Goal: Information Seeking & Learning: Learn about a topic

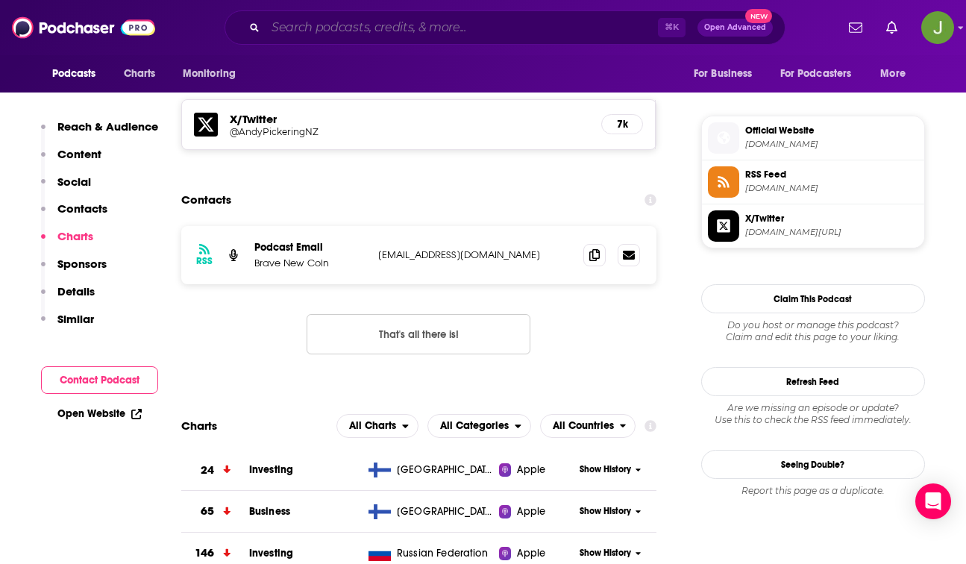
click at [359, 37] on input "Search podcasts, credits, & more..." at bounding box center [462, 28] width 392 height 24
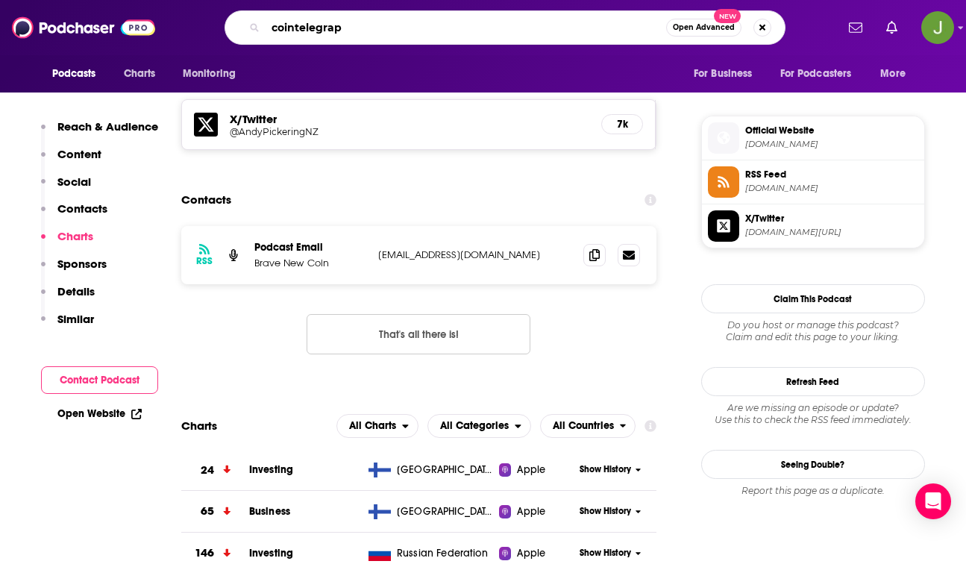
type input "cointelegraph"
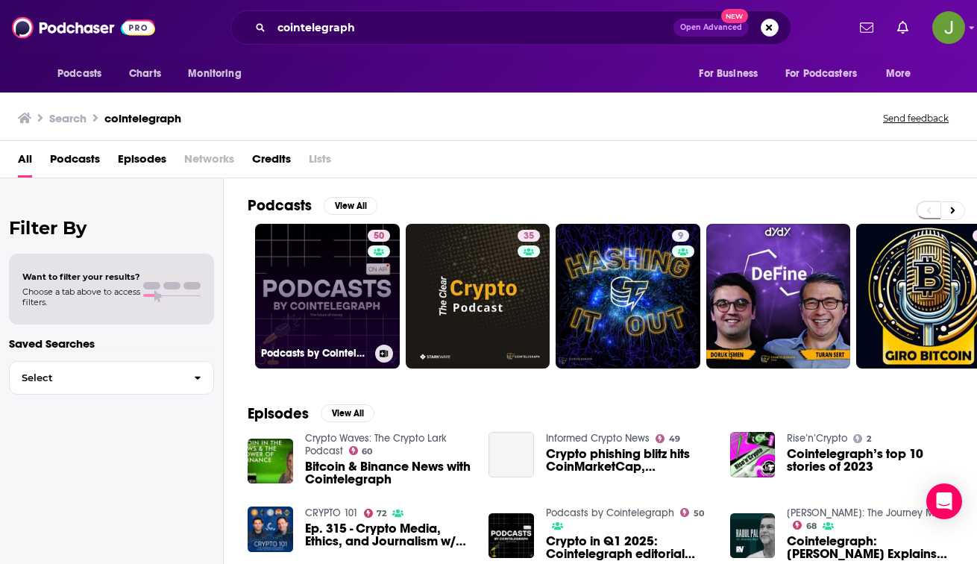
click at [347, 294] on link "50 Podcasts by Cointelegraph" at bounding box center [327, 296] width 145 height 145
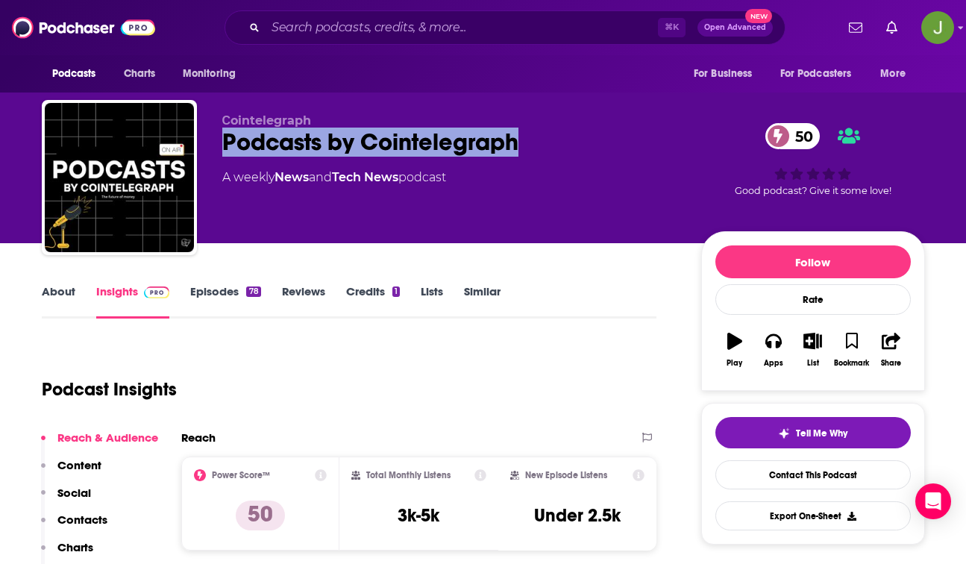
drag, startPoint x: 219, startPoint y: 144, endPoint x: 549, endPoint y: 156, distance: 329.9
click at [549, 156] on div "Сointelegraph Podcasts by Cointelegraph 50 A weekly News and Tech News podcast …" at bounding box center [483, 180] width 883 height 161
copy h2 "Podcasts by Cointelegraph"
click at [791, 476] on link "Contact This Podcast" at bounding box center [812, 474] width 195 height 29
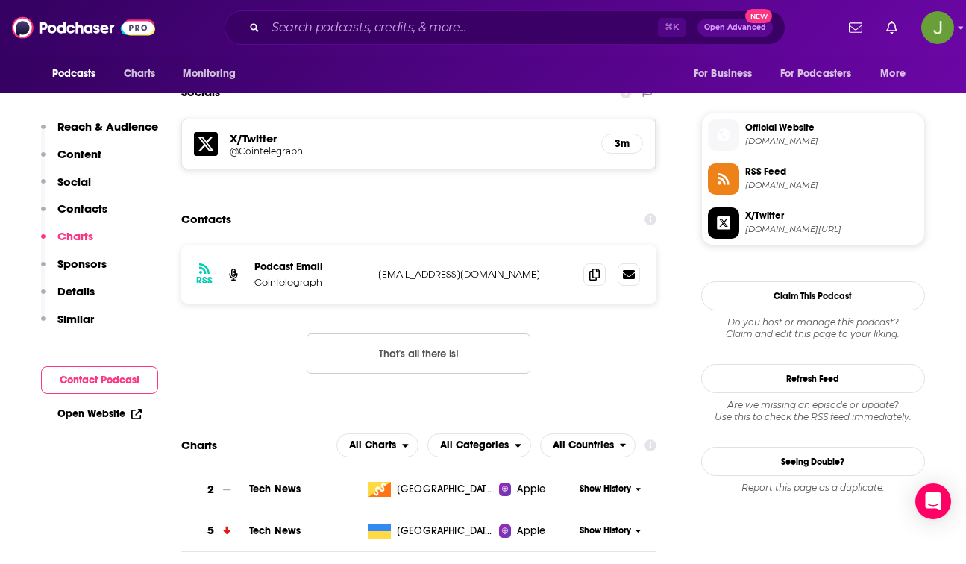
scroll to position [1221, 0]
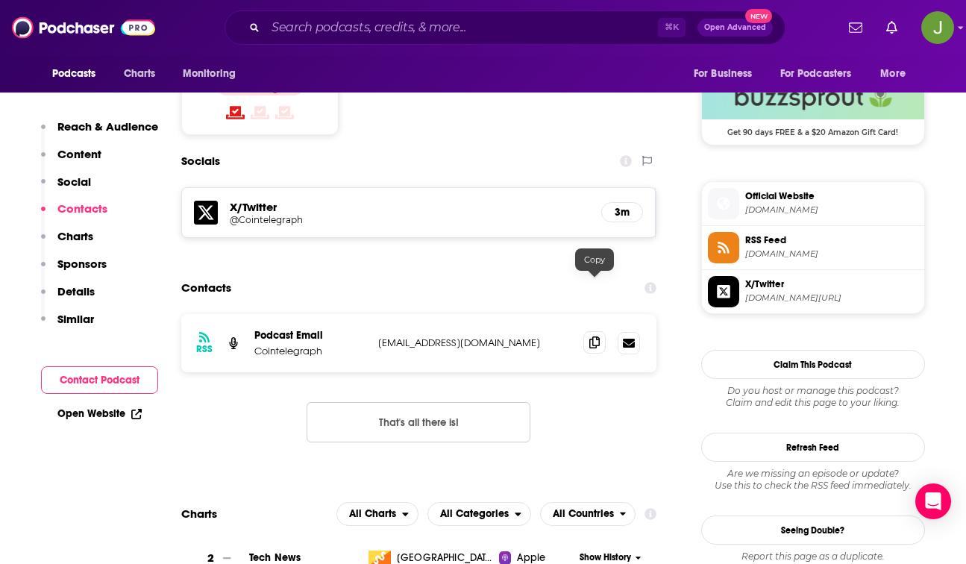
click at [592, 336] on icon at bounding box center [594, 342] width 10 height 12
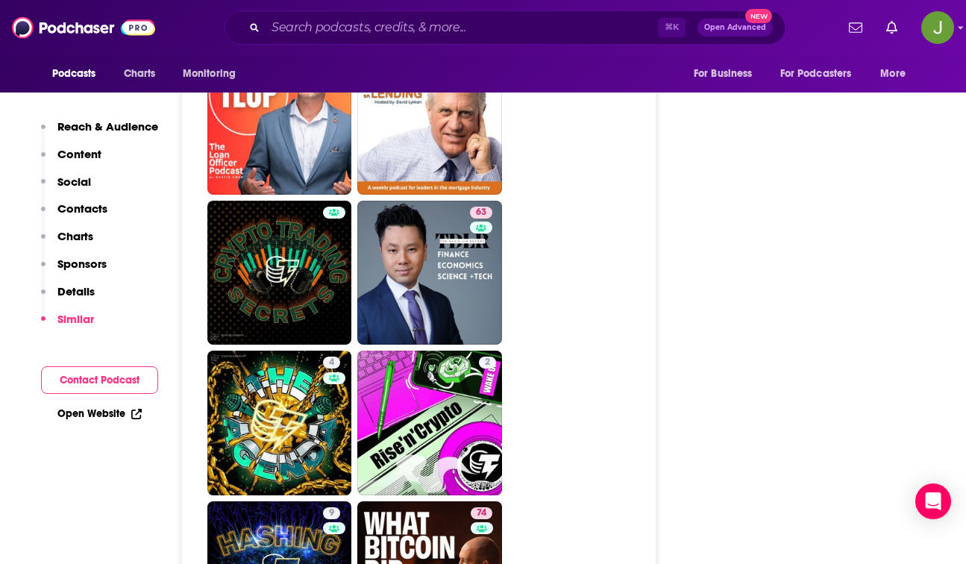
scroll to position [3413, 0]
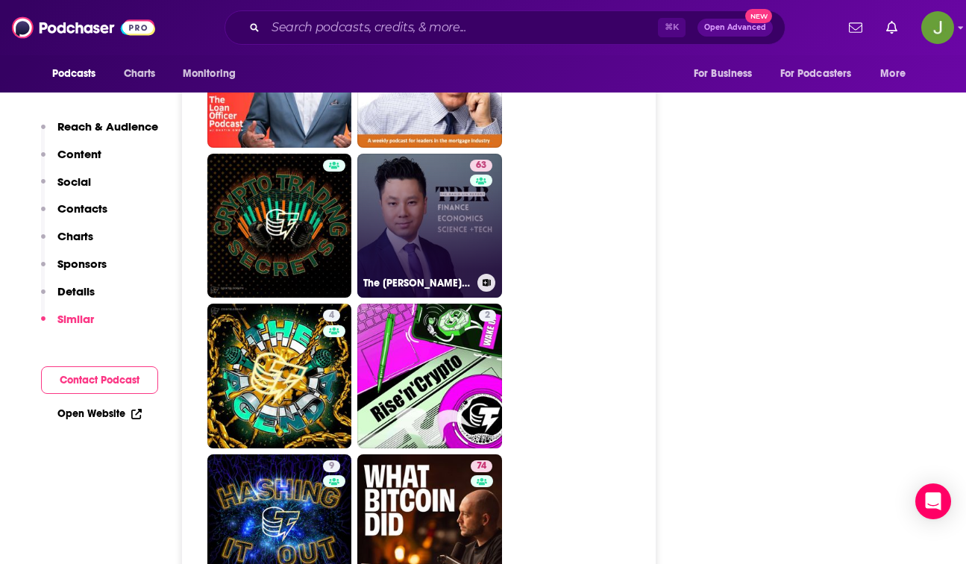
click at [440, 182] on link "63 The [PERSON_NAME] Report" at bounding box center [429, 226] width 145 height 145
type input "[URL][DOMAIN_NAME][PERSON_NAME]"
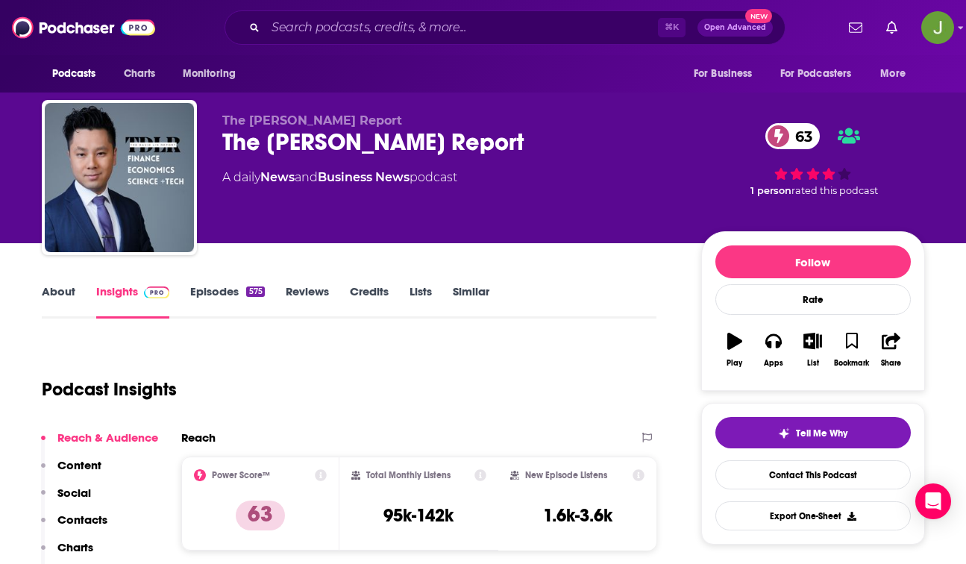
click at [223, 294] on link "Episodes 575" at bounding box center [227, 301] width 74 height 34
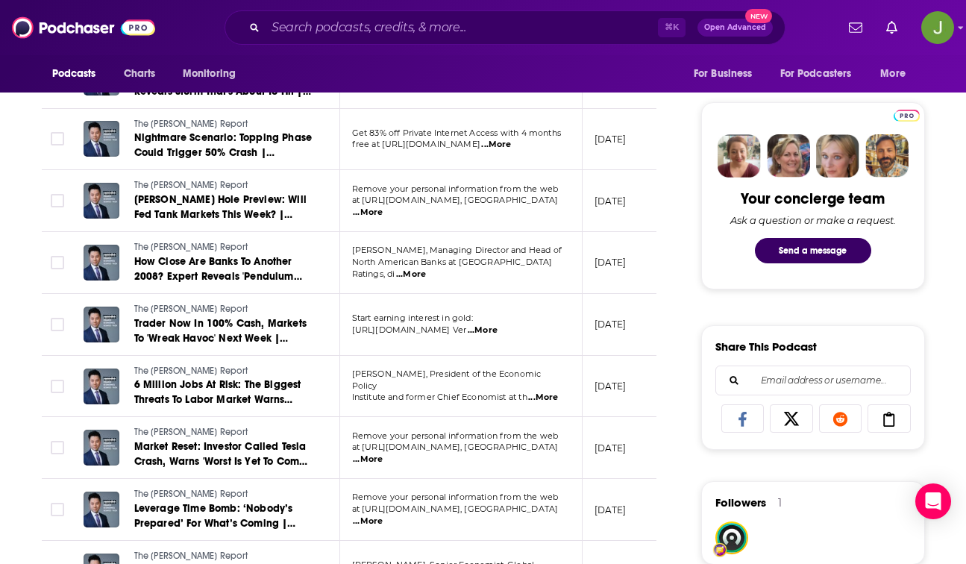
scroll to position [710, 0]
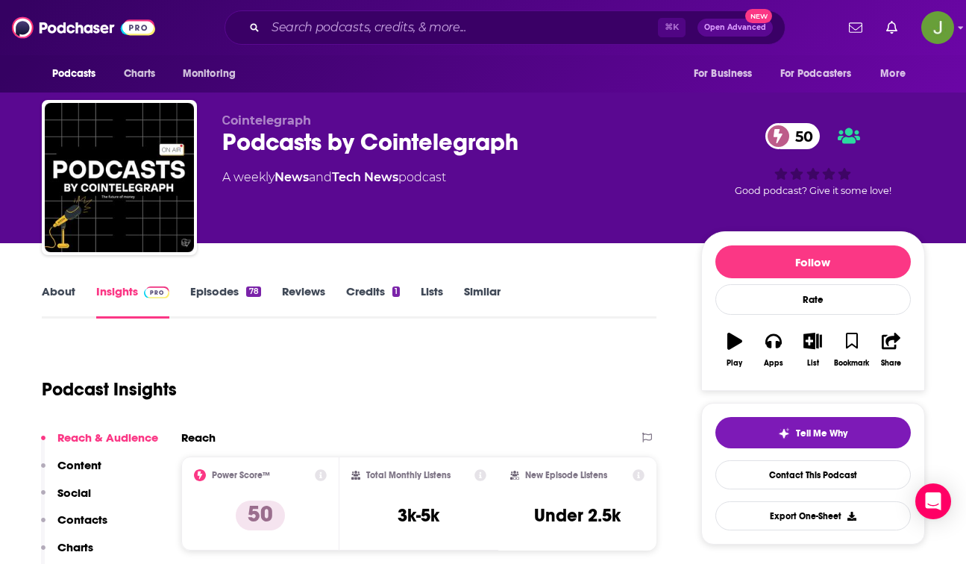
click at [474, 295] on link "Similar" at bounding box center [482, 301] width 37 height 34
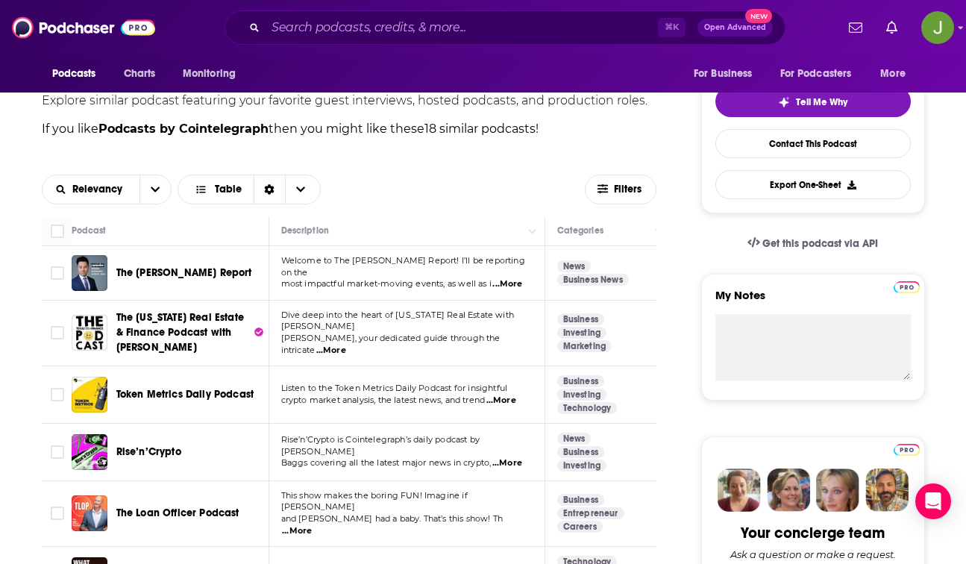
scroll to position [353, 0]
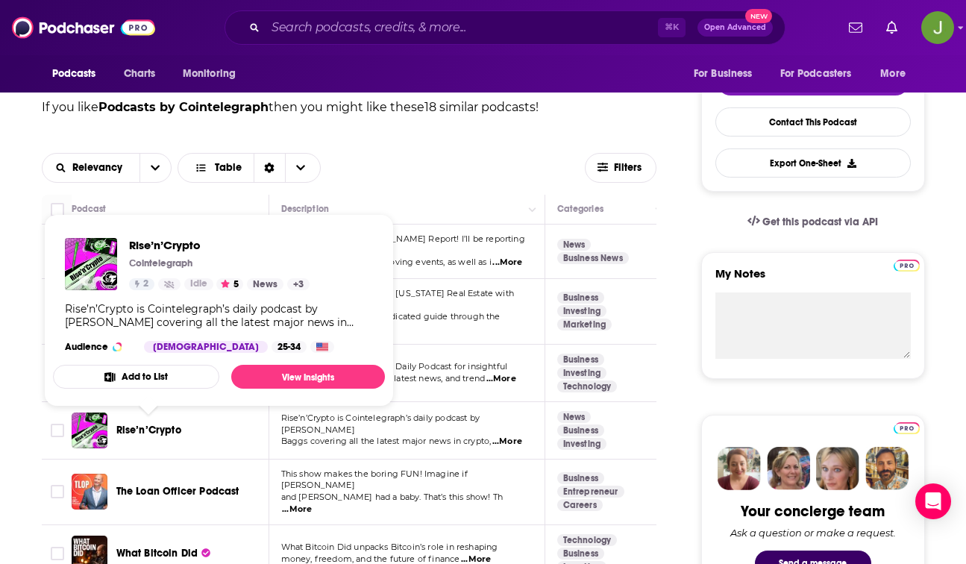
click at [160, 428] on span "Rise’n’Crypto" at bounding box center [148, 430] width 65 height 13
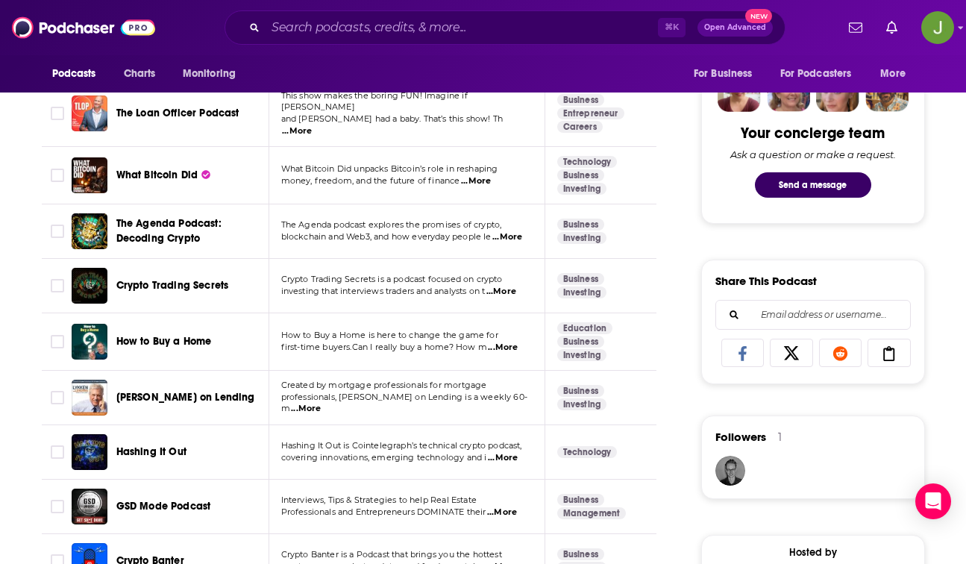
scroll to position [776, 0]
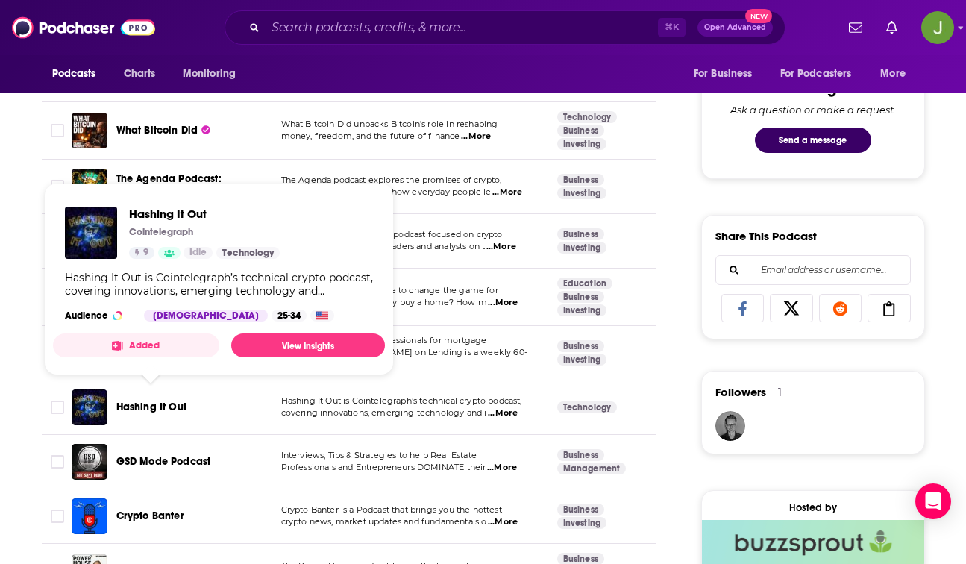
click at [122, 401] on span "Hashing It Out" at bounding box center [151, 407] width 70 height 13
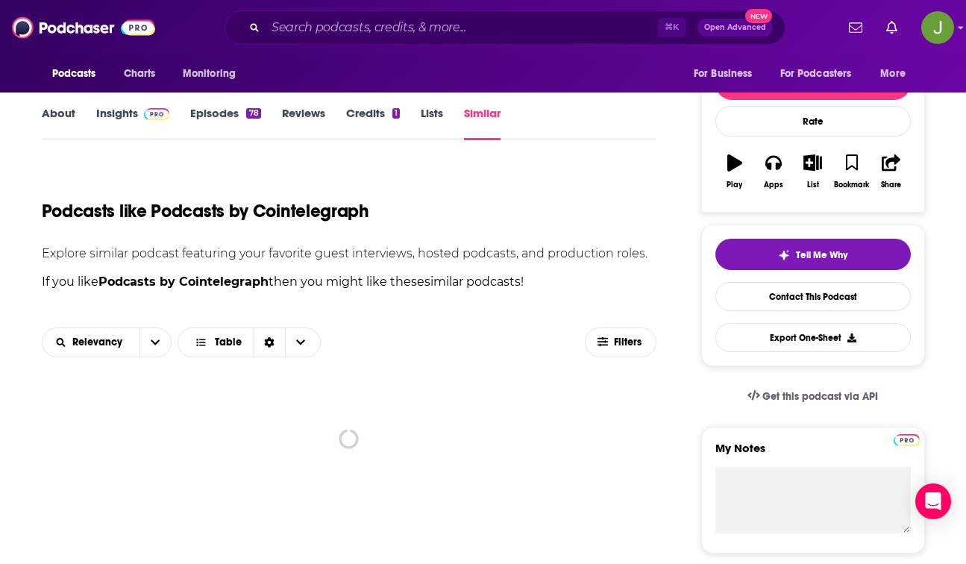
scroll to position [247, 0]
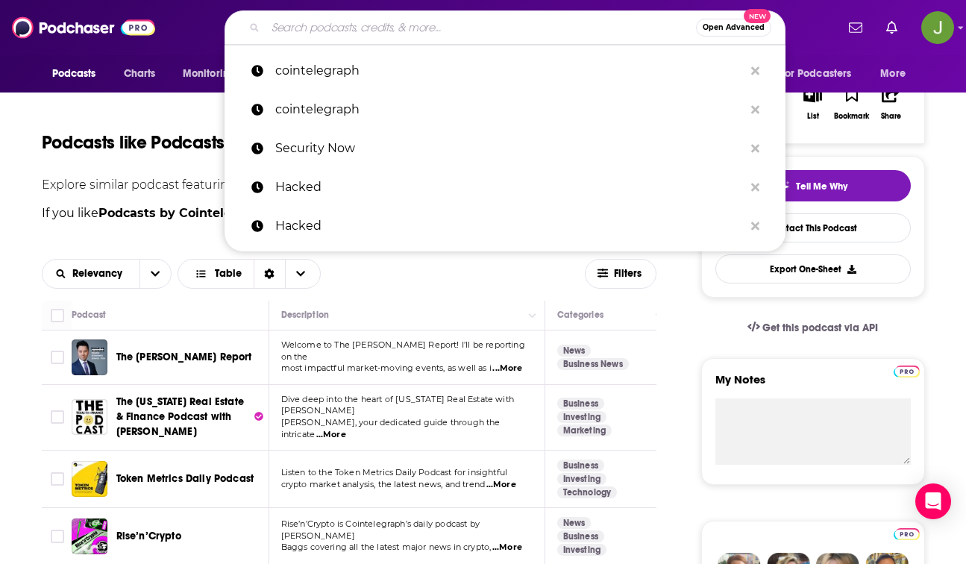
click at [368, 31] on input "Search podcasts, credits, & more..." at bounding box center [481, 28] width 430 height 24
paste input "CoinTelegraph?"
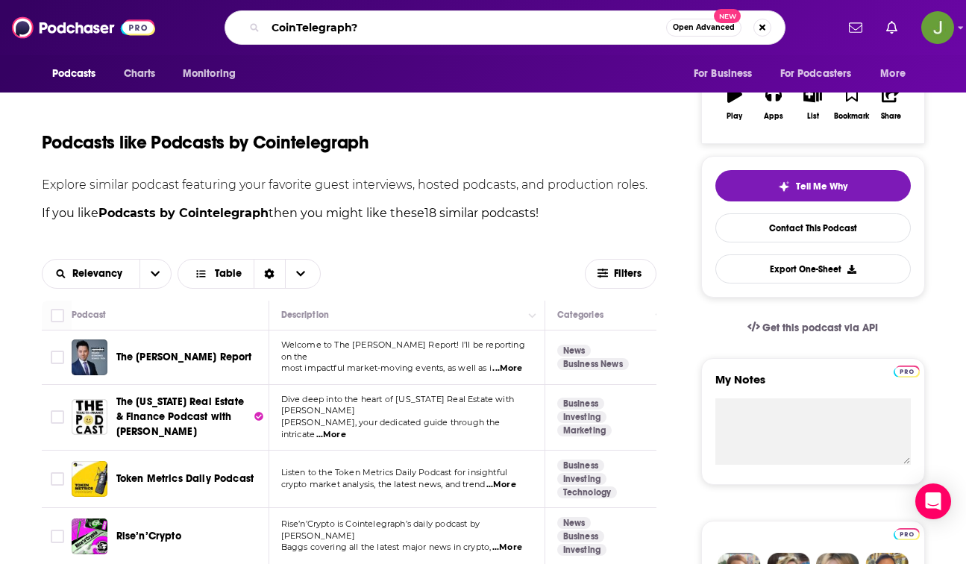
type input "CoinTelegraph"
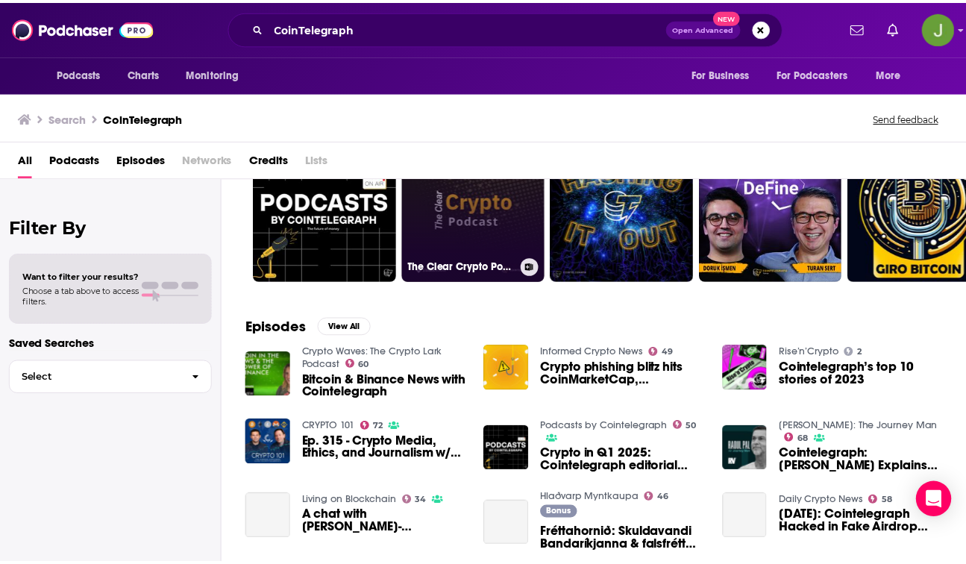
scroll to position [106, 0]
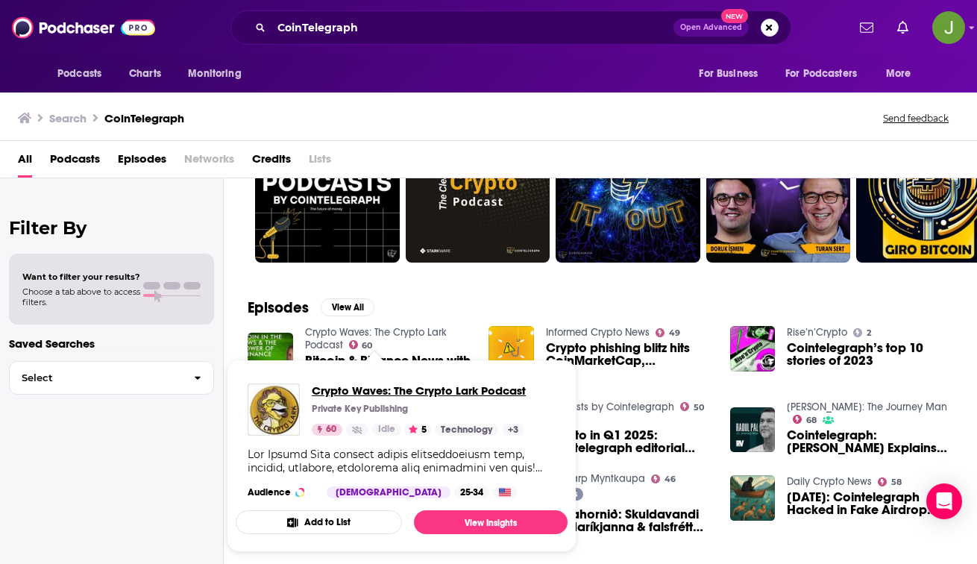
click at [337, 389] on span "Crypto Waves: The Crypto Lark Podcast" at bounding box center [419, 390] width 214 height 14
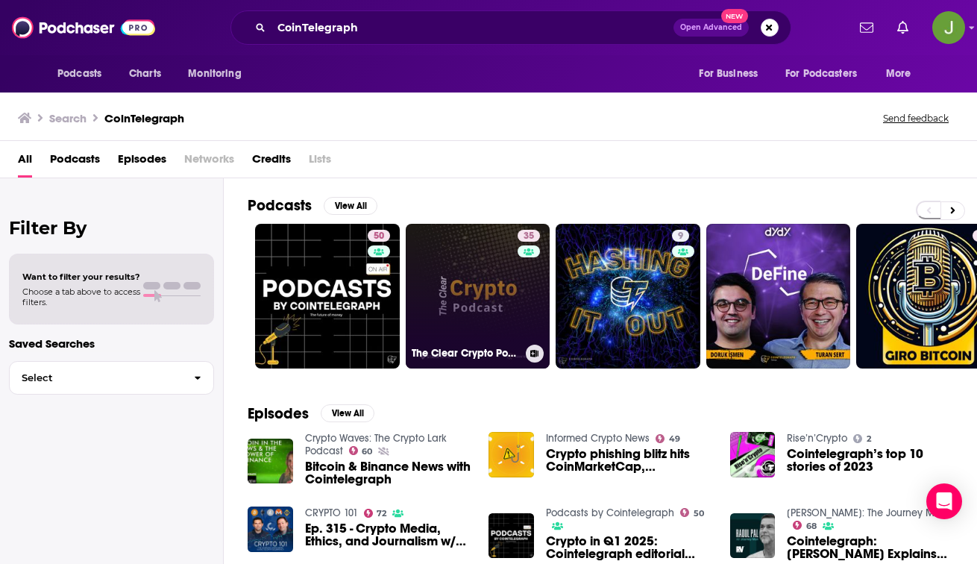
click at [499, 283] on link "35 The Clear Crypto Podcast" at bounding box center [478, 296] width 145 height 145
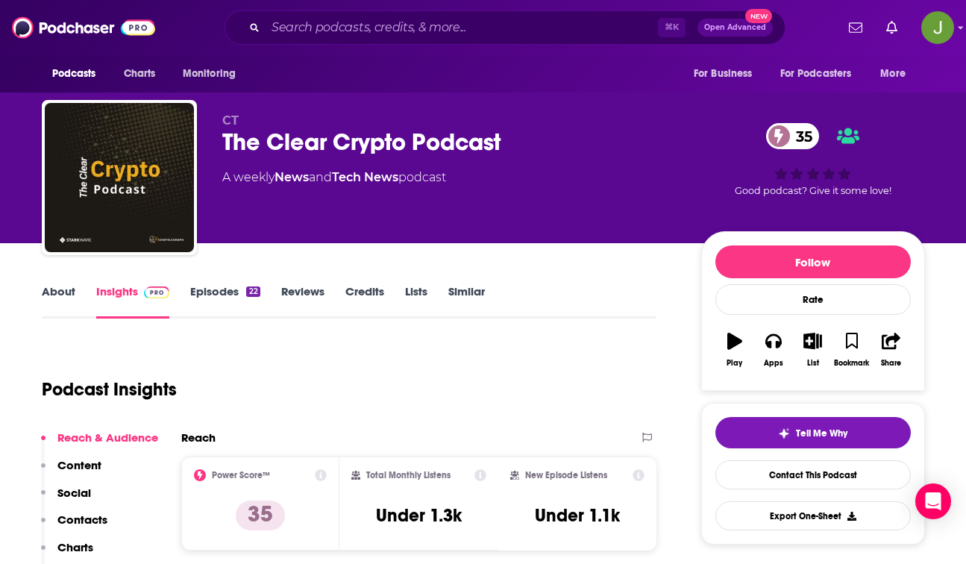
click at [214, 300] on link "Episodes 22" at bounding box center [224, 301] width 69 height 34
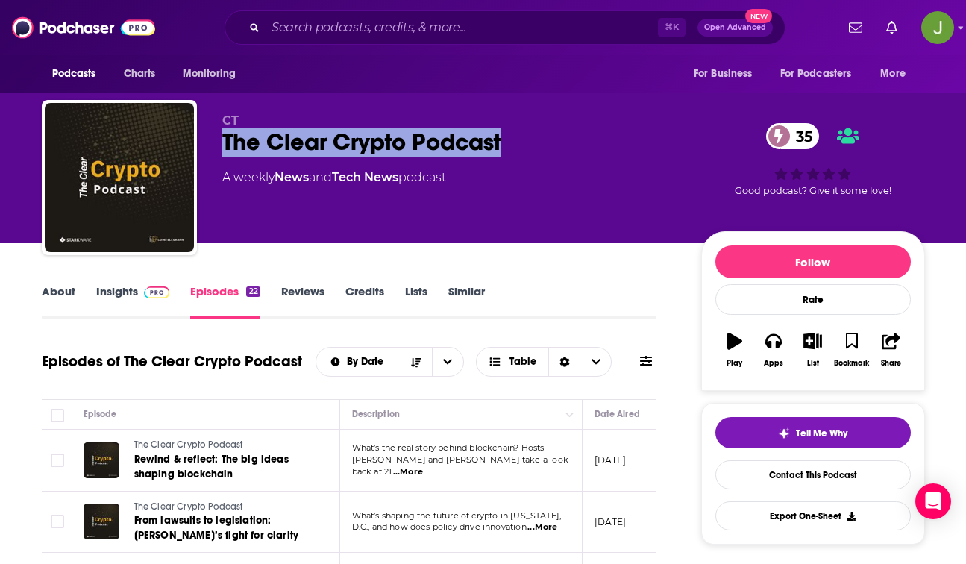
drag, startPoint x: 506, startPoint y: 134, endPoint x: 213, endPoint y: 143, distance: 293.3
click at [213, 143] on div "CT The Clear Crypto Podcast 35 A weekly News and Tech News podcast 35 Good podc…" at bounding box center [483, 180] width 883 height 161
copy h2 "The Clear Crypto Podcast"
click at [790, 479] on link "Contact This Podcast" at bounding box center [812, 474] width 195 height 29
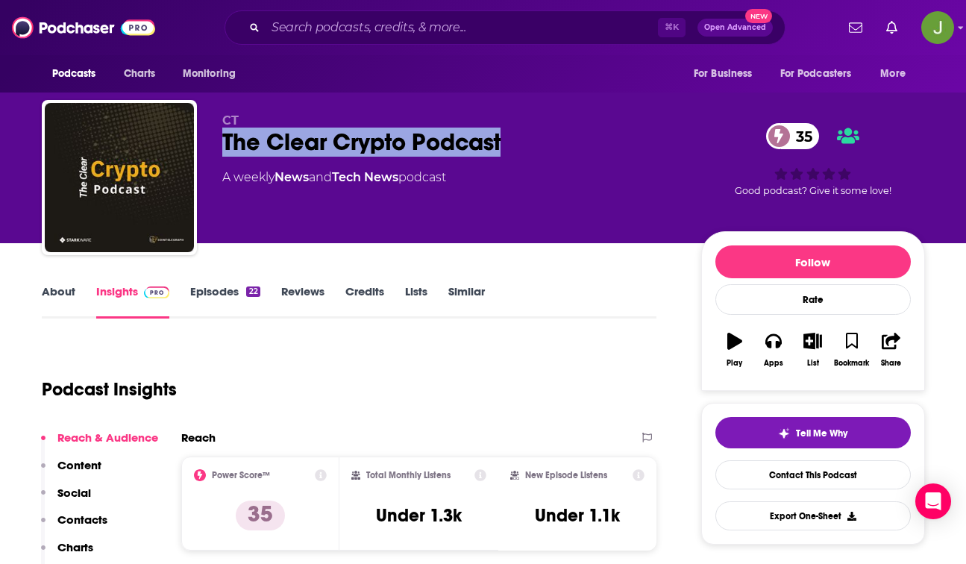
drag, startPoint x: 533, startPoint y: 145, endPoint x: 225, endPoint y: 150, distance: 308.1
click at [225, 150] on div "The Clear Crypto Podcast 35" at bounding box center [449, 142] width 455 height 29
copy h2 "The Clear Crypto Podcast"
click at [476, 293] on link "Similar" at bounding box center [466, 301] width 37 height 34
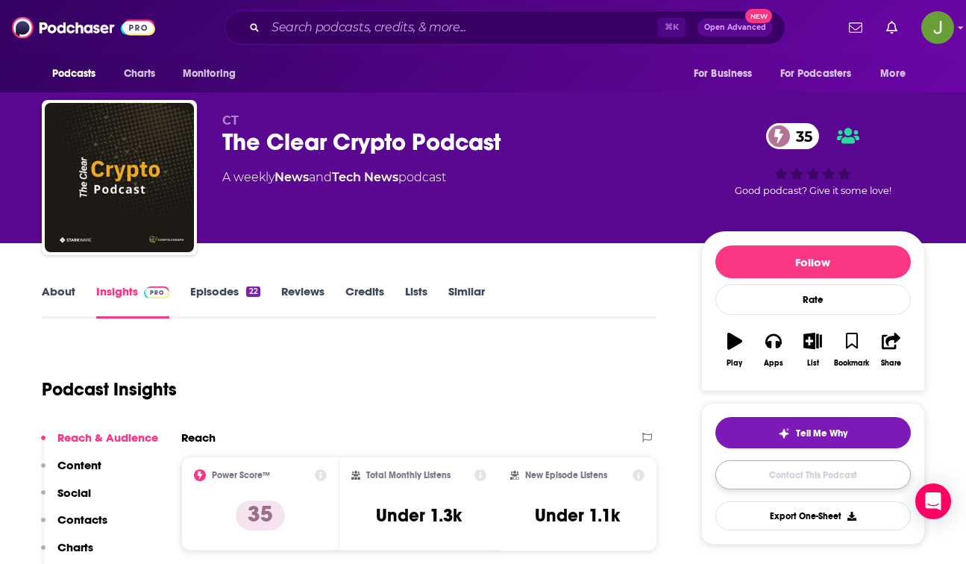
click at [759, 486] on link "Contact This Podcast" at bounding box center [812, 474] width 195 height 29
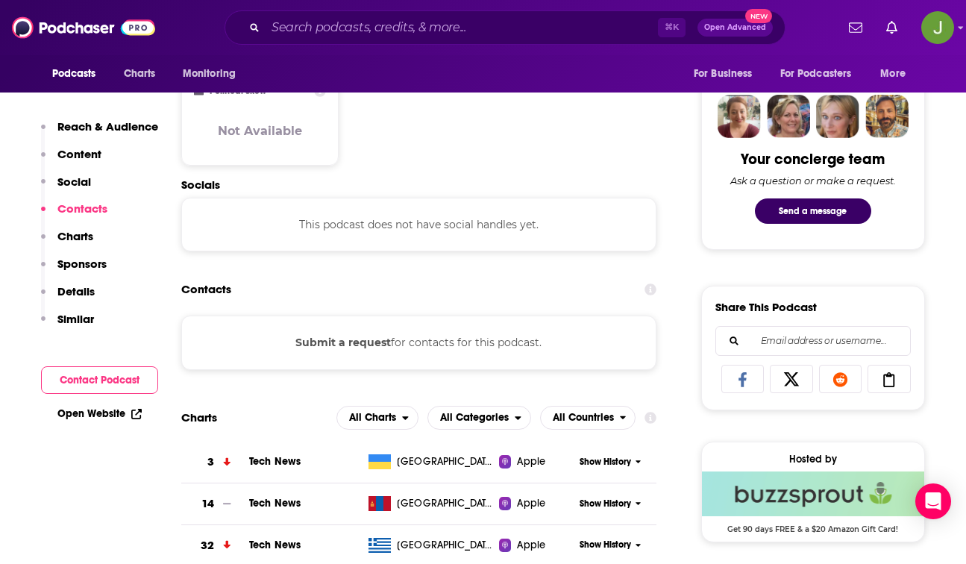
scroll to position [395, 0]
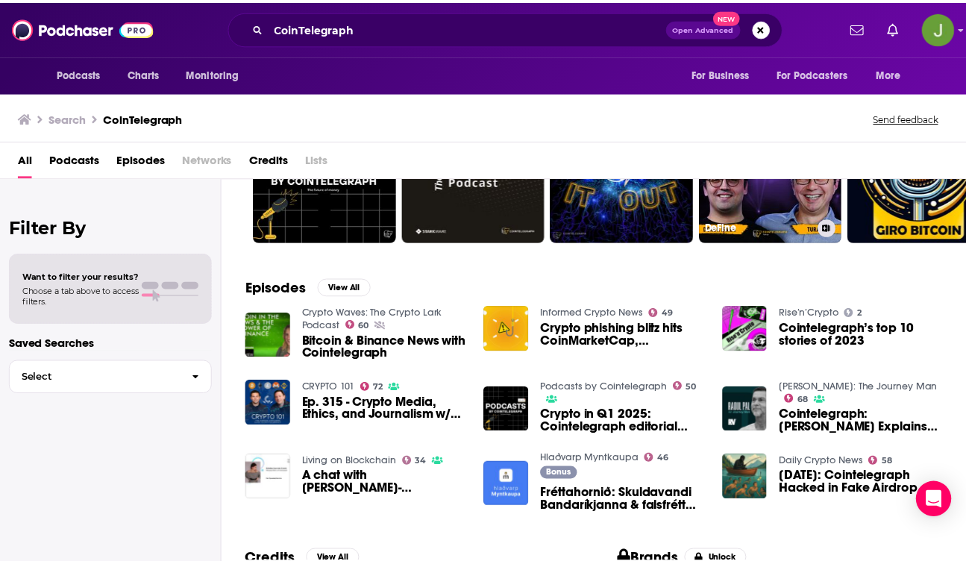
scroll to position [175, 0]
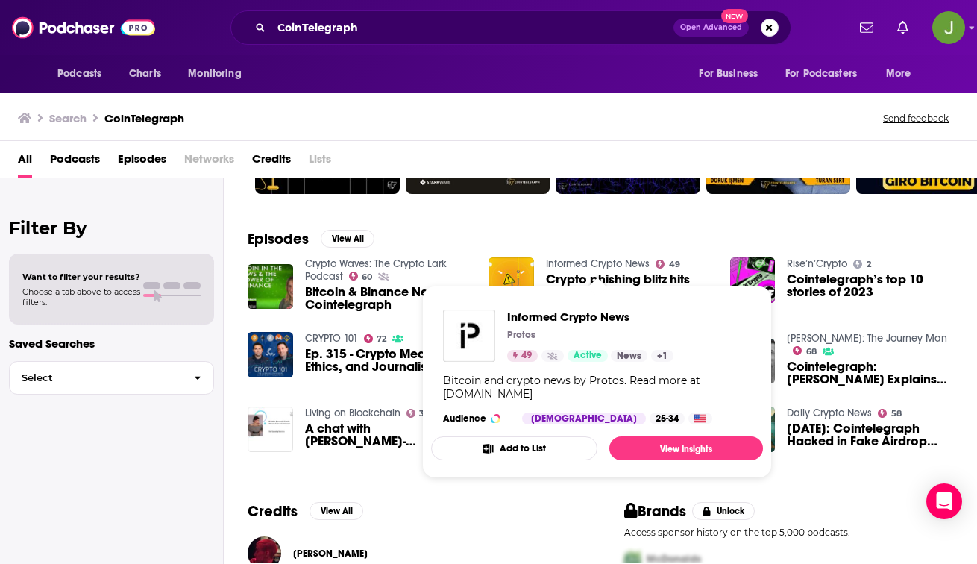
click at [525, 321] on span "Informed Crypto News" at bounding box center [590, 317] width 166 height 14
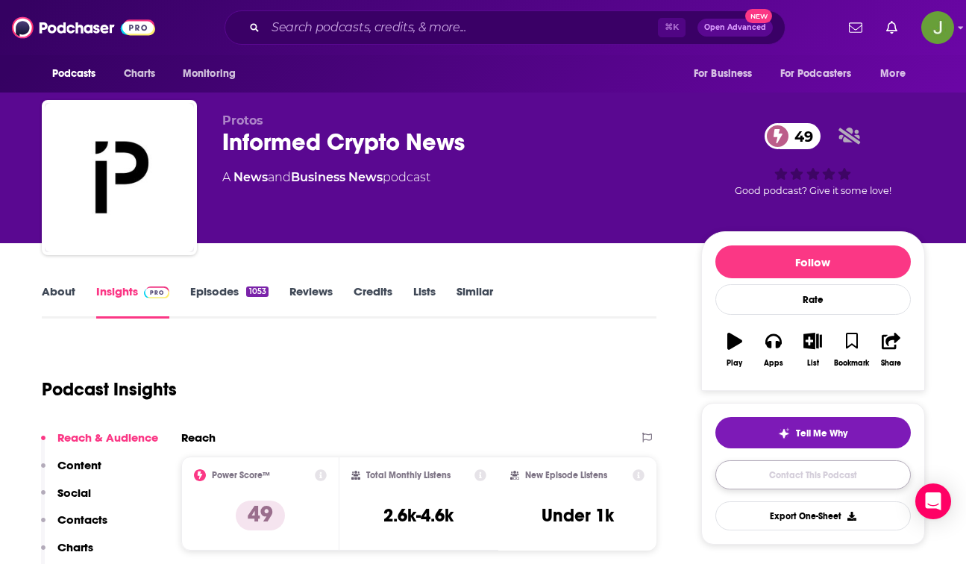
click at [804, 475] on link "Contact This Podcast" at bounding box center [812, 474] width 195 height 29
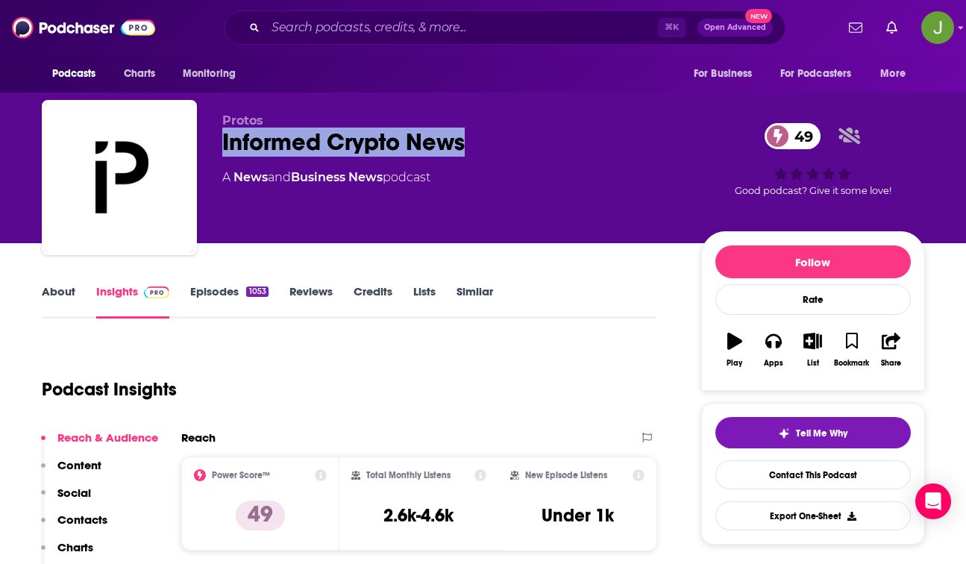
drag, startPoint x: 471, startPoint y: 140, endPoint x: 218, endPoint y: 148, distance: 253.7
click at [218, 148] on div "Protos Informed Crypto News 49 A News and Business News podcast 49 Good podcast…" at bounding box center [483, 180] width 883 height 161
copy h2 "Informed Crypto News"
click at [482, 292] on link "Similar" at bounding box center [474, 301] width 37 height 34
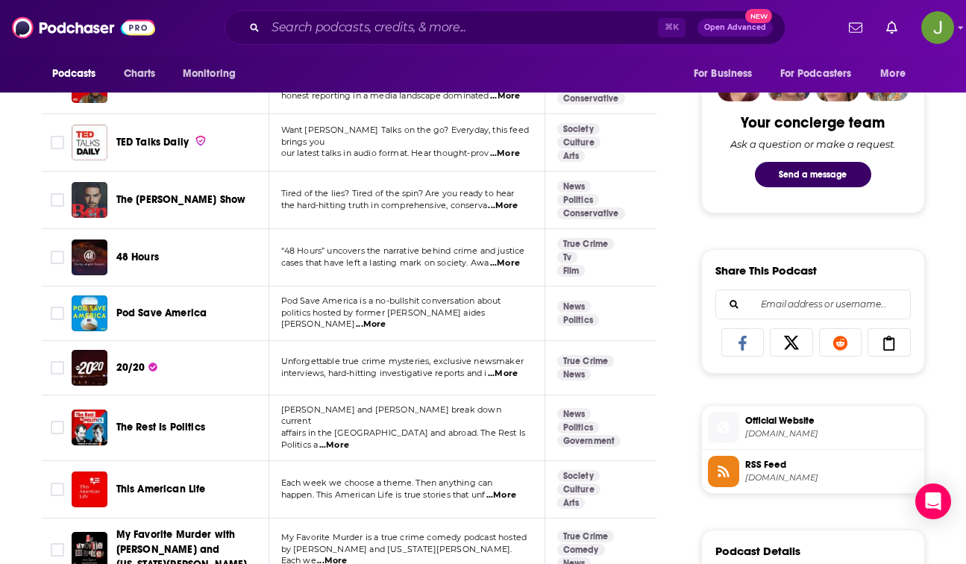
scroll to position [742, 0]
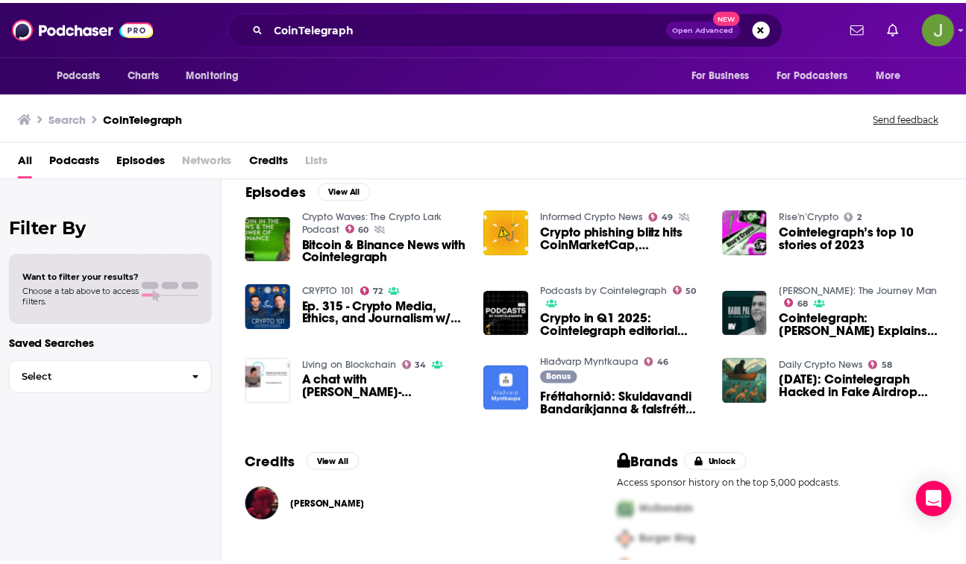
scroll to position [248, 0]
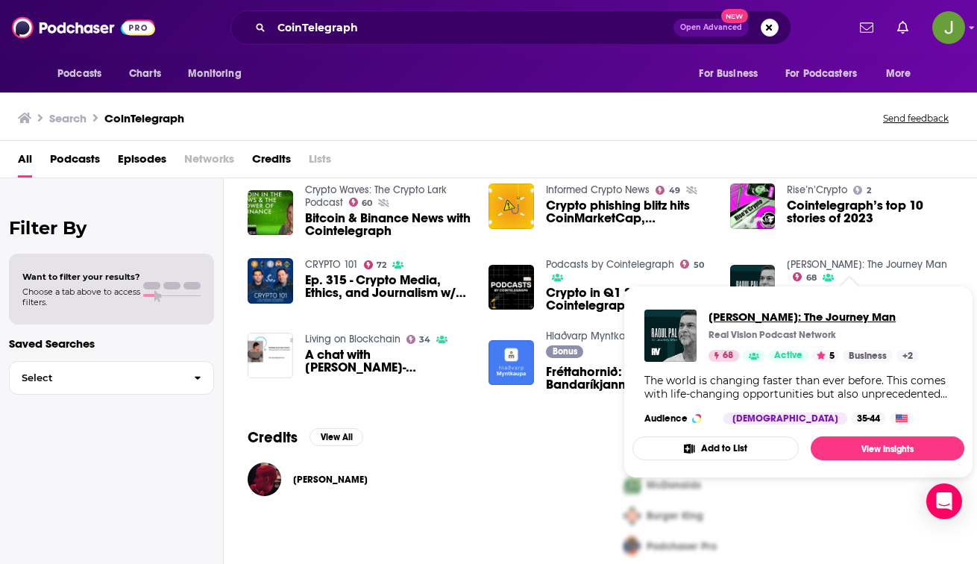
click at [773, 318] on span "[PERSON_NAME]: The Journey Man" at bounding box center [814, 317] width 210 height 14
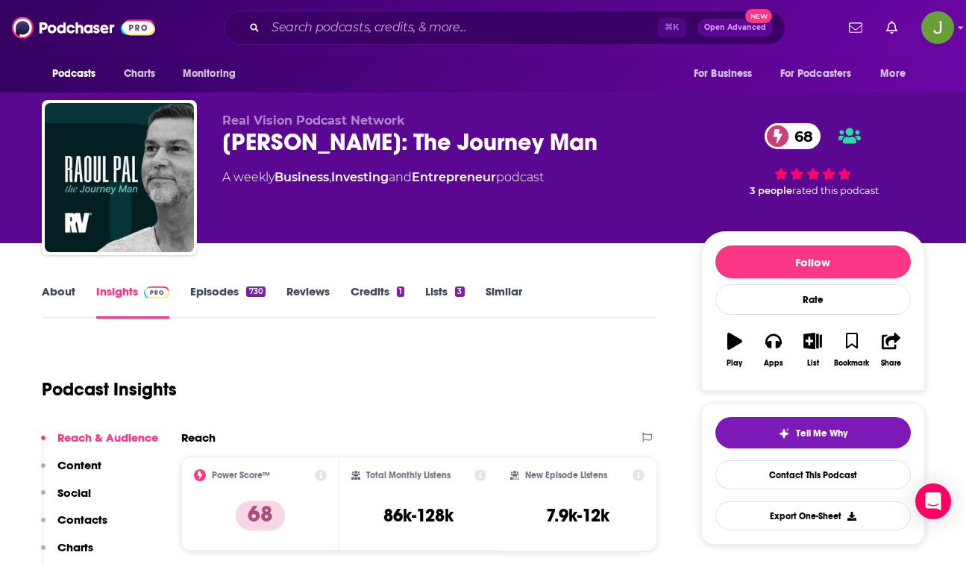
click at [201, 288] on link "Episodes 730" at bounding box center [227, 301] width 75 height 34
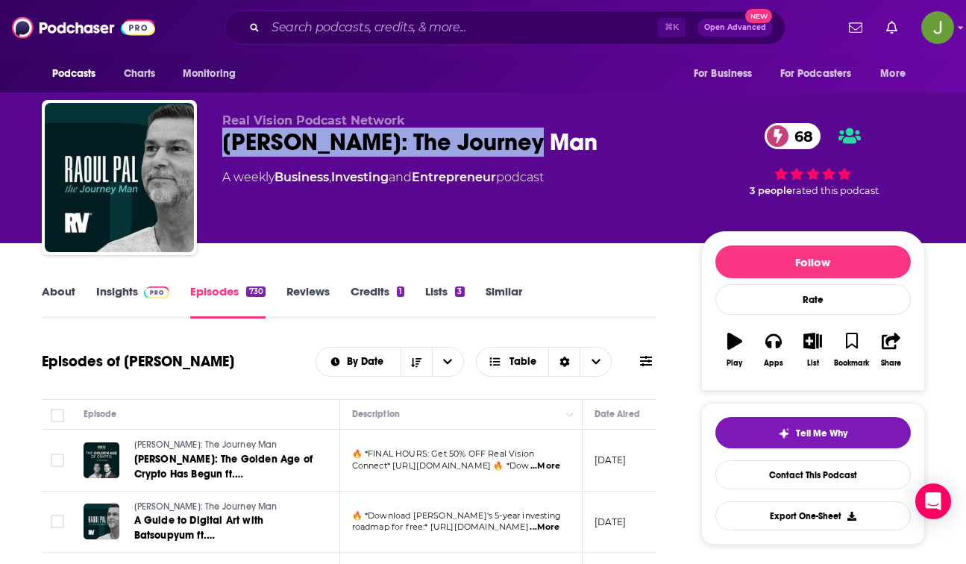
drag, startPoint x: 549, startPoint y: 155, endPoint x: 222, endPoint y: 148, distance: 327.5
click at [222, 148] on div "[PERSON_NAME]: The Journey Man [DEMOGRAPHIC_DATA]" at bounding box center [449, 142] width 455 height 29
copy h2 "[PERSON_NAME]: The Journey Man"
click at [815, 478] on link "Contact This Podcast" at bounding box center [812, 474] width 195 height 29
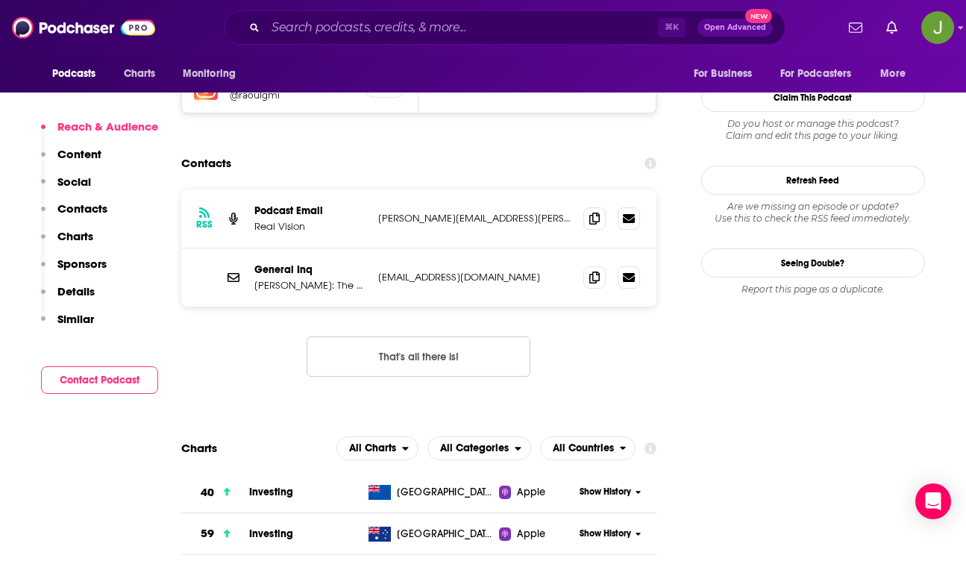
scroll to position [1361, 0]
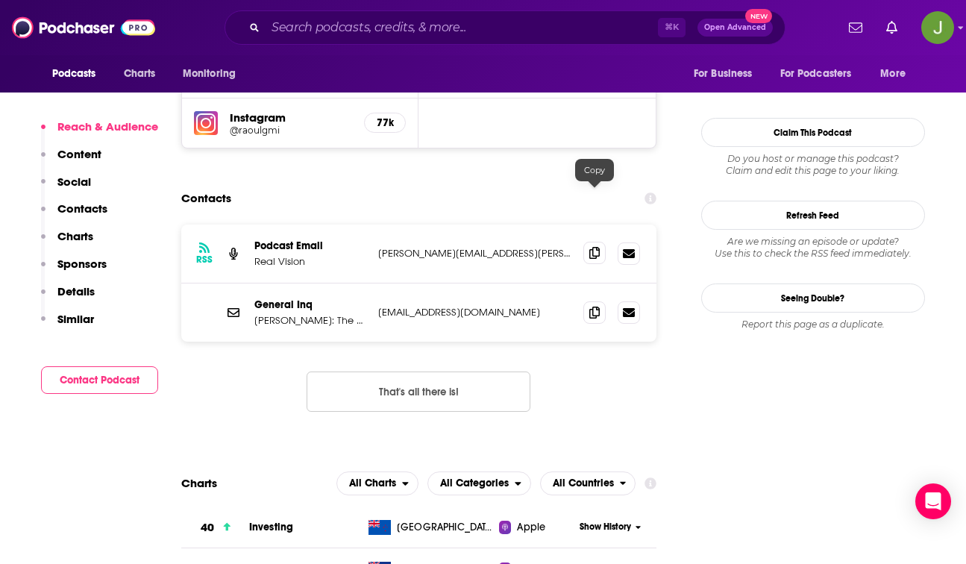
click at [592, 247] on icon at bounding box center [594, 253] width 10 height 12
click at [594, 306] on icon at bounding box center [594, 312] width 10 height 12
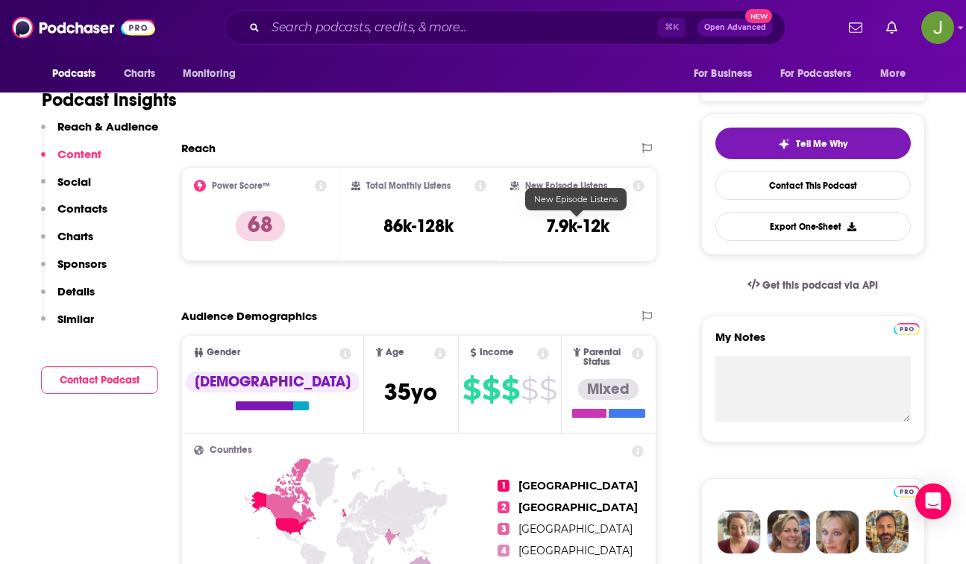
scroll to position [0, 0]
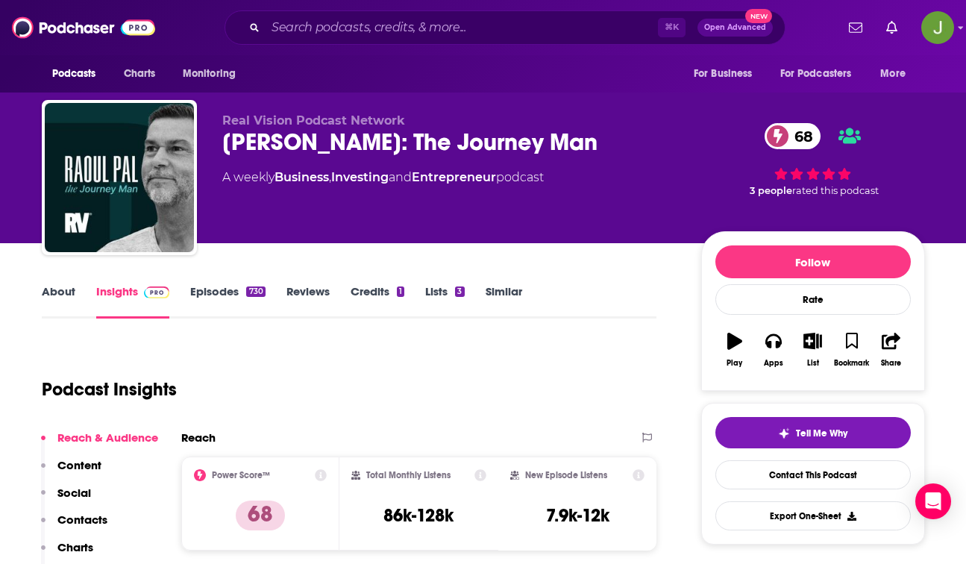
click at [500, 296] on link "Similar" at bounding box center [504, 301] width 37 height 34
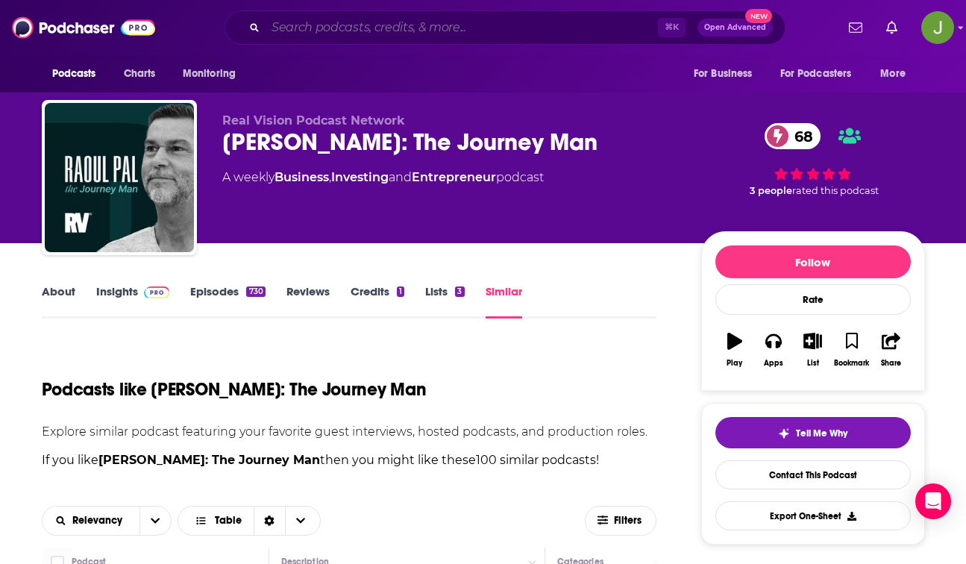
click at [455, 35] on input "Search podcasts, credits, & more..." at bounding box center [462, 28] width 392 height 24
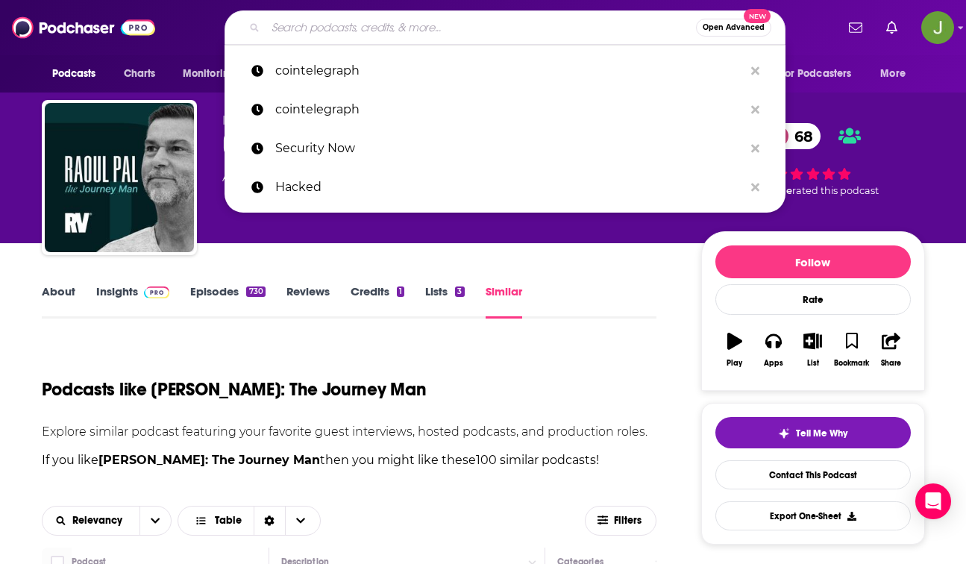
paste input "Decrypt?"
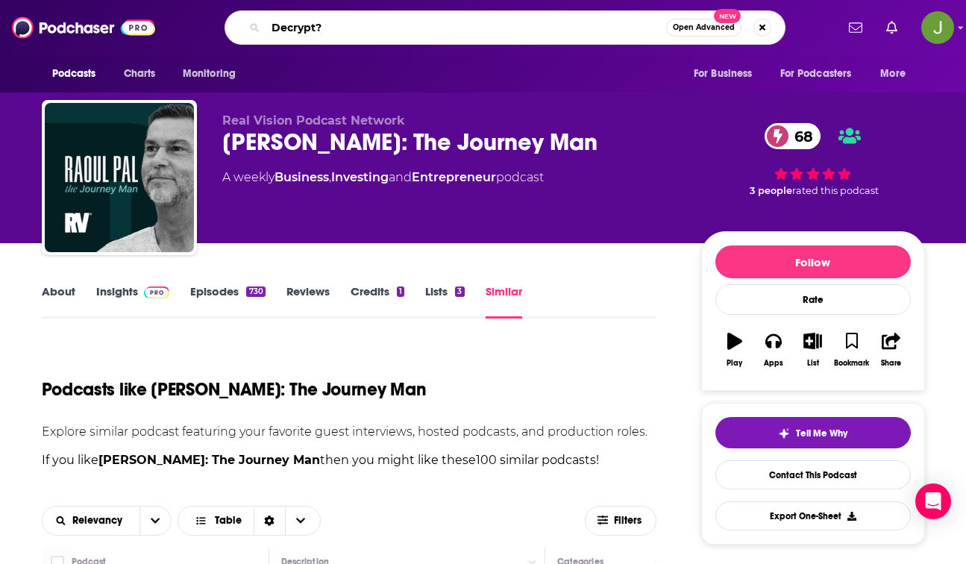
type input "Decrypt"
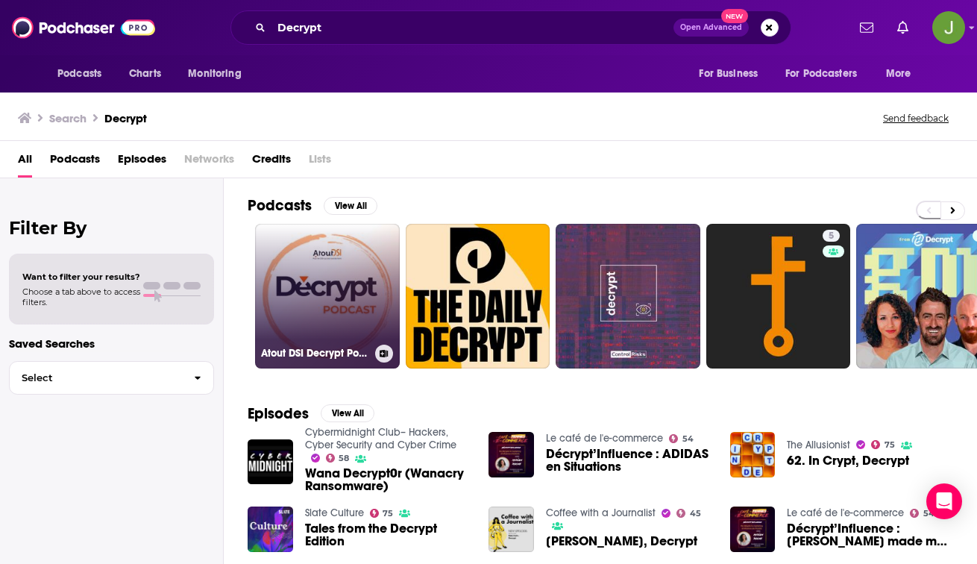
click at [345, 301] on link "Atout DSI Decrypt Podcast" at bounding box center [327, 296] width 145 height 145
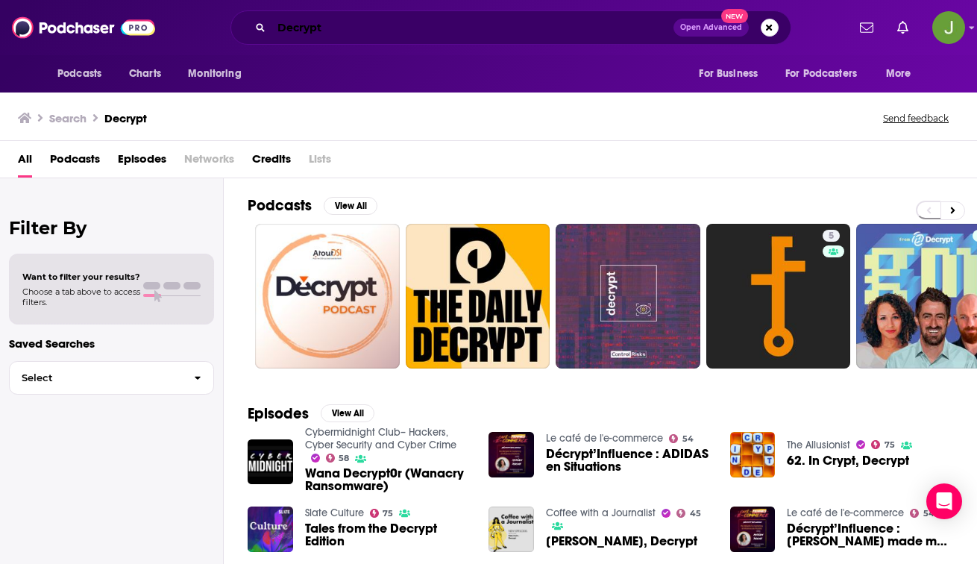
click at [370, 23] on input "Decrypt" at bounding box center [473, 28] width 402 height 24
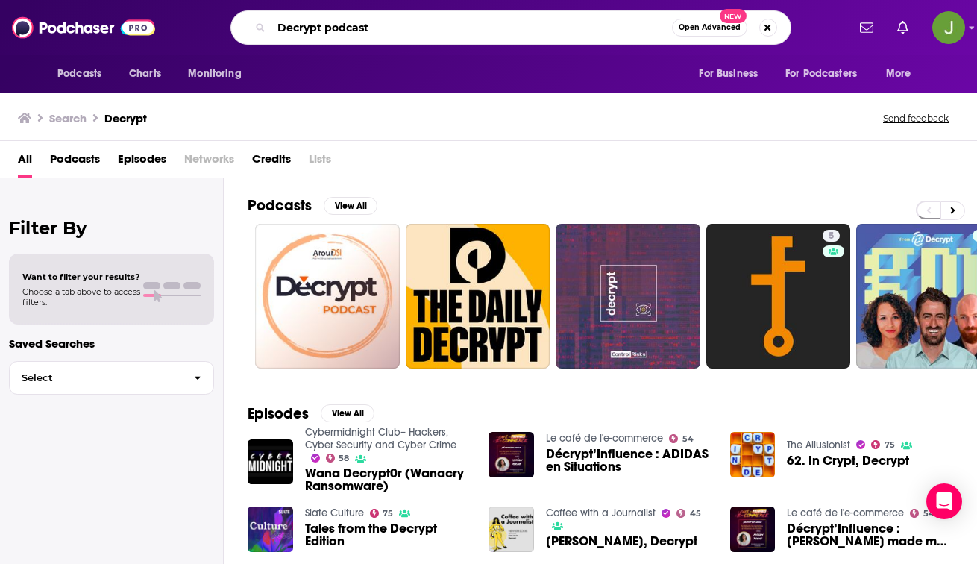
type input "Decrypt podcast"
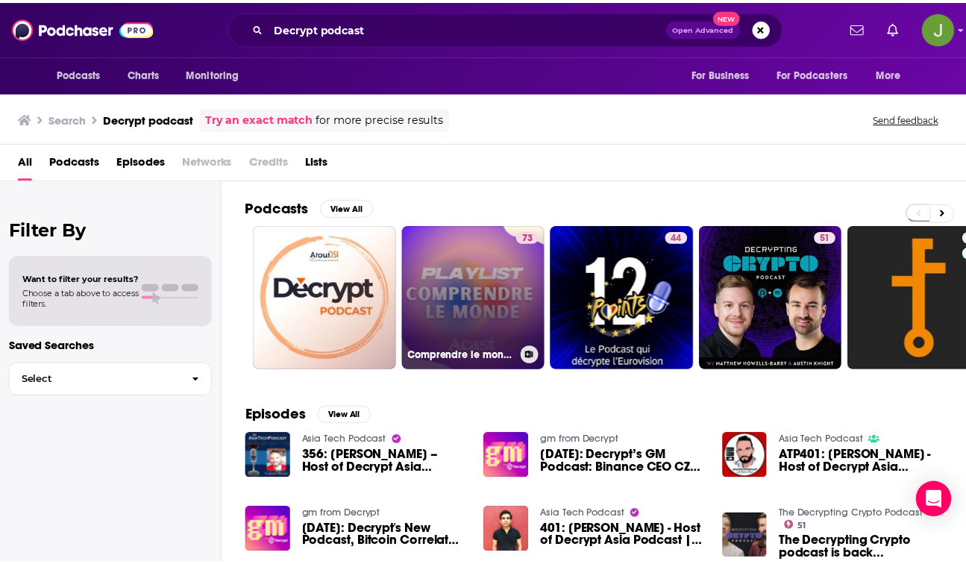
scroll to position [16, 0]
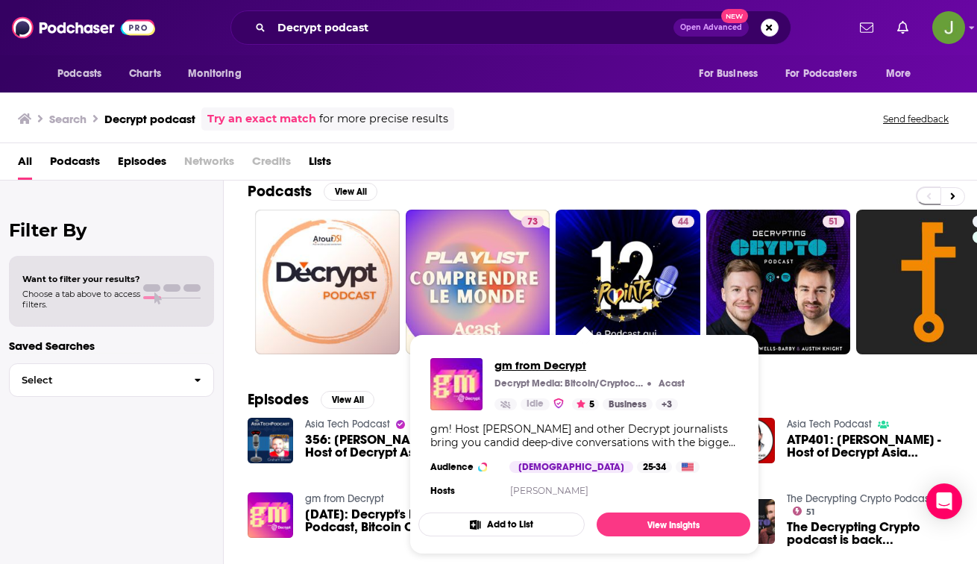
click at [531, 369] on span "gm from Decrypt" at bounding box center [590, 365] width 190 height 14
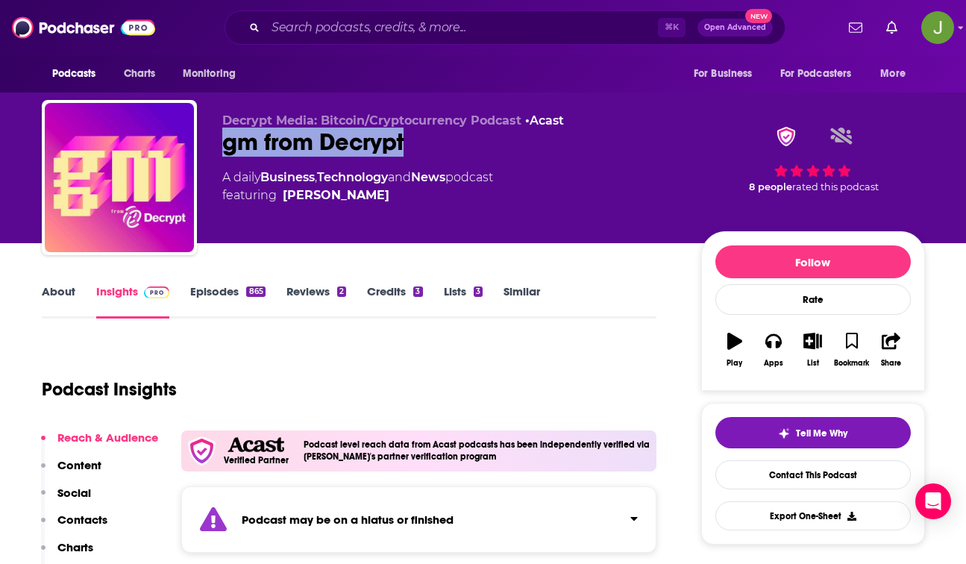
drag, startPoint x: 431, startPoint y: 145, endPoint x: 212, endPoint y: 147, distance: 219.3
click at [212, 147] on div "Decrypt Media: Bitcoin/Cryptocurrency Podcast • Acast gm from Decrypt A daily B…" at bounding box center [483, 180] width 883 height 161
copy h2 "gm from Decrypt"
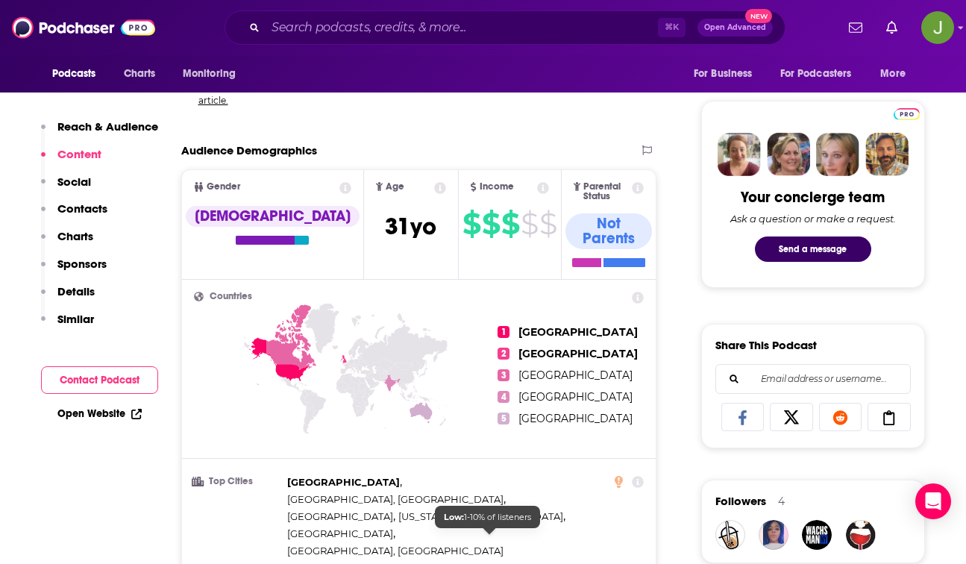
scroll to position [653, 0]
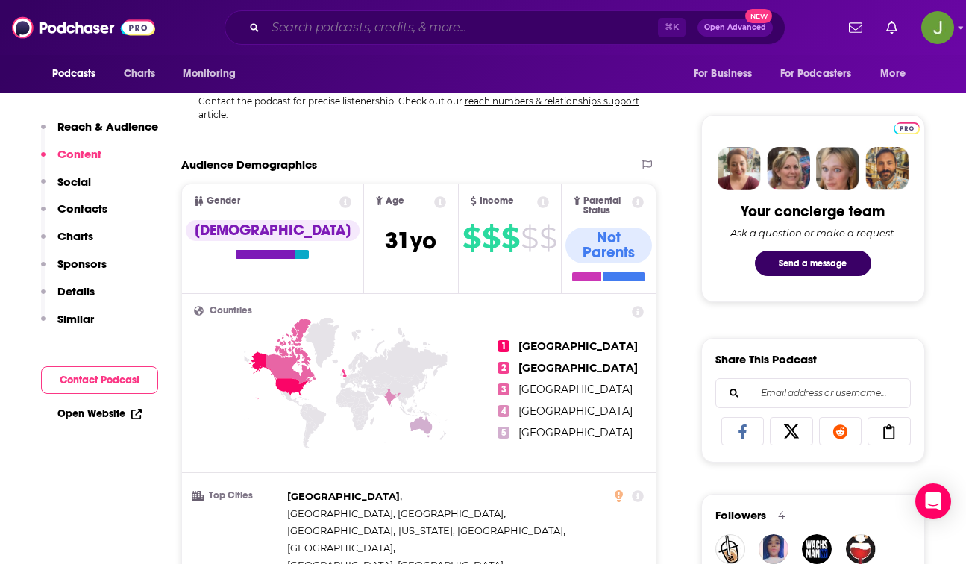
click at [360, 37] on input "Search podcasts, credits, & more..." at bounding box center [462, 28] width 392 height 24
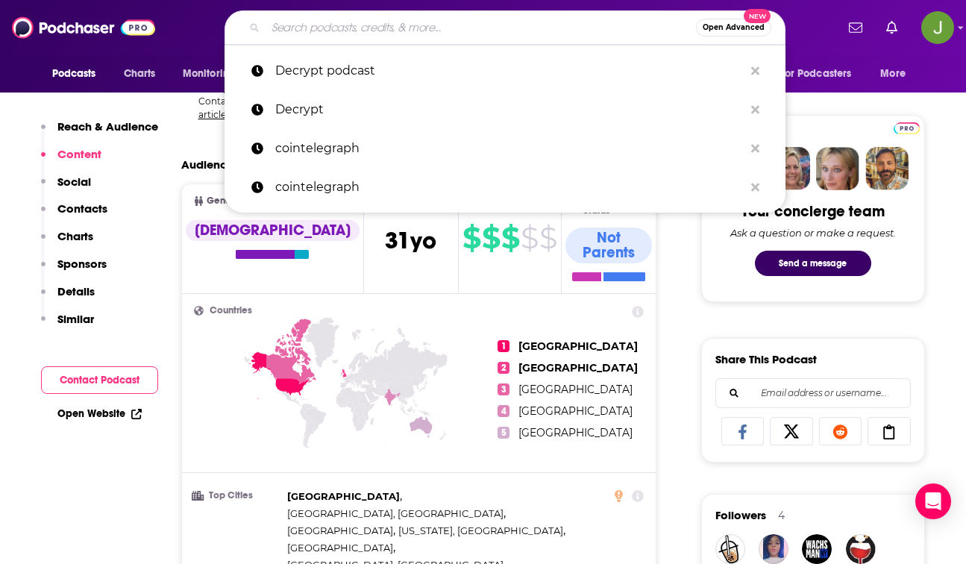
paste input "GreenPill (Decrypt Podcast)"
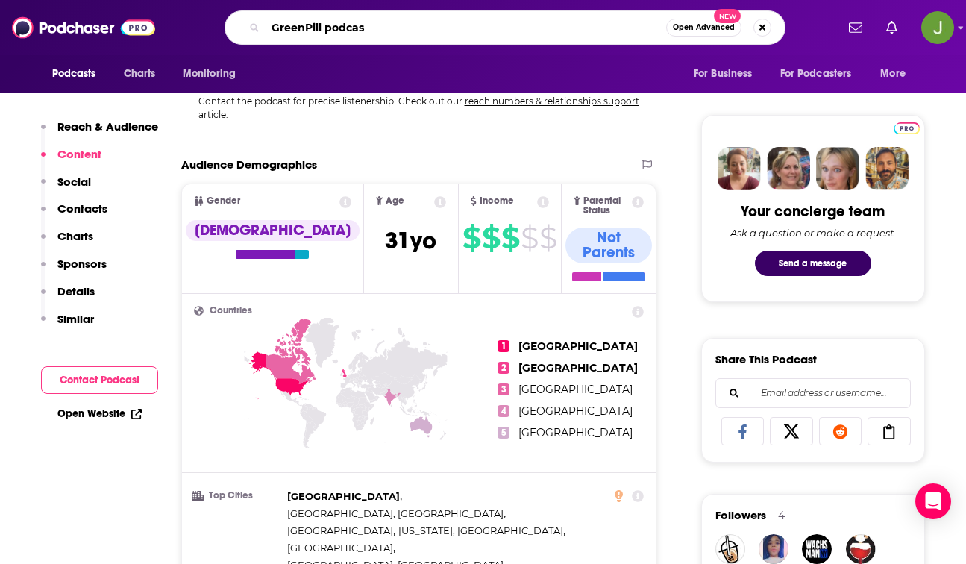
type input "GreenPill podcast"
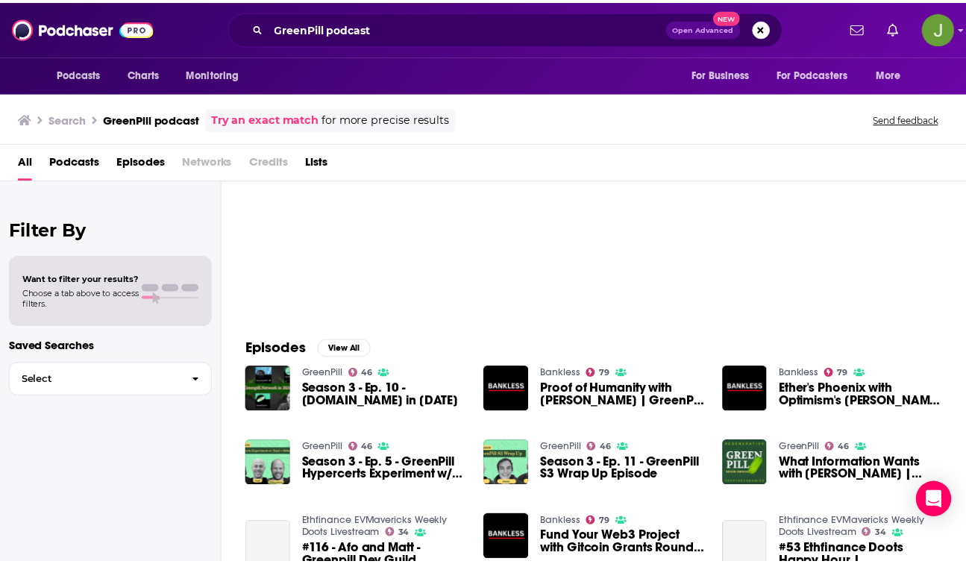
scroll to position [67, 0]
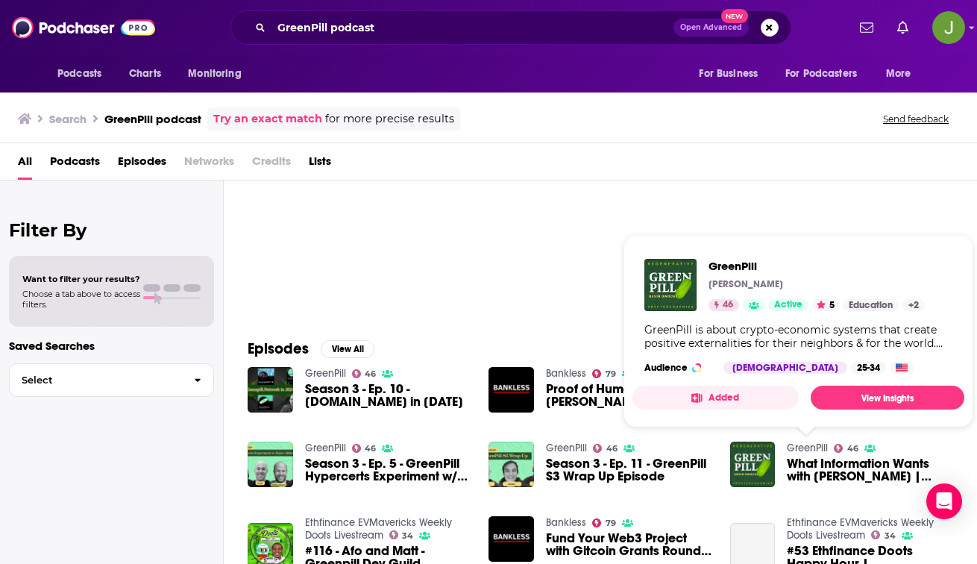
click at [814, 449] on link "GreenPill" at bounding box center [807, 448] width 41 height 13
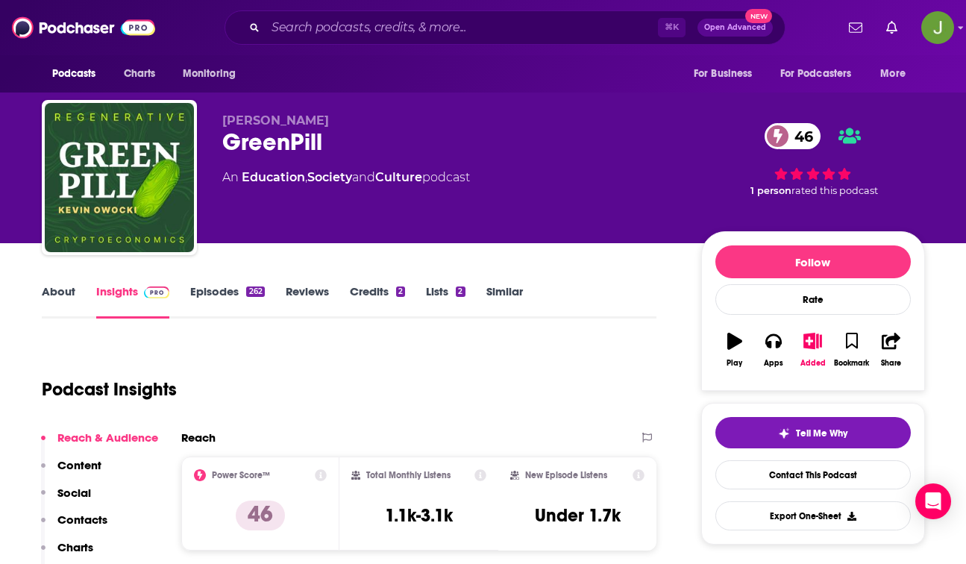
click at [509, 293] on link "Similar" at bounding box center [504, 301] width 37 height 34
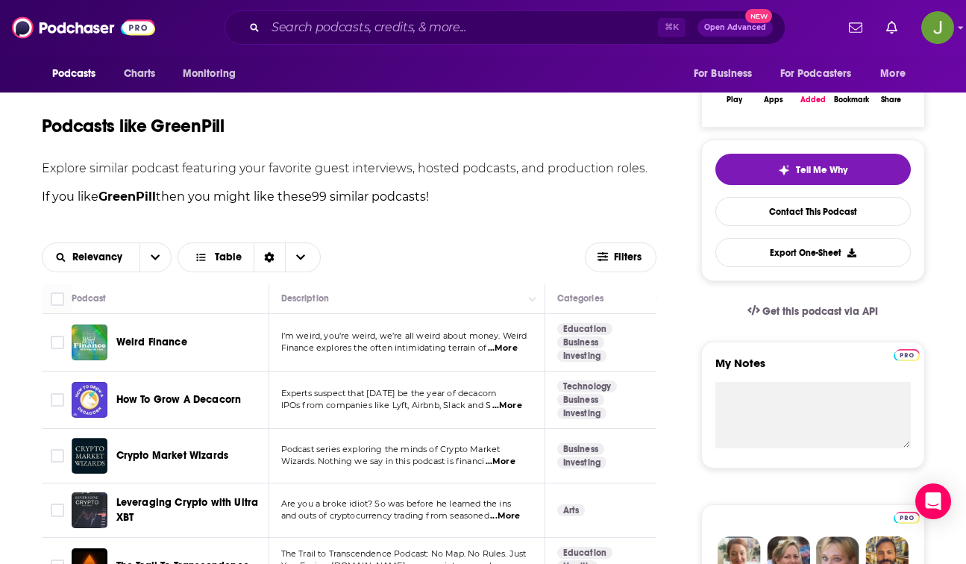
scroll to position [316, 0]
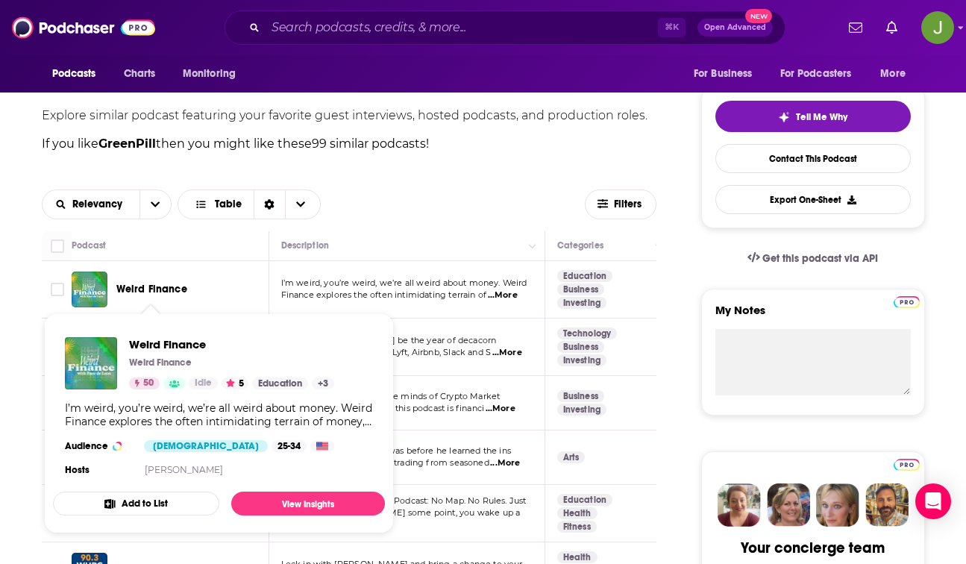
click at [145, 290] on span "Weird Finance" at bounding box center [151, 289] width 71 height 13
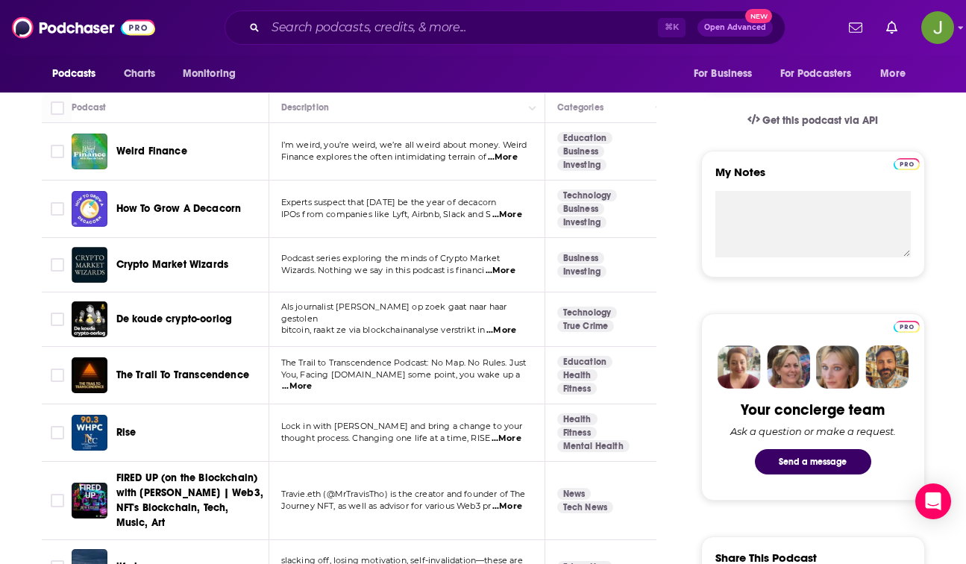
scroll to position [456, 0]
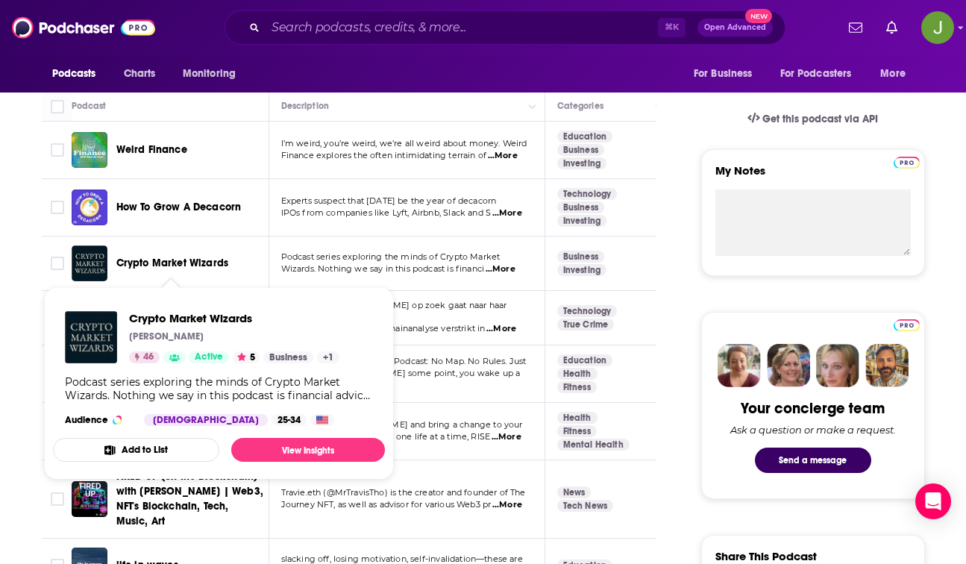
click at [187, 263] on span "Crypto Market Wizards" at bounding box center [172, 263] width 113 height 13
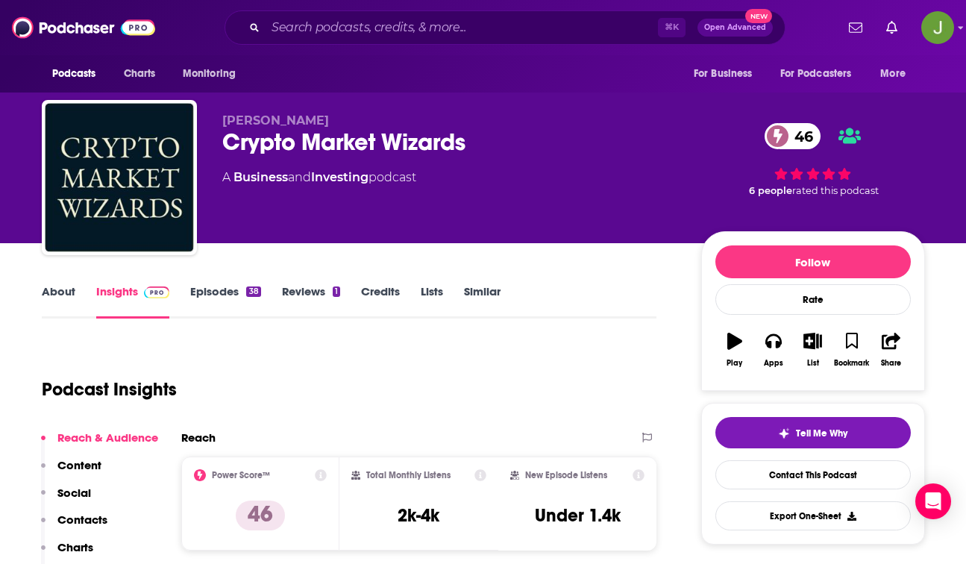
click at [250, 289] on div "38" at bounding box center [253, 291] width 14 height 10
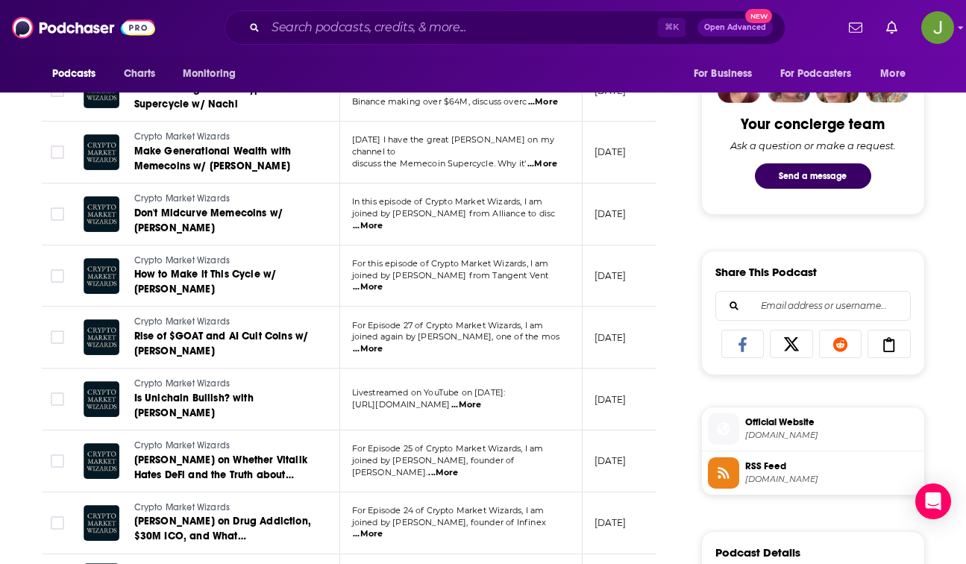
scroll to position [822, 0]
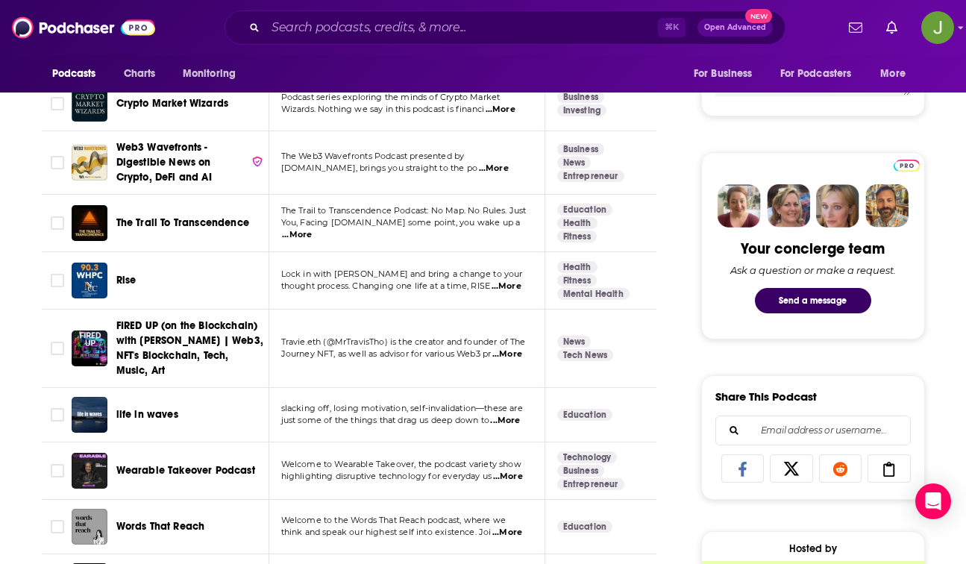
scroll to position [615, 0]
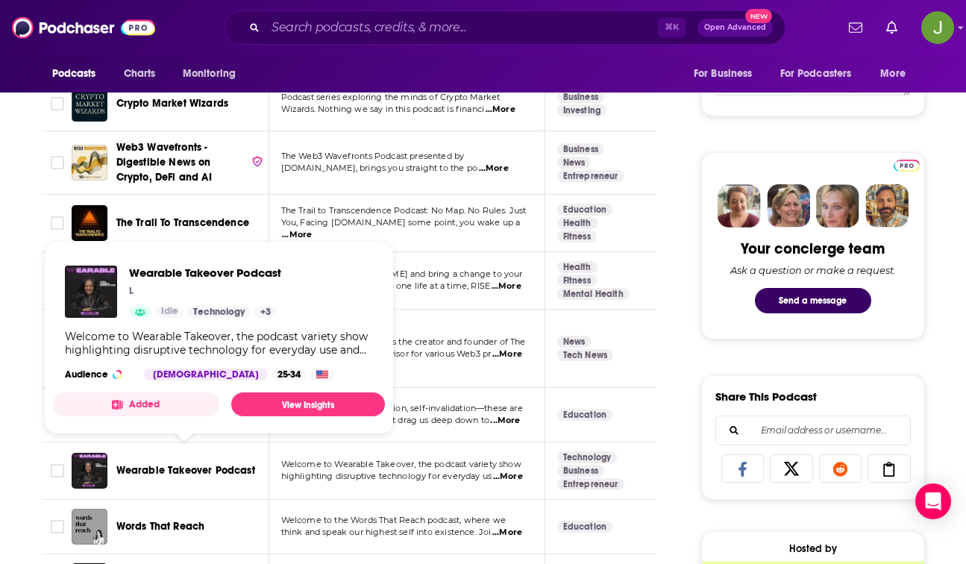
click at [174, 464] on span "Wearable Takeover Podcast" at bounding box center [185, 470] width 139 height 13
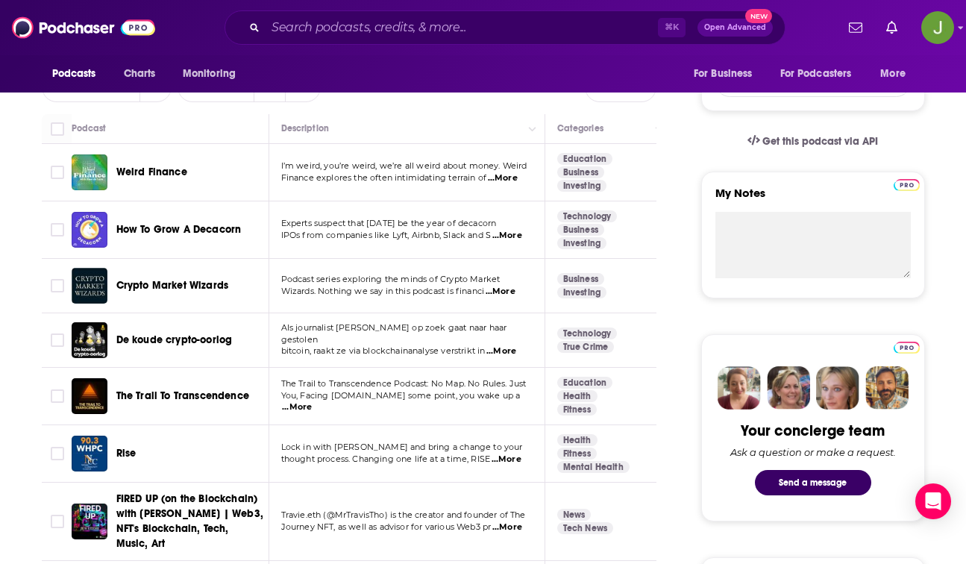
scroll to position [379, 0]
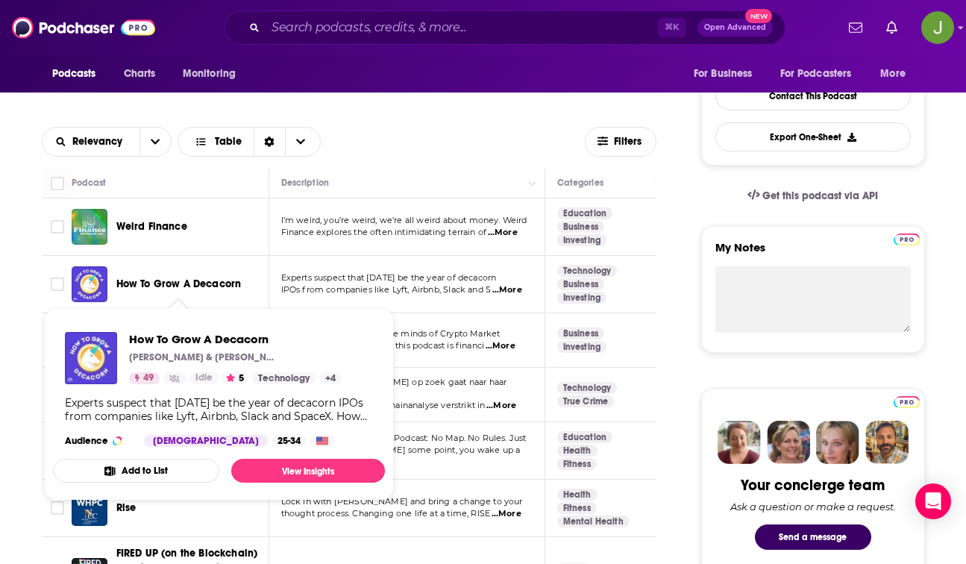
click at [160, 283] on span "How To Grow A Decacorn" at bounding box center [178, 283] width 125 height 13
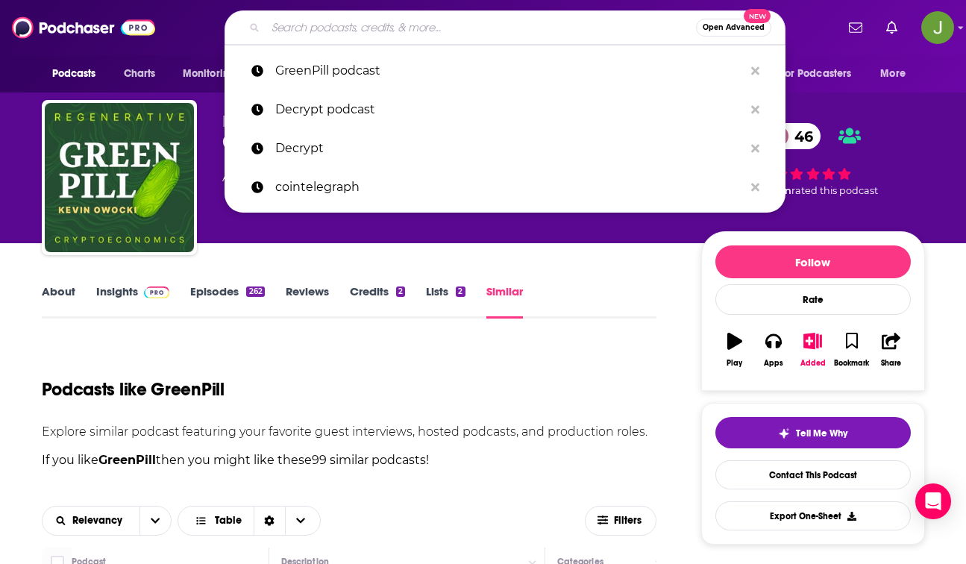
click at [404, 31] on input "Search podcasts, credits, & more..." at bounding box center [481, 28] width 430 height 24
paste input "CyberWire"
type input "CyberWire"
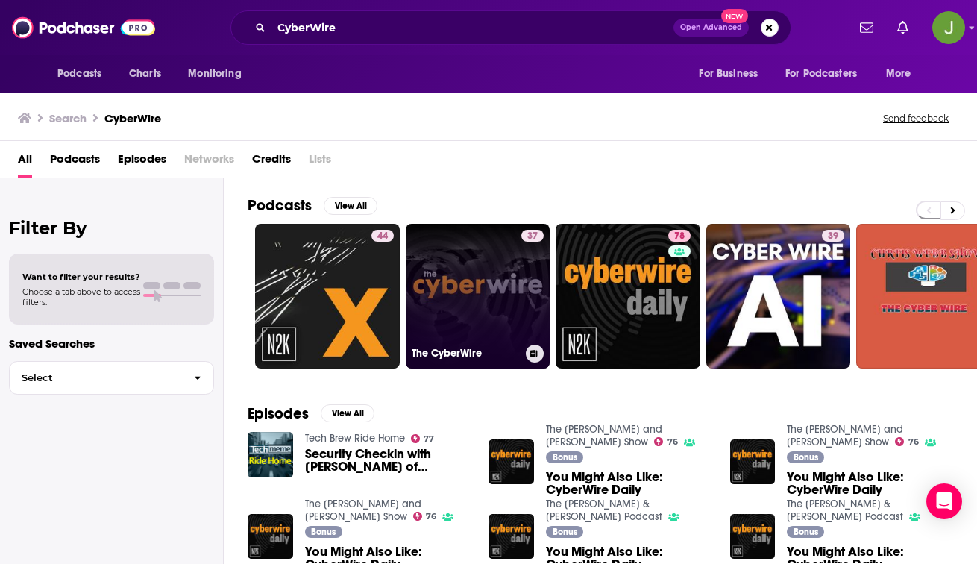
click at [453, 305] on link "37 The CyberWire" at bounding box center [478, 296] width 145 height 145
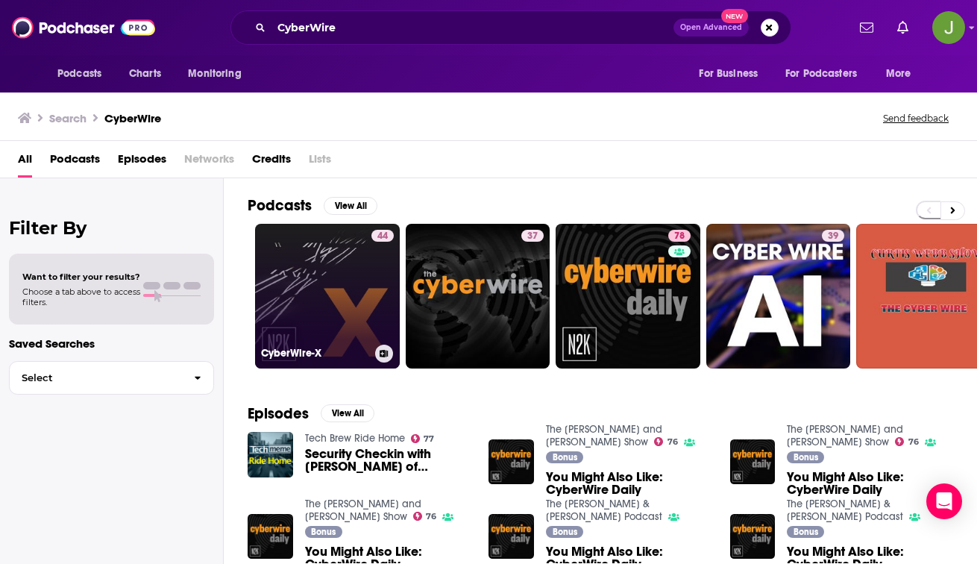
click at [357, 313] on link "44 CyberWire-X" at bounding box center [327, 296] width 145 height 145
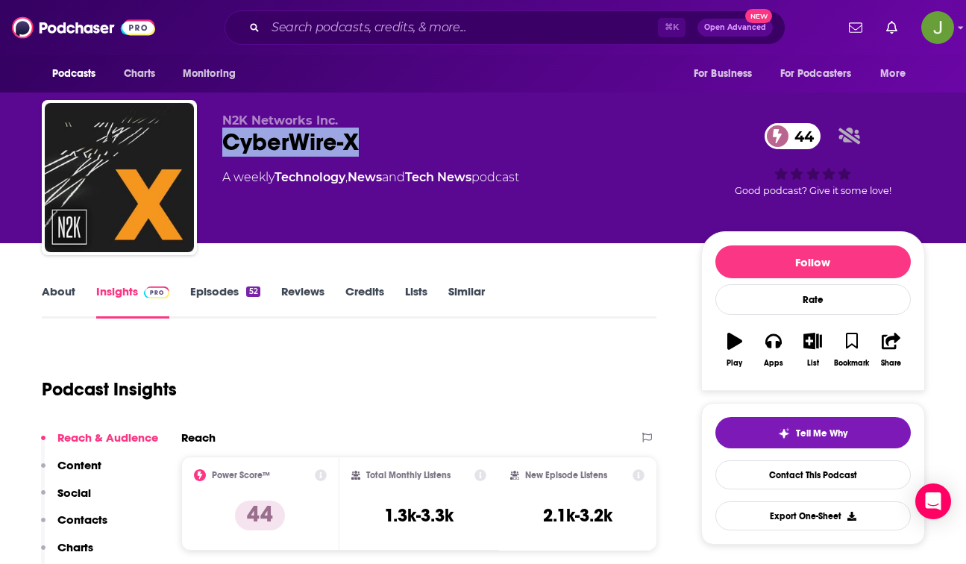
drag, startPoint x: 367, startPoint y: 142, endPoint x: 207, endPoint y: 147, distance: 159.7
click at [207, 147] on div "N2K Networks Inc. CyberWire-X 44 A weekly Technology , News and Tech News podca…" at bounding box center [483, 180] width 883 height 161
copy h2 "CyberWire-X"
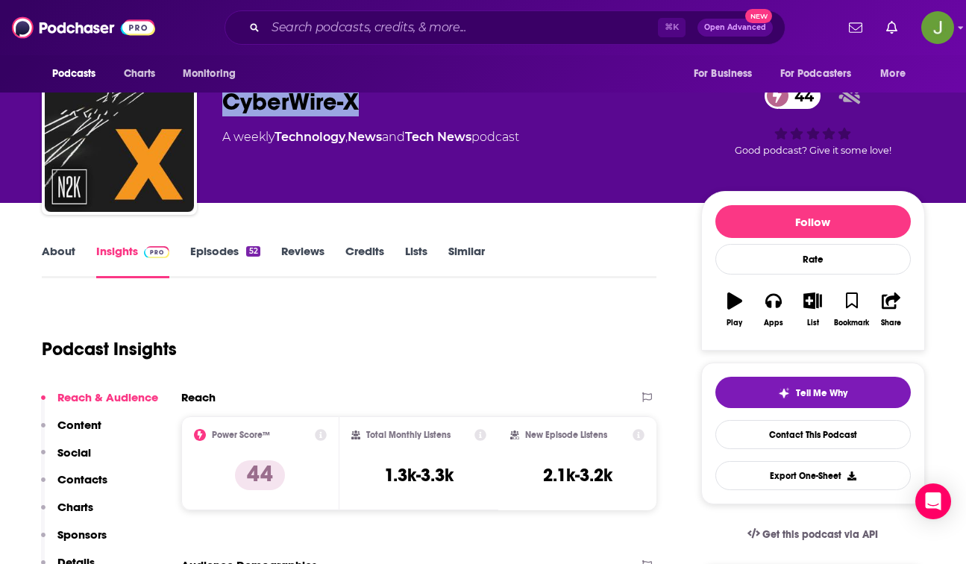
scroll to position [216, 0]
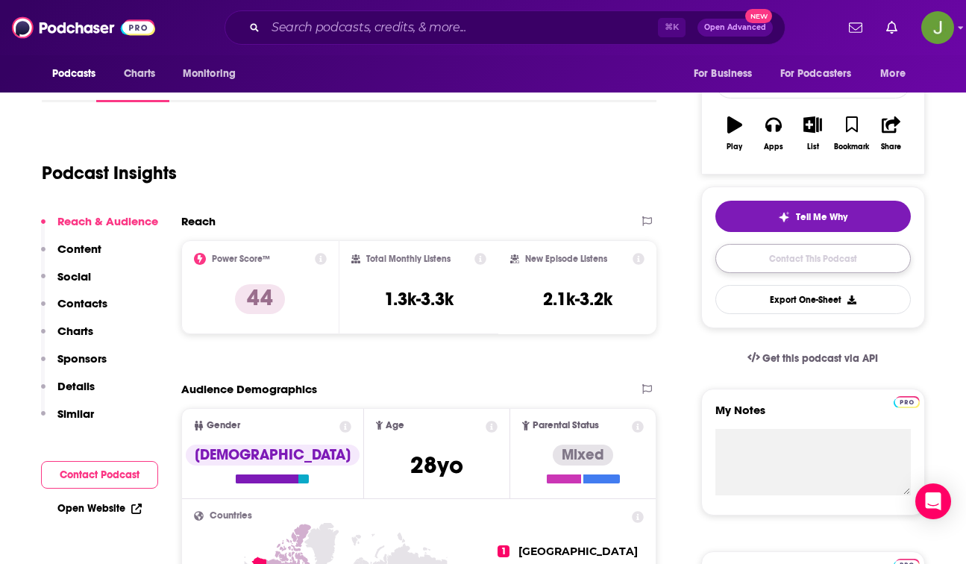
click at [798, 262] on link "Contact This Podcast" at bounding box center [812, 258] width 195 height 29
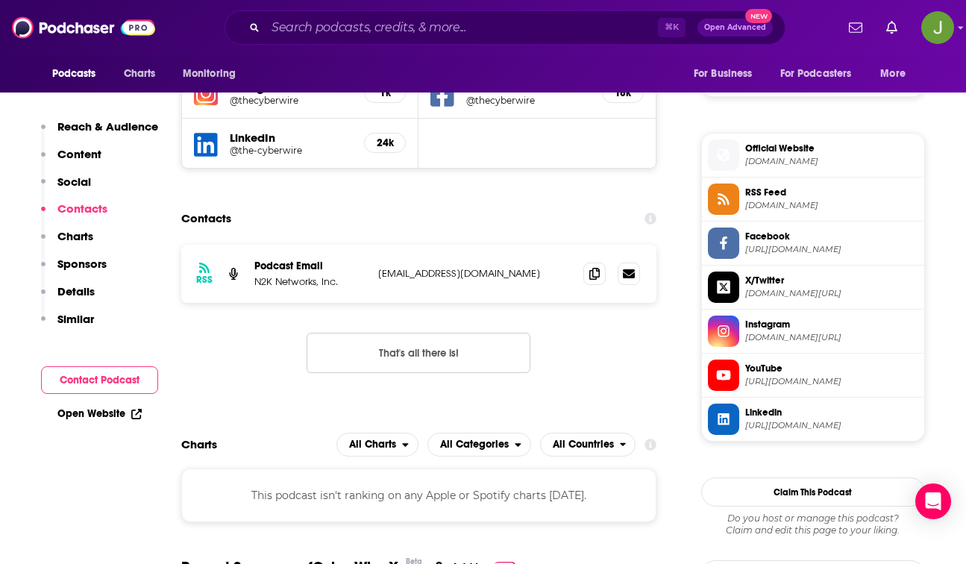
scroll to position [1187, 0]
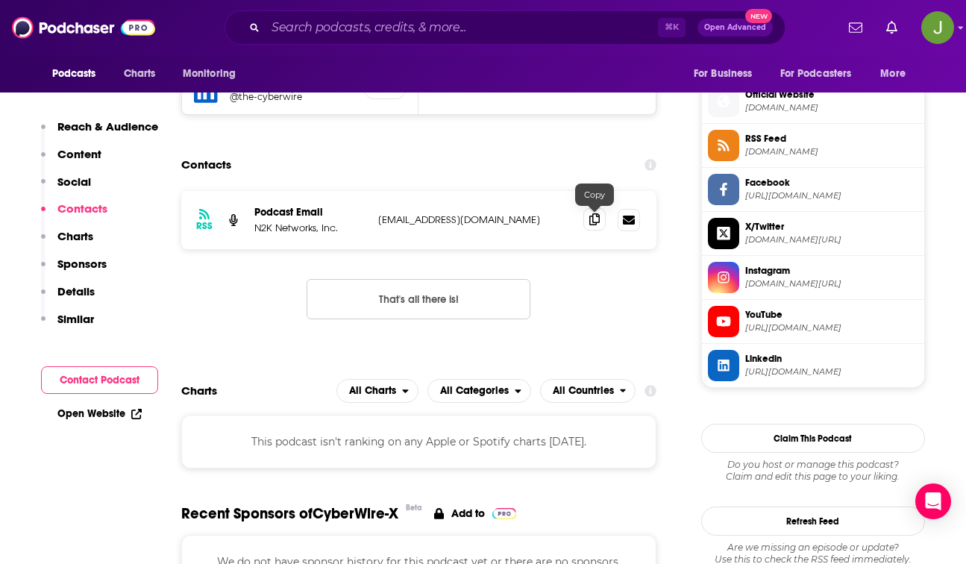
click at [597, 222] on icon at bounding box center [594, 219] width 10 height 12
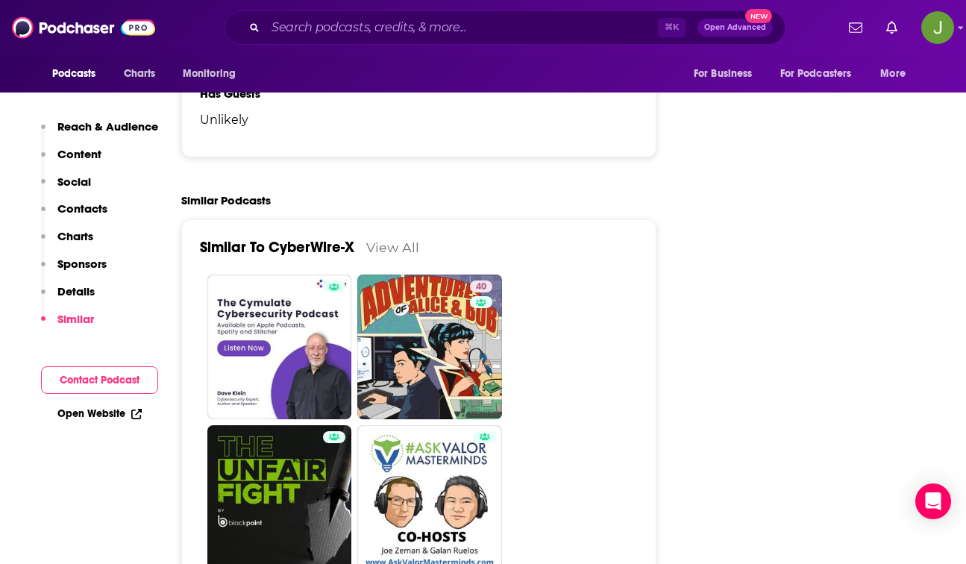
scroll to position [2095, 0]
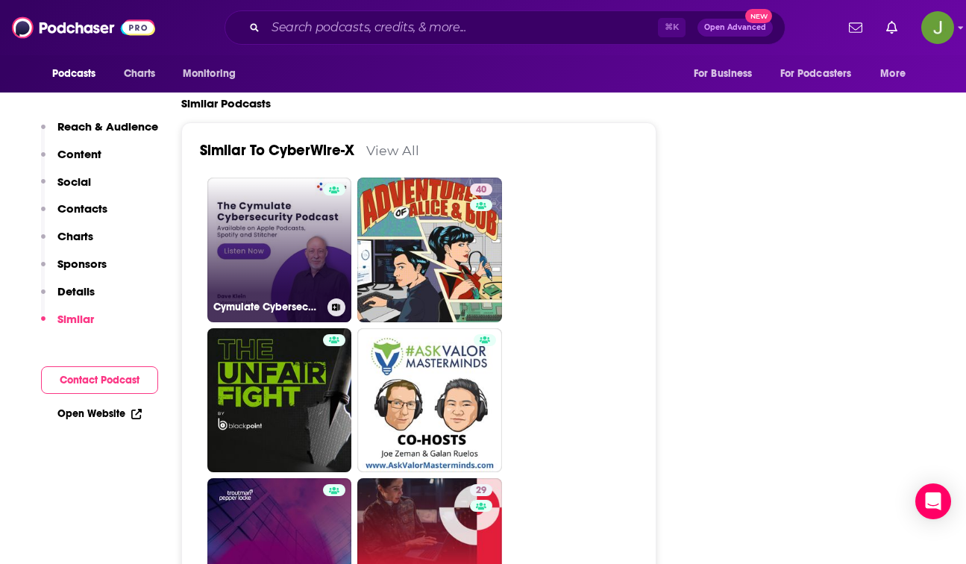
click at [280, 235] on link "Cymulate Cybersecurity Podcast" at bounding box center [279, 250] width 145 height 145
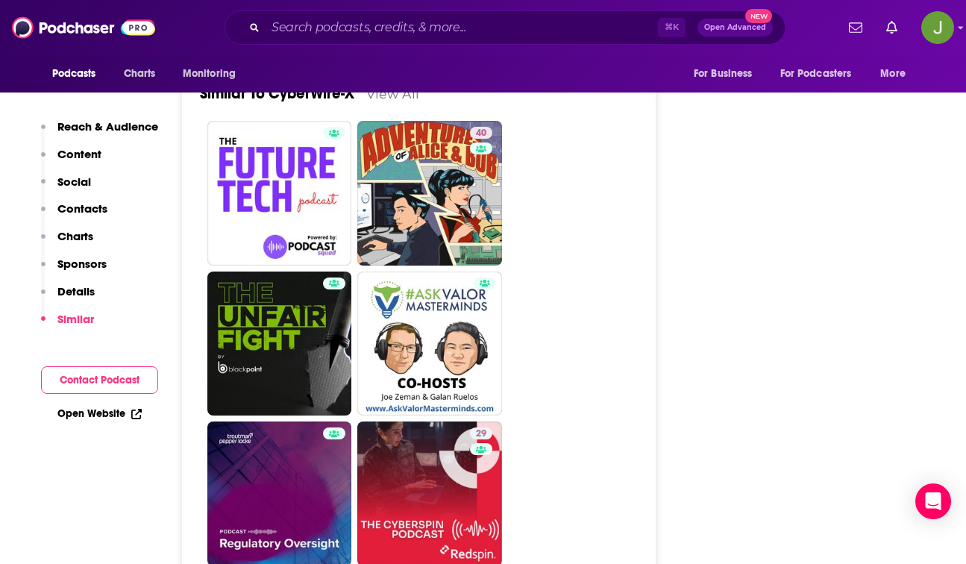
scroll to position [2174, 0]
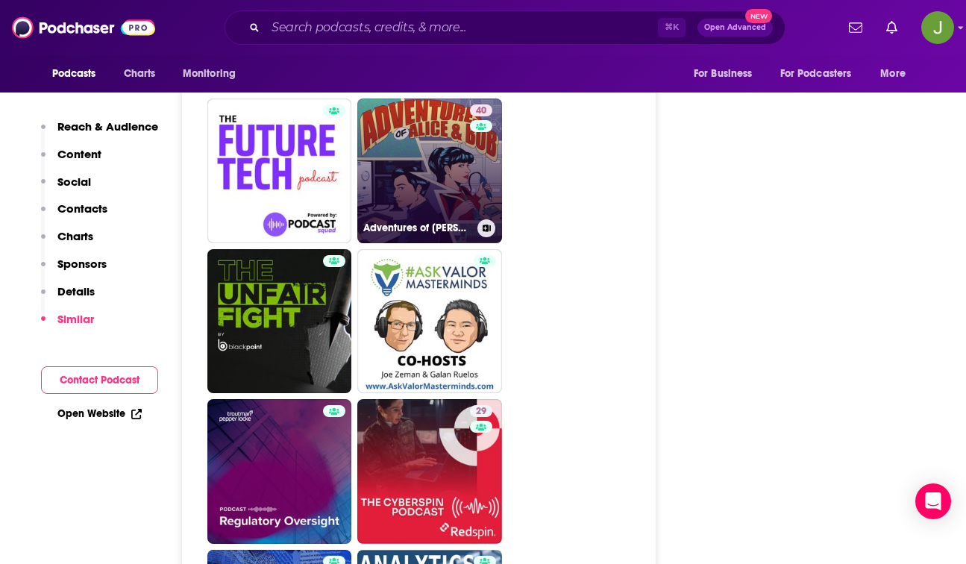
click at [430, 171] on link "40 Adventures of [PERSON_NAME] & [PERSON_NAME]" at bounding box center [429, 170] width 145 height 145
type input "[URL][DOMAIN_NAME][PERSON_NAME]"
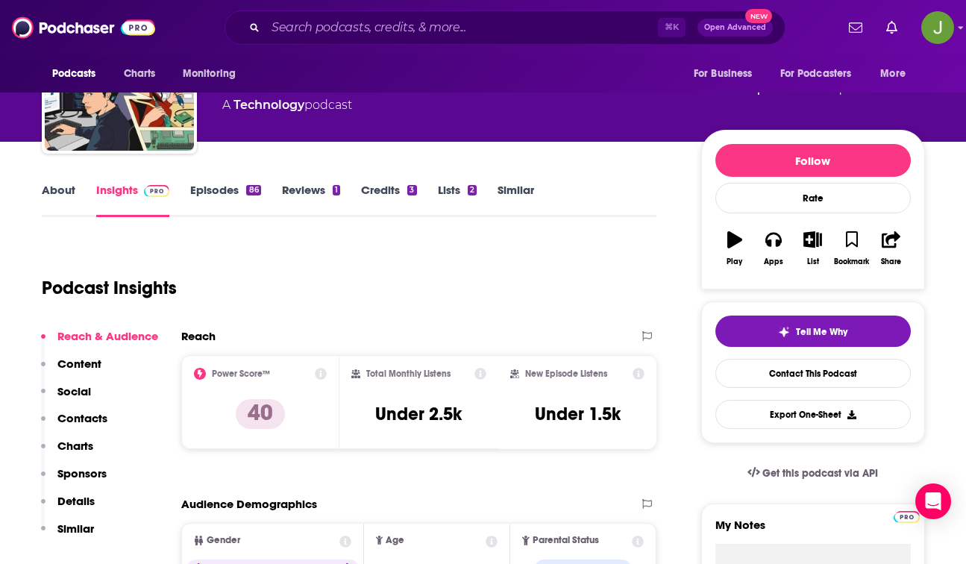
scroll to position [95, 0]
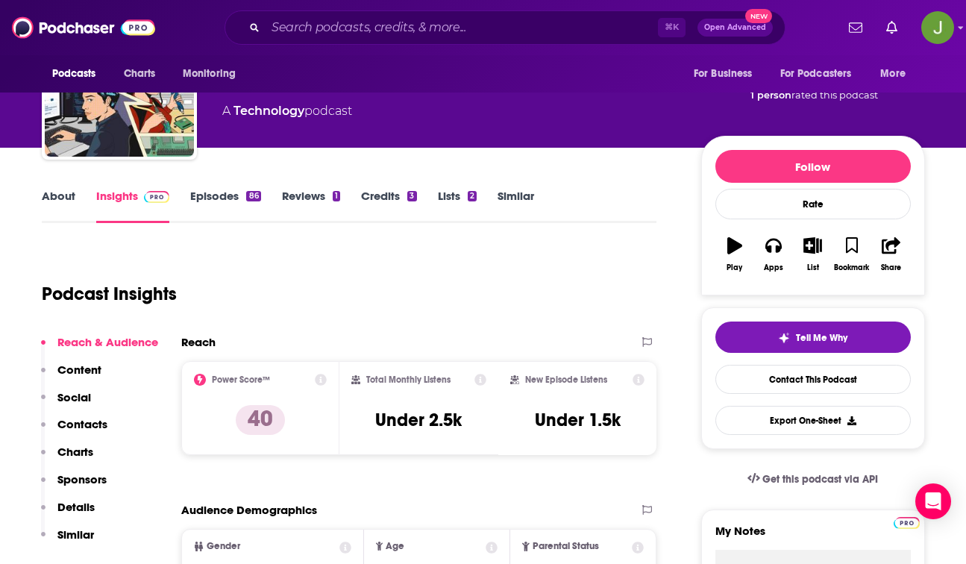
click at [205, 199] on link "Episodes 86" at bounding box center [225, 206] width 70 height 34
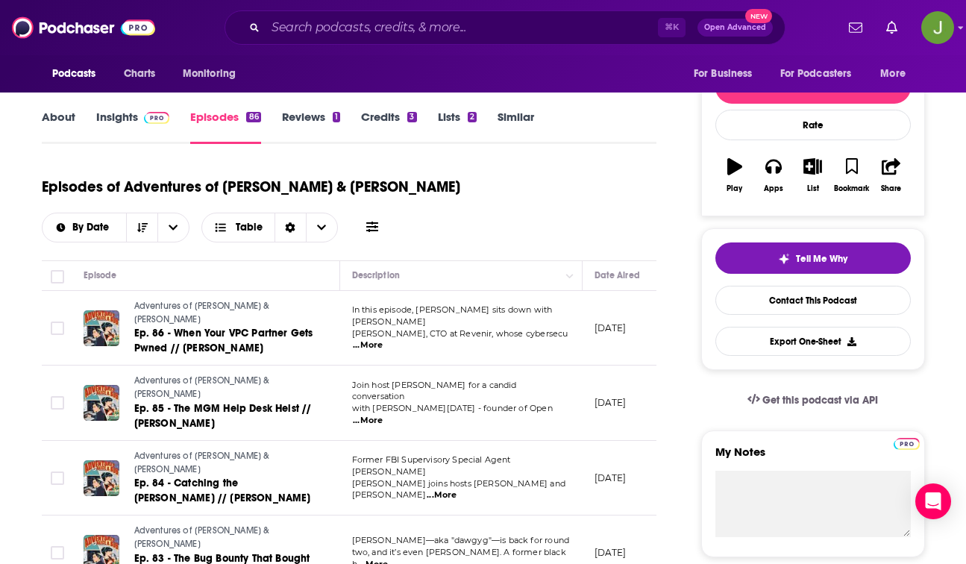
scroll to position [178, 0]
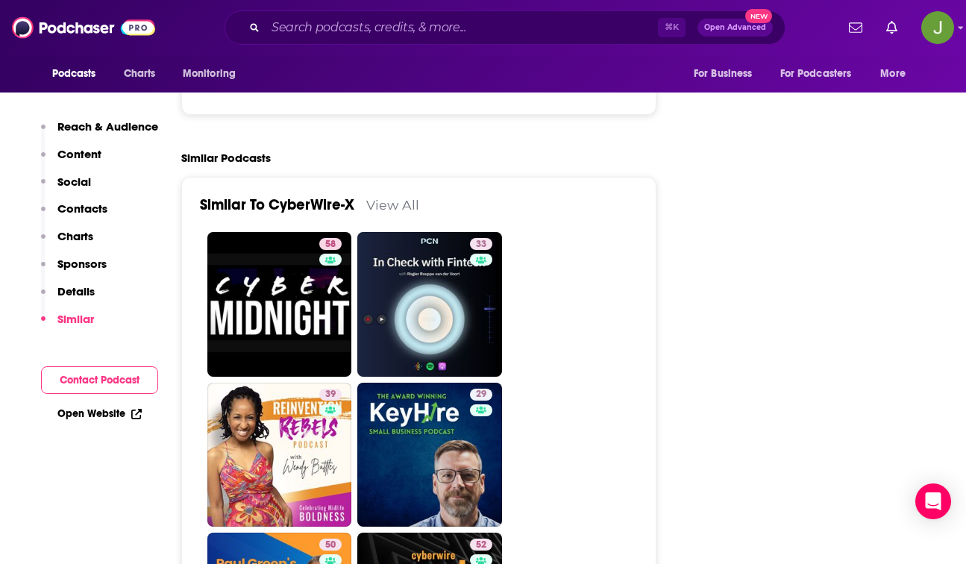
scroll to position [2085, 0]
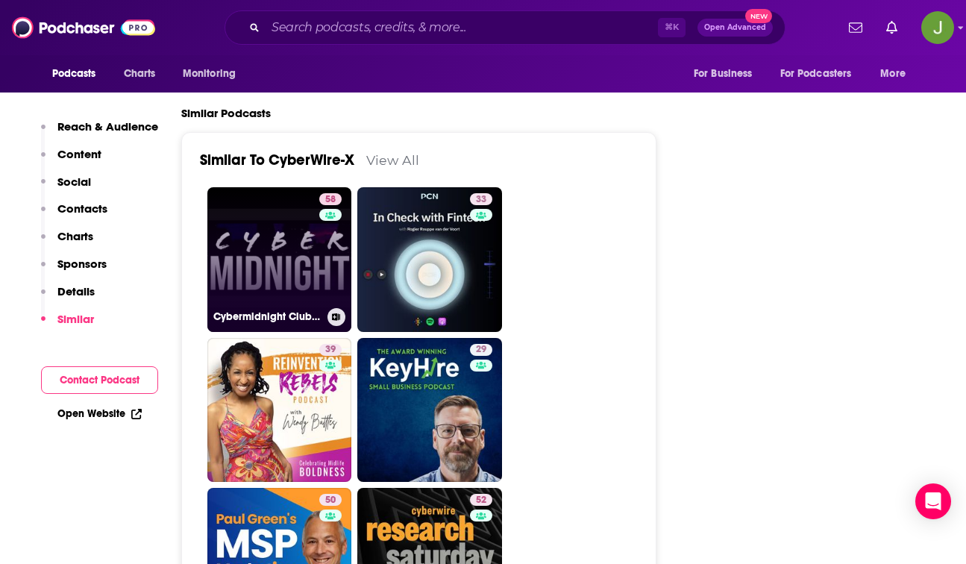
click at [304, 263] on link "58 Cybermidnight Club– Hackers, Cyber Security and Cyber Crime" at bounding box center [279, 259] width 145 height 145
type input "https://www.podchaser.com/podcasts/cybermidnight-club-hackers-cyb-770280"
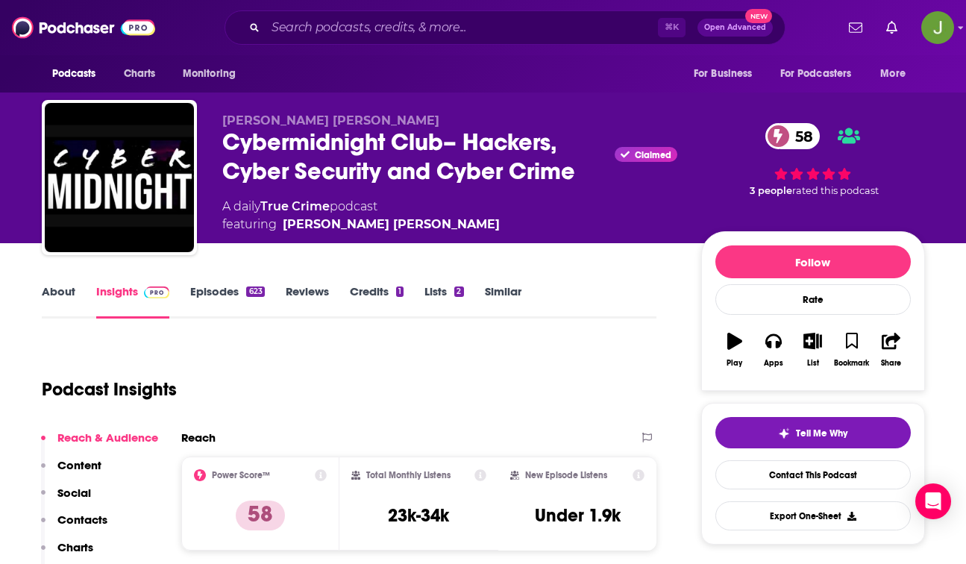
click at [209, 293] on link "Episodes 623" at bounding box center [227, 301] width 74 height 34
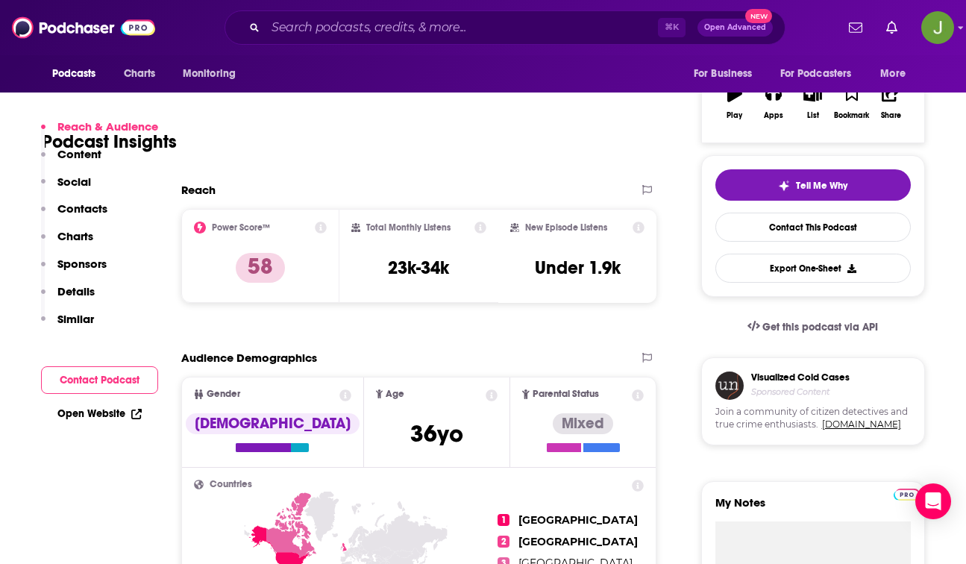
scroll to position [302, 0]
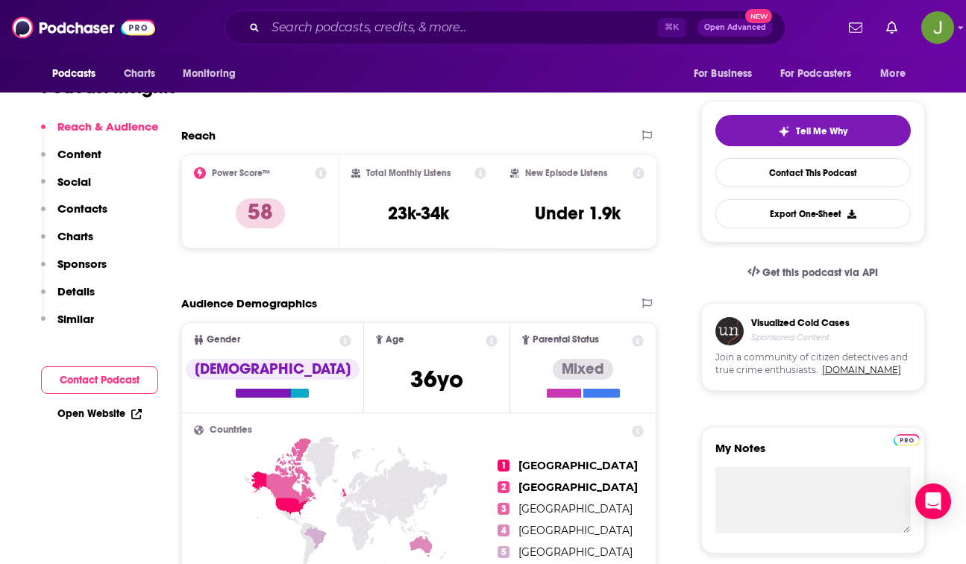
type input "[URL][DOMAIN_NAME]"
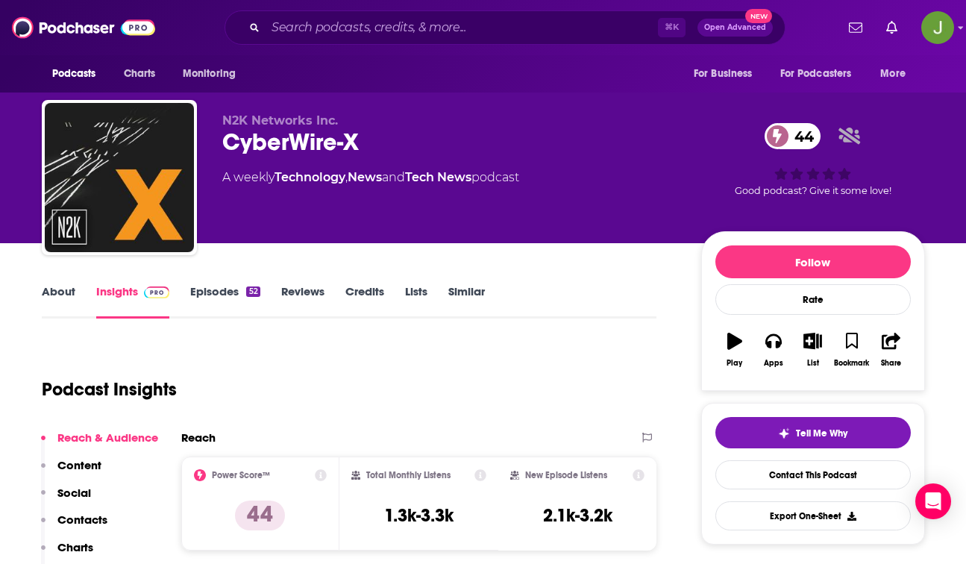
click at [463, 298] on link "Similar" at bounding box center [466, 301] width 37 height 34
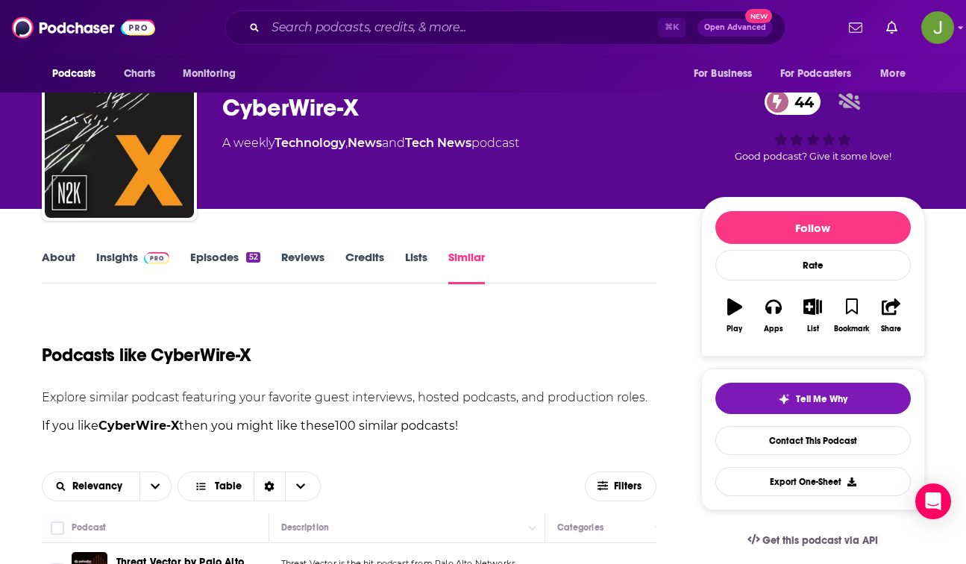
scroll to position [348, 0]
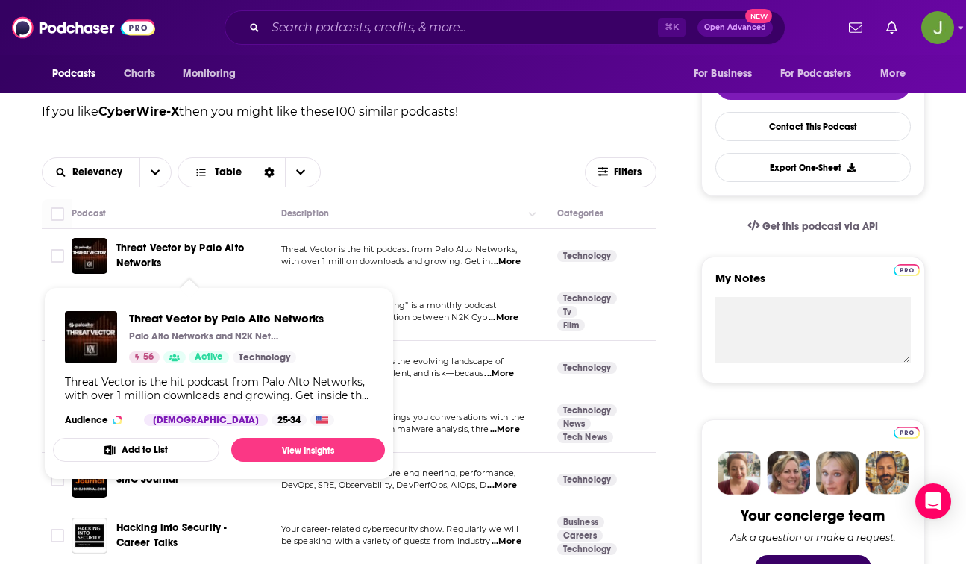
click at [182, 242] on span "Threat Vector by Palo Alto Networks" at bounding box center [180, 256] width 128 height 28
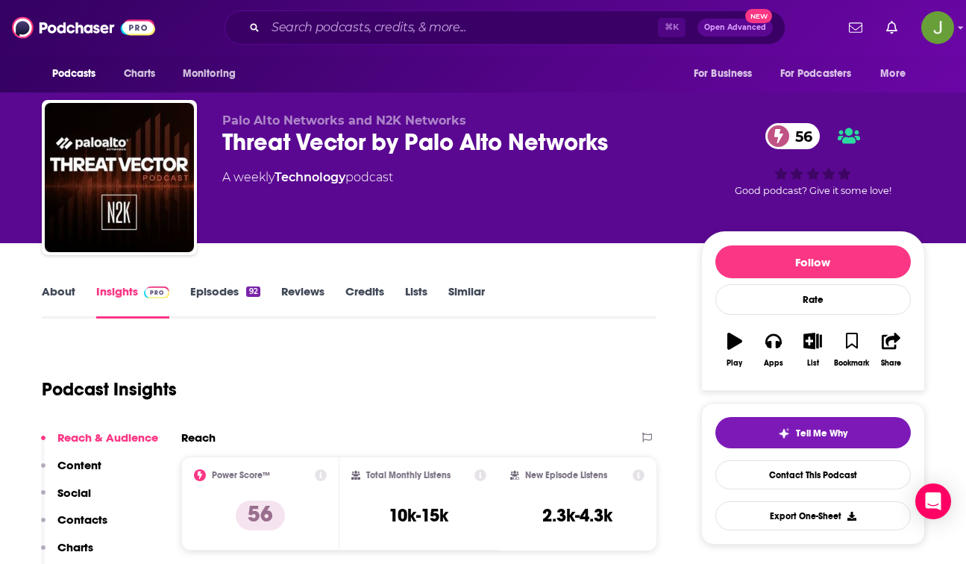
click at [213, 286] on link "Episodes 92" at bounding box center [224, 301] width 69 height 34
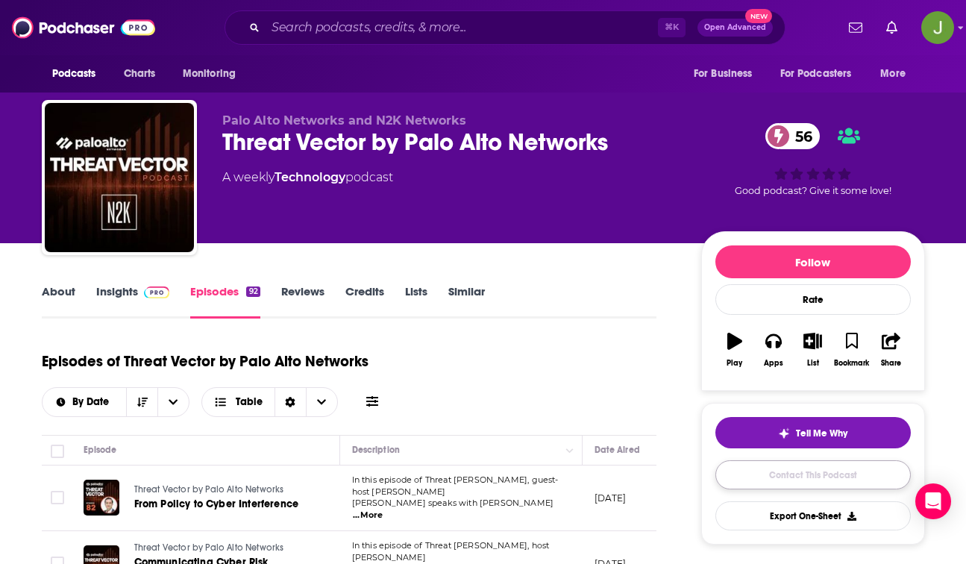
click at [781, 474] on link "Contact This Podcast" at bounding box center [812, 474] width 195 height 29
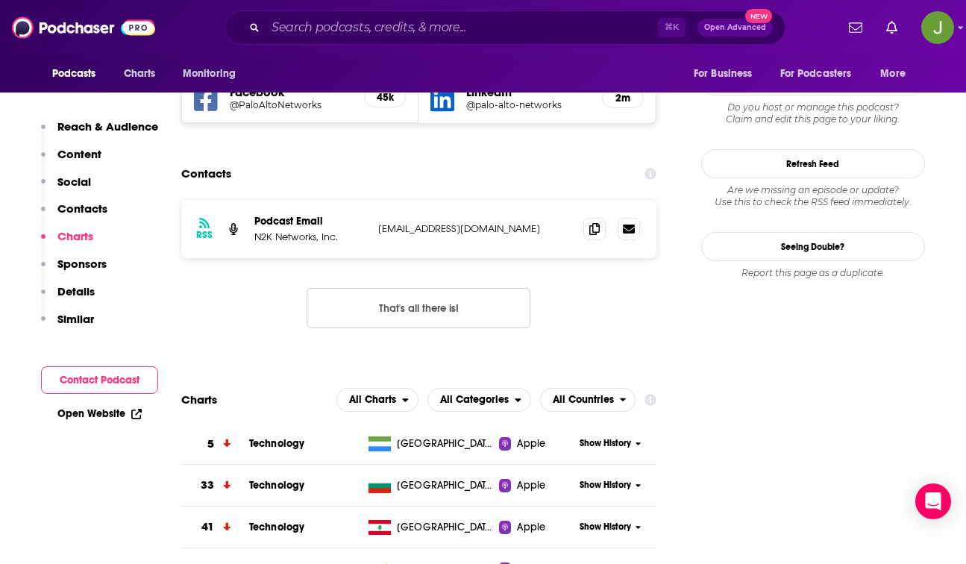
scroll to position [1342, 0]
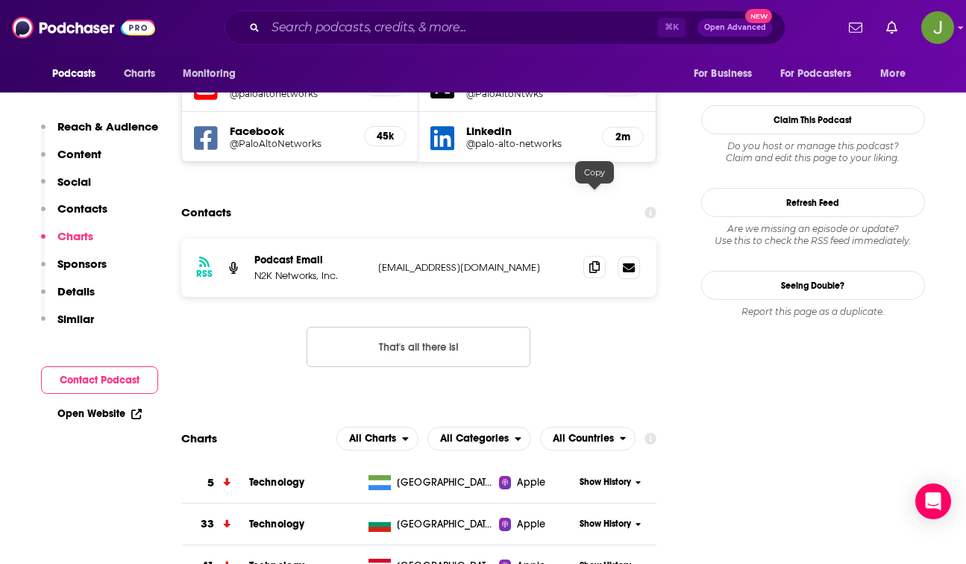
click at [589, 261] on icon at bounding box center [594, 267] width 10 height 12
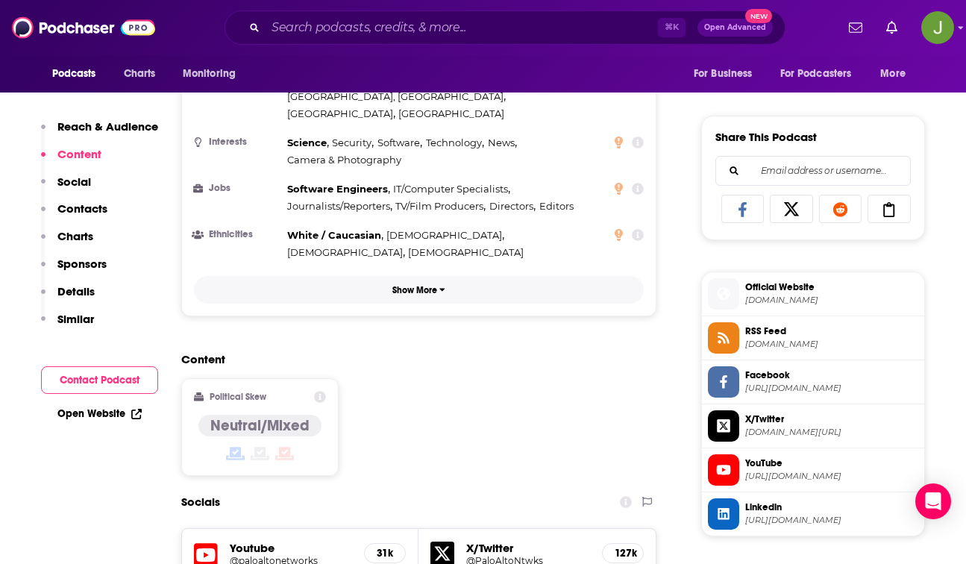
scroll to position [1129, 0]
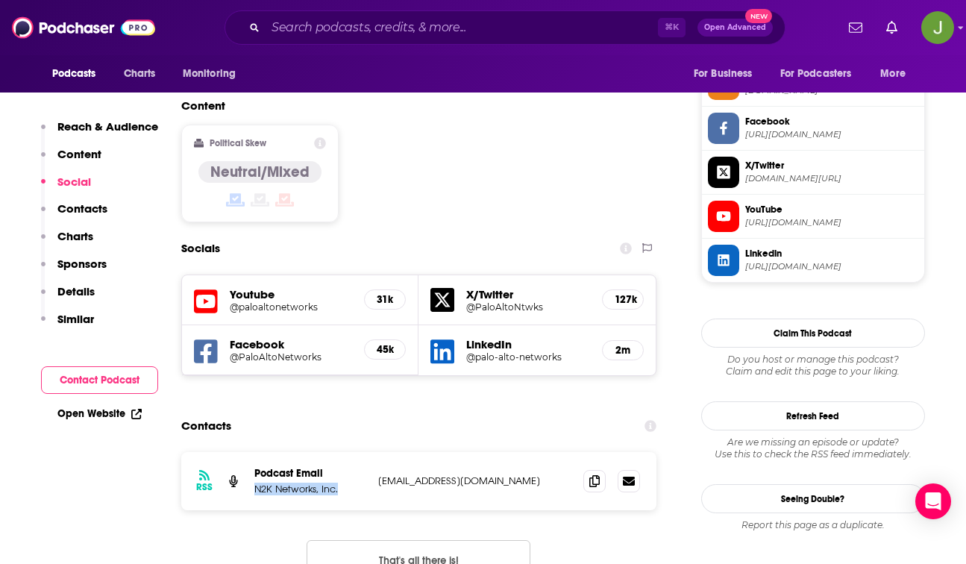
drag, startPoint x: 345, startPoint y: 418, endPoint x: 251, endPoint y: 421, distance: 94.8
click at [251, 452] on div "RSS Podcast Email N2K Networks, Inc. producer@n2k.com producer@n2k.com" at bounding box center [419, 481] width 476 height 58
copy p "N2K Networks, Inc."
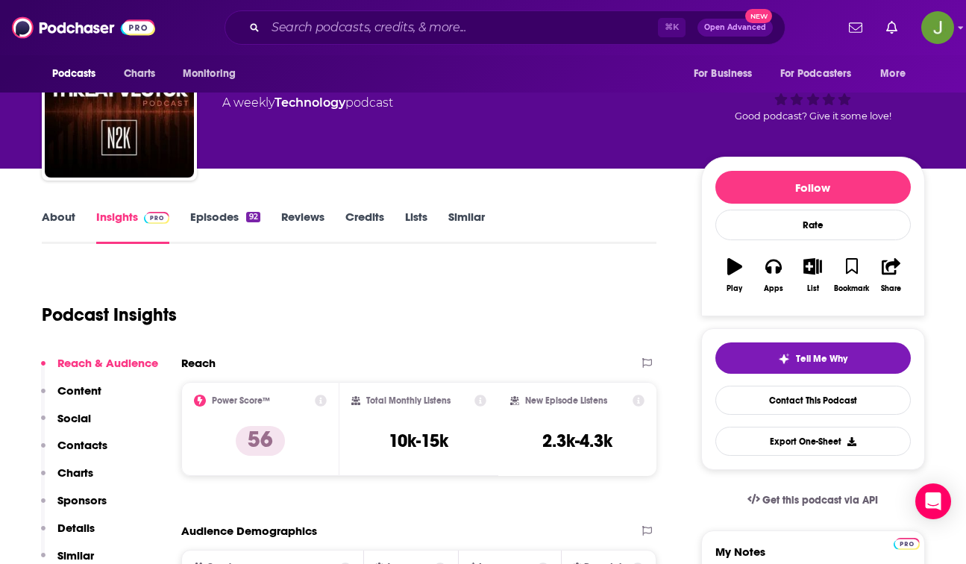
scroll to position [0, 0]
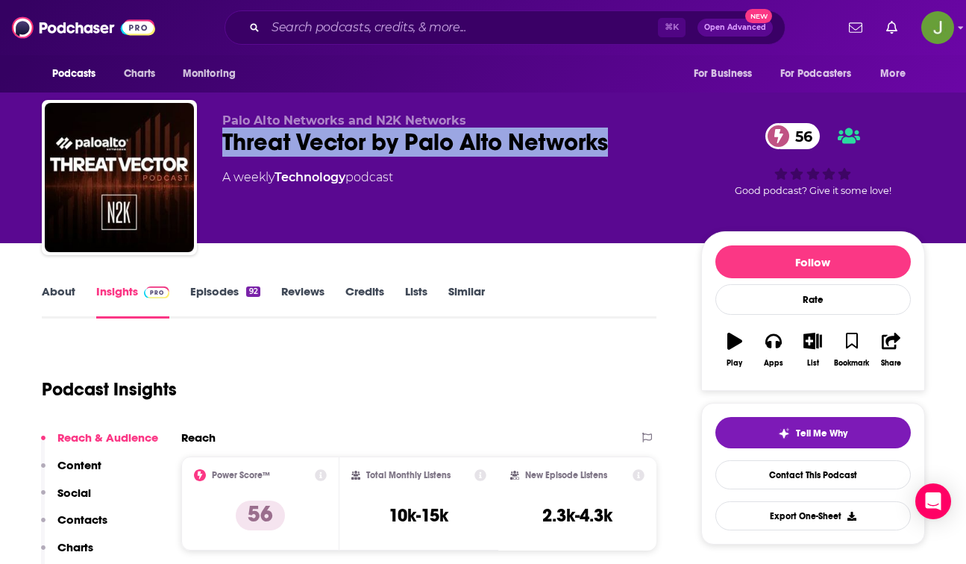
drag, startPoint x: 618, startPoint y: 142, endPoint x: 223, endPoint y: 142, distance: 395.3
click at [223, 142] on div "Threat Vector by Palo Alto Networks 56" at bounding box center [449, 142] width 455 height 29
copy h2 "Threat Vector by Palo Alto Networks"
click at [463, 290] on link "Similar" at bounding box center [466, 301] width 37 height 34
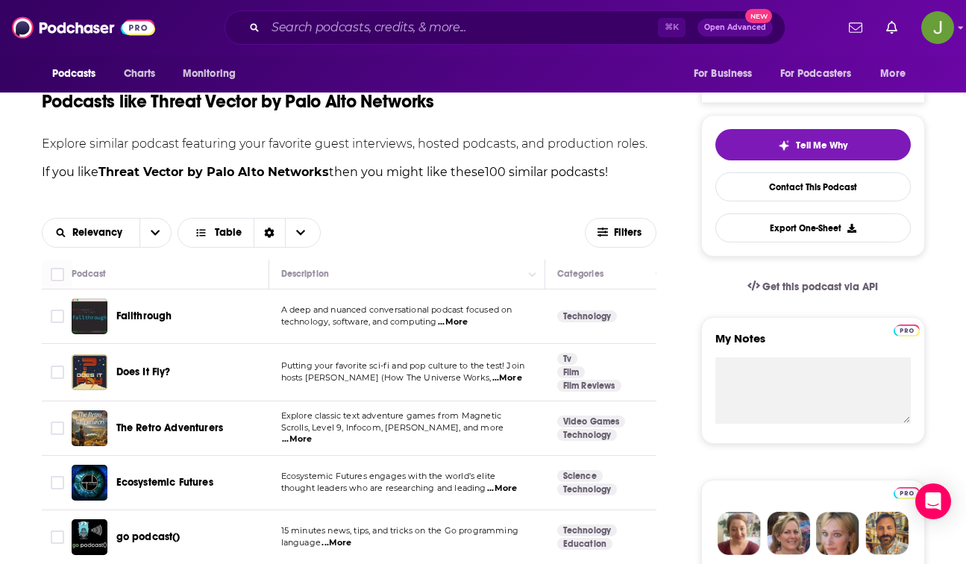
scroll to position [358, 0]
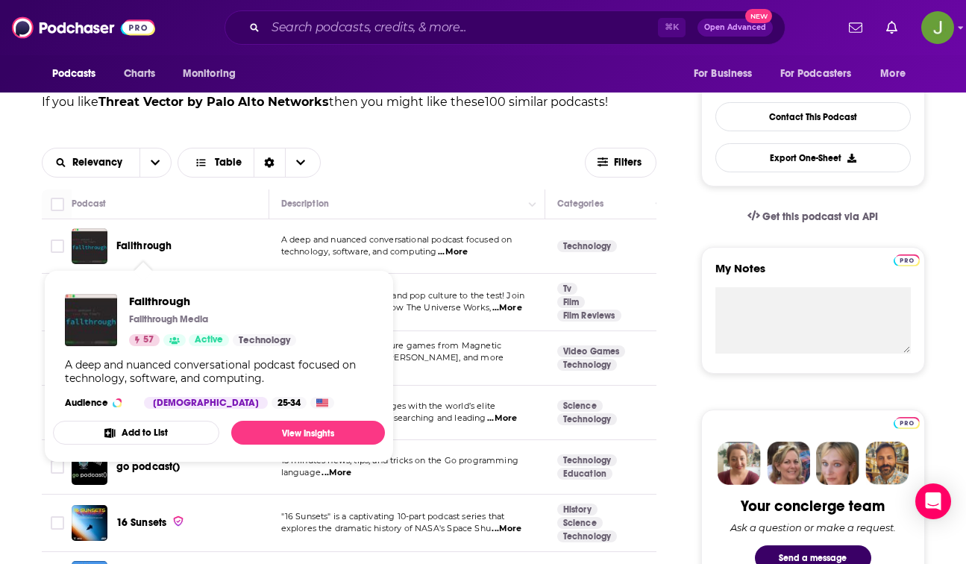
click at [139, 248] on span "Fallthrough" at bounding box center [144, 245] width 56 height 13
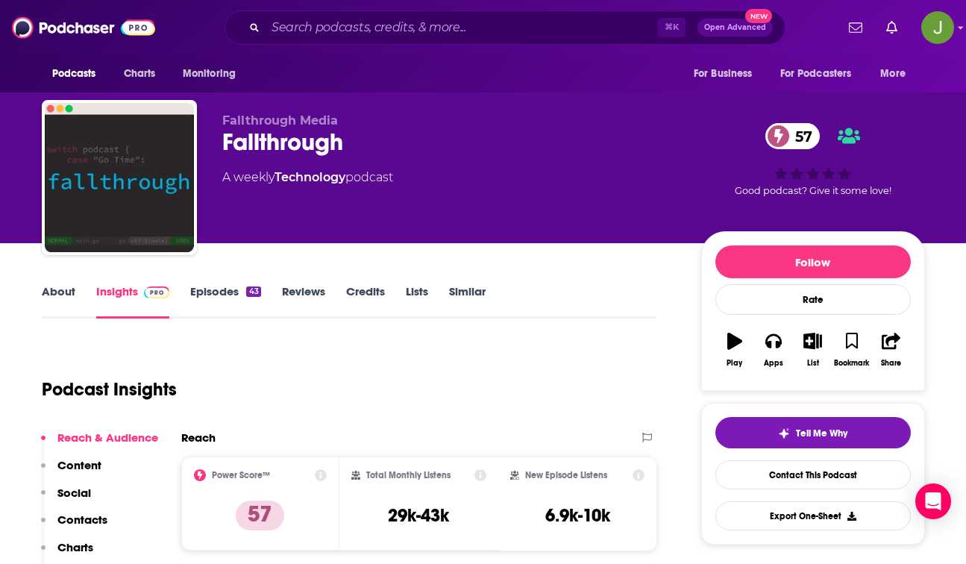
click at [230, 287] on link "Episodes 43" at bounding box center [225, 301] width 70 height 34
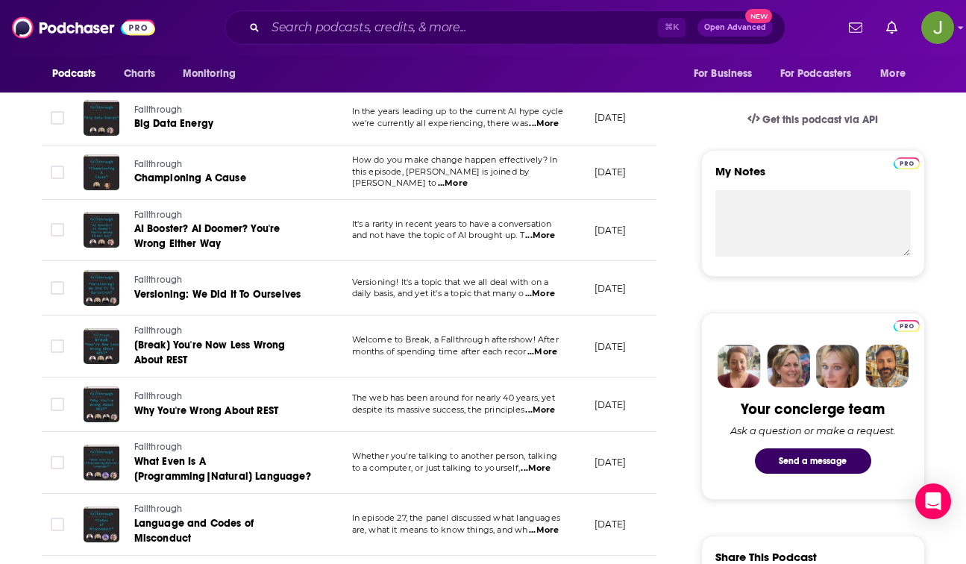
scroll to position [467, 0]
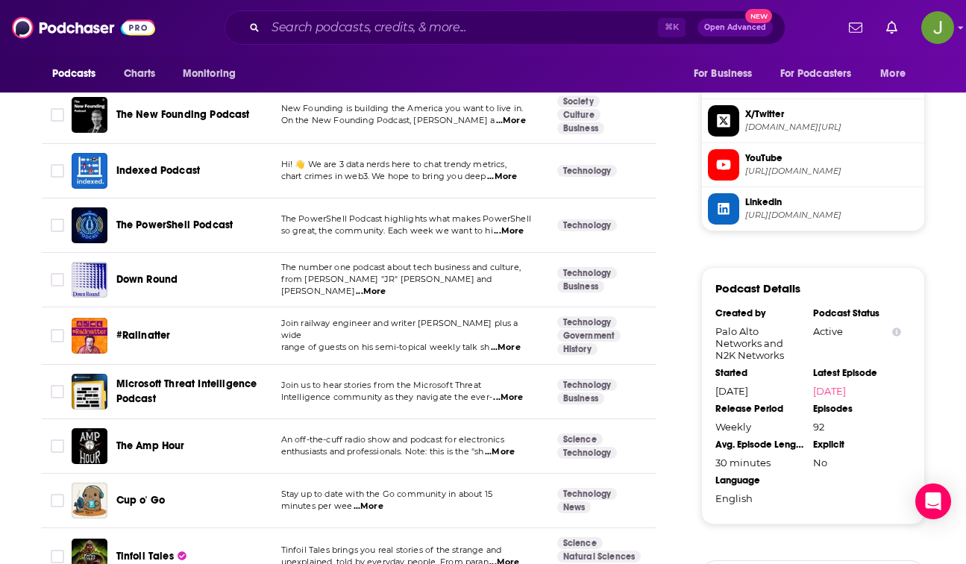
scroll to position [1200, 0]
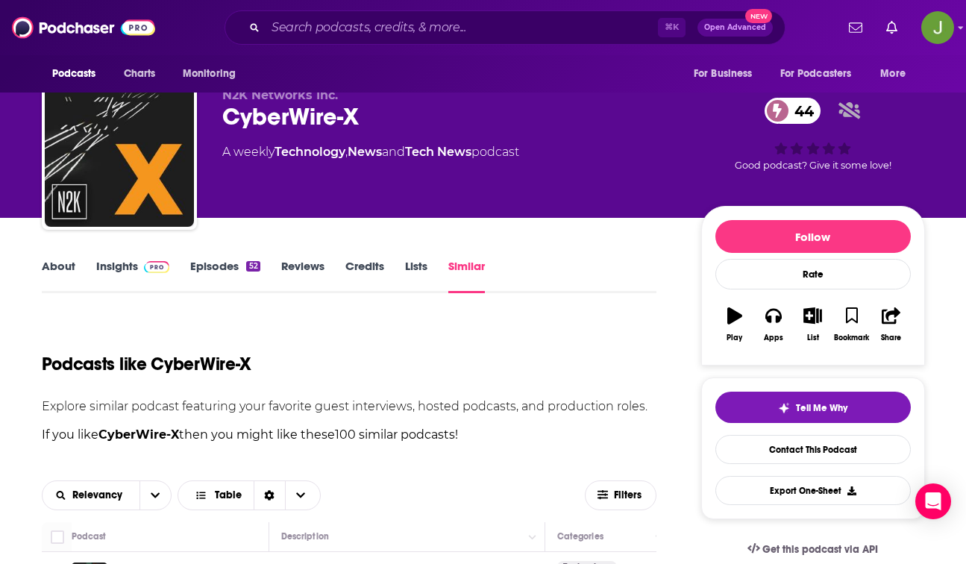
scroll to position [87, 0]
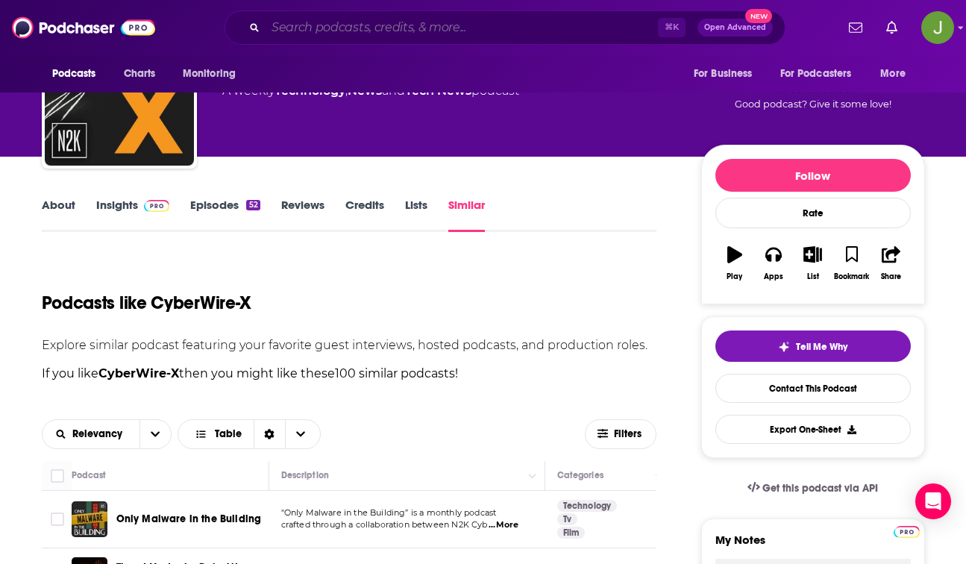
click at [332, 37] on input "Search podcasts, credits, & more..." at bounding box center [462, 28] width 392 height 24
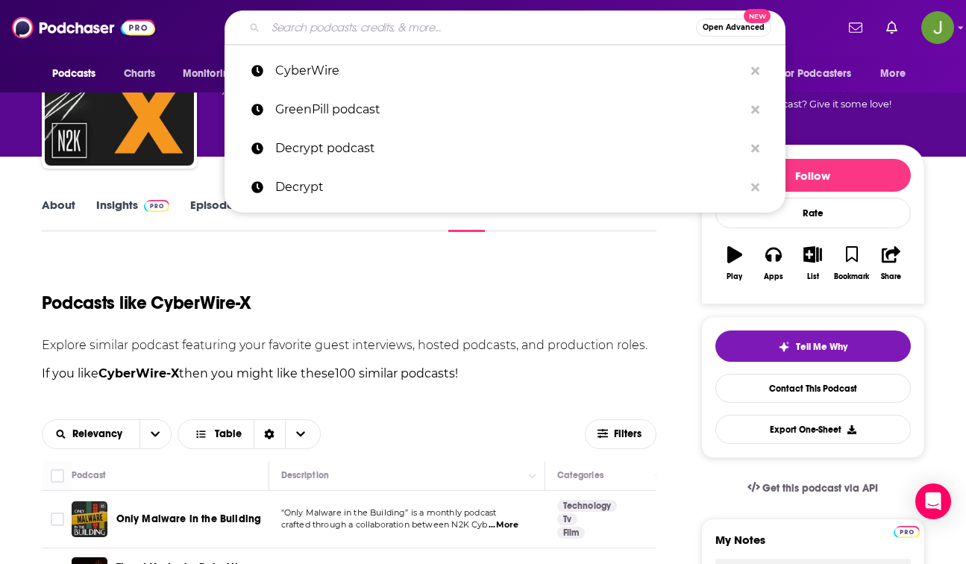
paste input "IT Pro"
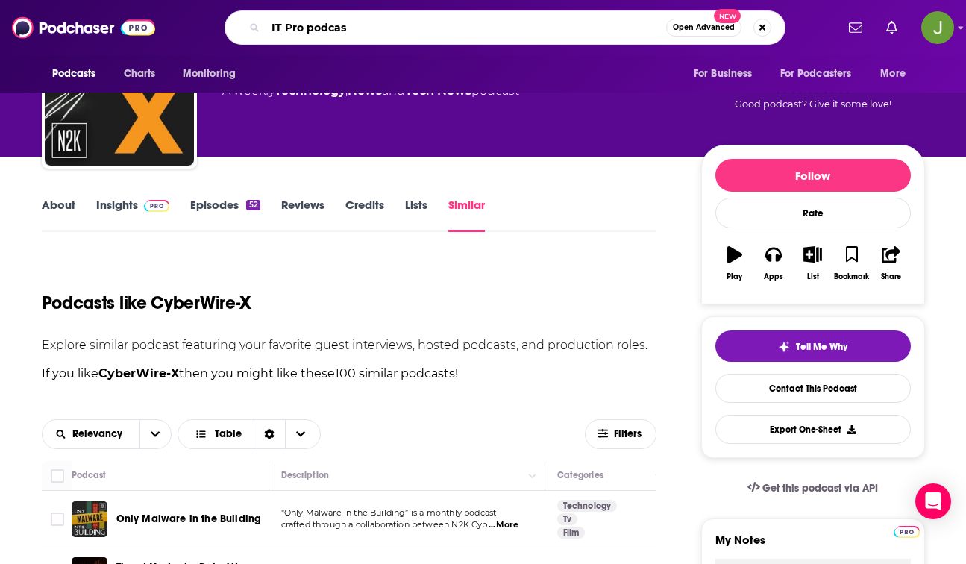
type input "IT Pro podcast"
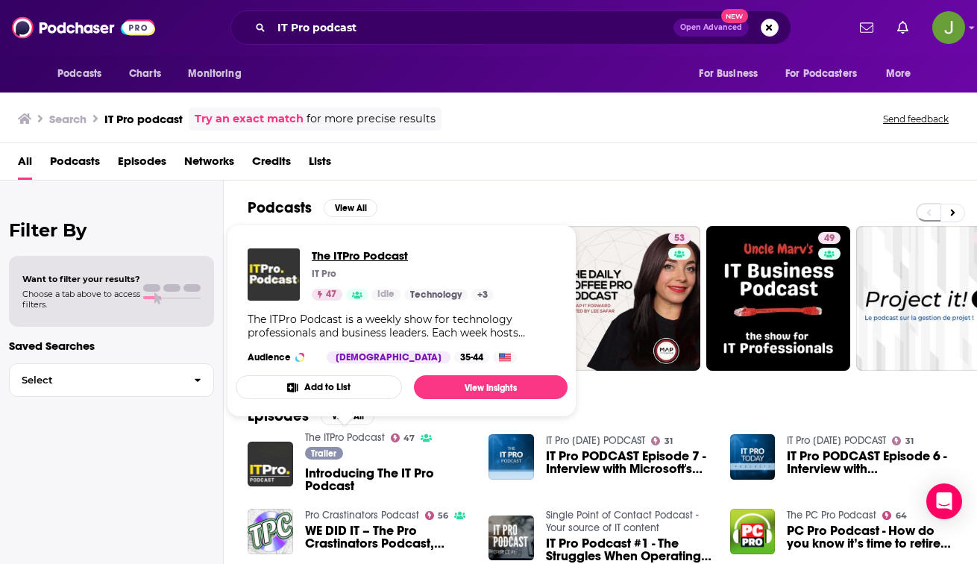
click at [378, 259] on span "The ITPro Podcast" at bounding box center [403, 255] width 182 height 14
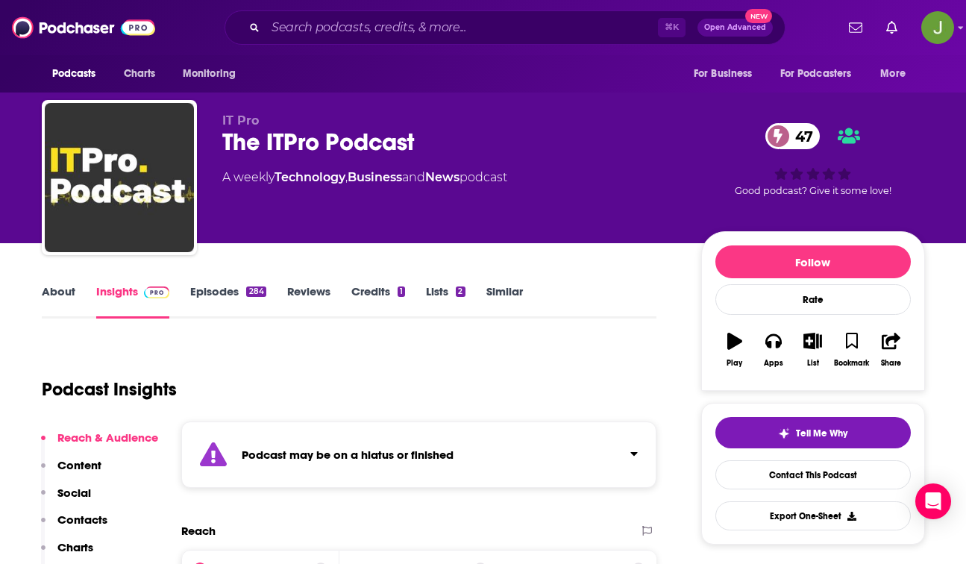
click at [225, 297] on link "Episodes 284" at bounding box center [227, 301] width 75 height 34
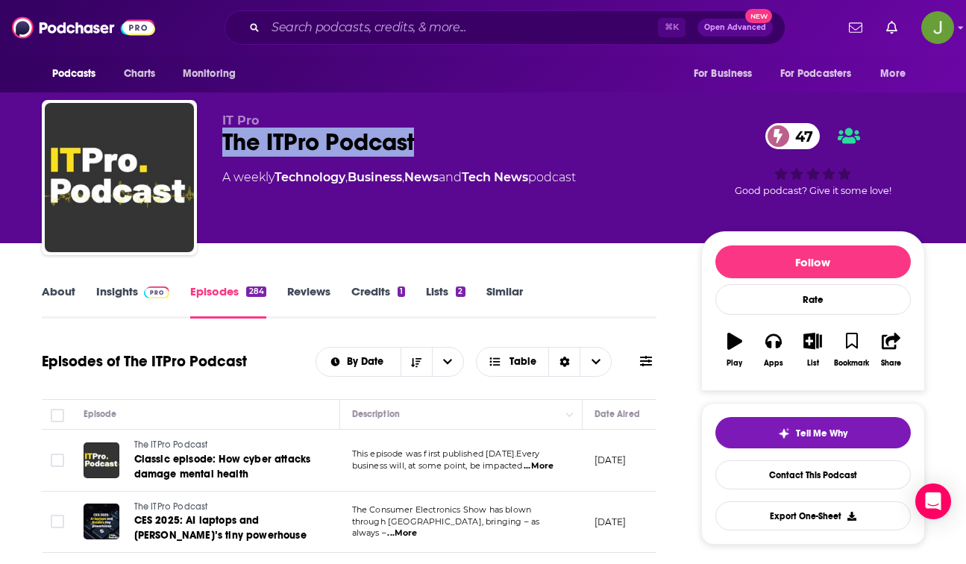
drag, startPoint x: 220, startPoint y: 142, endPoint x: 445, endPoint y: 149, distance: 224.6
click at [445, 149] on div "IT Pro The ITPro Podcast 47 A weekly Technology , Business , News and Tech News…" at bounding box center [483, 180] width 883 height 161
copy h2 "The ITPro Podcast"
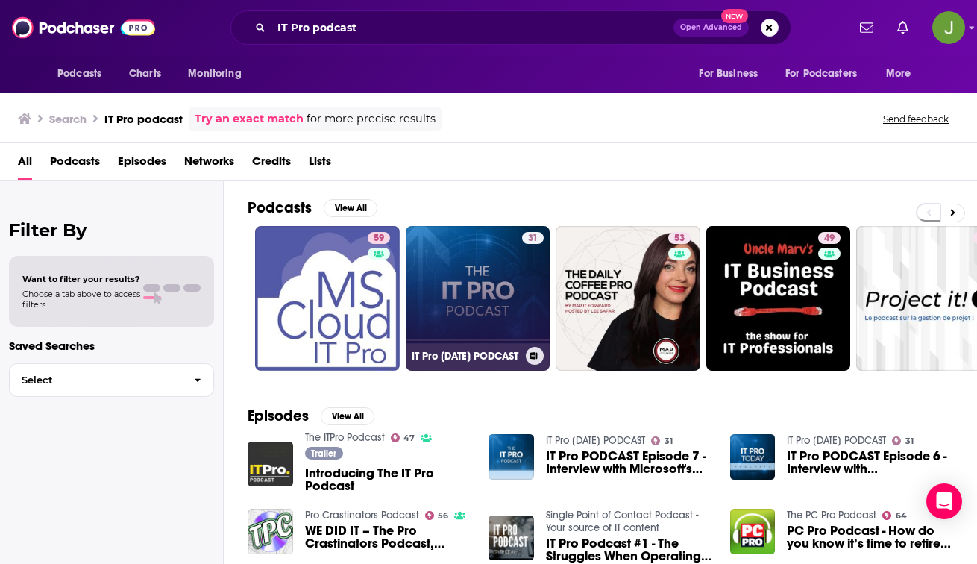
click at [503, 277] on link "31 IT Pro Today PODCAST" at bounding box center [478, 298] width 145 height 145
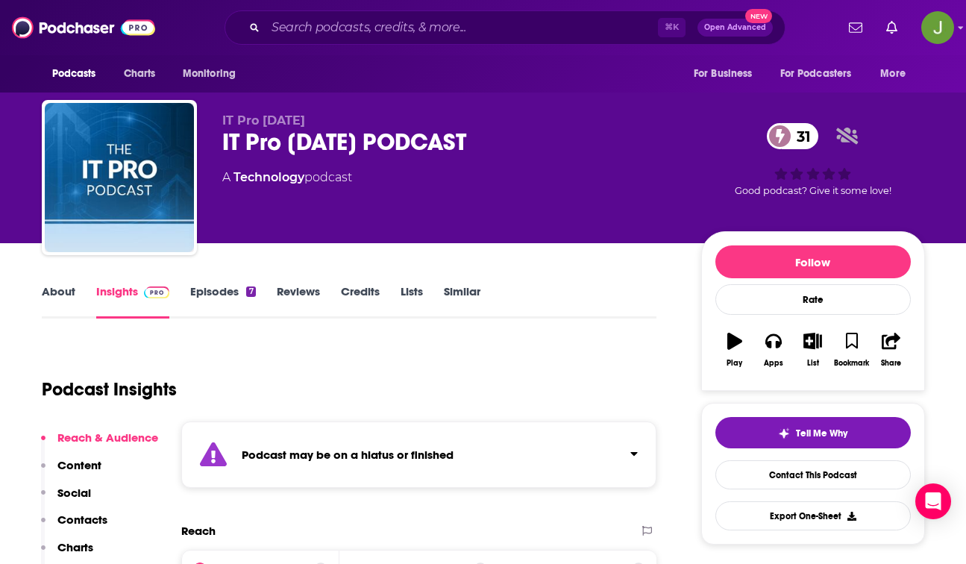
click at [210, 301] on link "Episodes 7" at bounding box center [222, 301] width 65 height 34
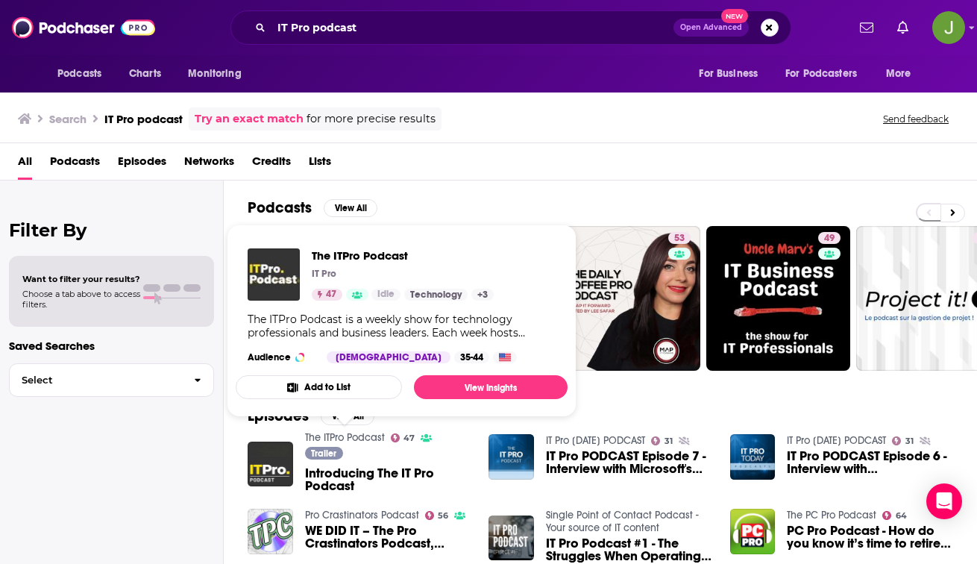
click at [363, 440] on link "The ITPro Podcast" at bounding box center [345, 437] width 80 height 13
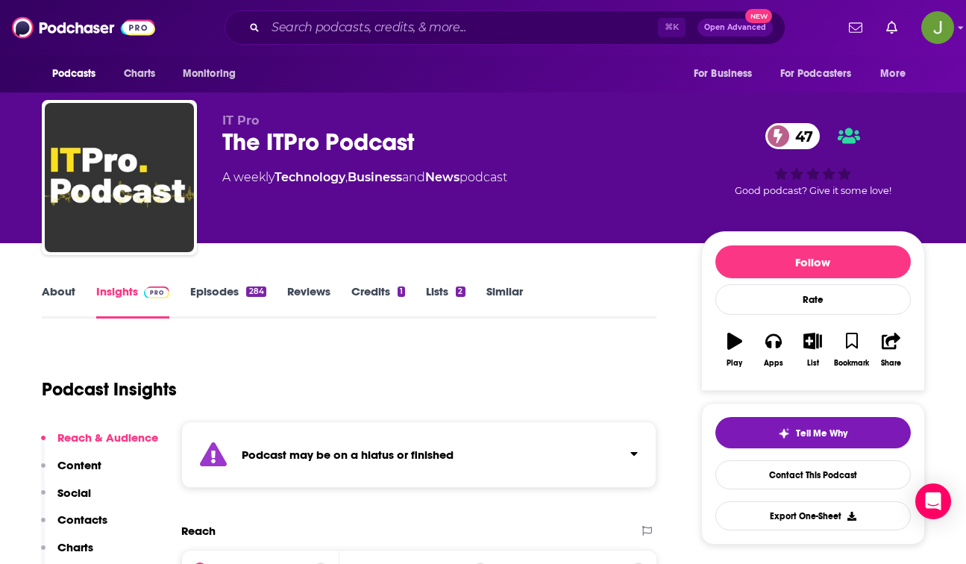
click at [499, 293] on link "Similar" at bounding box center [504, 301] width 37 height 34
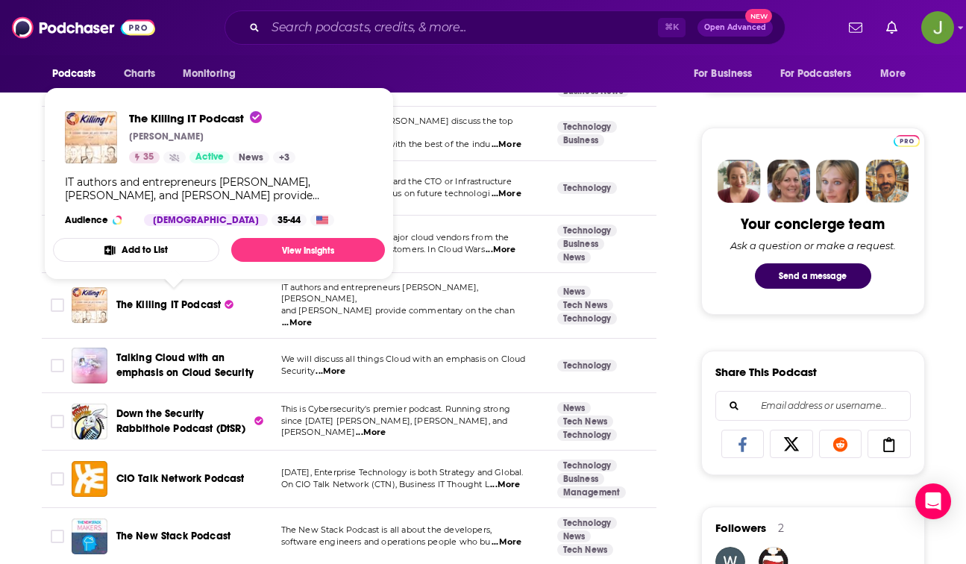
scroll to position [662, 0]
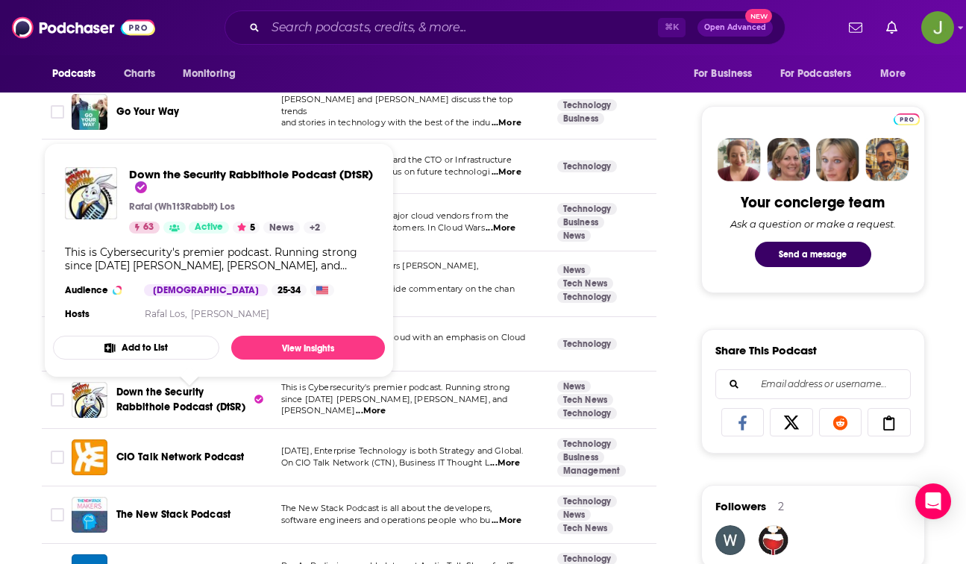
click at [188, 395] on span "Down the Security Rabbithole Podcast (DtSR)" at bounding box center [180, 400] width 129 height 28
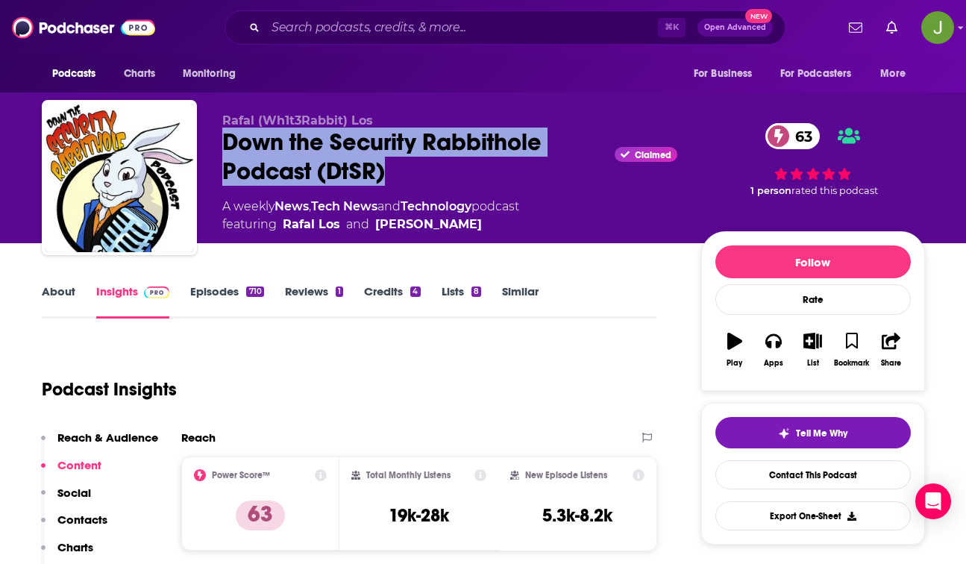
drag, startPoint x: 384, startPoint y: 176, endPoint x: 216, endPoint y: 131, distance: 174.4
click at [216, 131] on div "Rafal (Wh1t3Rabbit) Los Down the Security Rabbithole Podcast (DtSR) Claimed 63 …" at bounding box center [483, 180] width 883 height 161
copy h2 "Down the Security Rabbithole Podcast (DtSR)"
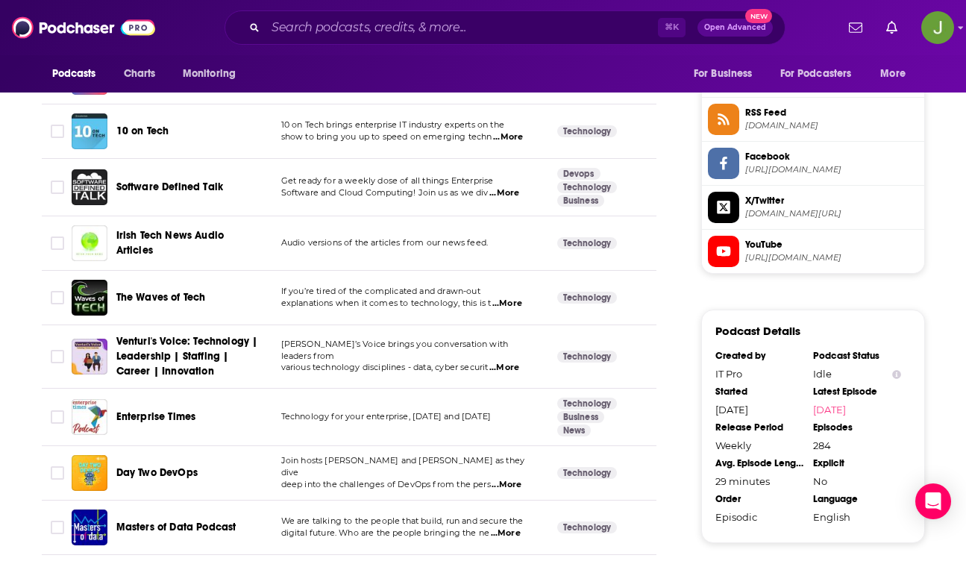
scroll to position [1214, 0]
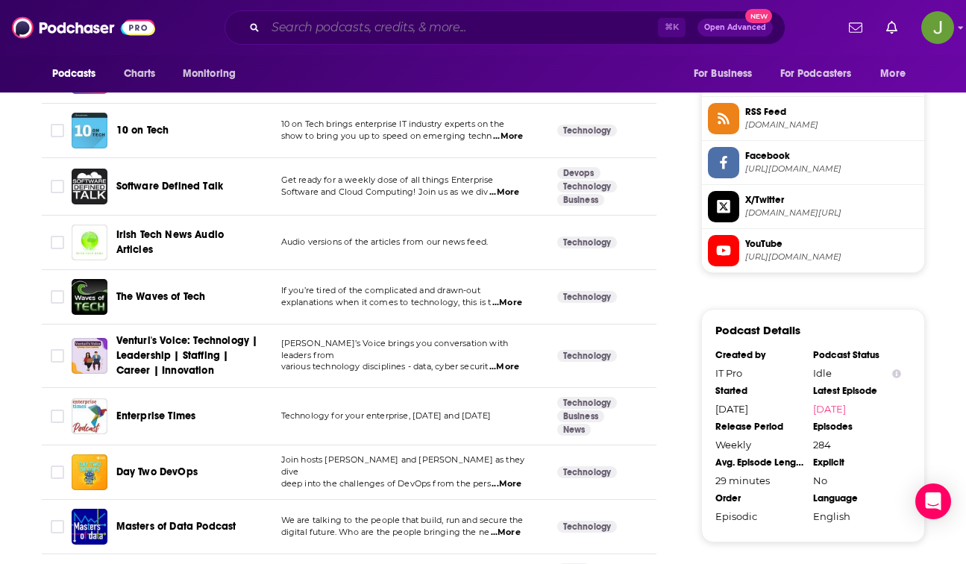
click at [383, 27] on input "Search podcasts, credits, & more..." at bounding box center [462, 28] width 392 height 24
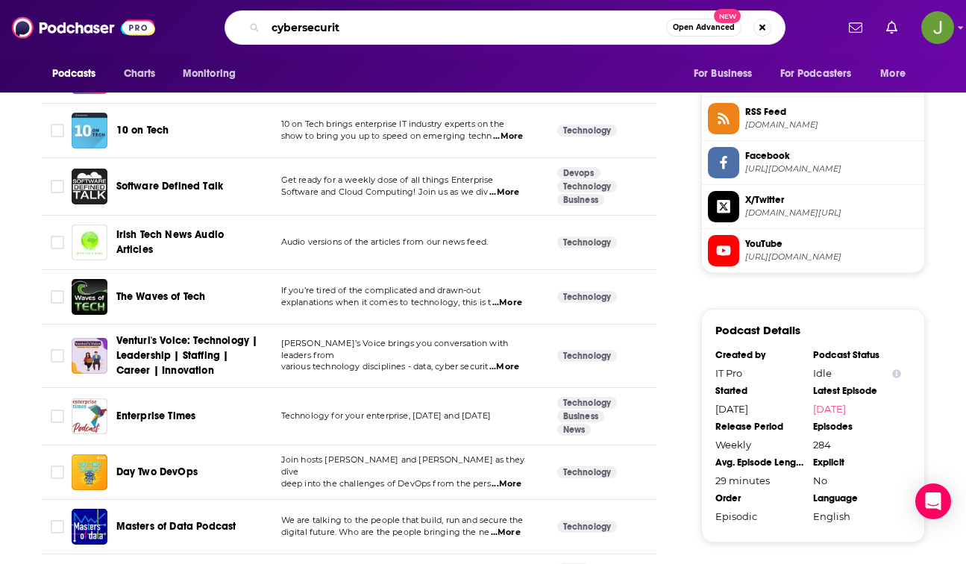
type input "cybersecurity"
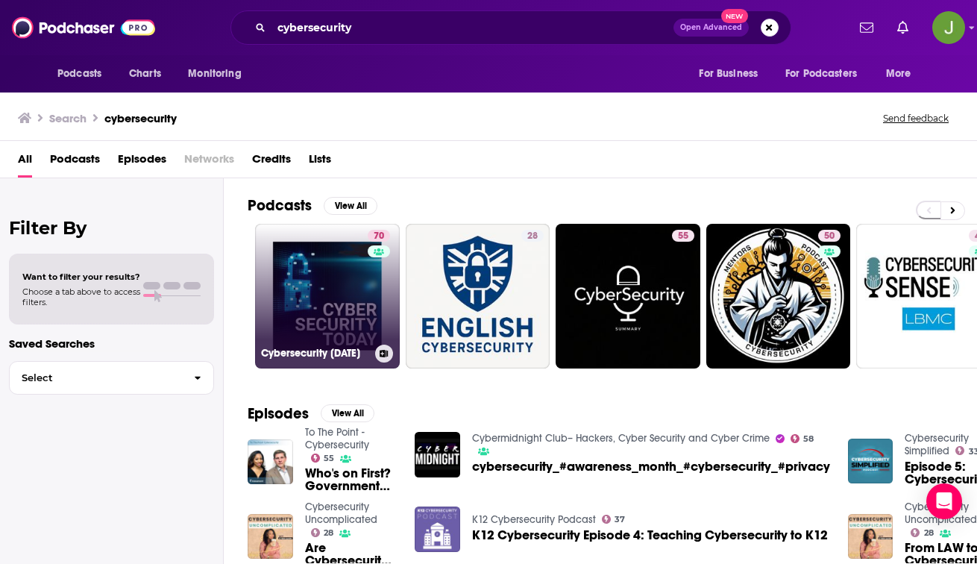
click at [336, 303] on link "70 Cybersecurity Today" at bounding box center [327, 296] width 145 height 145
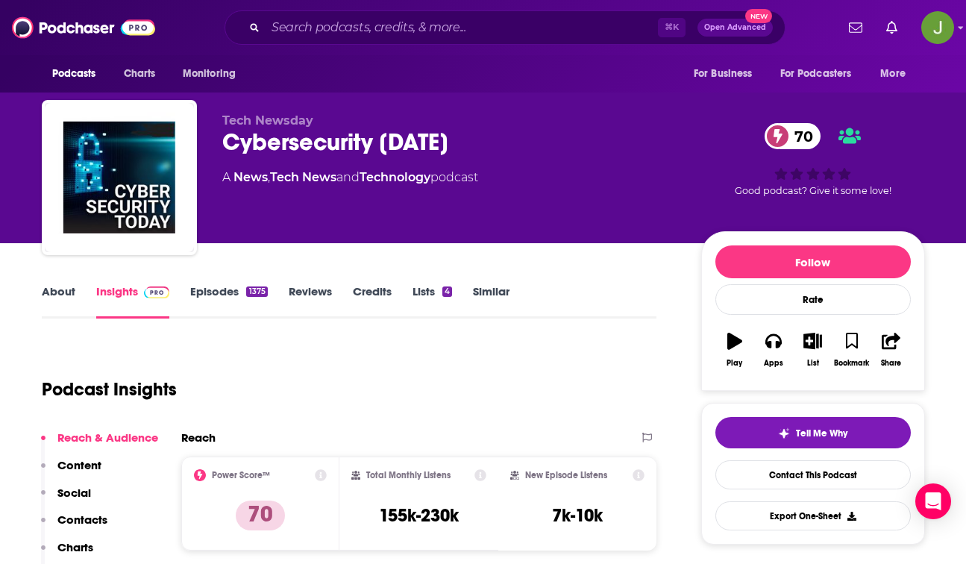
click at [220, 288] on link "Episodes 1375" at bounding box center [228, 301] width 77 height 34
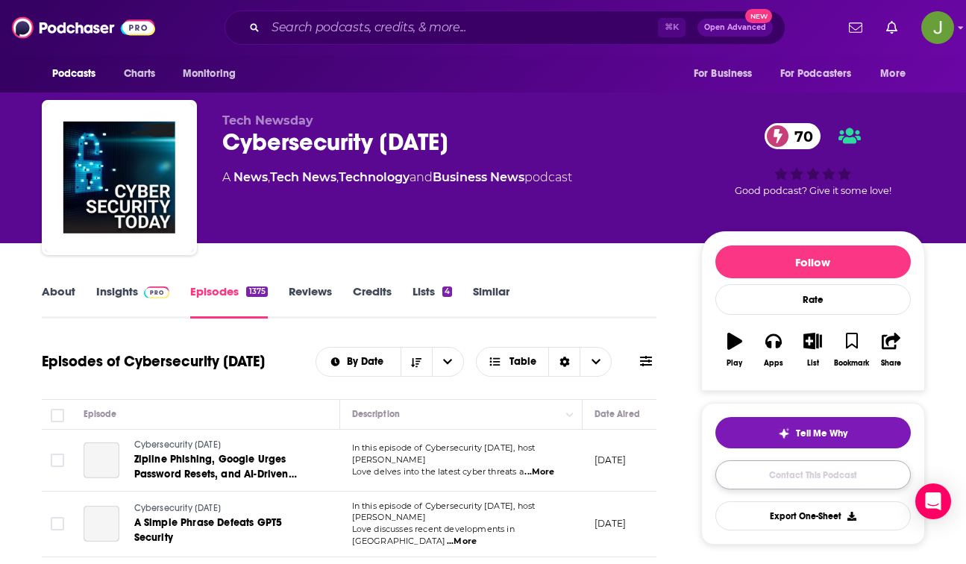
click at [767, 477] on link "Contact This Podcast" at bounding box center [812, 474] width 195 height 29
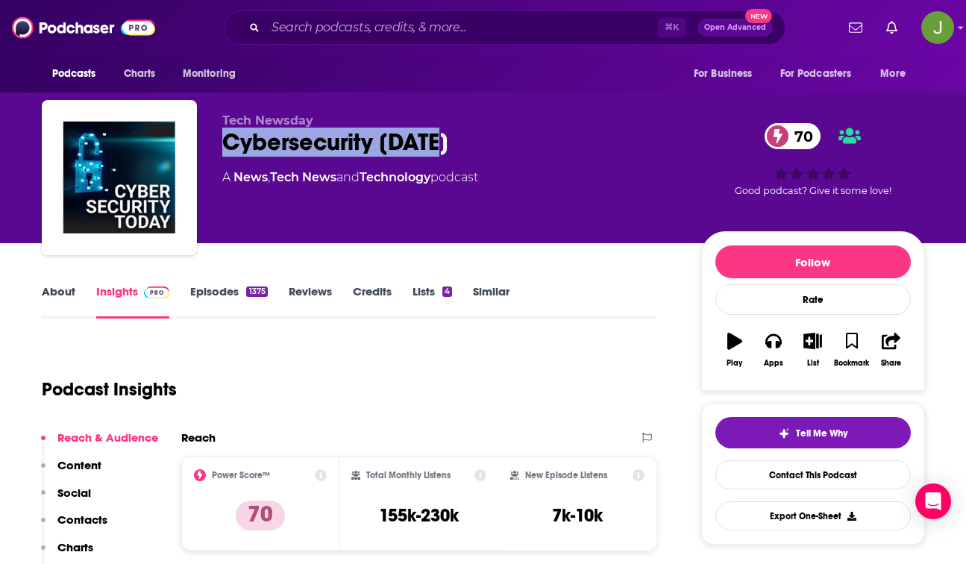
drag, startPoint x: 468, startPoint y: 142, endPoint x: 226, endPoint y: 141, distance: 242.4
click at [226, 141] on div "Cybersecurity Today 70" at bounding box center [449, 142] width 455 height 29
copy h2 "Cybersecurity Today"
click at [785, 471] on link "Contact This Podcast" at bounding box center [812, 474] width 195 height 29
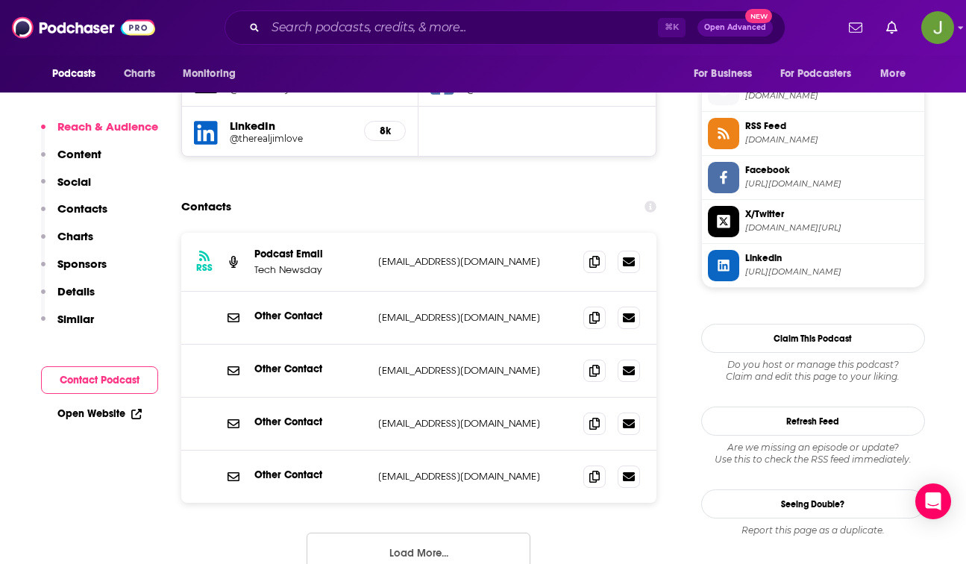
scroll to position [1332, 0]
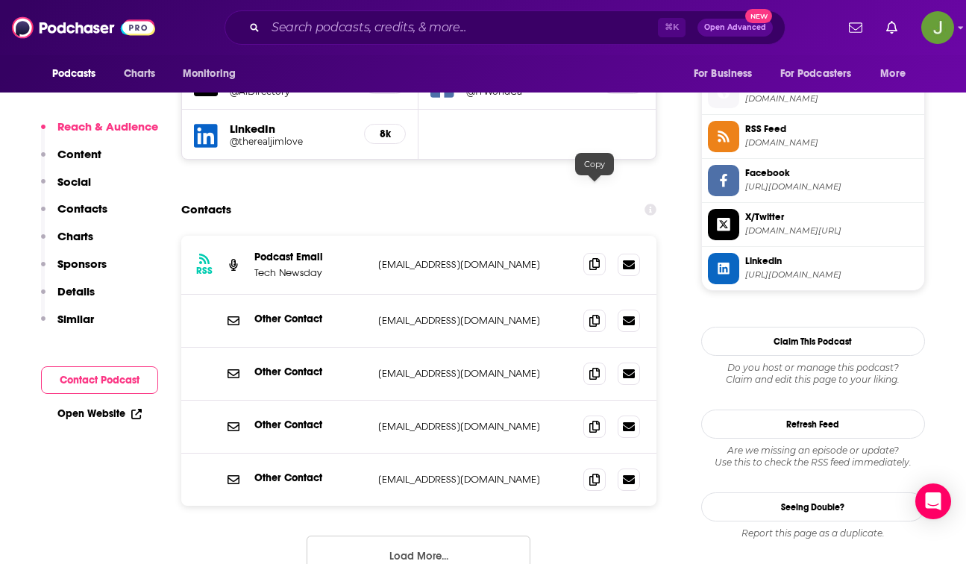
click at [589, 253] on span at bounding box center [594, 264] width 22 height 22
click at [417, 536] on button "Load More..." at bounding box center [419, 556] width 224 height 40
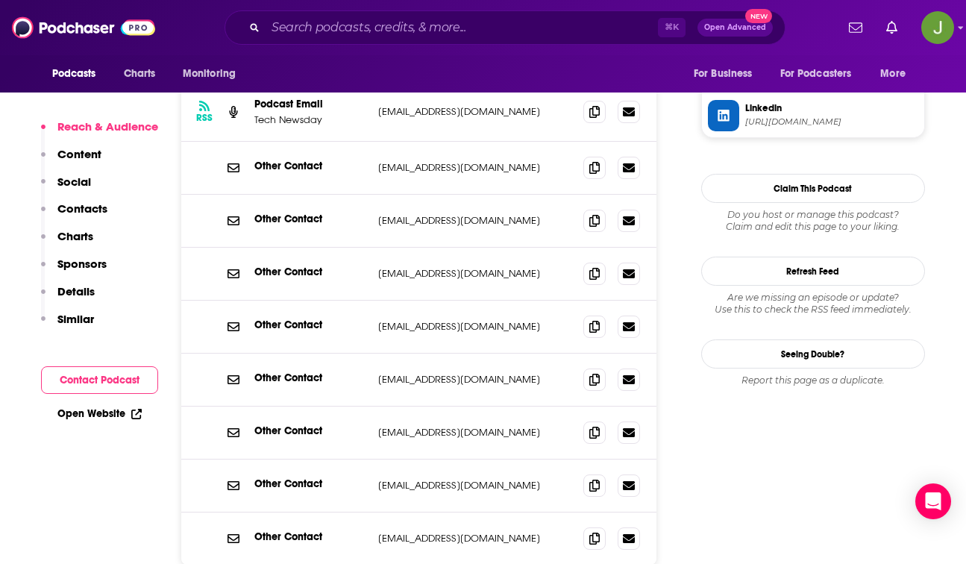
scroll to position [1486, 0]
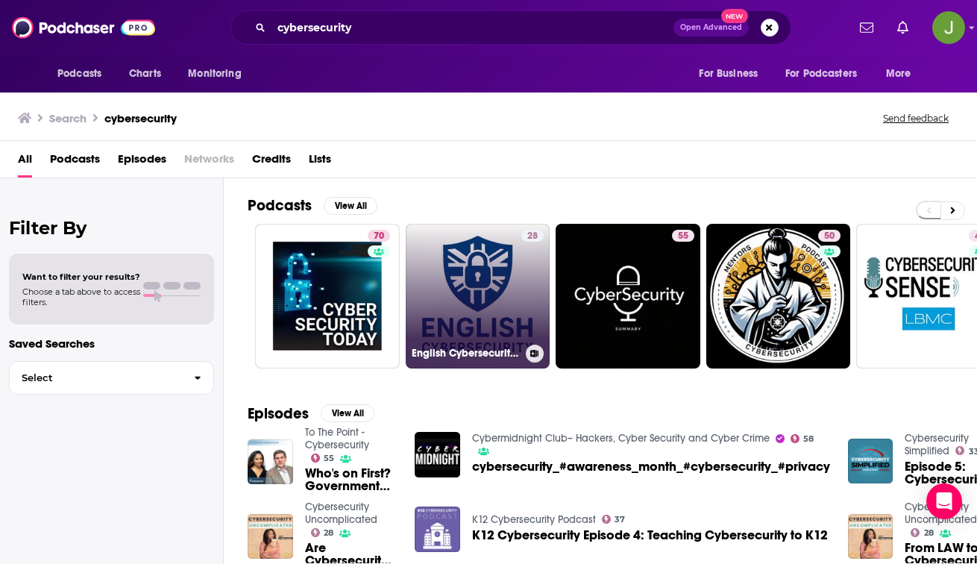
click at [489, 321] on link "28 English Cybersecurity - Cybersecurity in Plain English" at bounding box center [478, 296] width 145 height 145
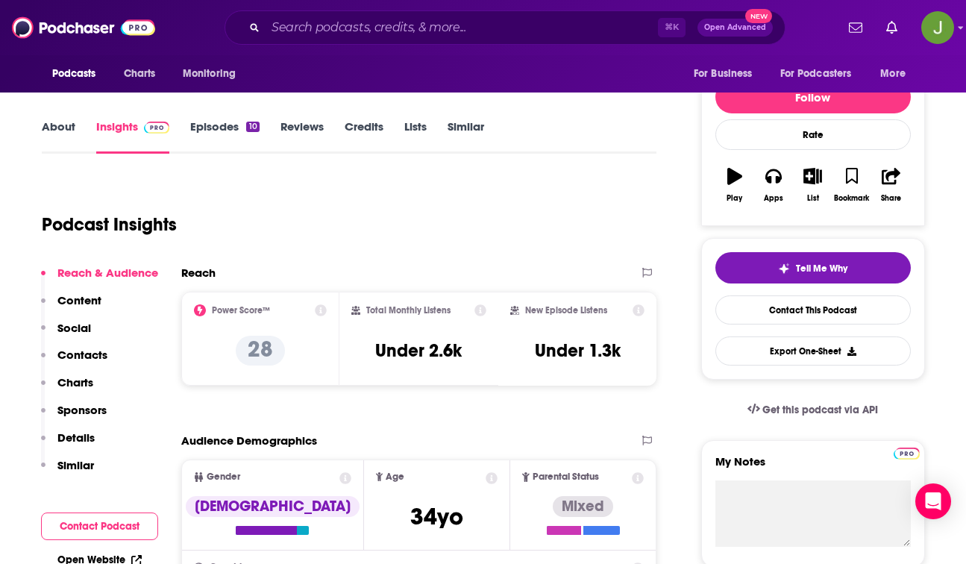
scroll to position [167, 0]
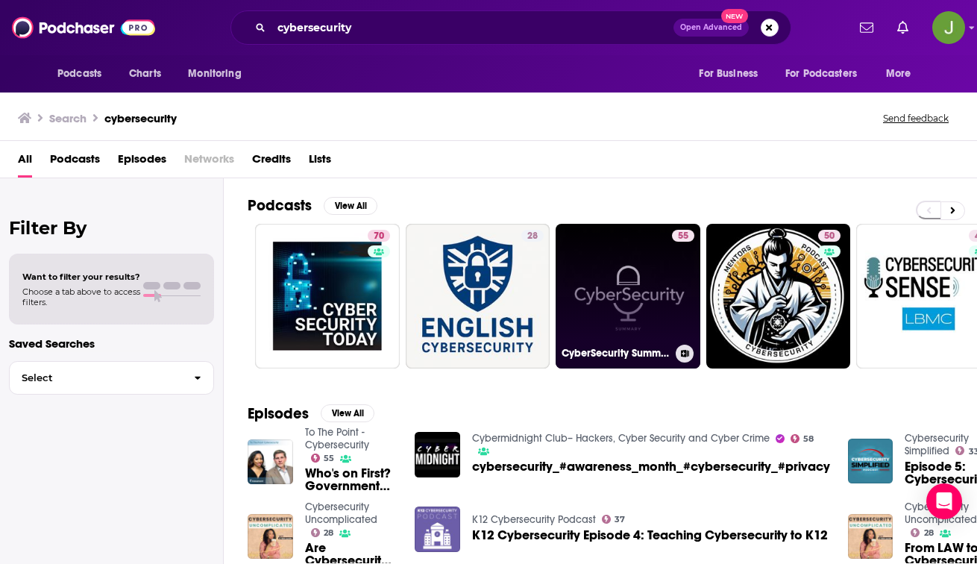
click at [623, 282] on link "55 CyberSecurity Summary" at bounding box center [628, 296] width 145 height 145
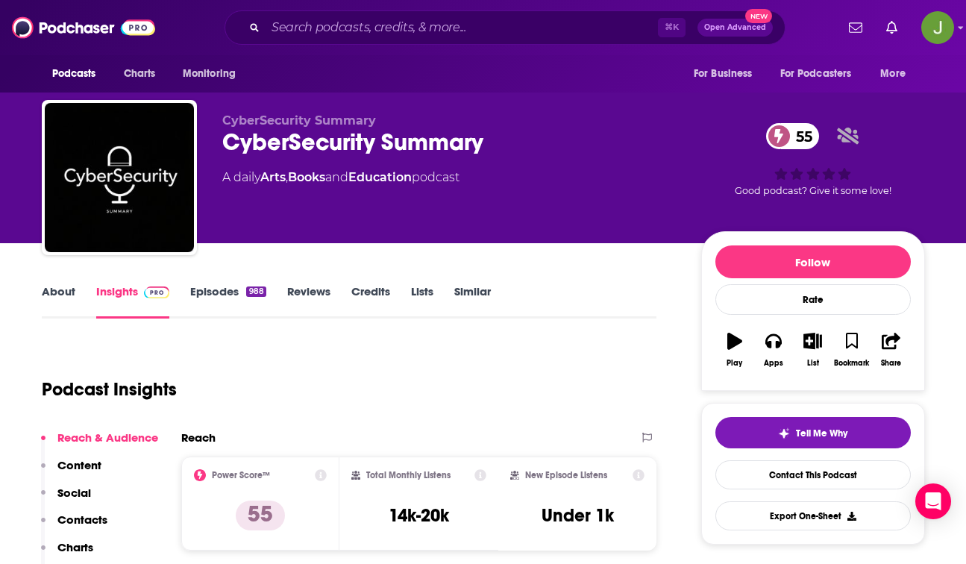
click at [223, 301] on link "Episodes 988" at bounding box center [227, 301] width 75 height 34
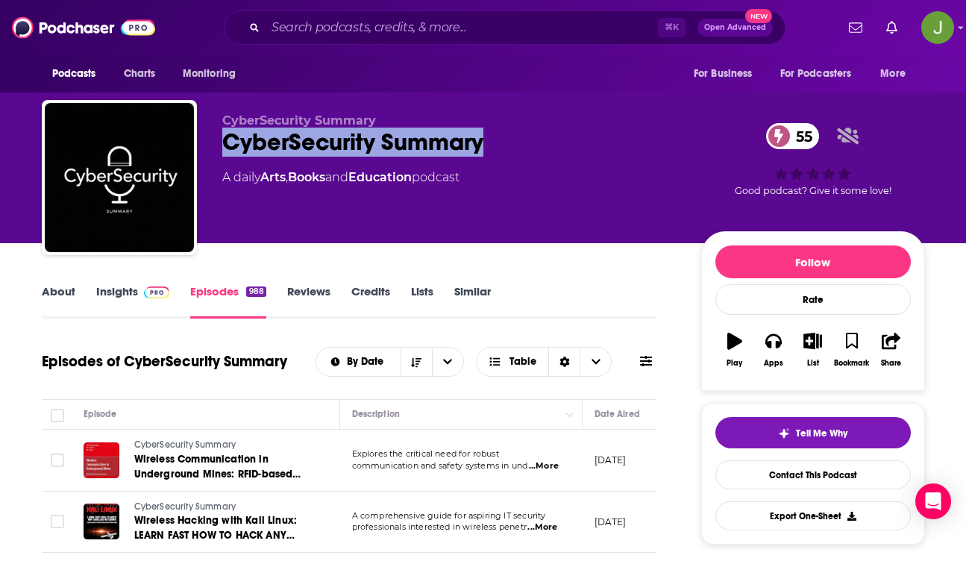
drag, startPoint x: 386, startPoint y: 148, endPoint x: 212, endPoint y: 151, distance: 173.8
click at [212, 151] on div "CyberSecurity Summary CyberSecurity Summary 55 A daily Arts , Books and Educati…" at bounding box center [483, 180] width 883 height 161
click at [810, 483] on link "Contact This Podcast" at bounding box center [812, 474] width 195 height 29
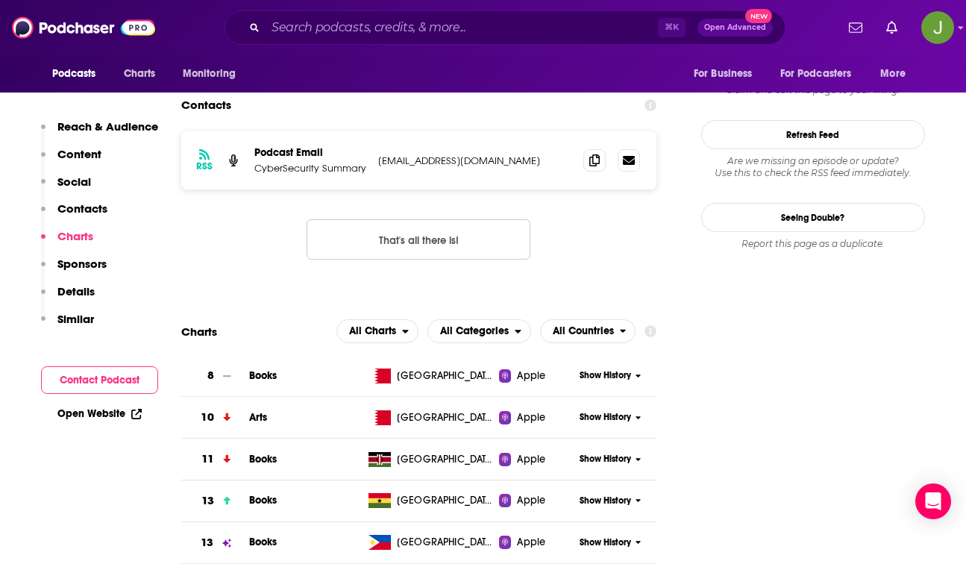
scroll to position [1176, 0]
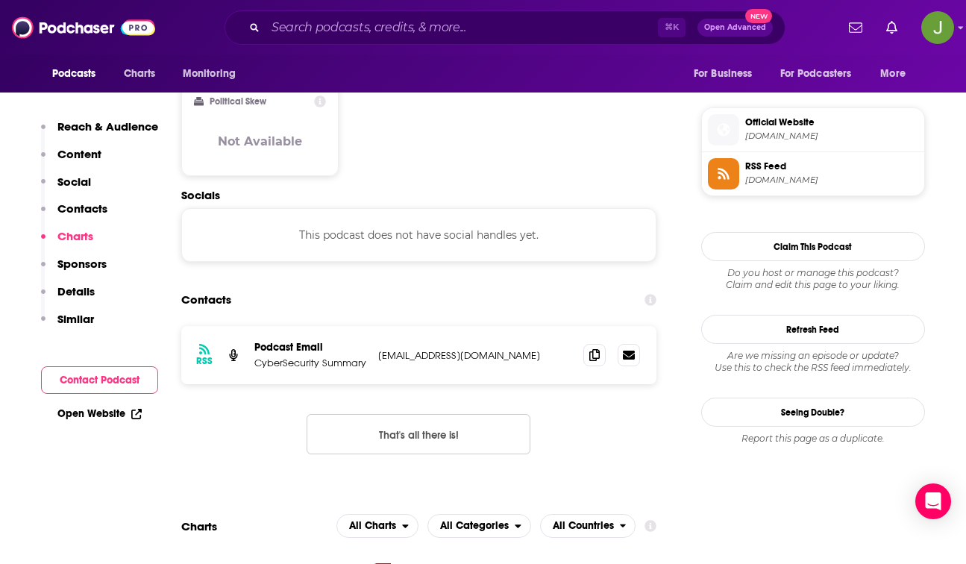
click at [583, 326] on div "RSS Podcast Email CyberSecurity Summary cybersummary10@gmail.com cybersummary10…" at bounding box center [419, 355] width 476 height 58
click at [599, 348] on icon at bounding box center [594, 354] width 10 height 12
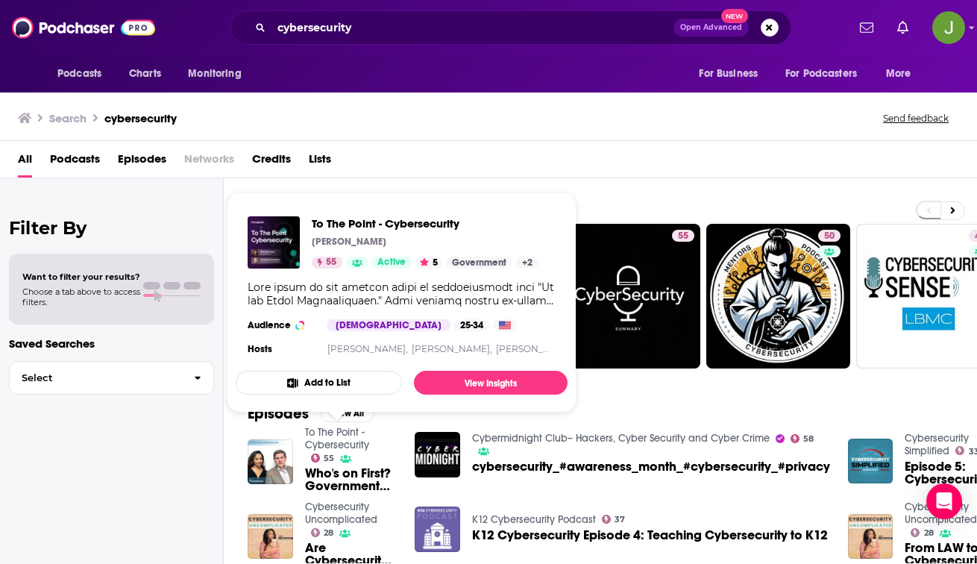
click at [344, 443] on link "To The Point - Cybersecurity" at bounding box center [337, 438] width 64 height 25
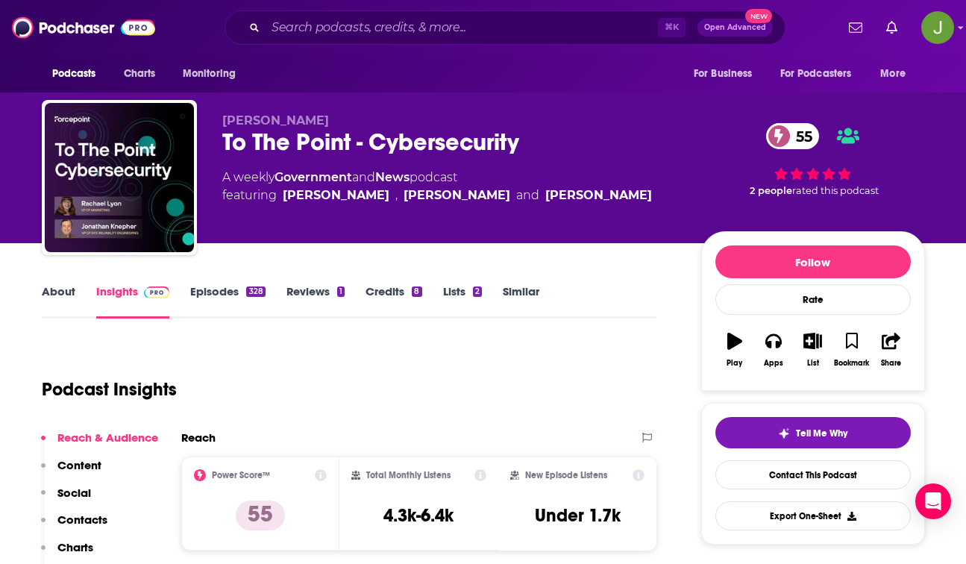
click at [232, 291] on link "Episodes 328" at bounding box center [227, 301] width 75 height 34
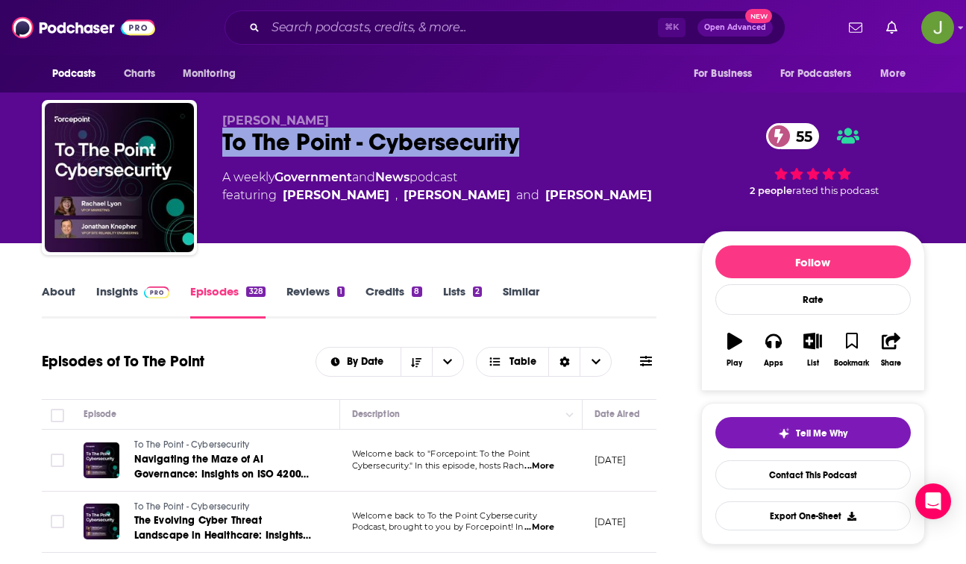
drag, startPoint x: 219, startPoint y: 144, endPoint x: 533, endPoint y: 158, distance: 314.3
click at [533, 158] on div "Rachael Lyon To The Point - Cybersecurity 55 A weekly Government and News podca…" at bounding box center [483, 180] width 883 height 161
copy h2 "To The Point - Cybersecurity"
click at [774, 477] on link "Contact This Podcast" at bounding box center [812, 474] width 195 height 29
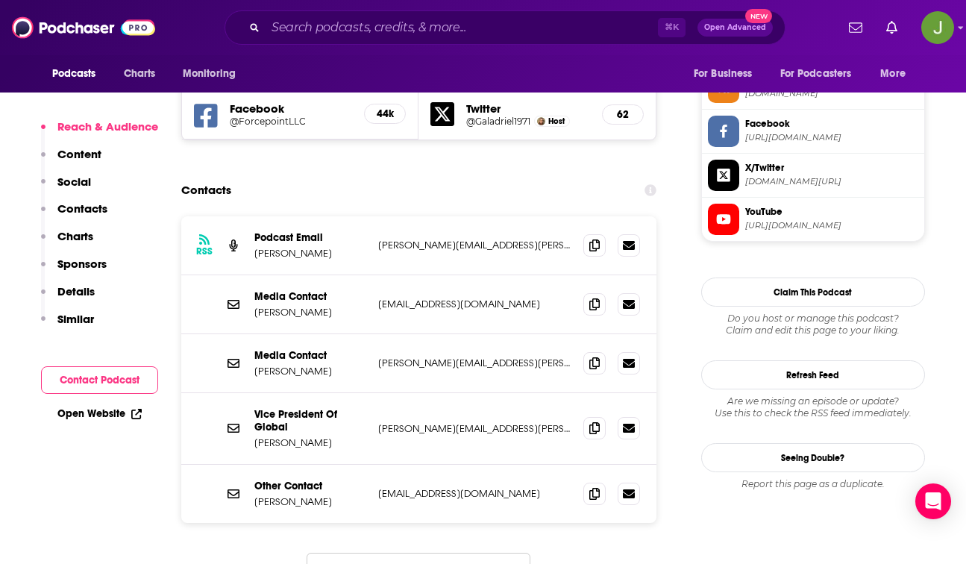
scroll to position [1381, 0]
click at [585, 234] on span at bounding box center [594, 245] width 22 height 22
click at [597, 293] on span at bounding box center [594, 304] width 22 height 22
click at [591, 352] on span at bounding box center [594, 363] width 22 height 22
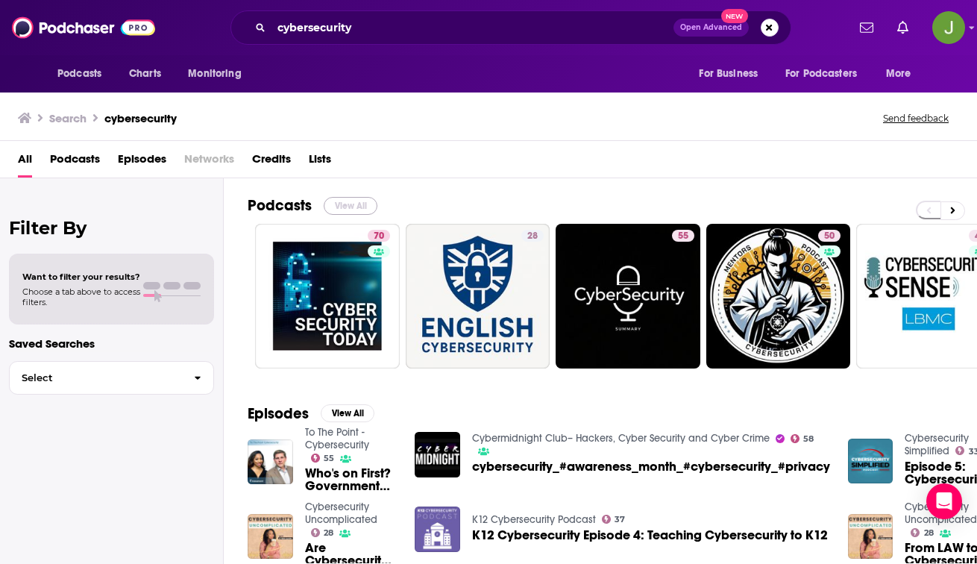
click at [348, 209] on button "View All" at bounding box center [351, 206] width 54 height 18
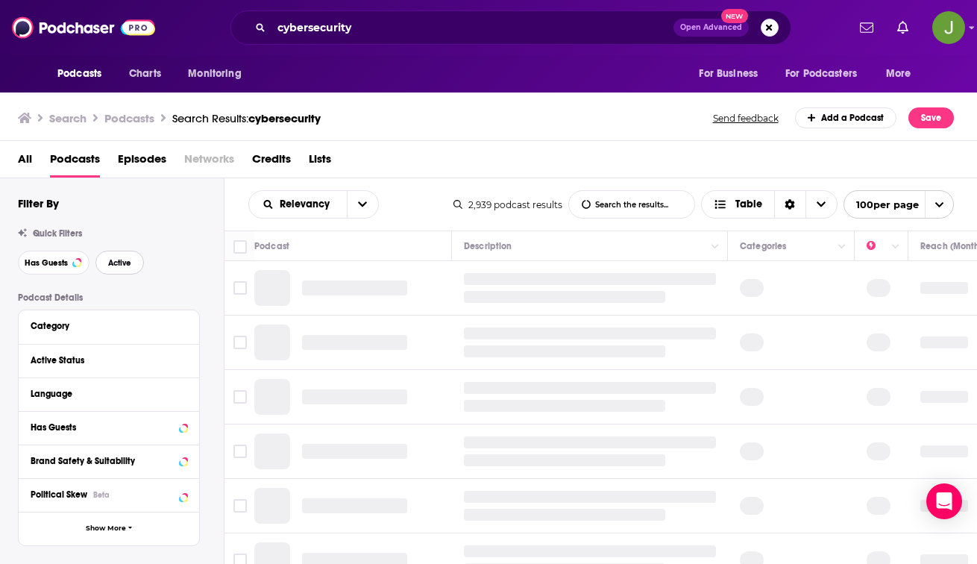
click at [113, 257] on button "Active" at bounding box center [119, 263] width 48 height 24
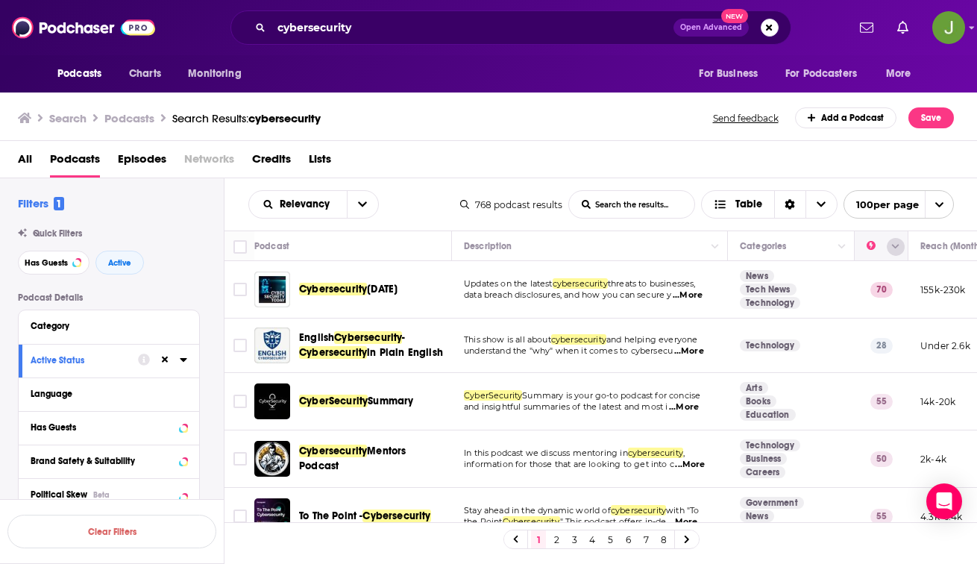
click at [894, 247] on icon "Column Actions" at bounding box center [895, 247] width 7 height 4
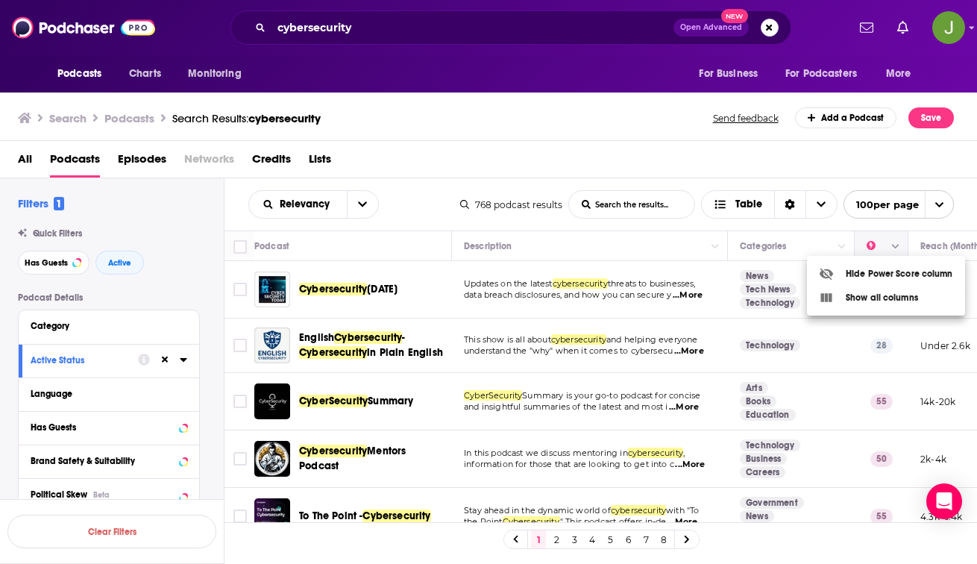
click at [894, 247] on div at bounding box center [488, 282] width 977 height 564
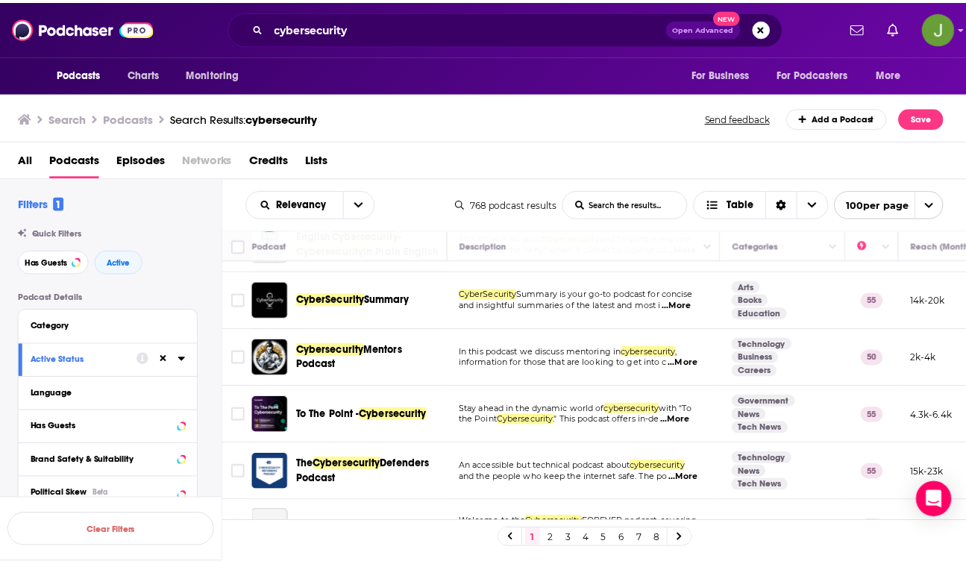
scroll to position [101, 0]
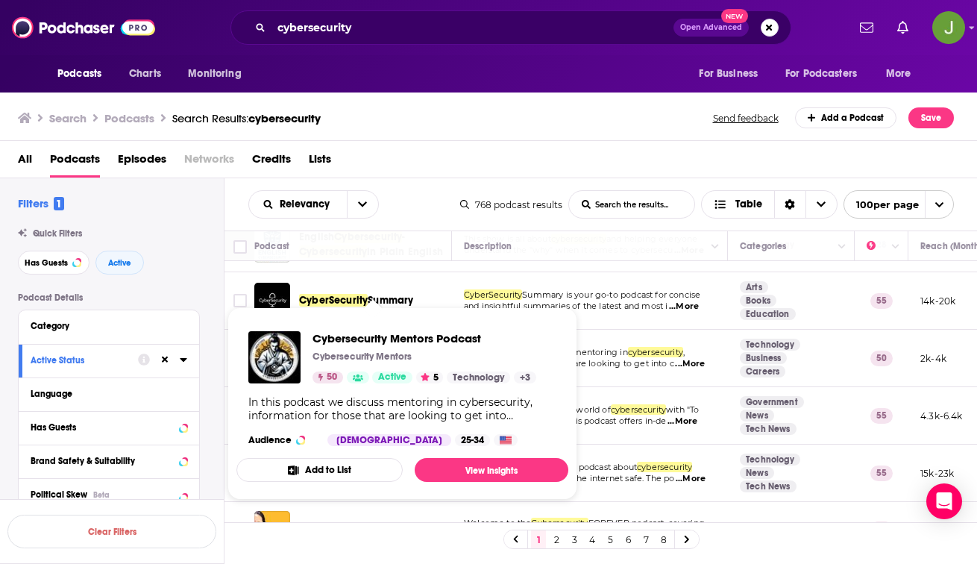
click at [302, 358] on div "Cybersecurity Mentors Podcast Cybersecurity Mentors 50 Active 5 Technology + 3" at bounding box center [392, 357] width 288 height 52
click at [289, 348] on img "Cybersecurity Mentors Podcast" at bounding box center [274, 357] width 52 height 52
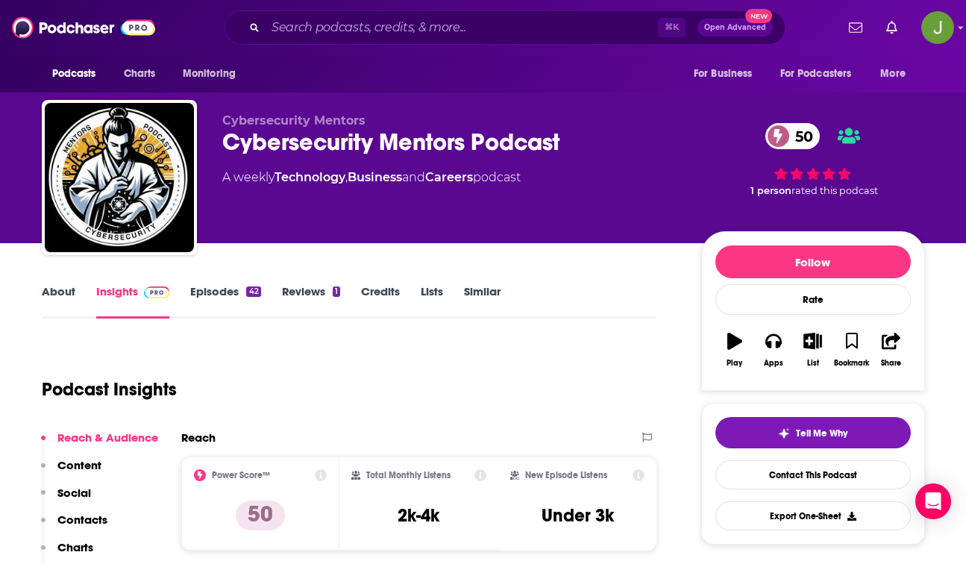
click at [240, 290] on link "Episodes 42" at bounding box center [225, 301] width 70 height 34
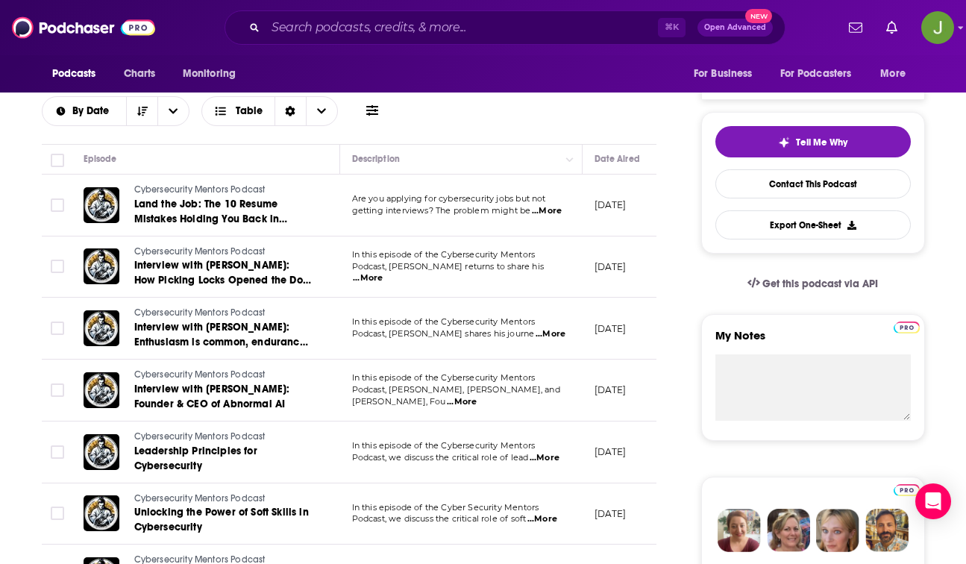
scroll to position [312, 0]
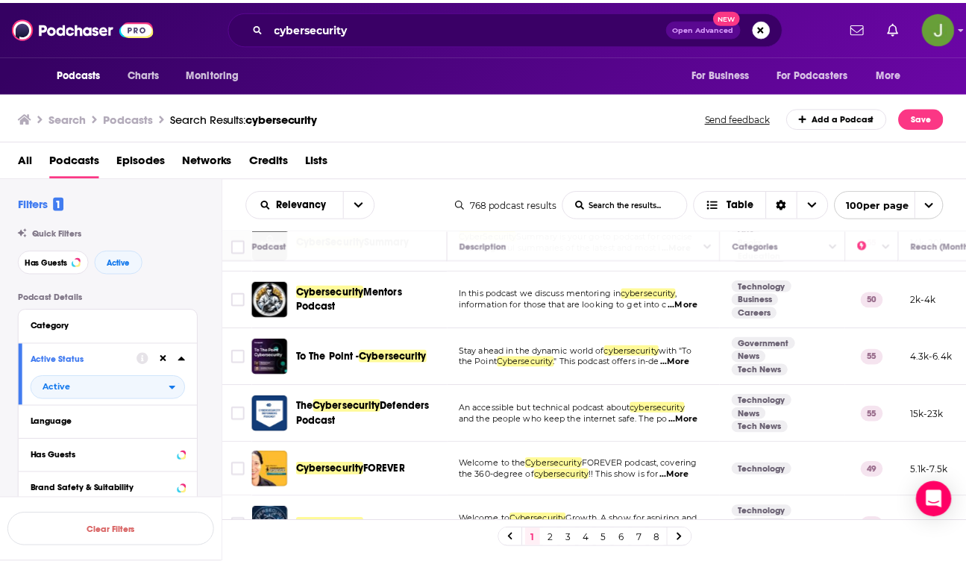
scroll to position [174, 0]
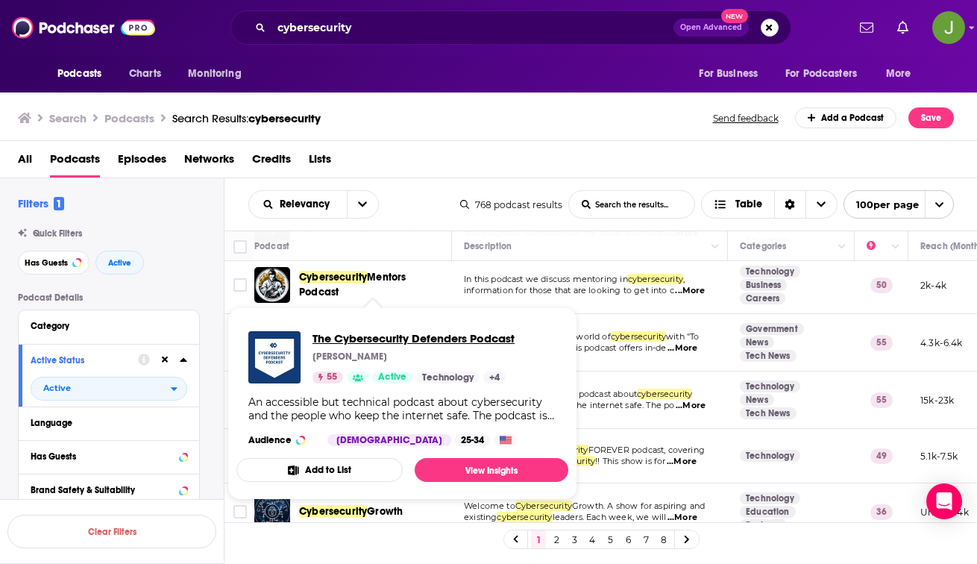
click at [333, 337] on span "The Cybersecurity Defenders Podcast" at bounding box center [414, 338] width 202 height 14
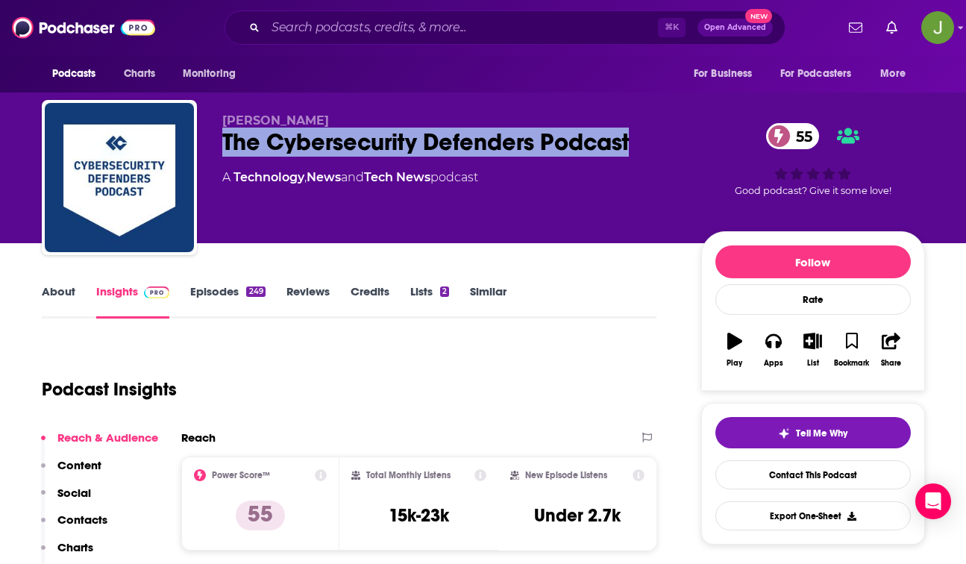
drag, startPoint x: 215, startPoint y: 139, endPoint x: 683, endPoint y: 140, distance: 467.7
click at [683, 140] on div "Christopher The Cybersecurity Defenders Podcast 55 A Technology , News and Tech…" at bounding box center [483, 180] width 883 height 161
copy h2 "The Cybersecurity Defenders Podcast"
click at [771, 477] on link "Contact This Podcast" at bounding box center [812, 474] width 195 height 29
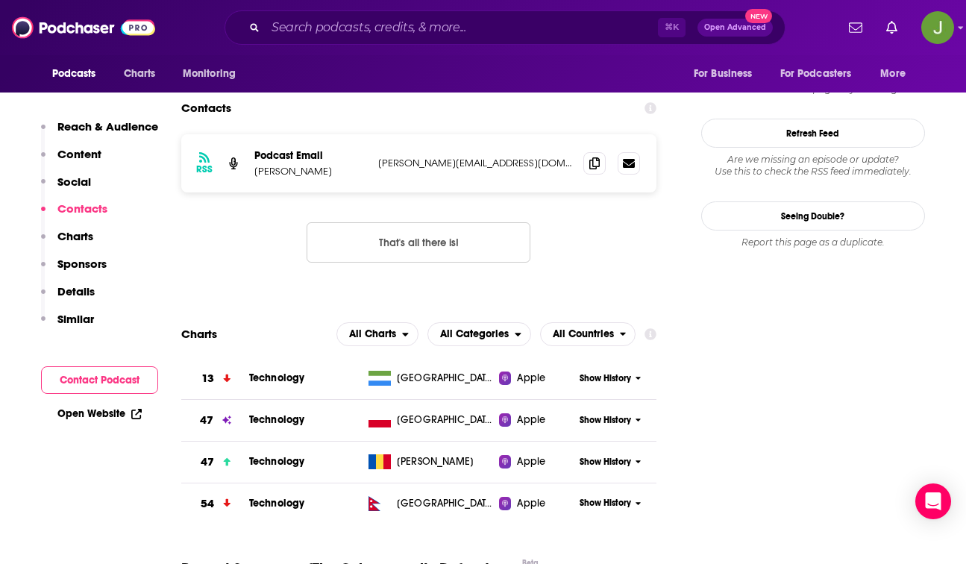
scroll to position [1158, 0]
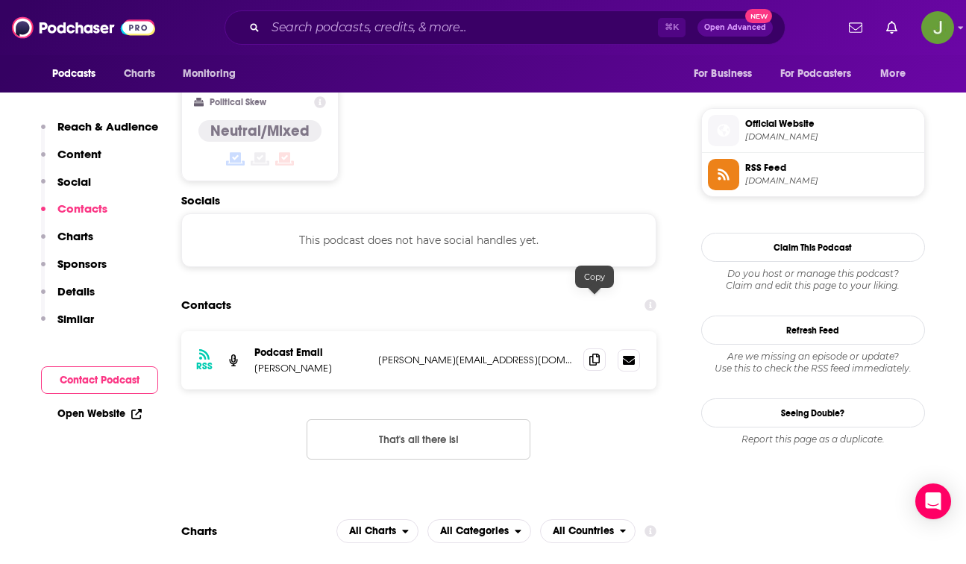
click at [596, 354] on icon at bounding box center [594, 360] width 10 height 12
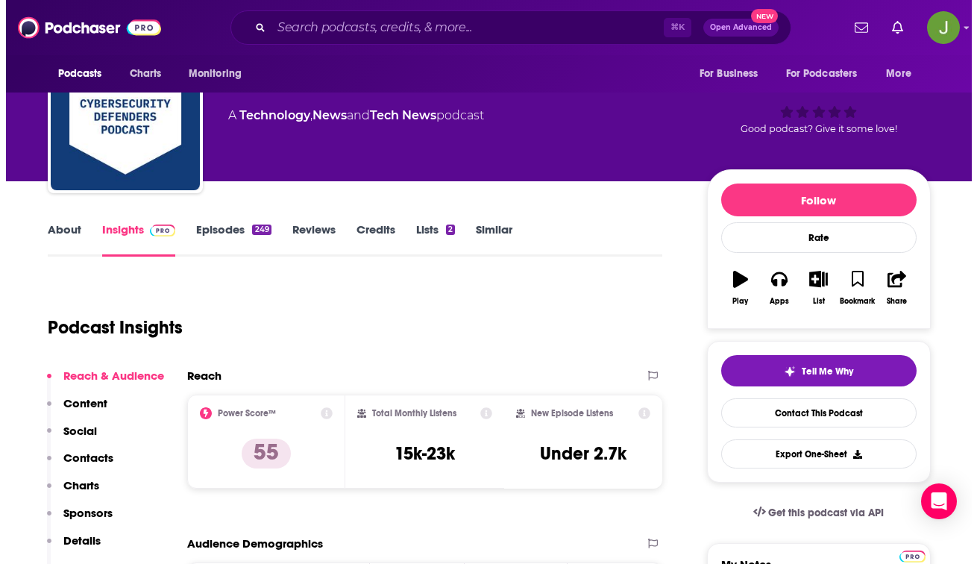
scroll to position [0, 0]
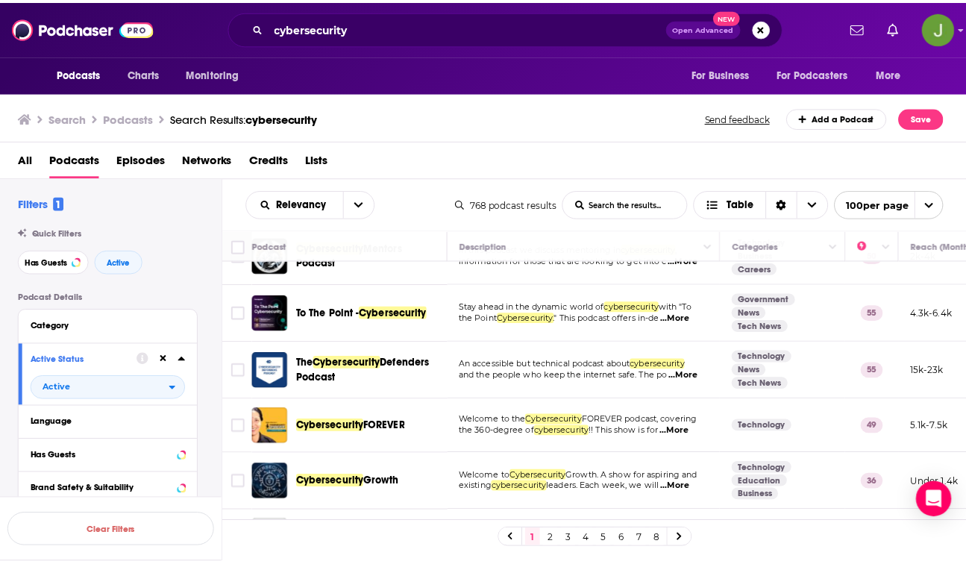
scroll to position [211, 0]
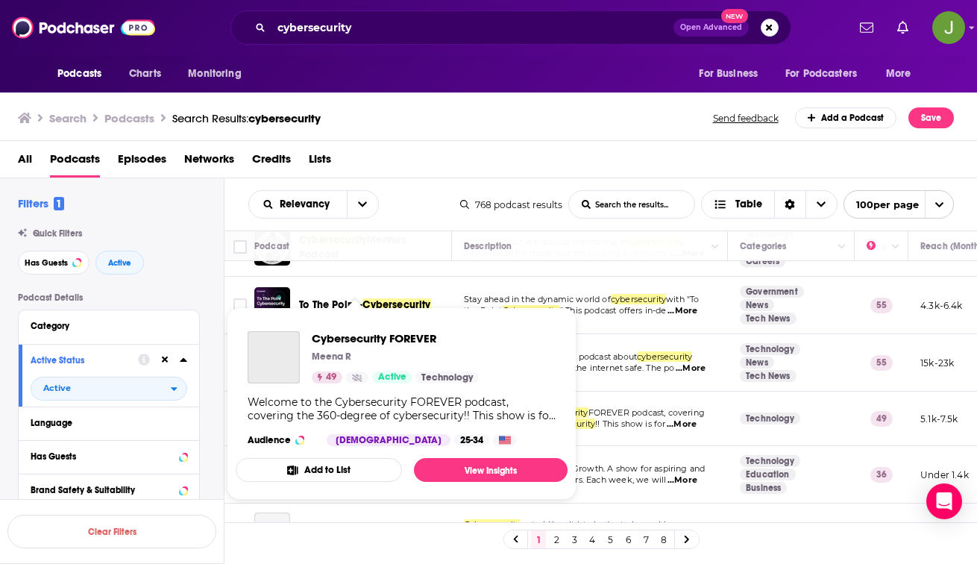
click at [390, 416] on div "Welcome to the Cybersecurity FOREVER podcast, covering the 360-degree of cybers…" at bounding box center [402, 408] width 308 height 27
click at [372, 341] on span "Cybersecurity FOREVER" at bounding box center [395, 338] width 167 height 14
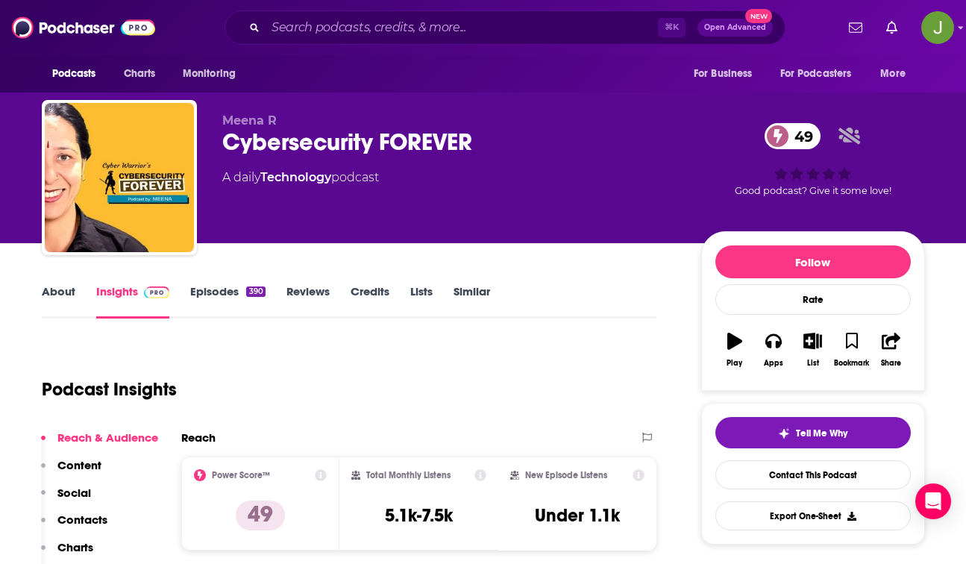
click at [214, 288] on link "Episodes 390" at bounding box center [227, 301] width 75 height 34
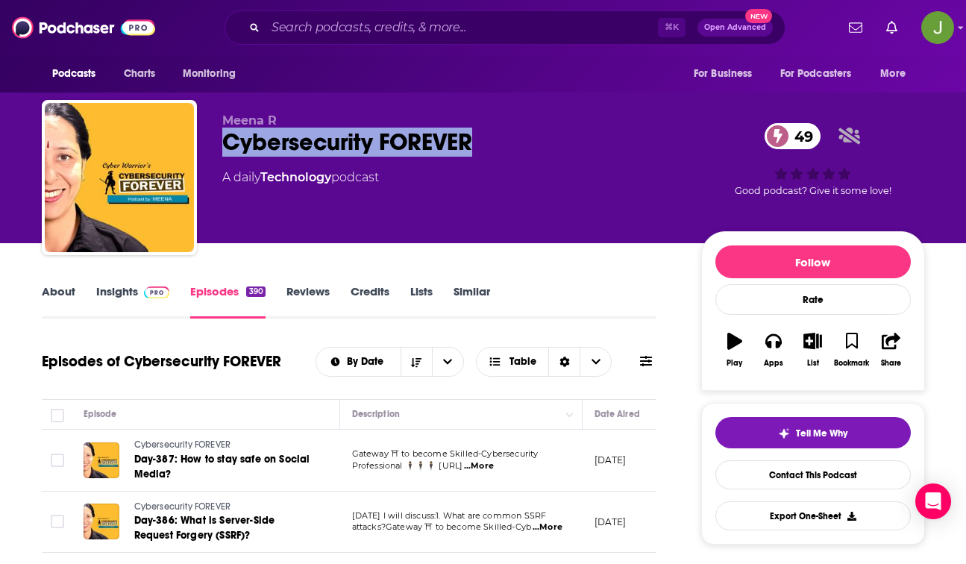
drag, startPoint x: 224, startPoint y: 141, endPoint x: 504, endPoint y: 154, distance: 280.8
click at [504, 154] on div "Cybersecurity FOREVER 49" at bounding box center [449, 142] width 455 height 29
copy h2 "Cybersecurity FOREVER"
click at [759, 477] on link "Contact This Podcast" at bounding box center [812, 474] width 195 height 29
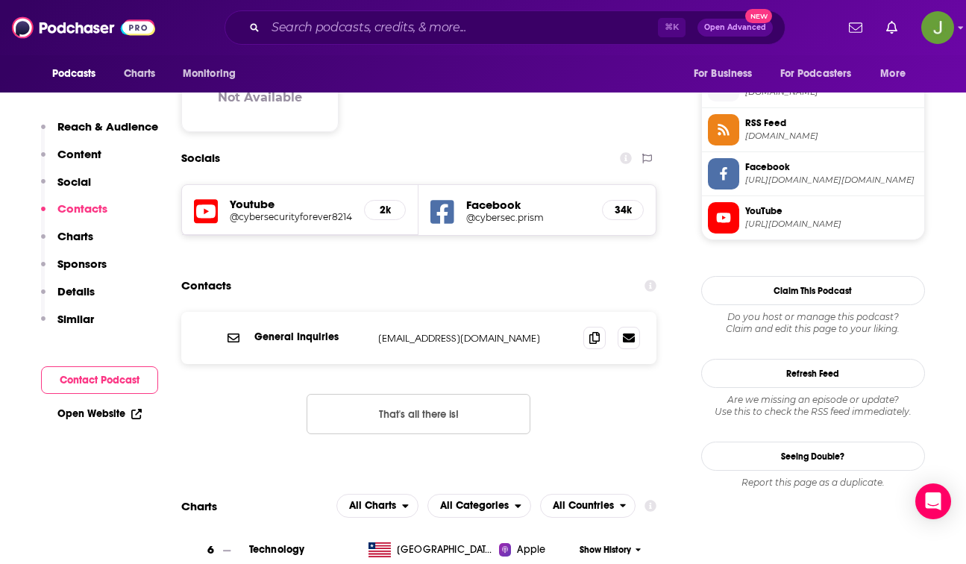
scroll to position [1186, 0]
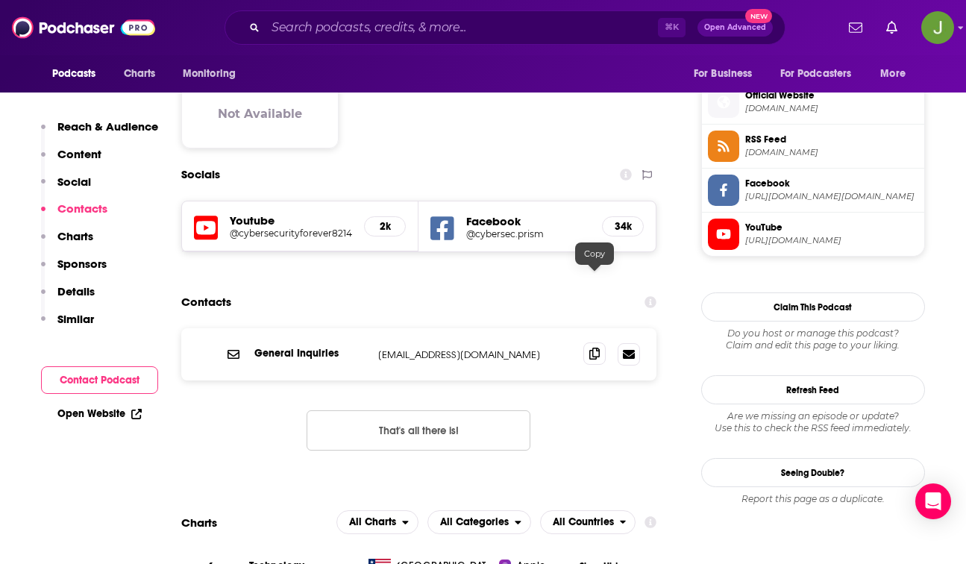
click at [599, 348] on icon at bounding box center [594, 354] width 10 height 12
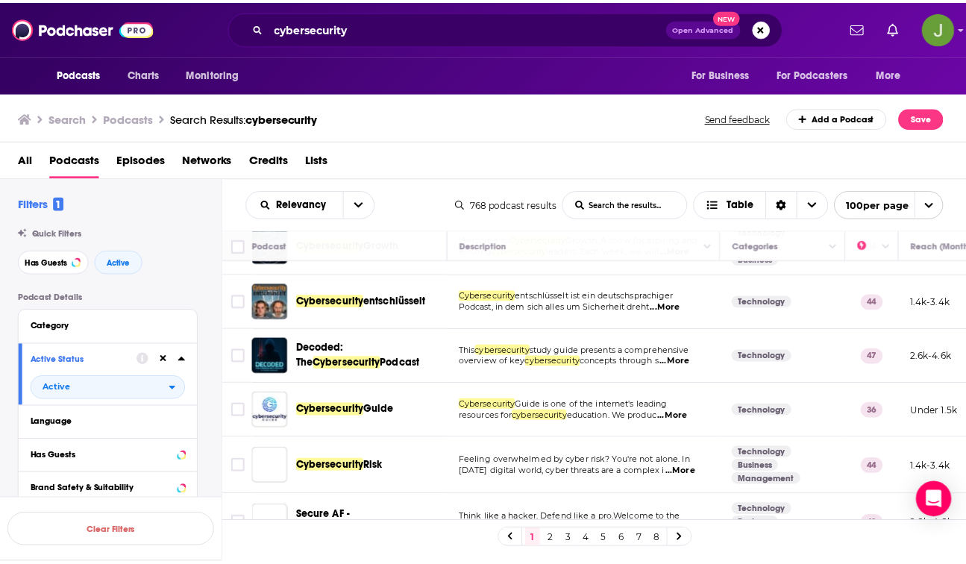
scroll to position [442, 0]
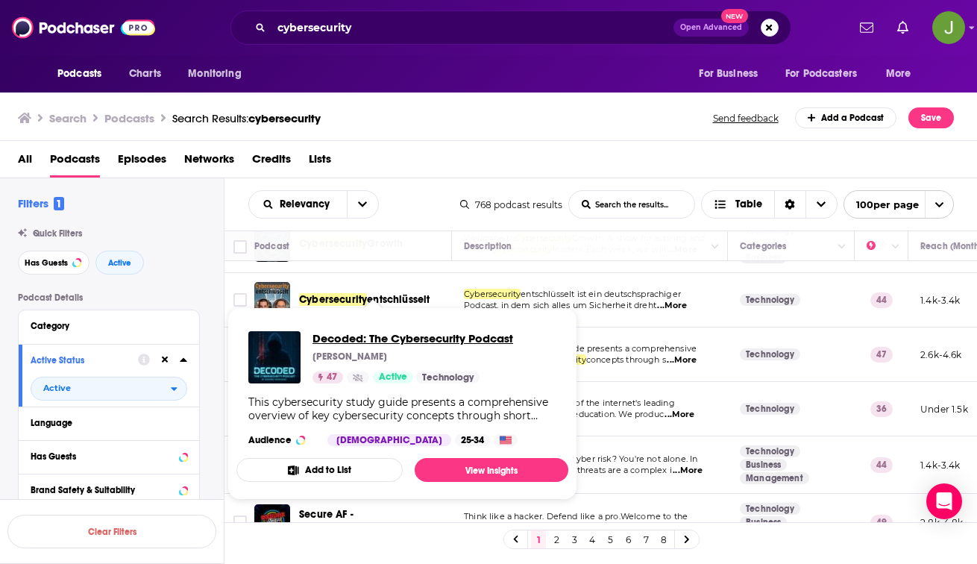
click at [333, 338] on span "Decoded: The Cybersecurity Podcast" at bounding box center [413, 338] width 201 height 14
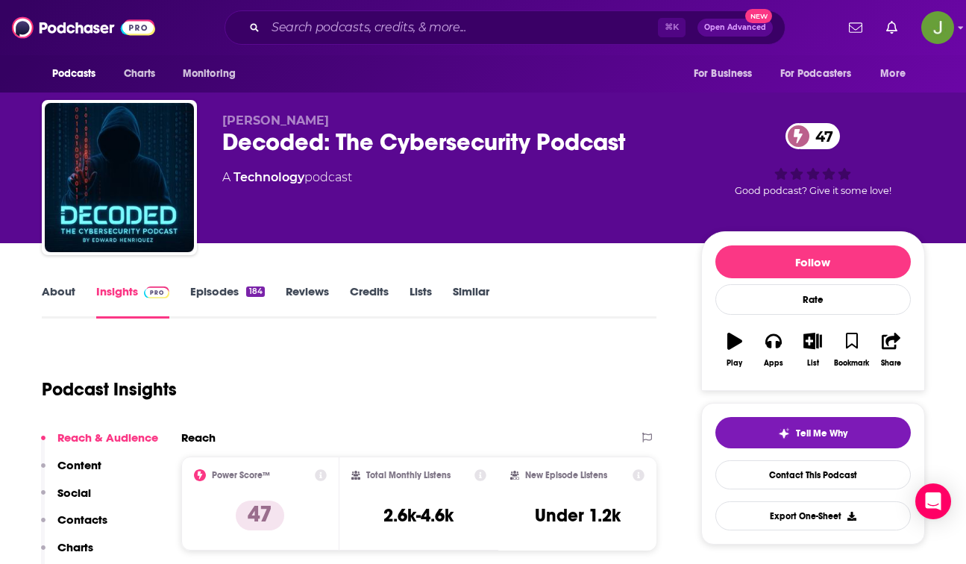
click at [236, 286] on link "Episodes 184" at bounding box center [227, 301] width 74 height 34
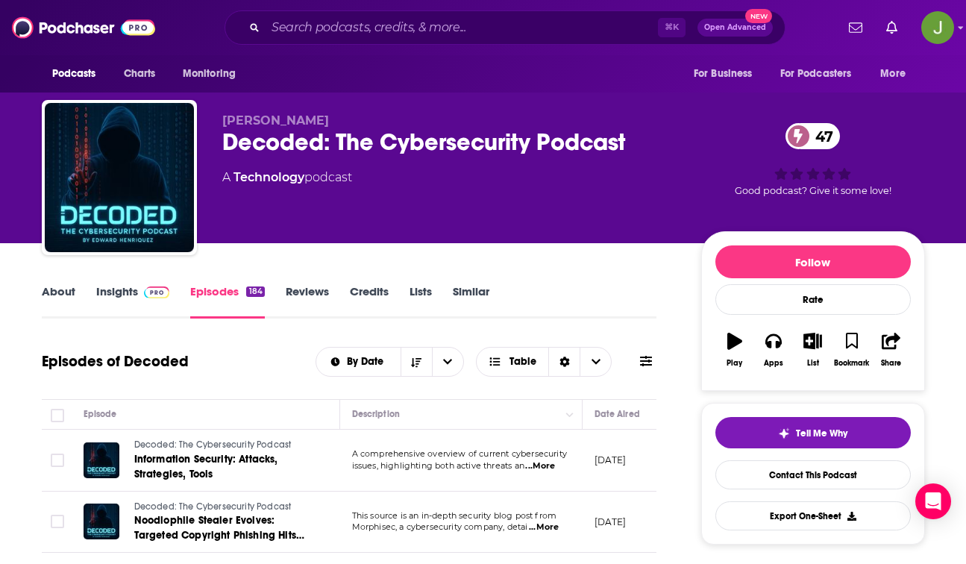
drag, startPoint x: 230, startPoint y: 145, endPoint x: 377, endPoint y: 155, distance: 148.0
click at [377, 155] on div "Decoded: The Cybersecurity Podcast 47" at bounding box center [449, 142] width 455 height 29
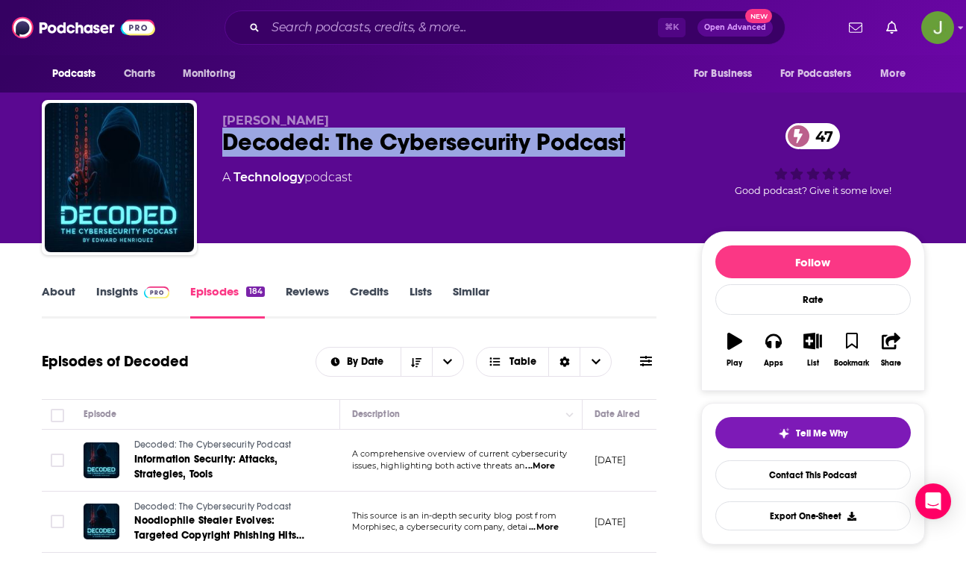
drag, startPoint x: 617, startPoint y: 144, endPoint x: 207, endPoint y: 148, distance: 409.5
click at [207, 148] on div "Edward Henriquez Decoded: The Cybersecurity Podcast 47 A Technology podcast 47 …" at bounding box center [483, 180] width 883 height 161
copy h2 "Decoded: The Cybersecurity Podcast"
click at [778, 481] on link "Contact This Podcast" at bounding box center [812, 474] width 195 height 29
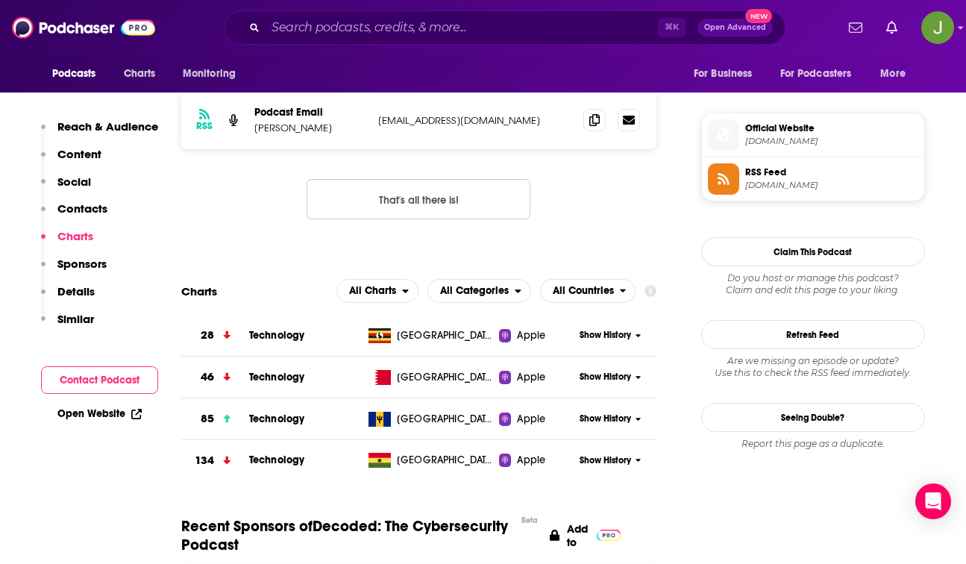
scroll to position [964, 0]
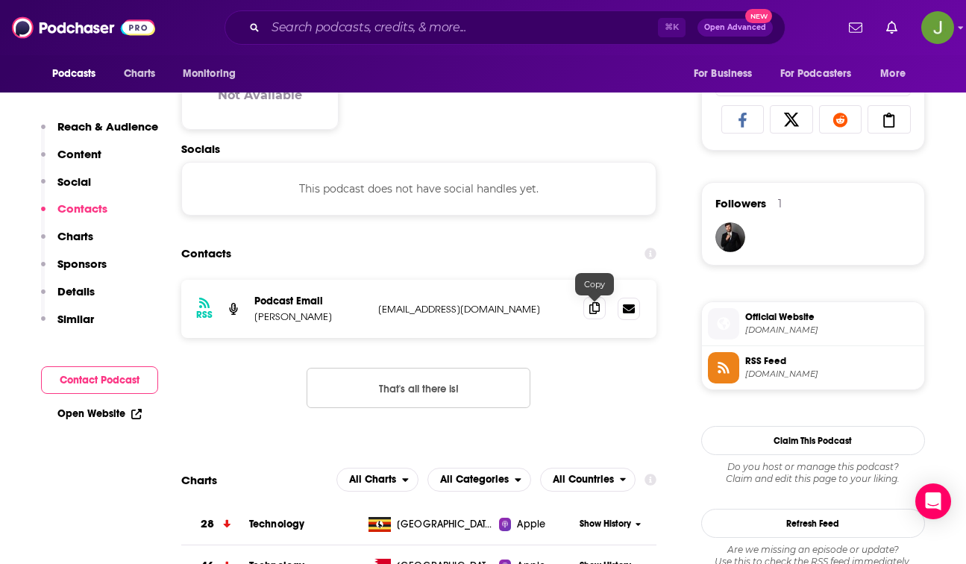
click at [593, 303] on span at bounding box center [594, 308] width 22 height 22
drag, startPoint x: 342, startPoint y: 319, endPoint x: 251, endPoint y: 319, distance: 91.7
click at [251, 319] on div "RSS Podcast Email Edward Henriquez DecodedPodcastMail@gmail.com DecodedPodcastM…" at bounding box center [419, 309] width 476 height 58
copy p "Edward Henriquez"
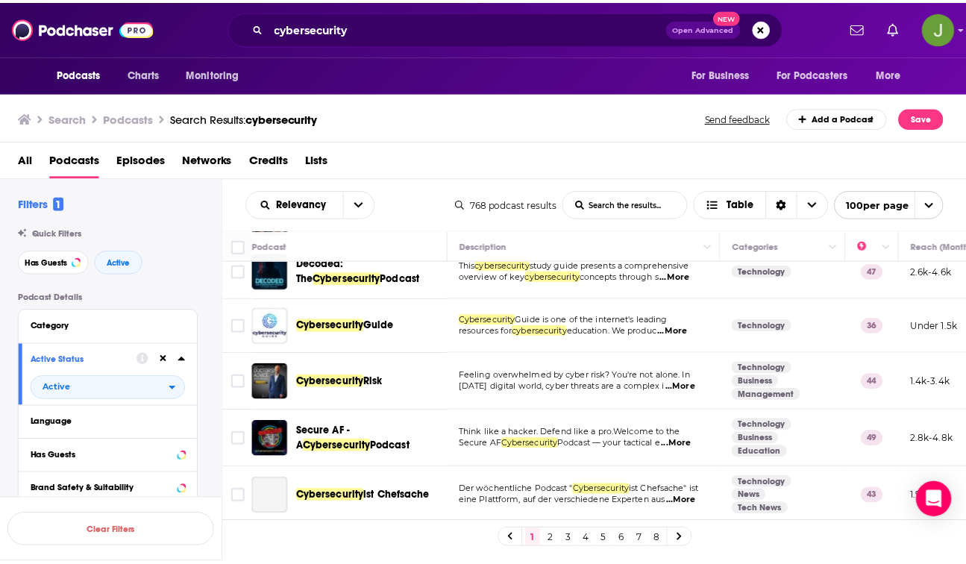
scroll to position [539, 0]
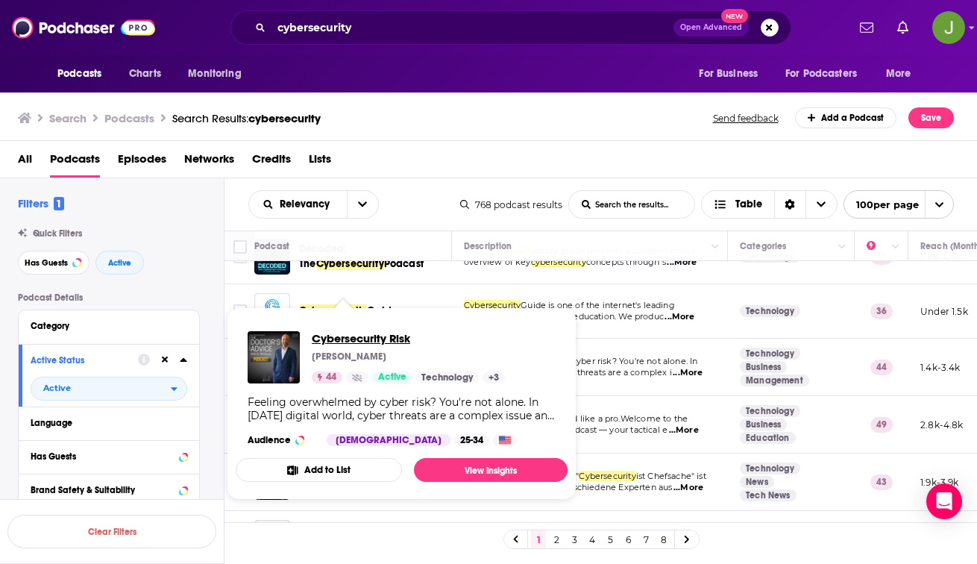
click at [344, 336] on span "Cybersecurity Risk" at bounding box center [408, 338] width 193 height 14
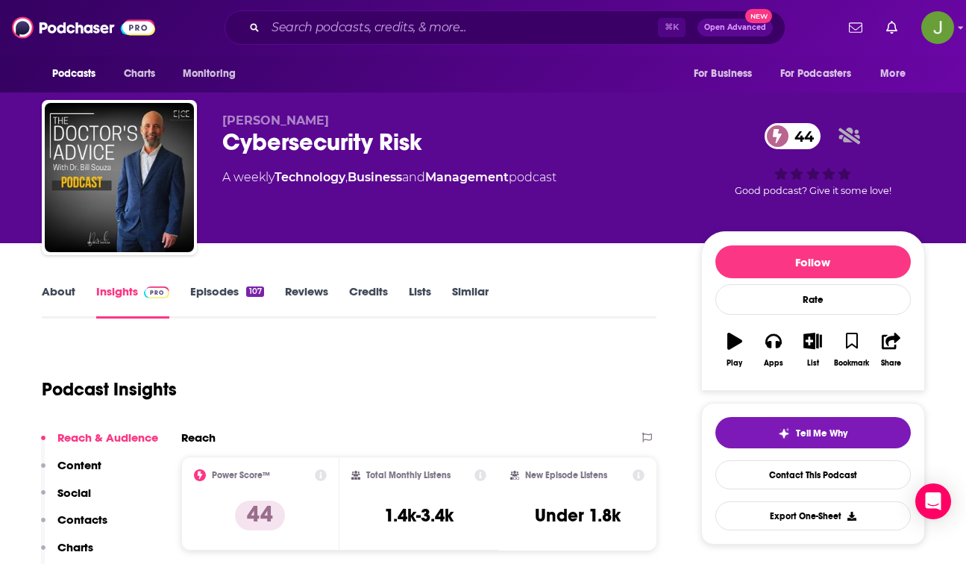
click at [230, 298] on link "Episodes 107" at bounding box center [226, 301] width 73 height 34
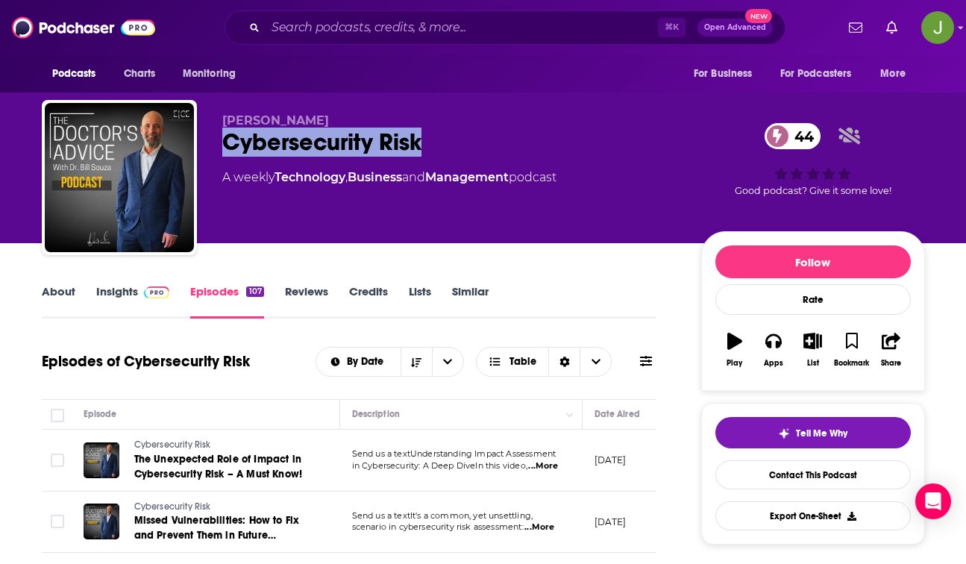
drag, startPoint x: 445, startPoint y: 146, endPoint x: 228, endPoint y: 145, distance: 217.1
click at [228, 145] on div "Cybersecurity Risk 44" at bounding box center [449, 142] width 455 height 29
copy h2 "Cybersecurity Risk"
click at [819, 478] on link "Contact This Podcast" at bounding box center [812, 474] width 195 height 29
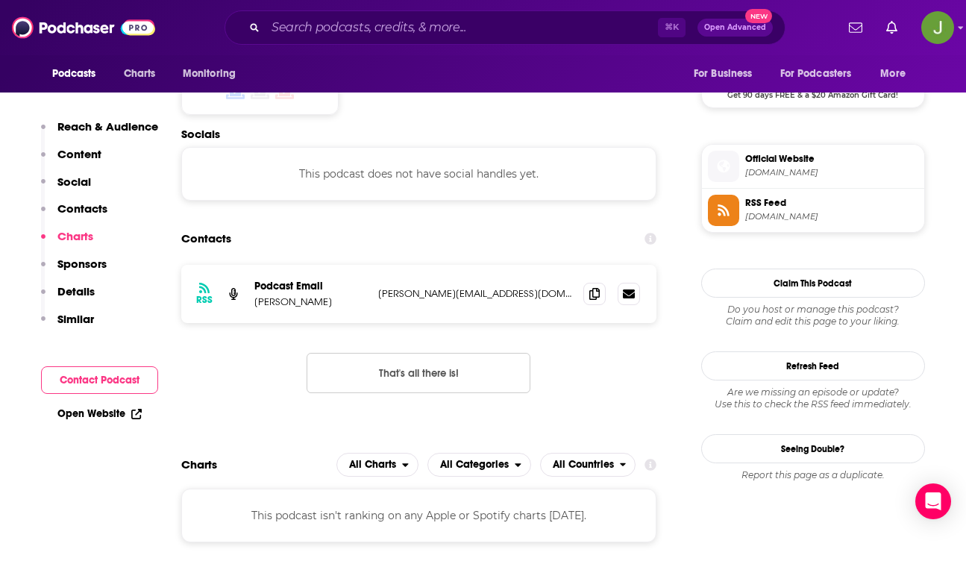
scroll to position [1243, 0]
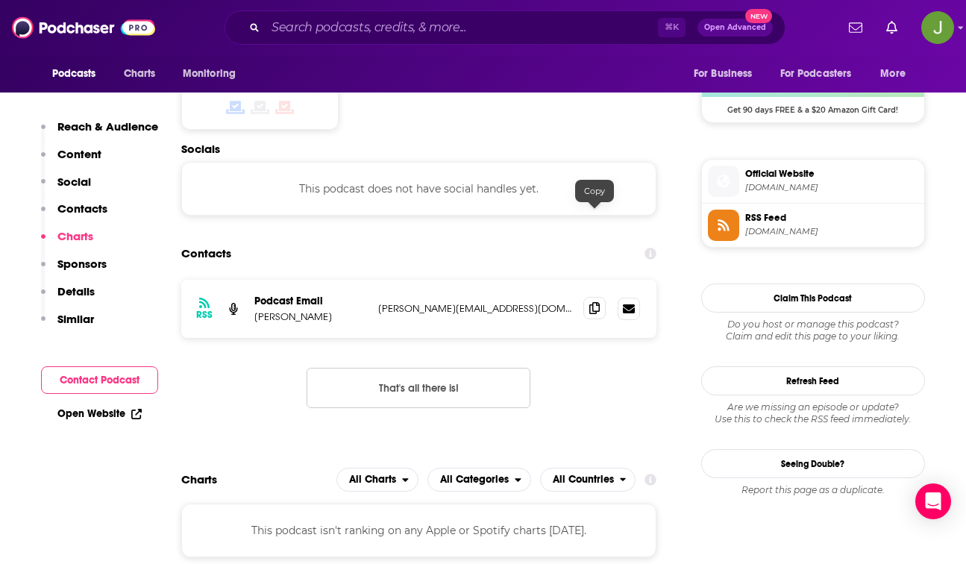
click at [592, 302] on icon at bounding box center [594, 308] width 10 height 12
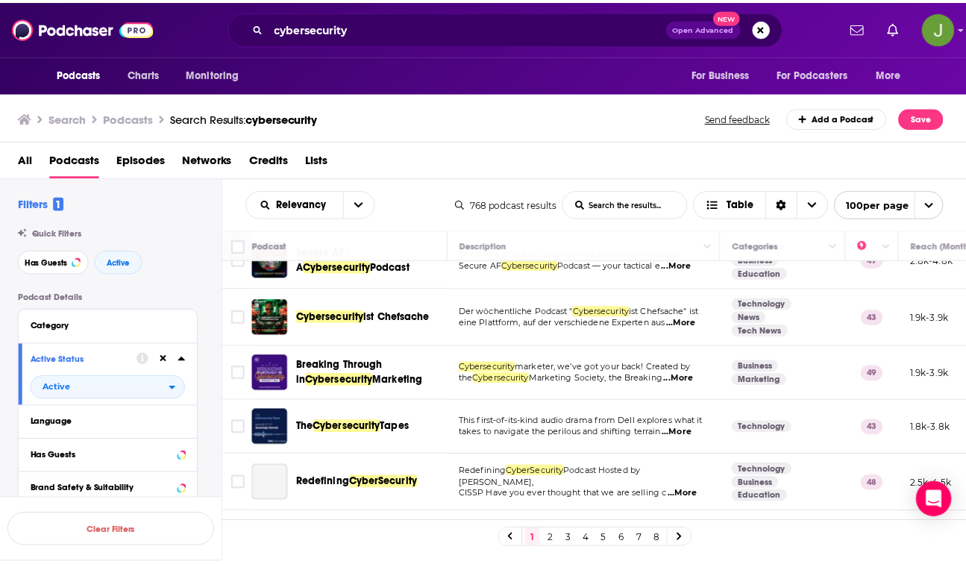
scroll to position [785, 0]
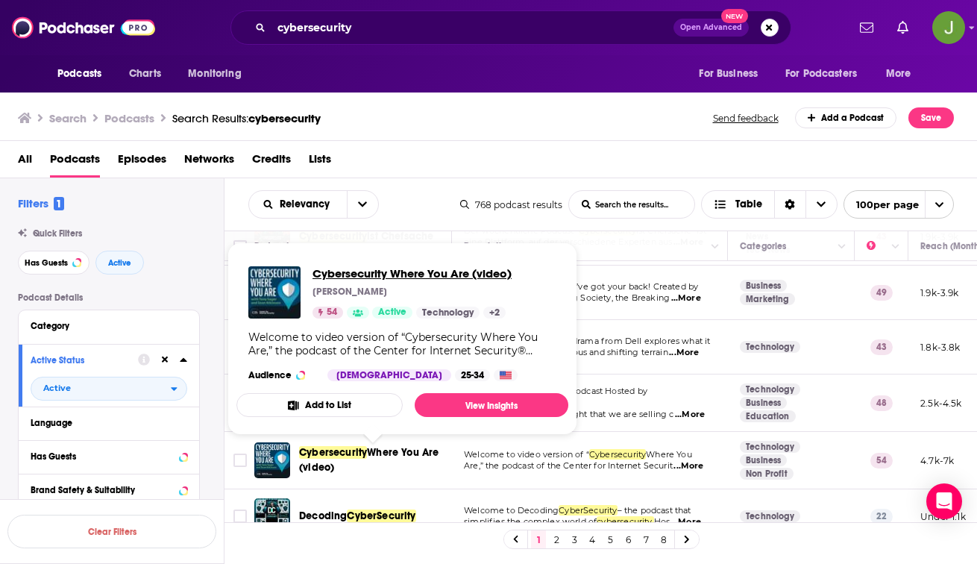
click at [351, 274] on span "Cybersecurity Where You Are (video)" at bounding box center [412, 273] width 199 height 14
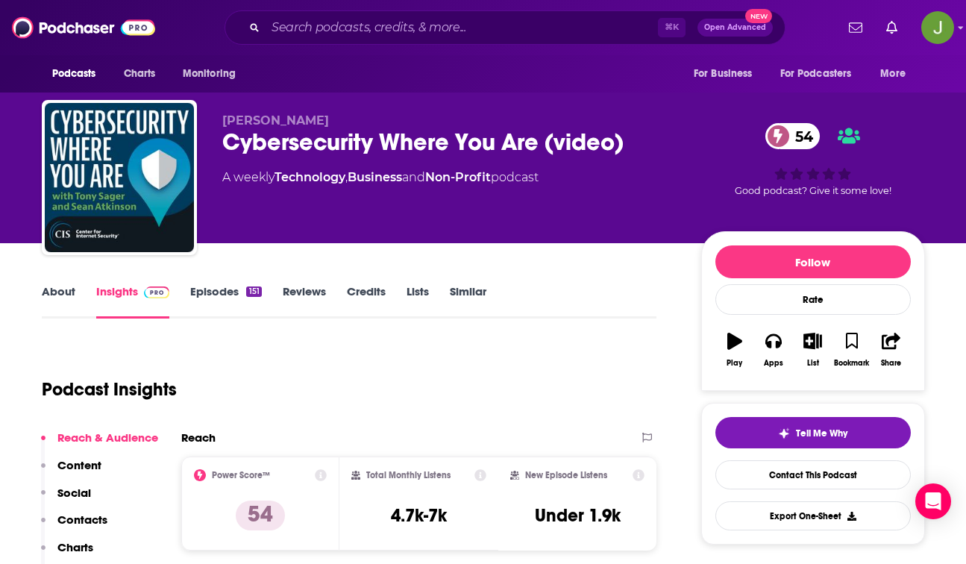
click at [235, 295] on link "Episodes 151" at bounding box center [225, 301] width 71 height 34
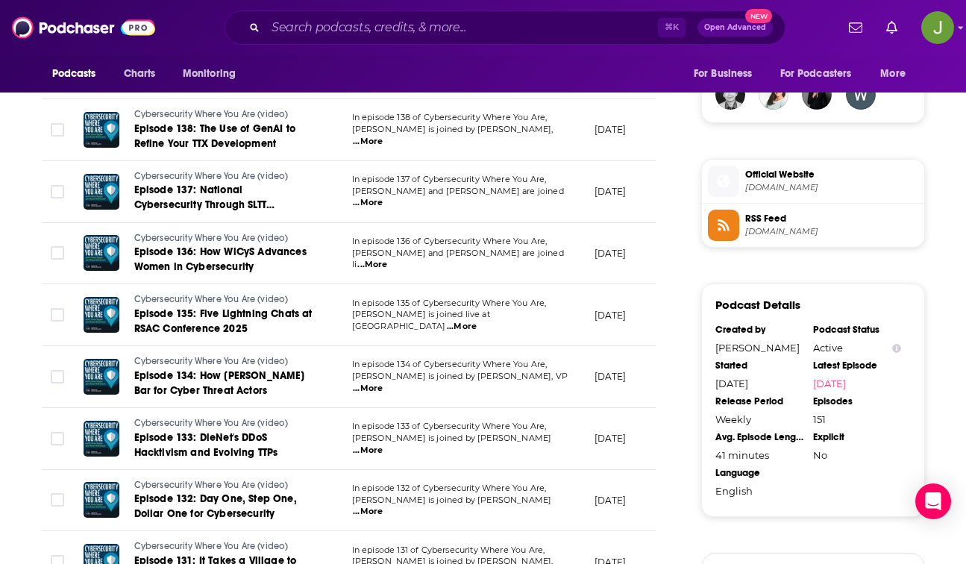
scroll to position [1221, 0]
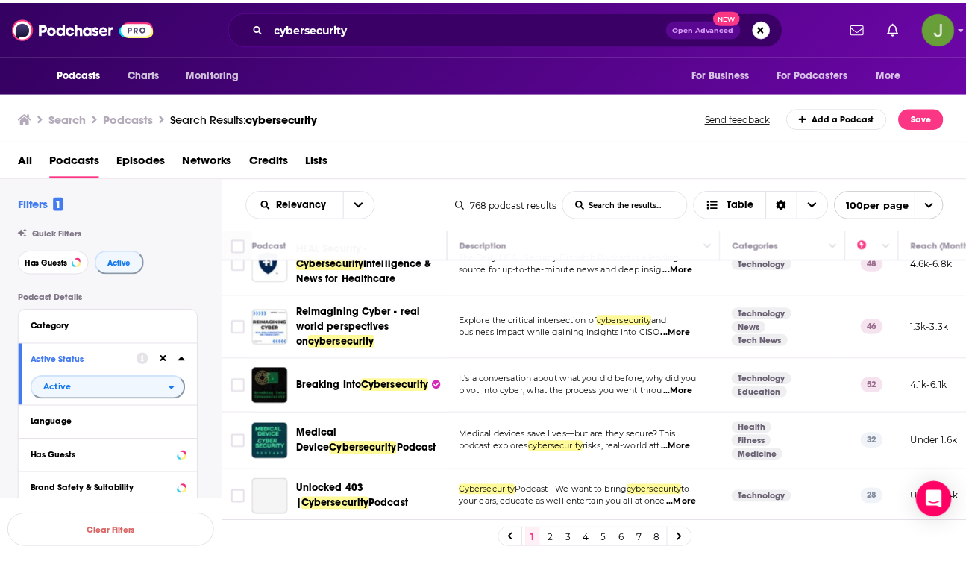
scroll to position [1484, 0]
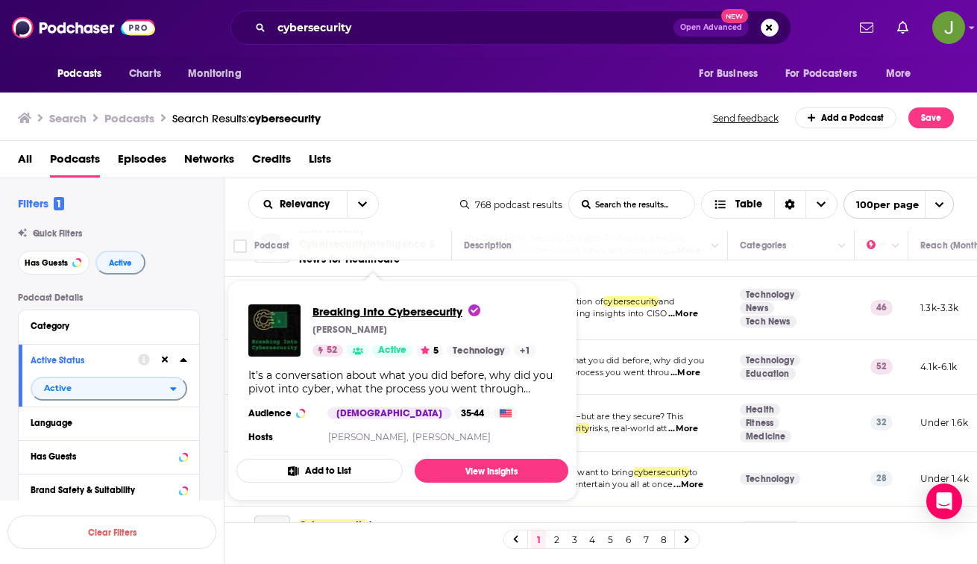
click at [348, 310] on span "Breaking Into Cybersecurity" at bounding box center [397, 311] width 168 height 14
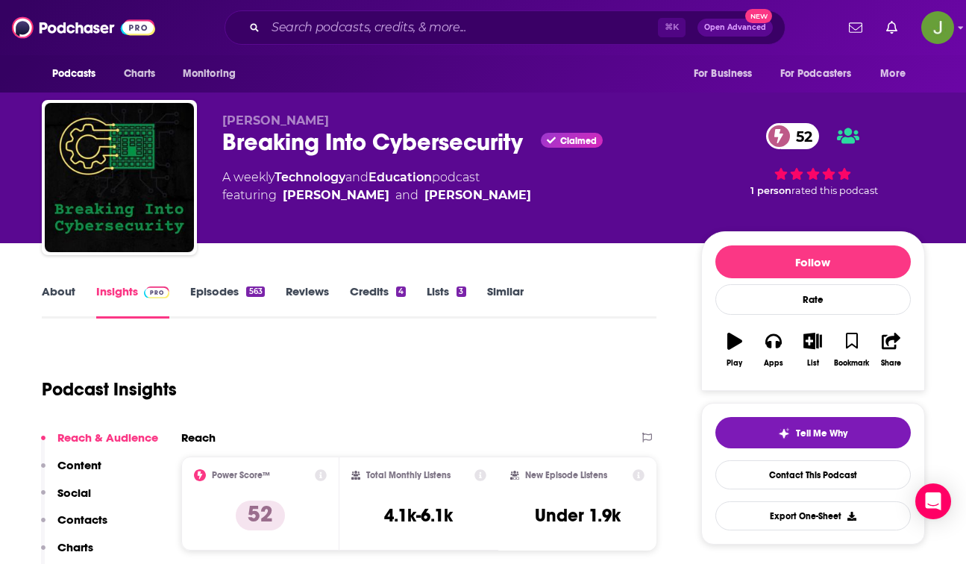
click at [233, 294] on link "Episodes 563" at bounding box center [227, 301] width 74 height 34
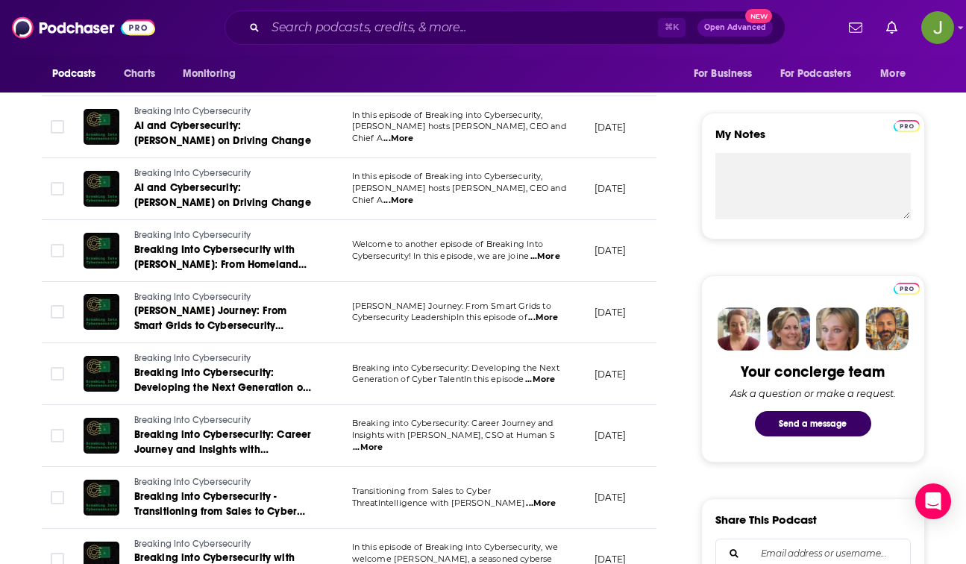
scroll to position [523, 0]
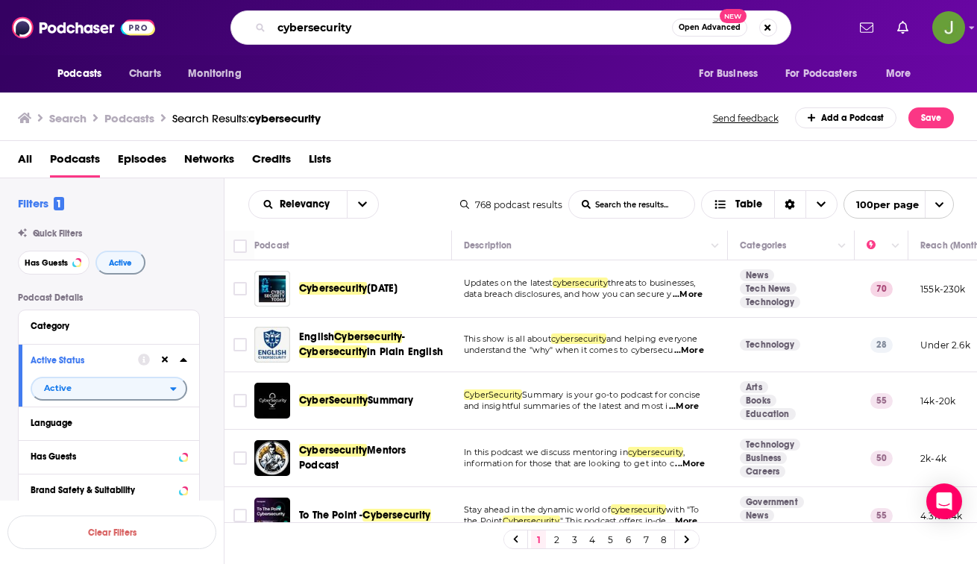
click at [411, 28] on input "cybersecurity" at bounding box center [472, 28] width 401 height 24
type input "cybersecurity crypto"
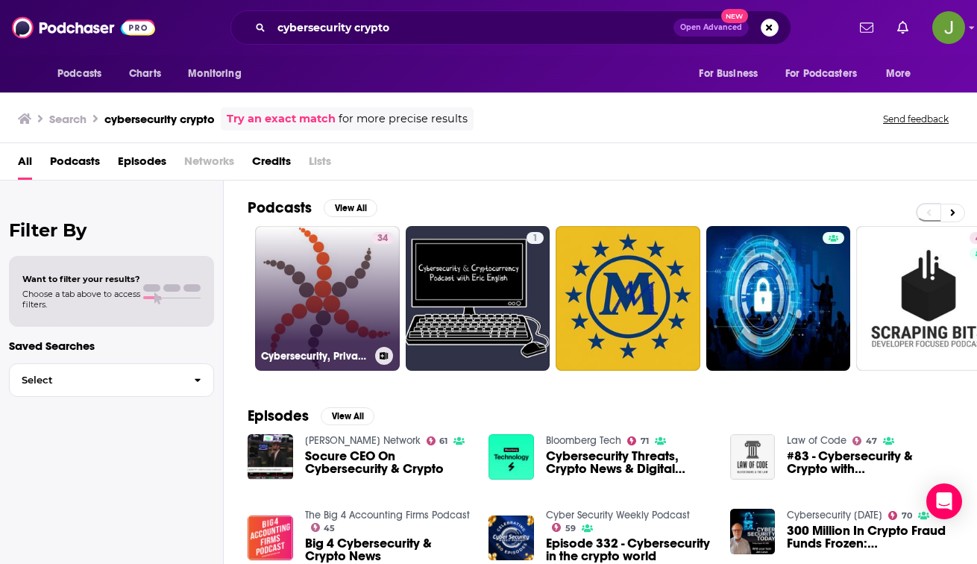
click at [369, 274] on link "34 Cybersecurity, Privacy, Risk Management, Cryptocurrencies, Fintech, Informat…" at bounding box center [327, 298] width 145 height 145
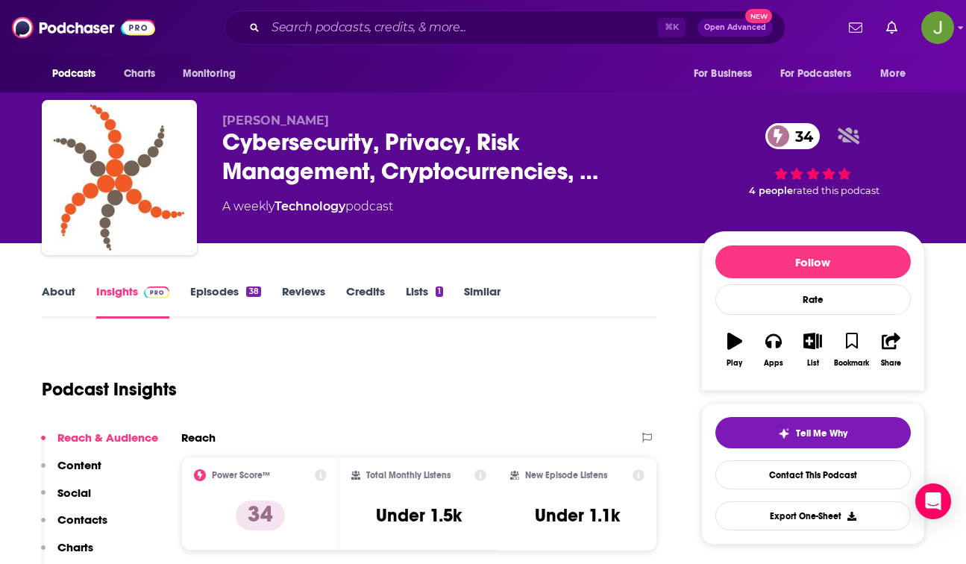
click at [232, 290] on link "Episodes 38" at bounding box center [225, 301] width 70 height 34
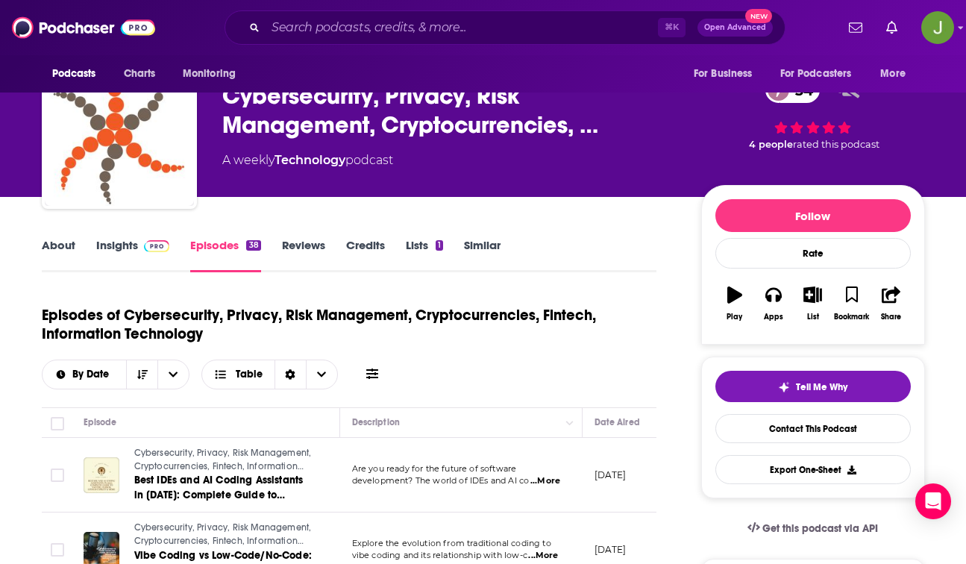
scroll to position [37, 0]
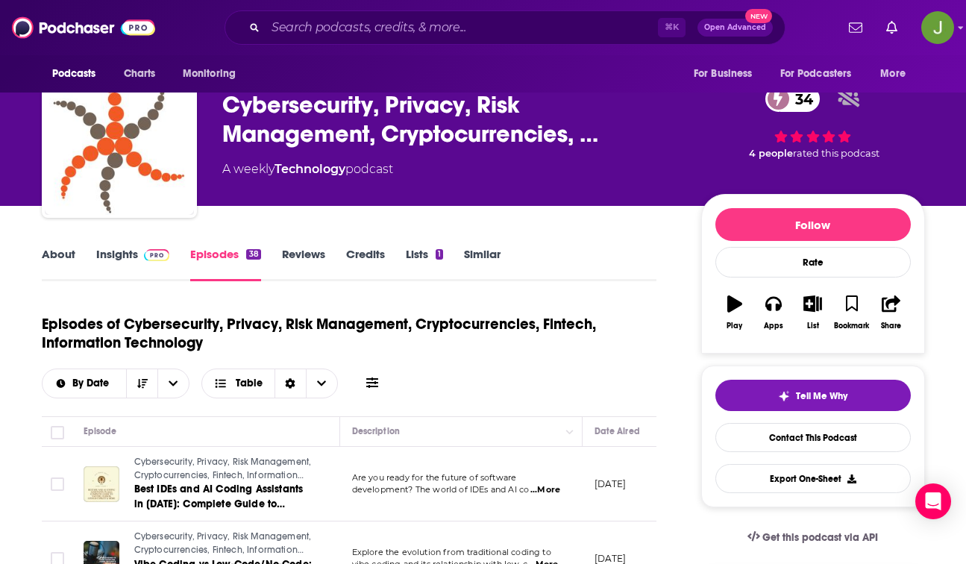
click at [138, 260] on span at bounding box center [154, 254] width 32 height 14
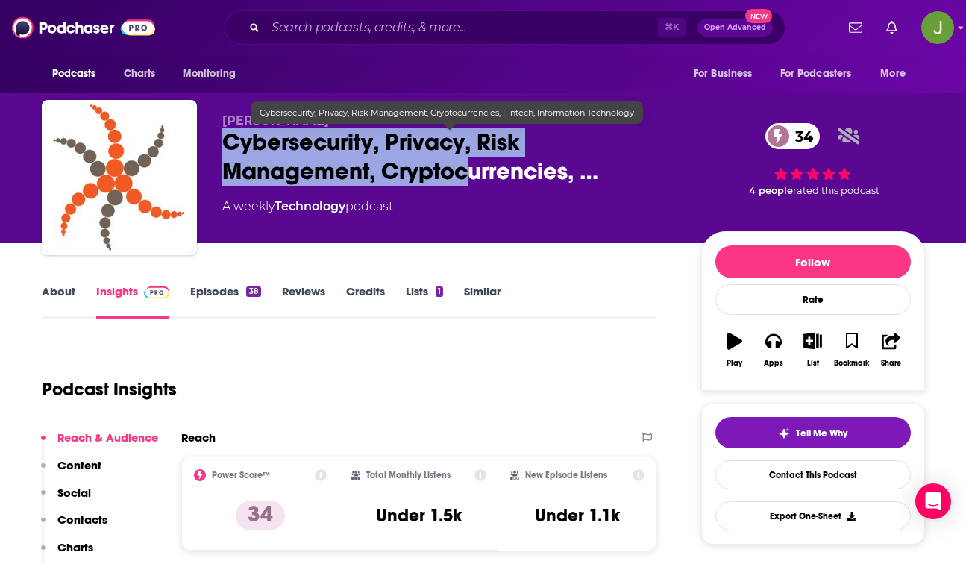
drag, startPoint x: 222, startPoint y: 142, endPoint x: 464, endPoint y: 172, distance: 243.5
click at [464, 172] on span "Cybersecurity, Privacy, Risk Management, Cryptocurrencies, …" at bounding box center [449, 157] width 455 height 58
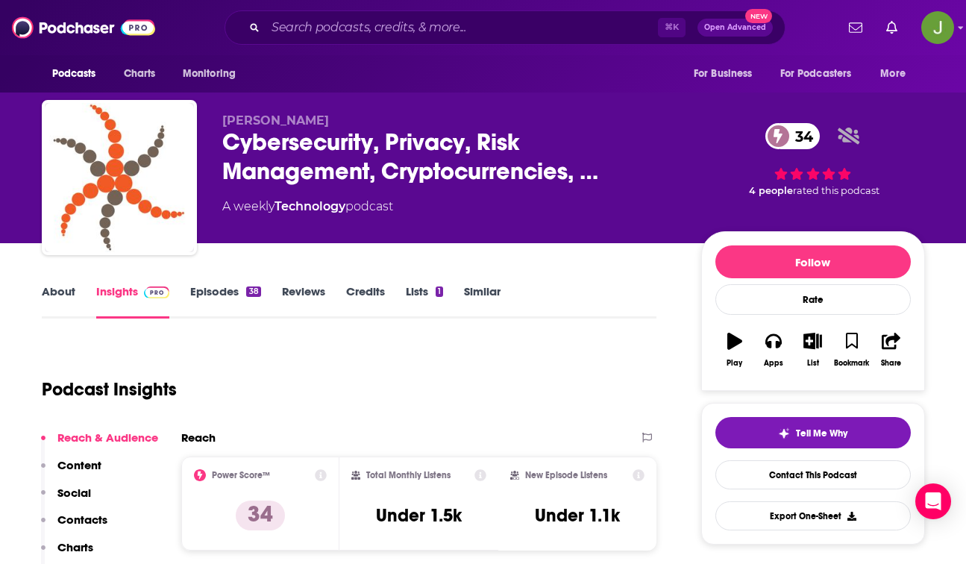
click at [521, 398] on div "Podcast Insights" at bounding box center [343, 380] width 603 height 76
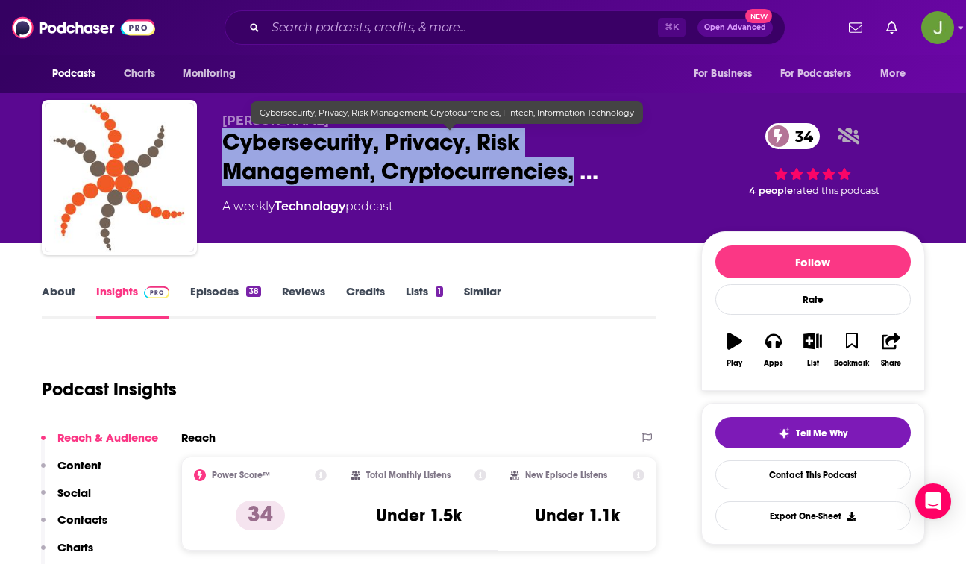
drag, startPoint x: 219, startPoint y: 139, endPoint x: 576, endPoint y: 182, distance: 359.2
click at [576, 182] on div "Shahid Sharif Cybersecurity, Privacy, Risk Management, Cryptocurrencies, … 34 A…" at bounding box center [483, 180] width 883 height 161
copy h2 "Cybersecurity, Privacy, Risk Management, Cryptocurrencies,"
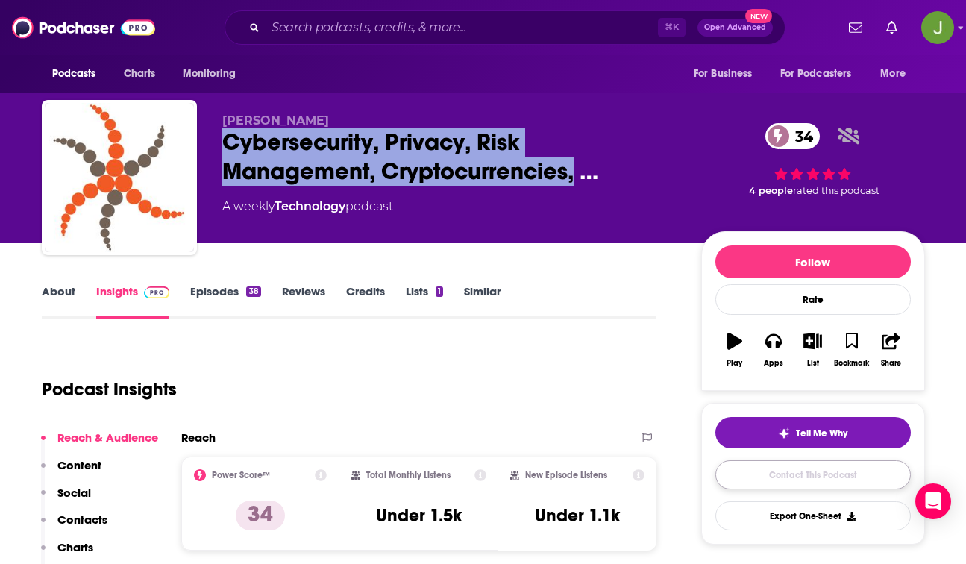
click at [804, 478] on link "Contact This Podcast" at bounding box center [812, 474] width 195 height 29
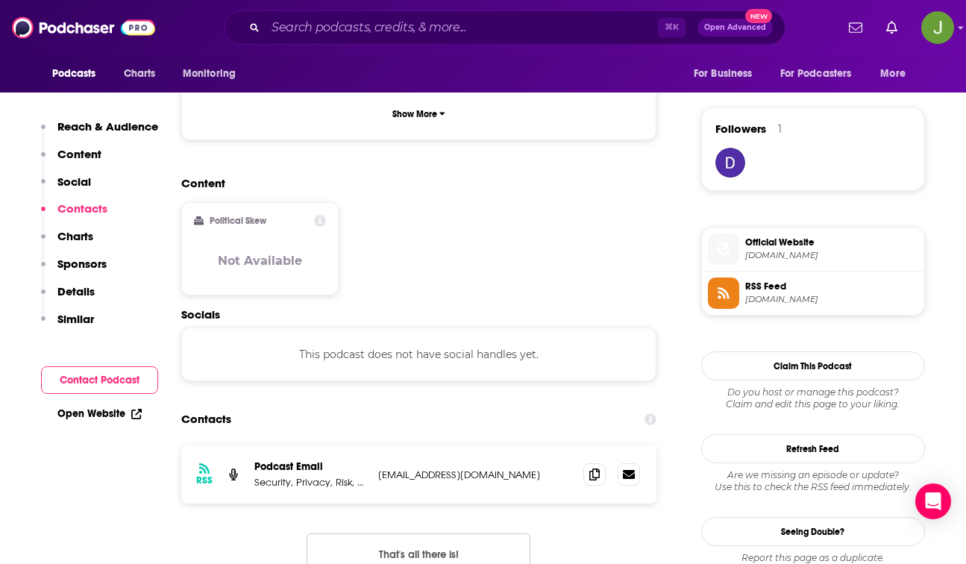
scroll to position [1020, 0]
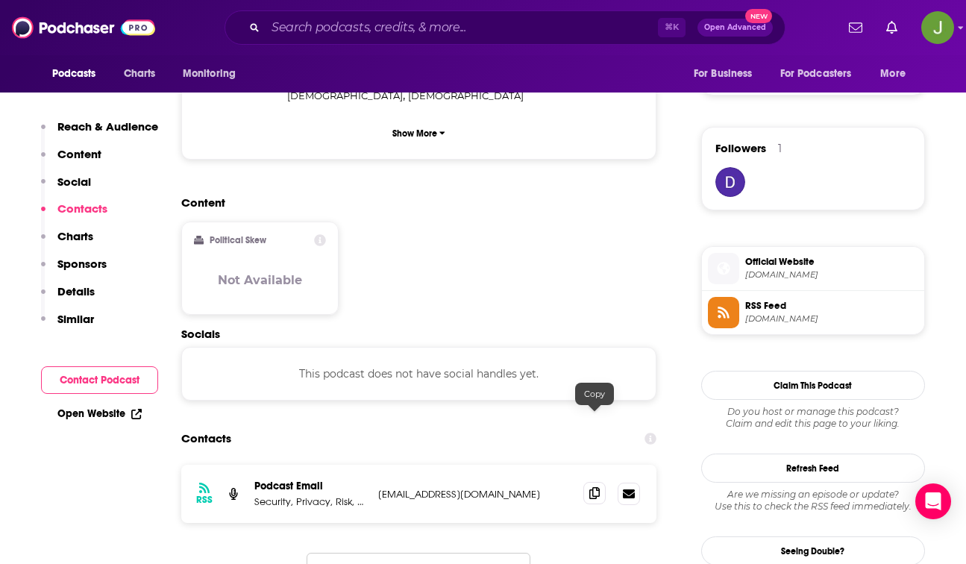
click at [590, 487] on icon at bounding box center [594, 493] width 10 height 12
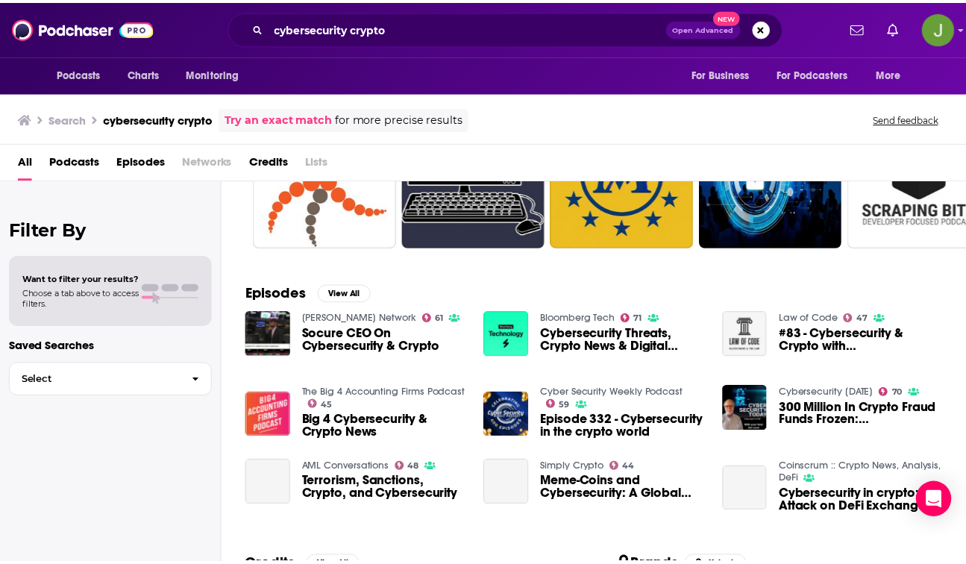
scroll to position [122, 0]
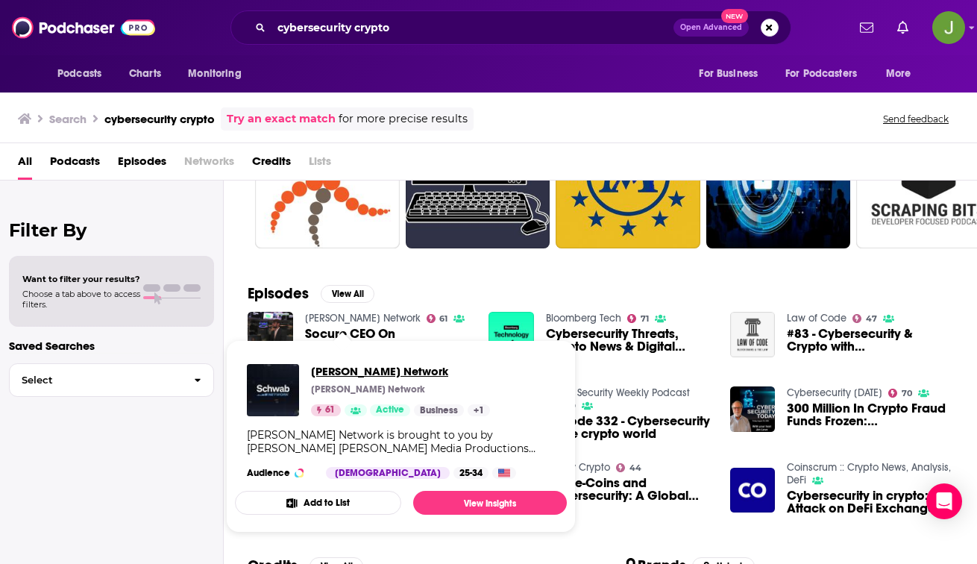
click at [344, 373] on span "Schwab Network" at bounding box center [400, 371] width 179 height 14
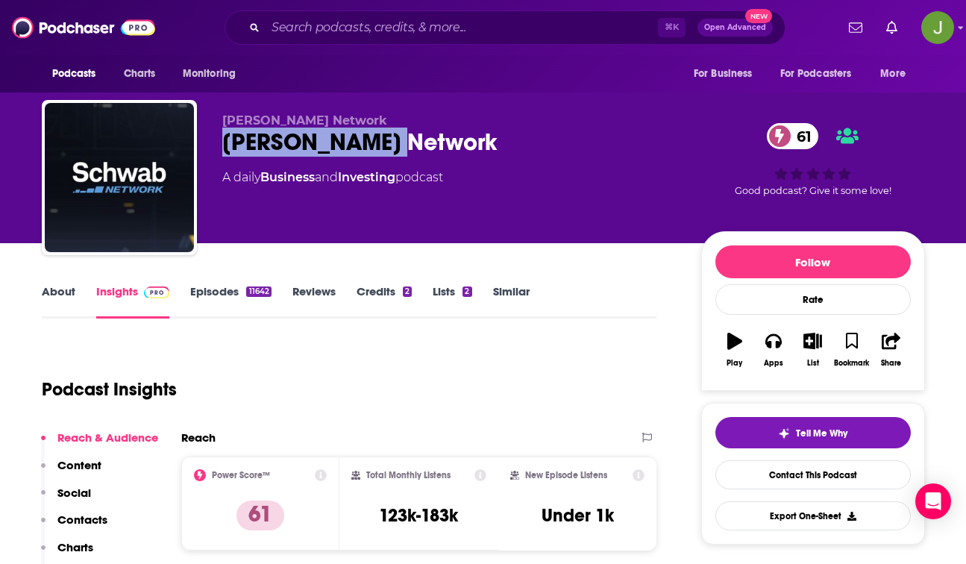
drag, startPoint x: 208, startPoint y: 136, endPoint x: 424, endPoint y: 151, distance: 216.1
click at [424, 151] on div "Schwab Network Schwab Network 61 A daily Business and Investing podcast 61 Good…" at bounding box center [483, 180] width 883 height 161
copy h2 "Schwab Network"
click at [774, 478] on link "Contact This Podcast" at bounding box center [812, 474] width 195 height 29
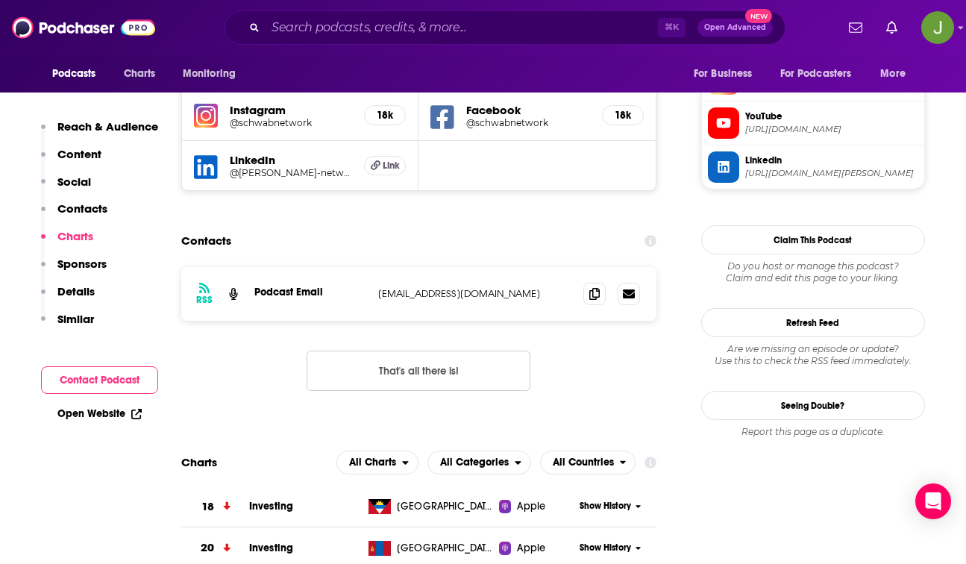
scroll to position [1273, 0]
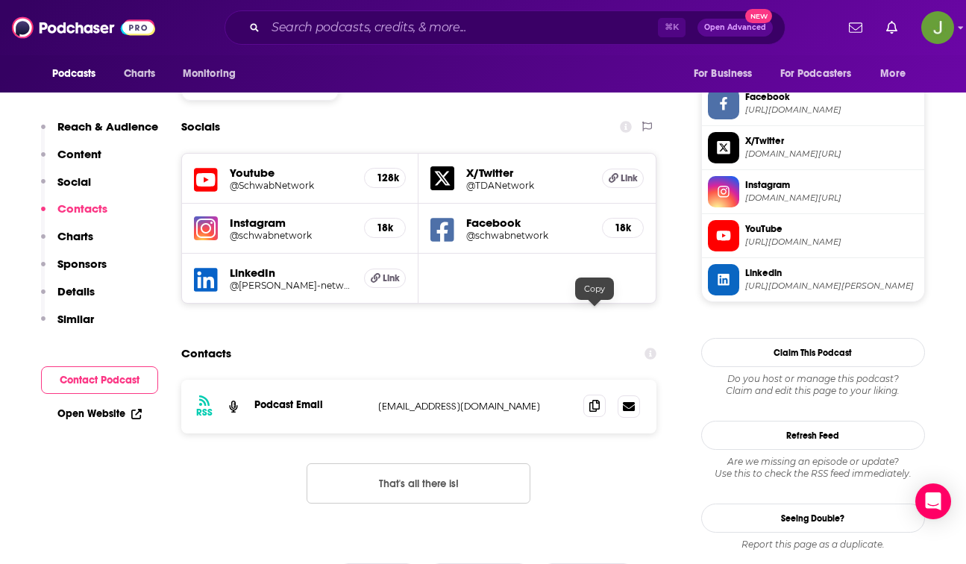
click at [588, 395] on span at bounding box center [594, 406] width 22 height 22
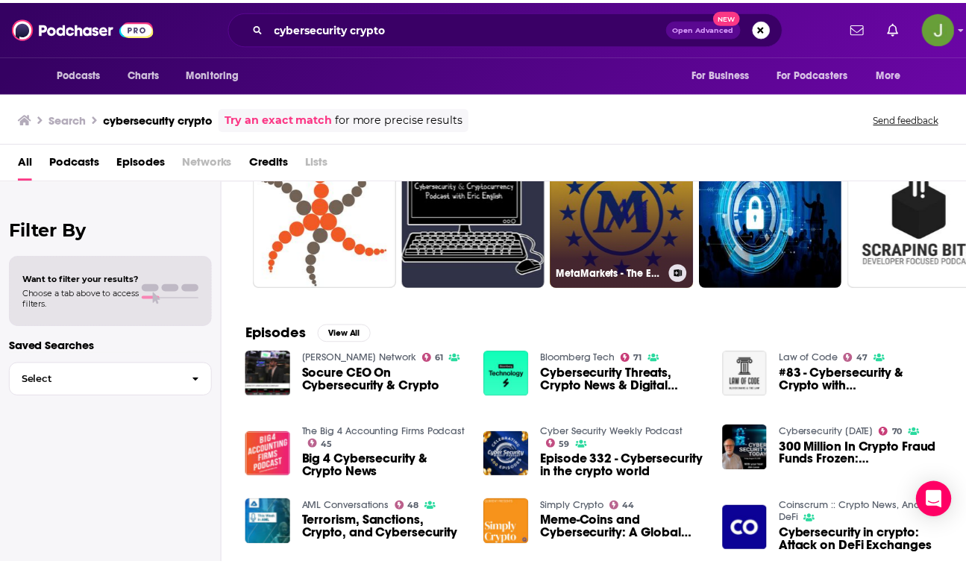
scroll to position [86, 0]
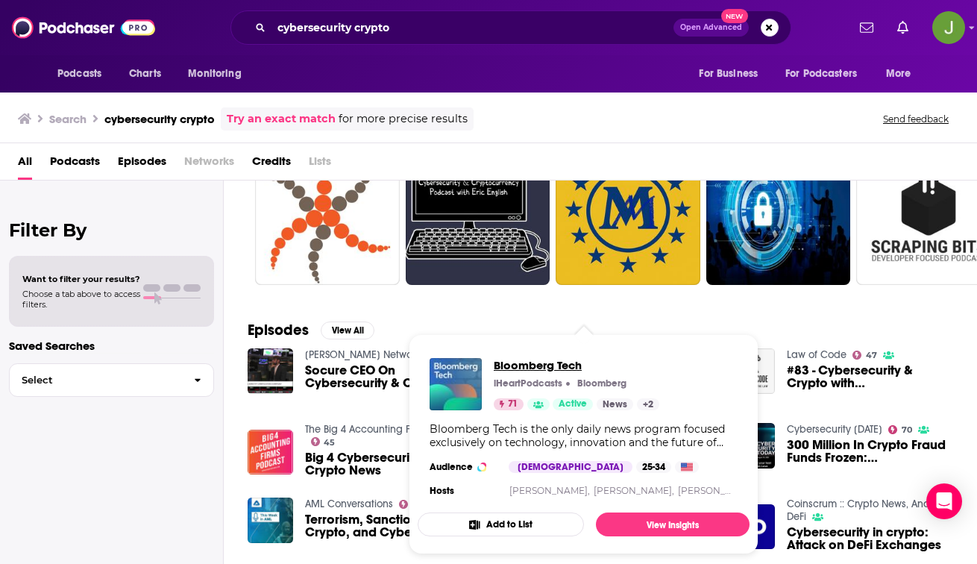
click at [566, 363] on span "Bloomberg Tech" at bounding box center [577, 365] width 166 height 14
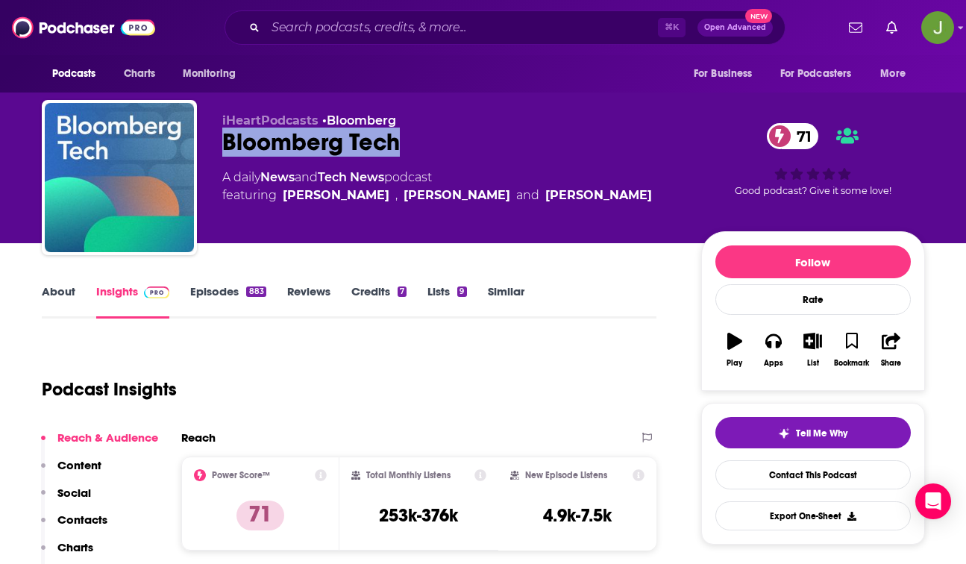
drag, startPoint x: 219, startPoint y: 148, endPoint x: 415, endPoint y: 151, distance: 196.9
click at [415, 151] on div "iHeartPodcasts • Bloomberg Bloomberg Tech 71 A daily News and Tech News podcast…" at bounding box center [483, 180] width 883 height 161
copy h2 "Bloomberg Tech"
click at [790, 480] on link "Contact This Podcast" at bounding box center [812, 474] width 195 height 29
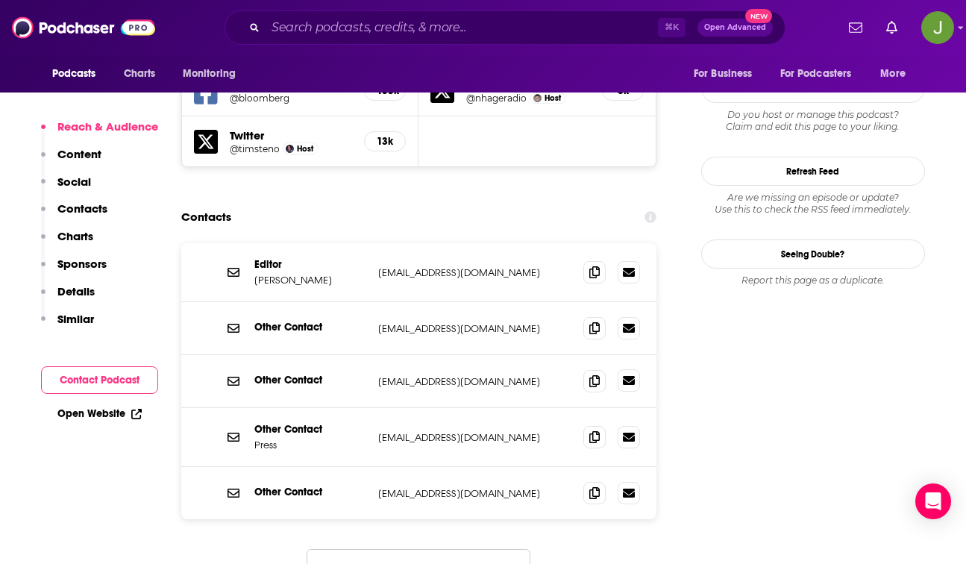
scroll to position [1390, 0]
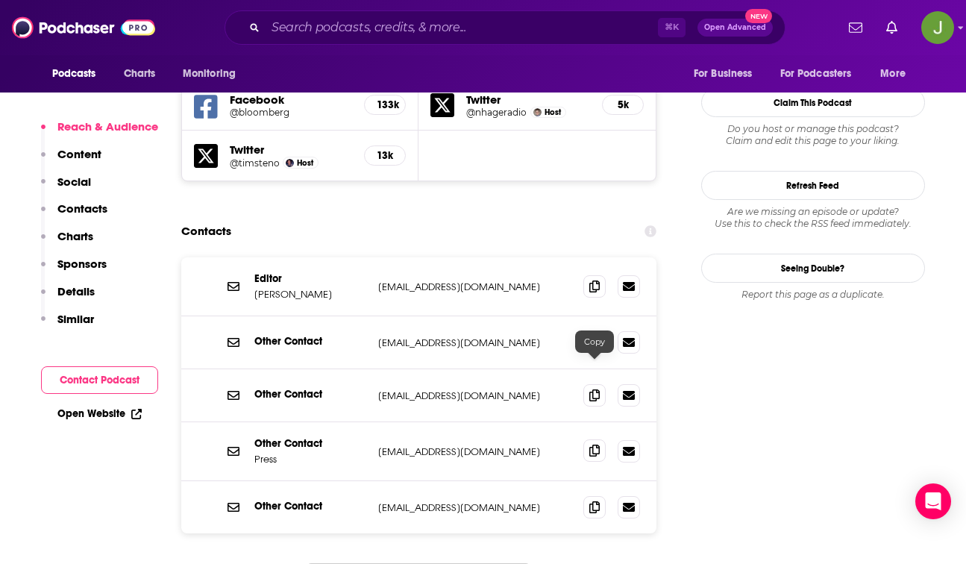
click at [595, 445] on icon at bounding box center [594, 451] width 10 height 12
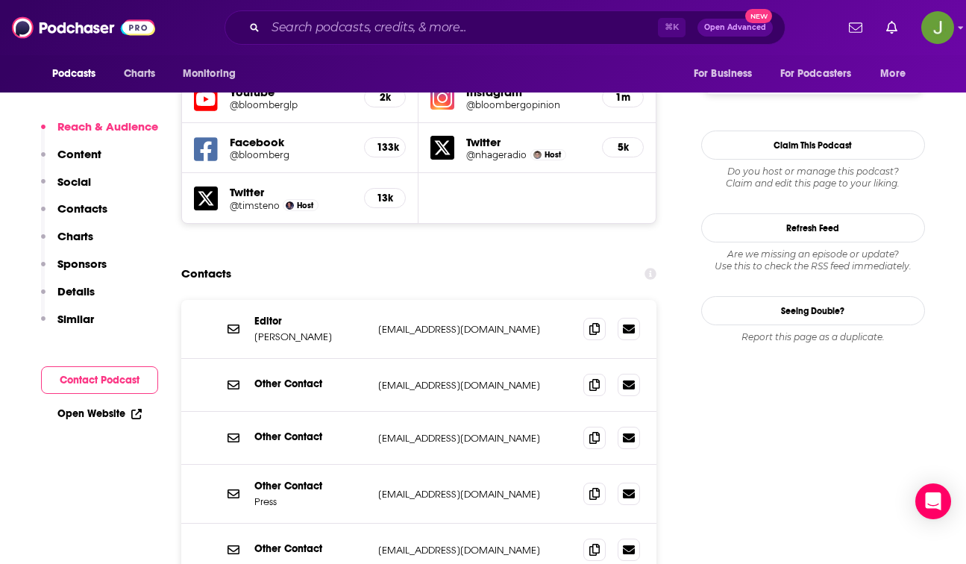
scroll to position [1347, 0]
click at [590, 323] on icon at bounding box center [594, 329] width 10 height 12
drag, startPoint x: 328, startPoint y: 257, endPoint x: 248, endPoint y: 252, distance: 80.0
click at [248, 301] on div "Editor Christine Harper charper@bloomberg.com charper@bloomberg.com" at bounding box center [419, 330] width 476 height 59
copy p "Christine Harper"
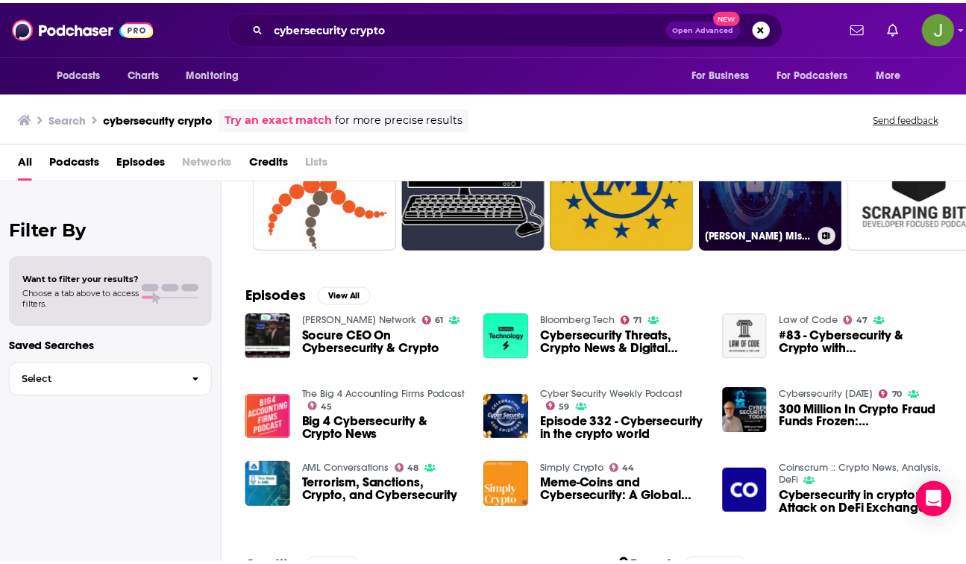
scroll to position [120, 0]
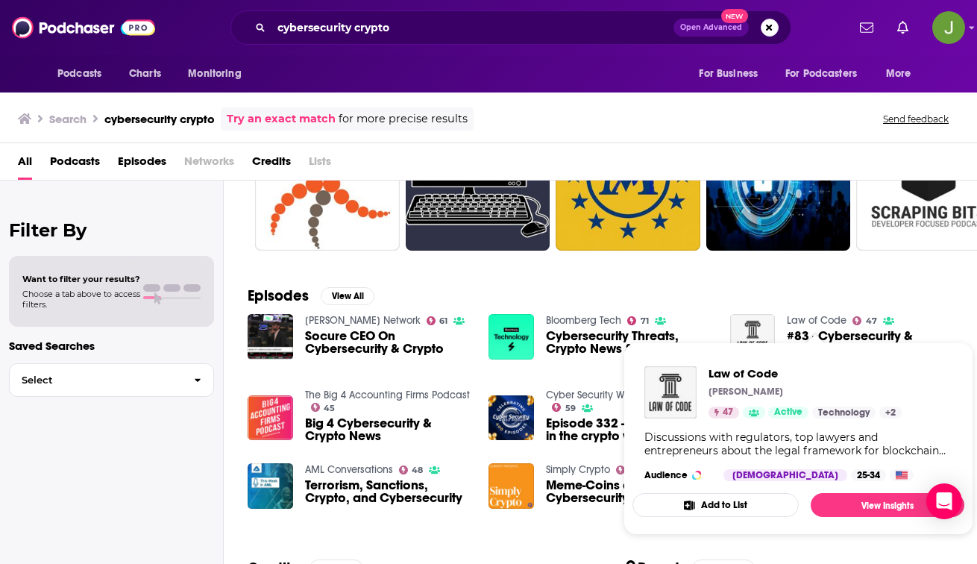
click at [824, 319] on link "Law of Code" at bounding box center [817, 320] width 60 height 13
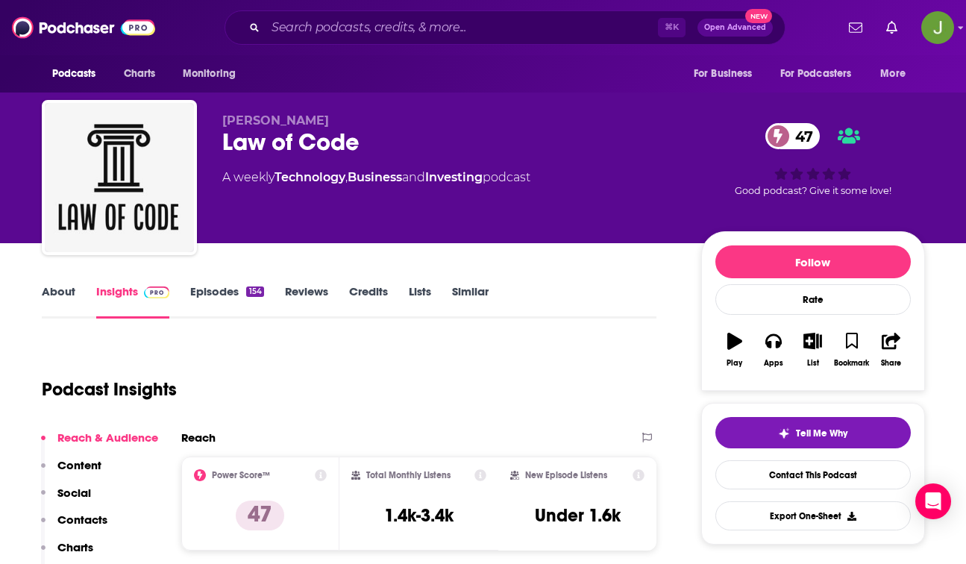
click at [222, 292] on link "Episodes 154" at bounding box center [226, 301] width 73 height 34
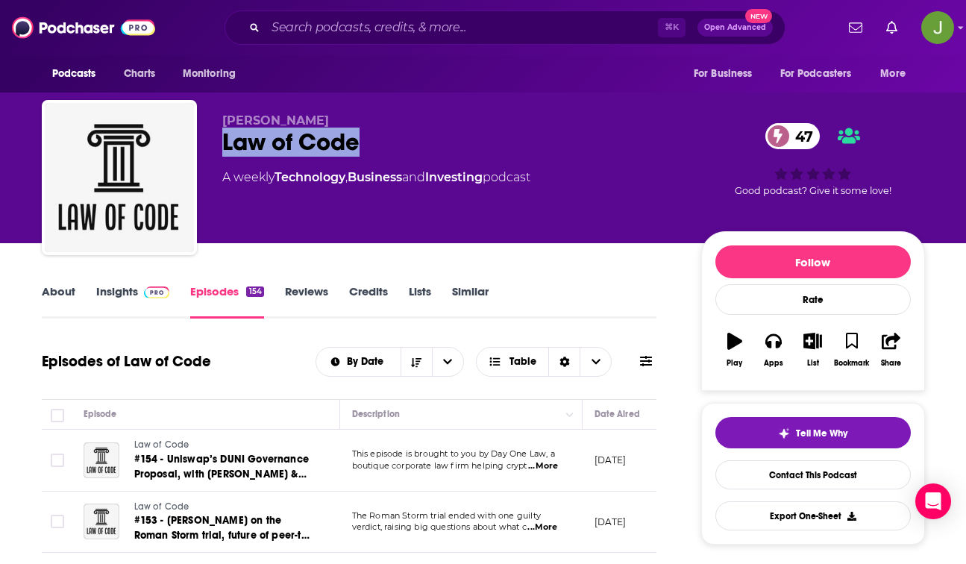
drag, startPoint x: 218, startPoint y: 141, endPoint x: 383, endPoint y: 154, distance: 165.4
click at [383, 154] on div "Jacob Robinson Law of Code 47 A weekly Technology , Business and Investing podc…" at bounding box center [483, 180] width 883 height 161
copy h2 "Law of Code"
click at [790, 482] on link "Contact This Podcast" at bounding box center [812, 474] width 195 height 29
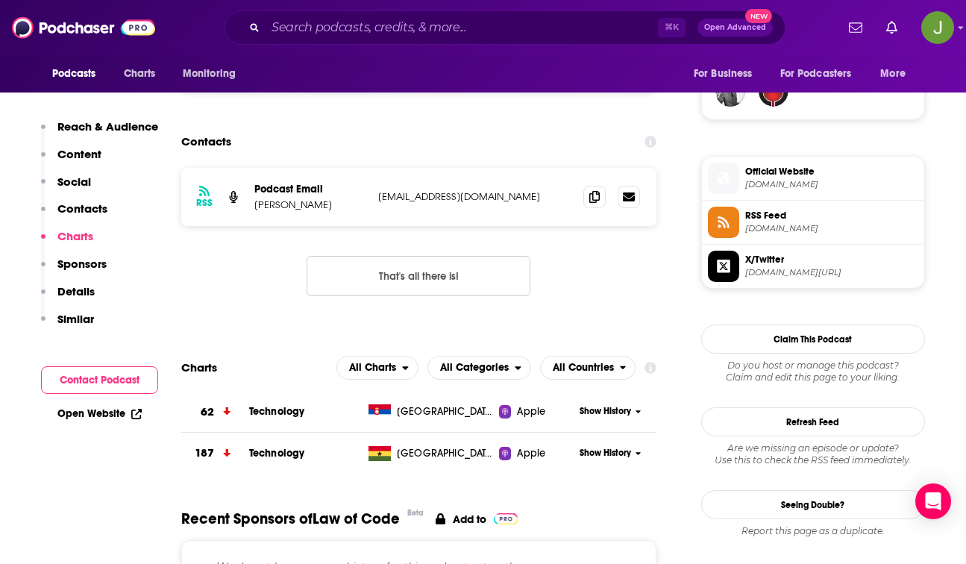
scroll to position [1107, 0]
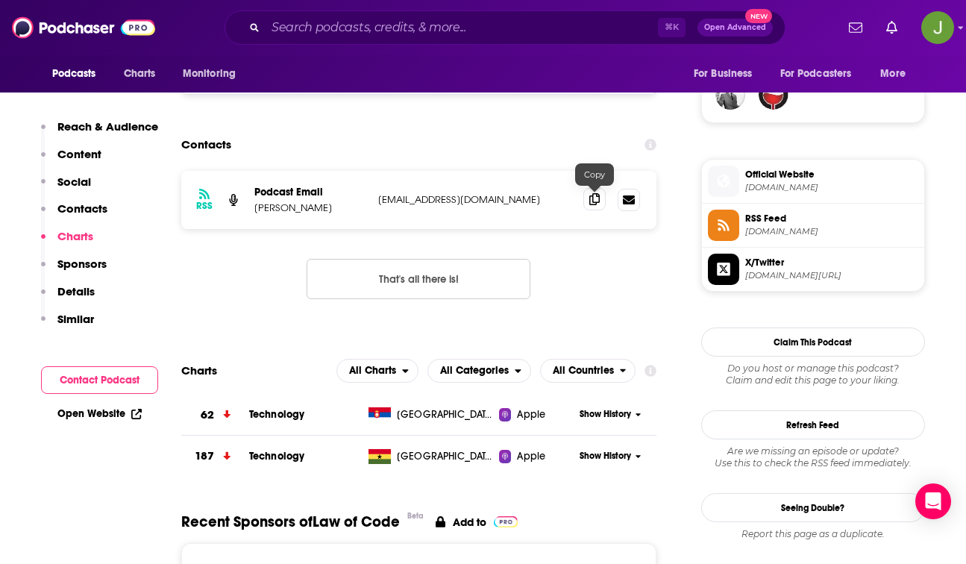
click at [594, 200] on icon at bounding box center [594, 199] width 10 height 12
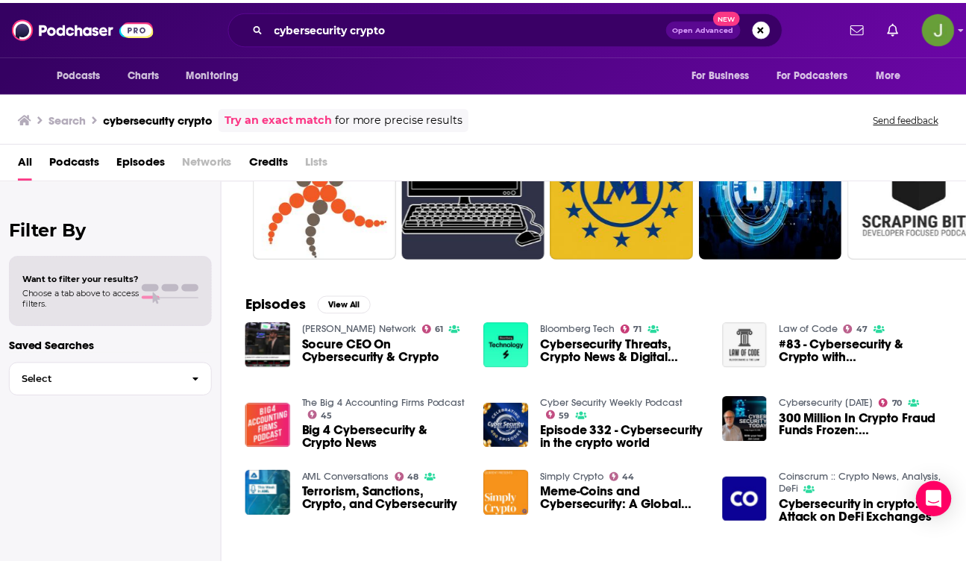
scroll to position [154, 0]
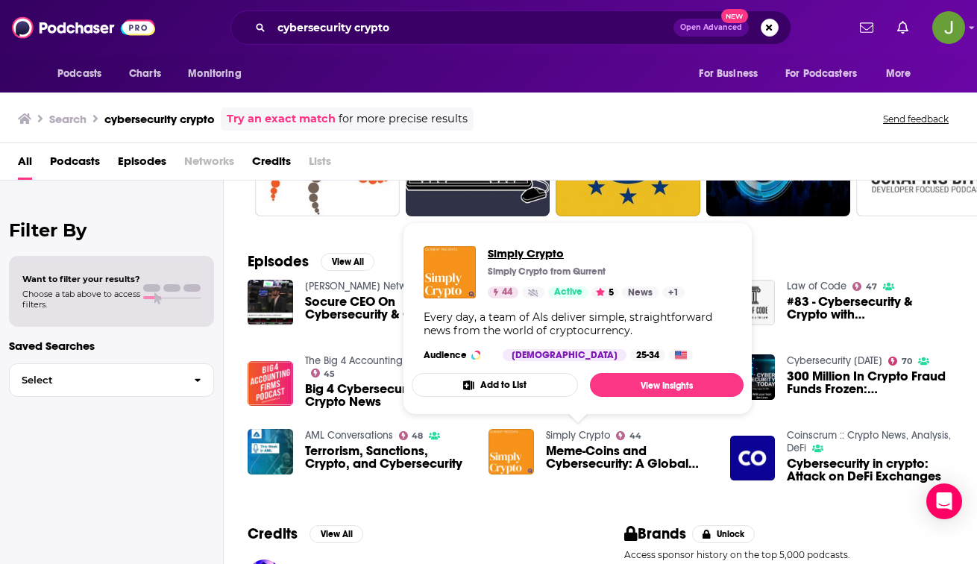
click at [536, 251] on span "Simply Crypto" at bounding box center [586, 253] width 197 height 14
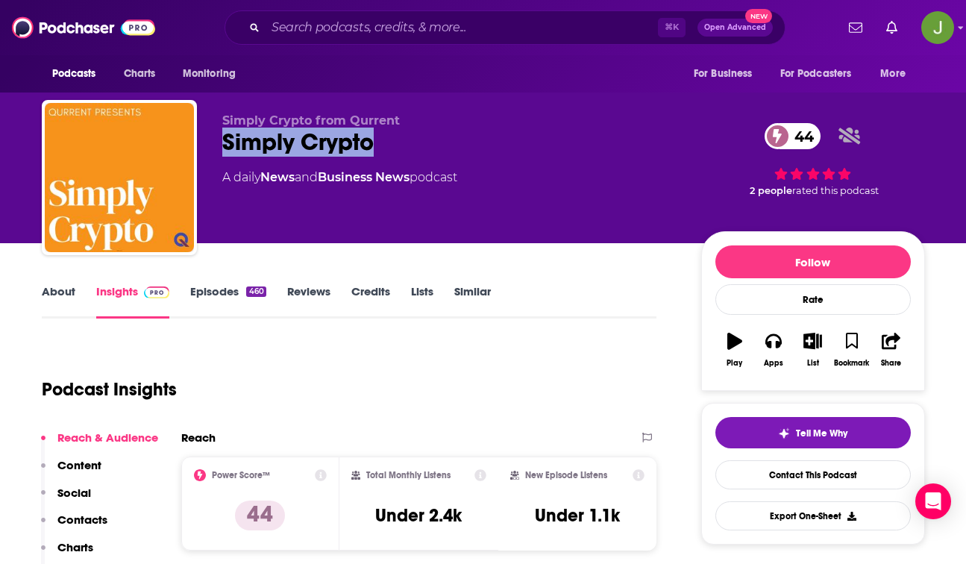
drag, startPoint x: 391, startPoint y: 147, endPoint x: 225, endPoint y: 145, distance: 166.3
click at [225, 145] on div "Simply Crypto 44" at bounding box center [449, 142] width 455 height 29
copy h2 "Simply Crypto"
click at [442, 1] on div "Podcasts Charts Monitoring ⌘ K Open Advanced New For Business For Podcasters Mo…" at bounding box center [483, 27] width 966 height 55
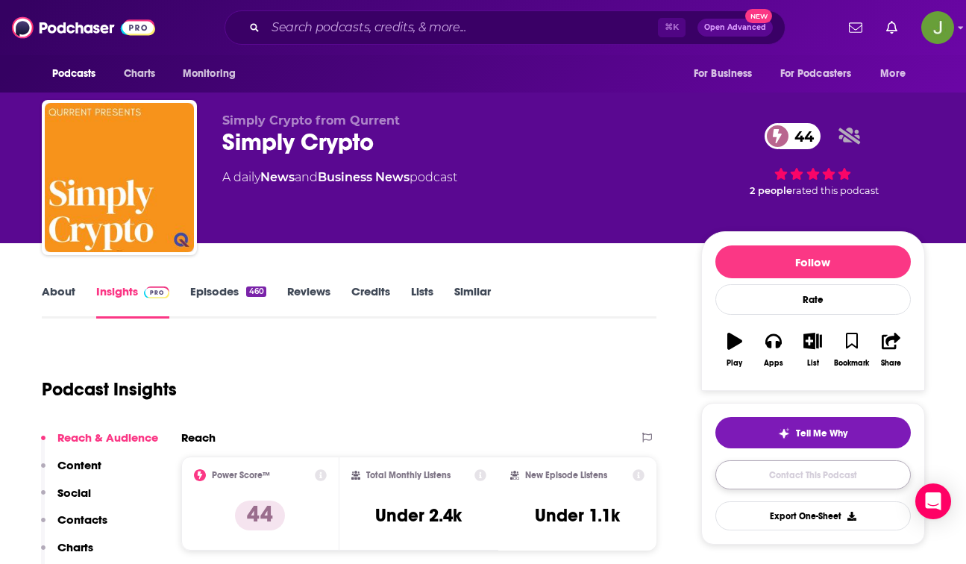
click at [812, 476] on link "Contact This Podcast" at bounding box center [812, 474] width 195 height 29
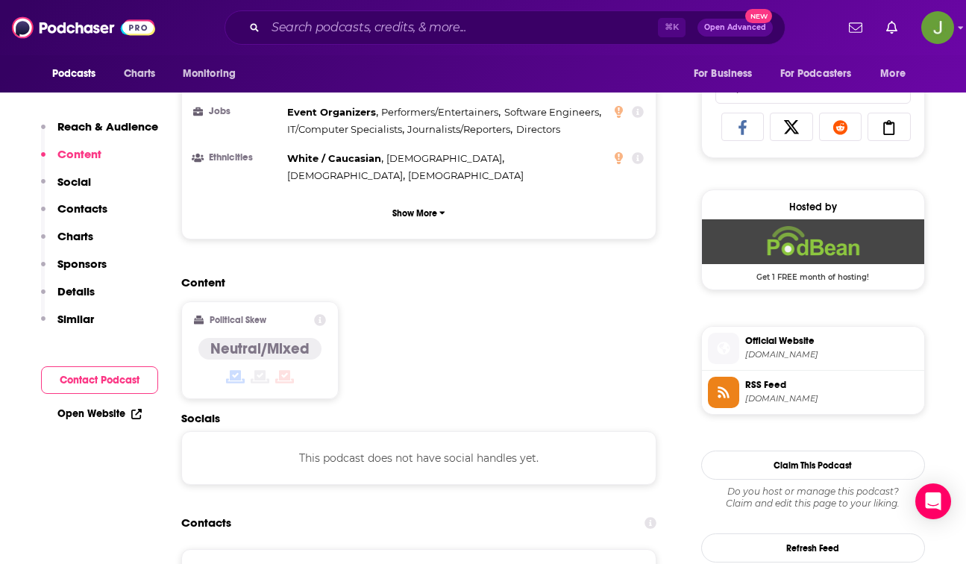
scroll to position [278, 0]
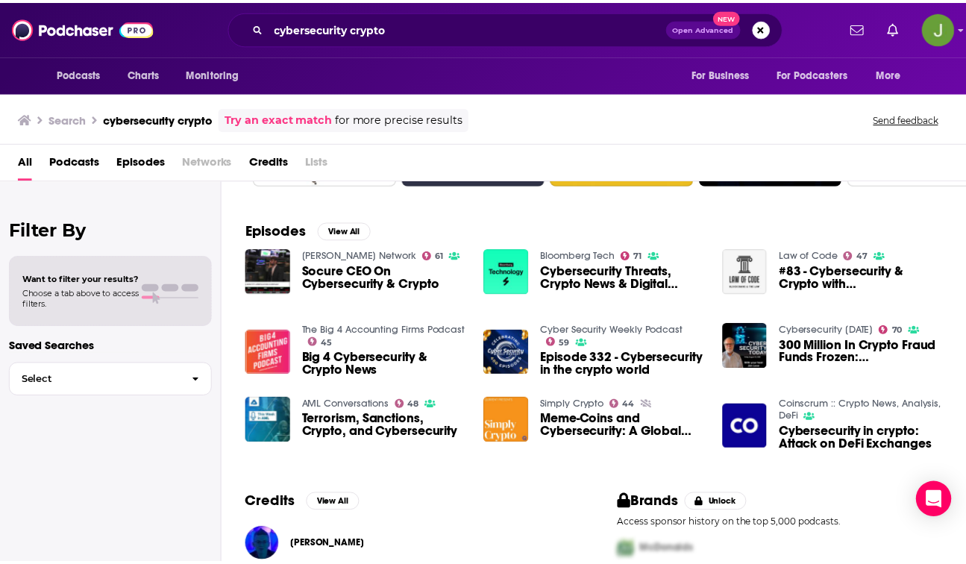
scroll to position [239, 0]
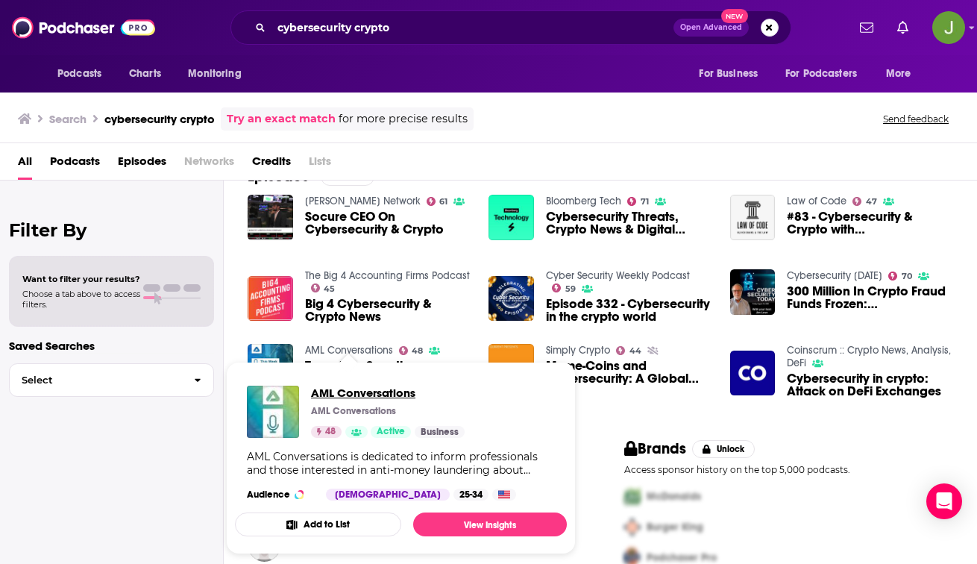
click at [356, 392] on span "AML Conversations" at bounding box center [388, 393] width 154 height 14
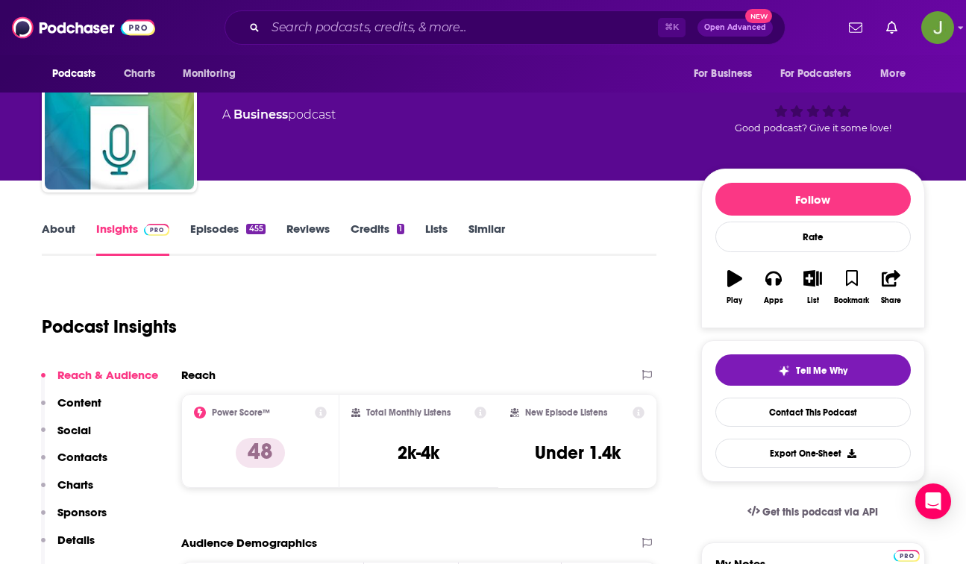
scroll to position [63, 0]
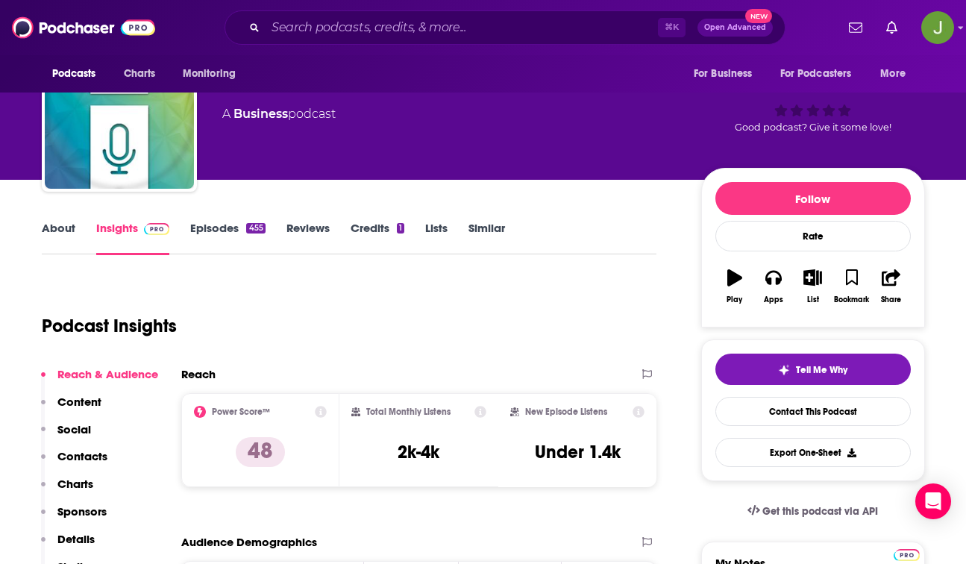
click at [239, 222] on link "Episodes 455" at bounding box center [227, 238] width 75 height 34
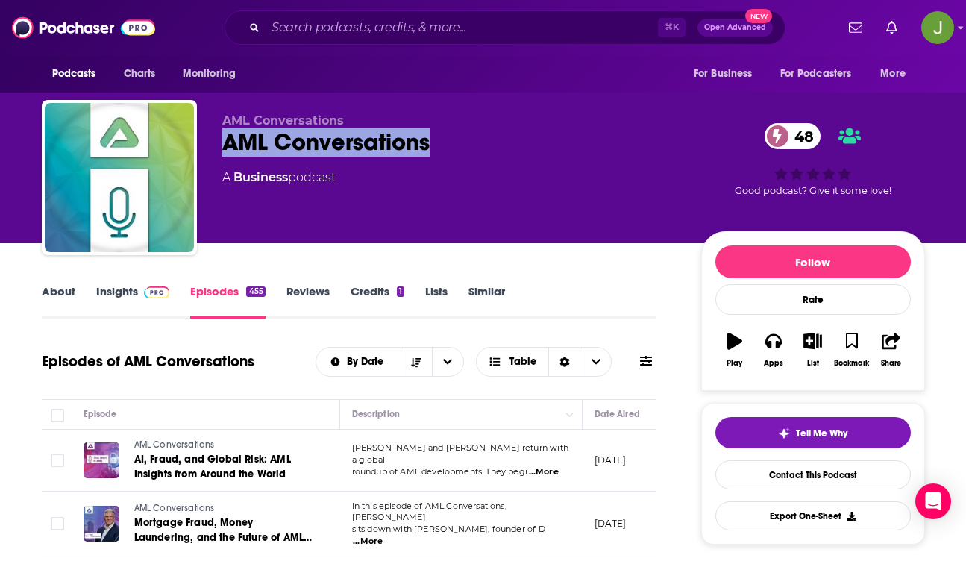
drag, startPoint x: 218, startPoint y: 142, endPoint x: 467, endPoint y: 144, distance: 249.1
click at [467, 144] on div "AML Conversations AML Conversations 48 A Business podcast 48 Good podcast? Give…" at bounding box center [483, 180] width 883 height 161
copy h2 "AML Conversations"
click at [808, 479] on link "Contact This Podcast" at bounding box center [812, 474] width 195 height 29
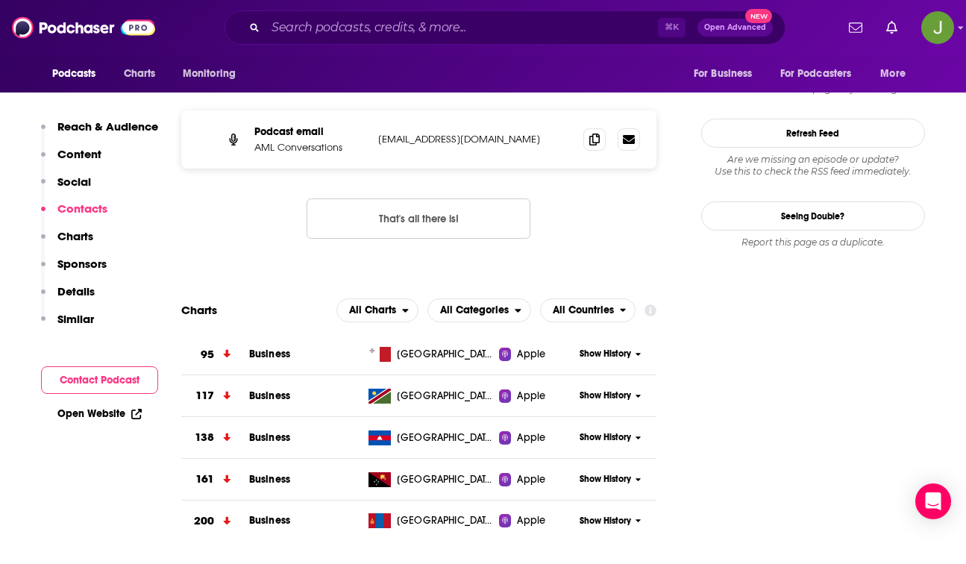
scroll to position [1198, 0]
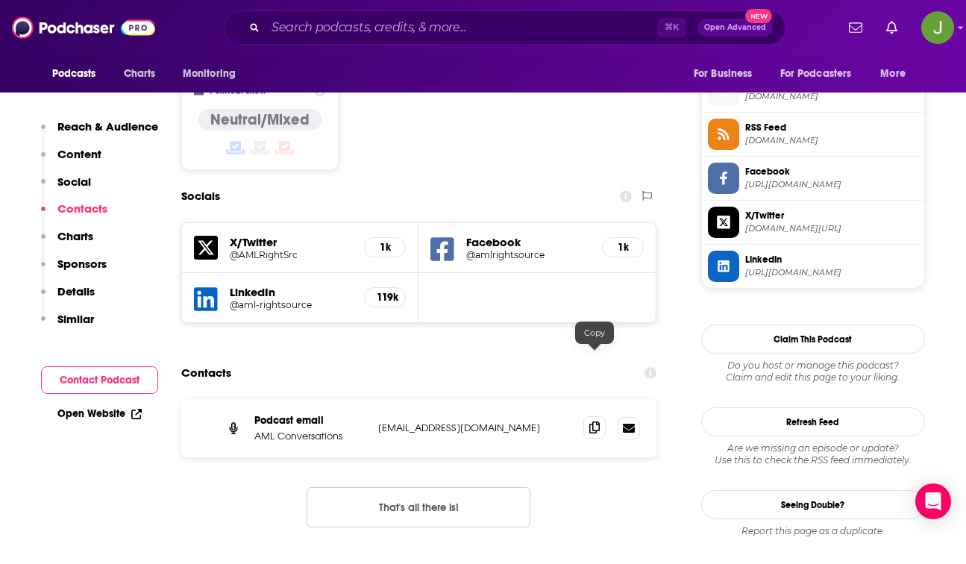
click at [600, 416] on span at bounding box center [594, 427] width 22 height 22
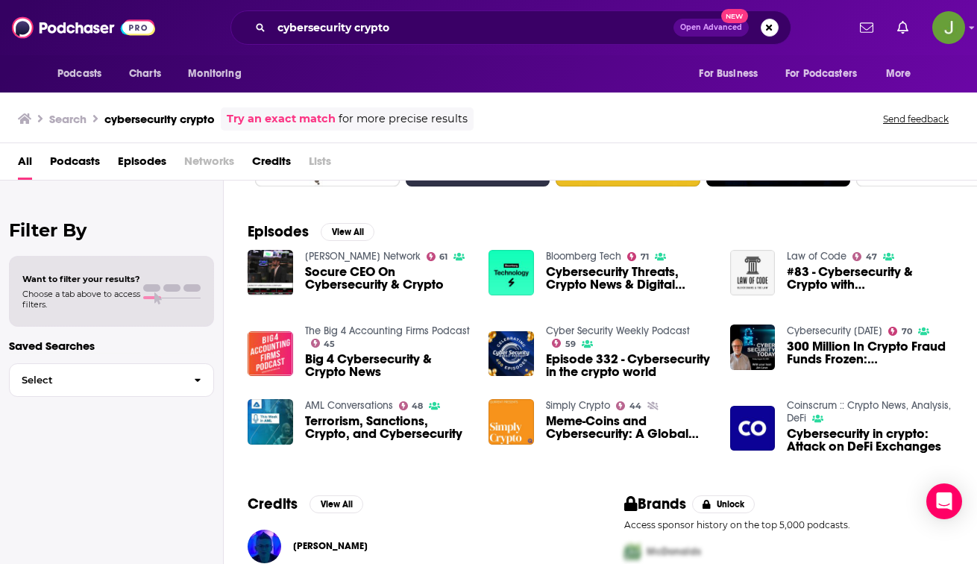
scroll to position [184, 0]
click at [348, 232] on button "View All" at bounding box center [348, 232] width 54 height 18
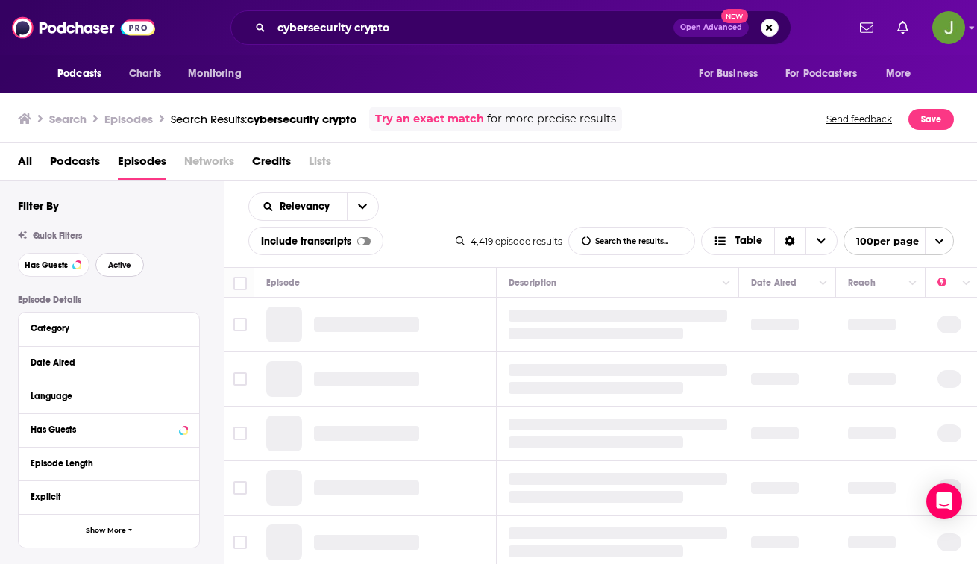
click at [126, 269] on span "Active" at bounding box center [119, 265] width 23 height 8
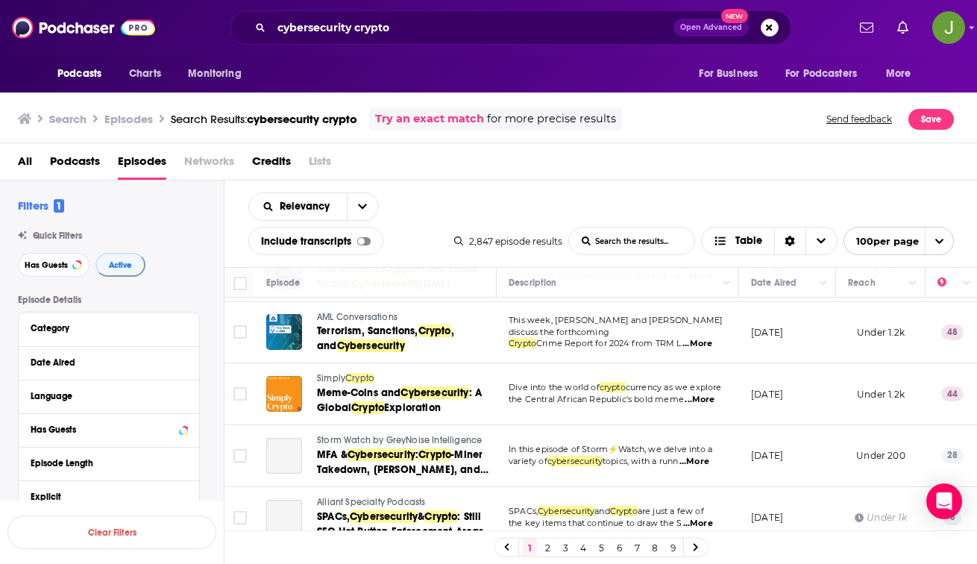
scroll to position [366, 0]
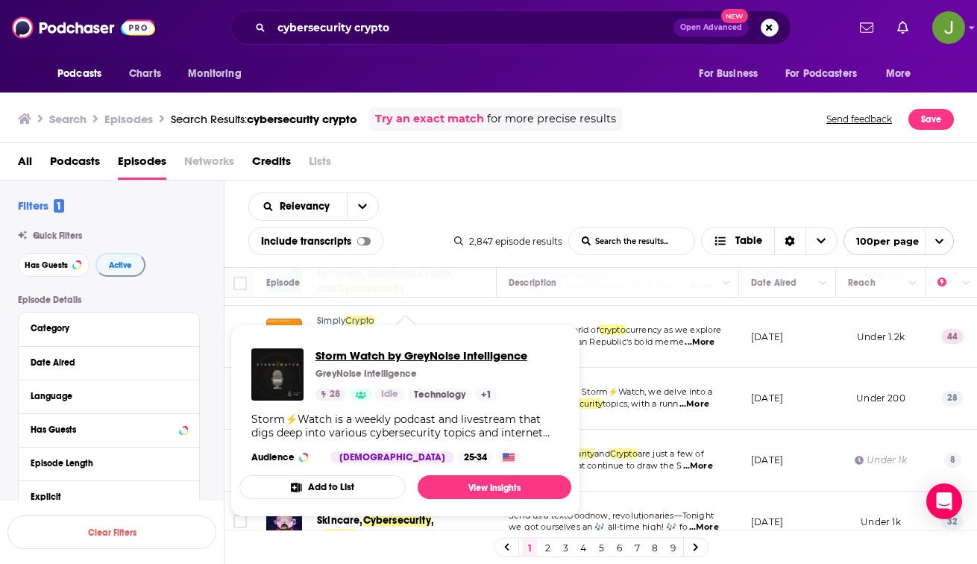
click at [398, 356] on span "Storm Watch by GreyNoise Intelligence" at bounding box center [422, 355] width 212 height 14
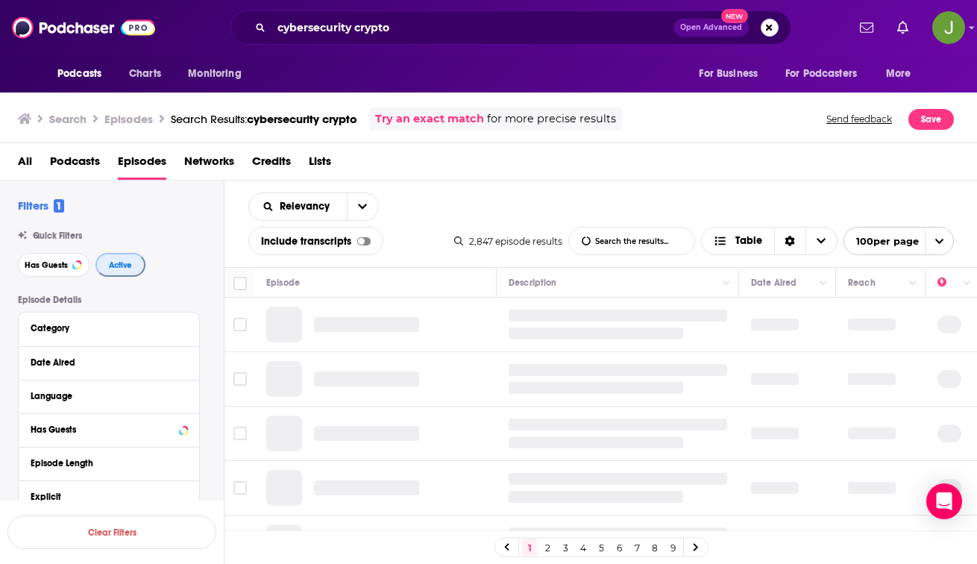
click at [126, 269] on span "Active" at bounding box center [120, 265] width 23 height 8
click at [126, 269] on span "Active" at bounding box center [119, 265] width 23 height 8
click at [69, 261] on button "Has Guests" at bounding box center [54, 265] width 72 height 24
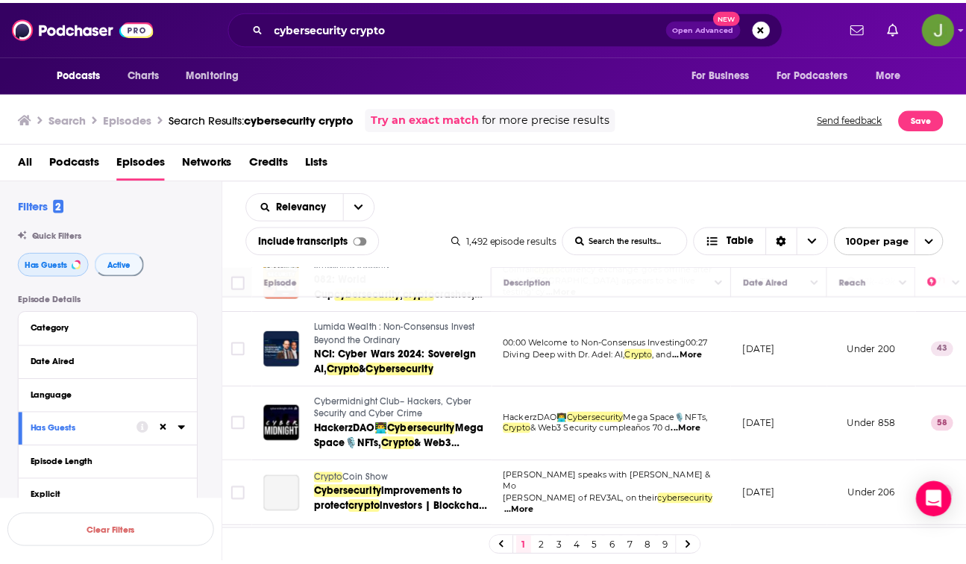
scroll to position [643, 0]
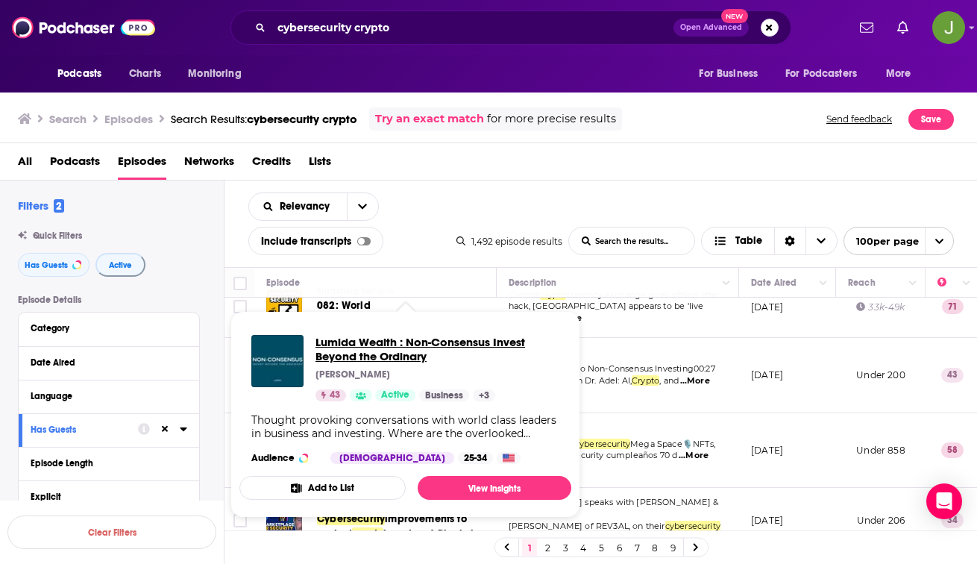
click at [382, 354] on span "Lumida Wealth : Non-Consensus Invest Beyond the Ordinary" at bounding box center [438, 349] width 244 height 28
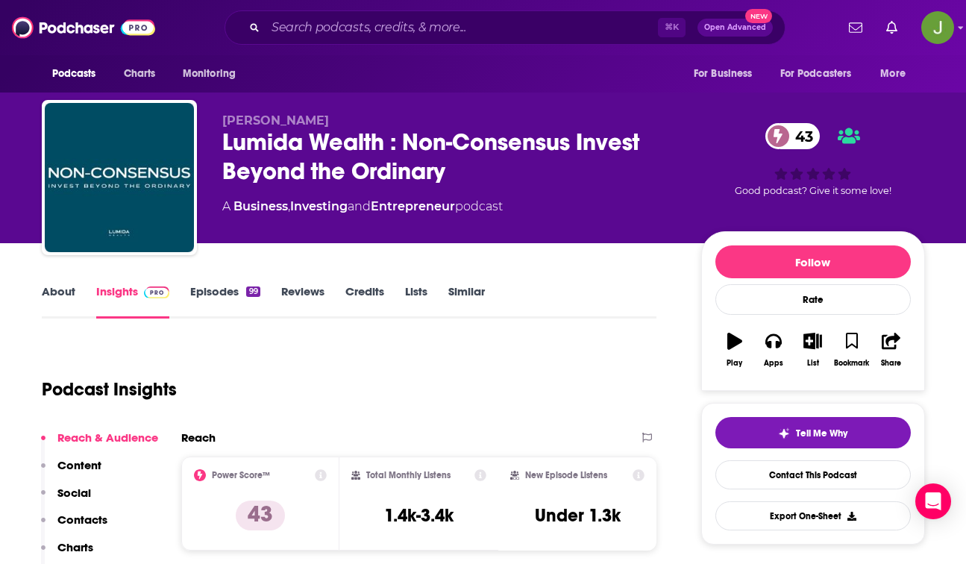
click at [227, 294] on link "Episodes 99" at bounding box center [224, 301] width 69 height 34
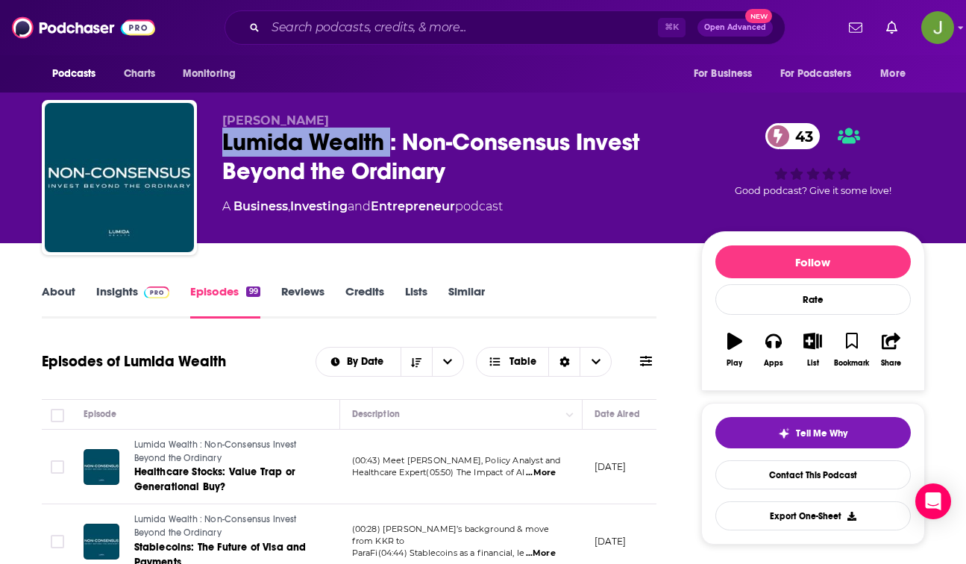
drag, startPoint x: 220, startPoint y: 140, endPoint x: 393, endPoint y: 146, distance: 173.2
click at [393, 146] on div "[PERSON_NAME] Lumida Wealth : Non-Consensus Invest Beyond the Ordinary 43 A Bus…" at bounding box center [483, 180] width 883 height 161
copy h2 "Lumida Wealth"
click at [795, 483] on link "Contact This Podcast" at bounding box center [812, 474] width 195 height 29
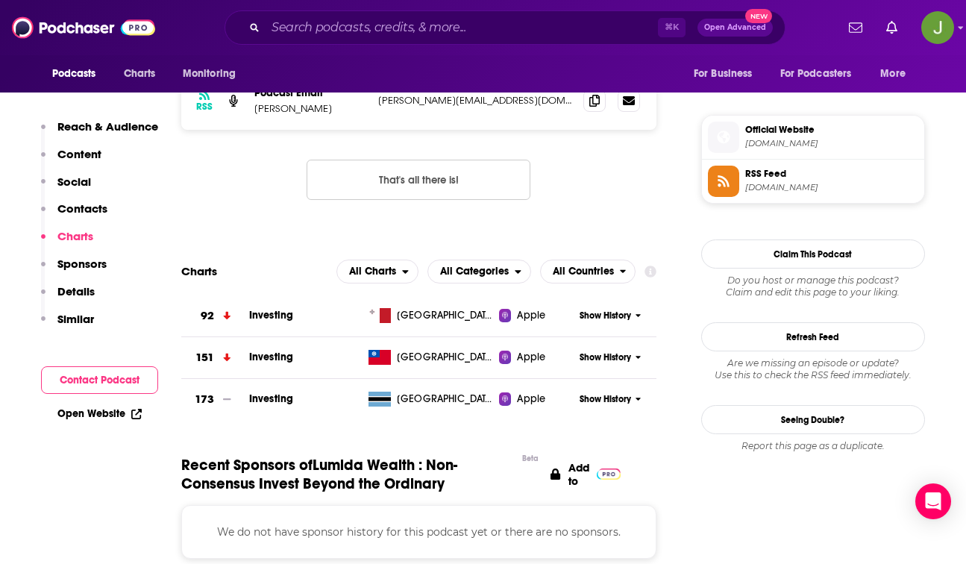
scroll to position [1014, 0]
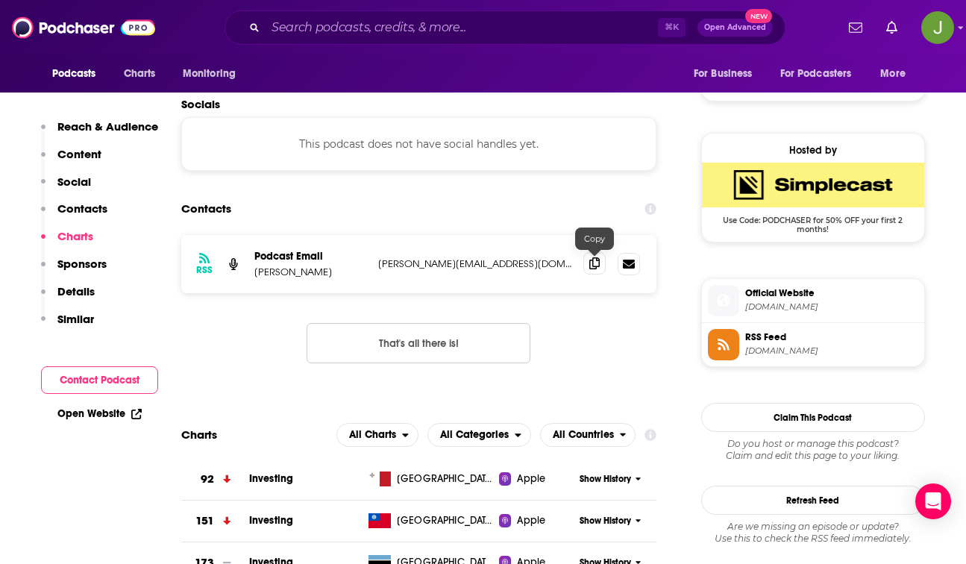
click at [592, 263] on icon at bounding box center [594, 263] width 10 height 12
drag, startPoint x: 281, startPoint y: 277, endPoint x: 254, endPoint y: 278, distance: 26.9
click at [254, 278] on p "[PERSON_NAME]" at bounding box center [310, 272] width 112 height 13
copy p "[PERSON_NAME]"
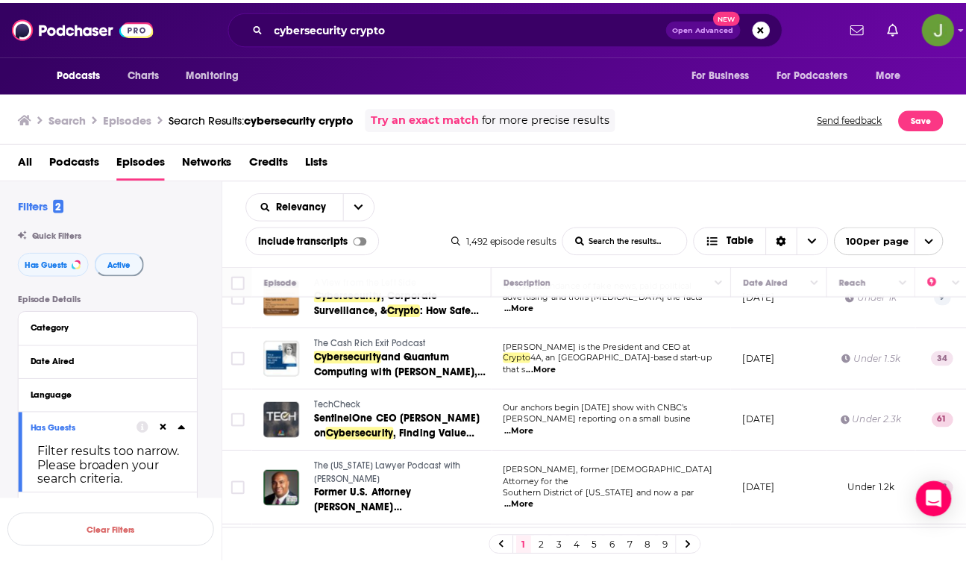
scroll to position [1053, 0]
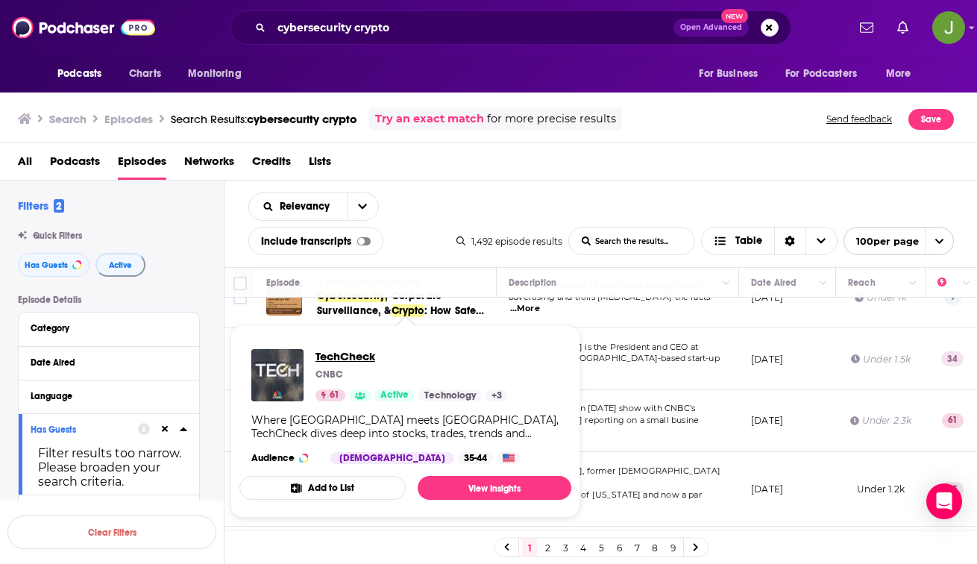
click at [341, 357] on span "TechCheck" at bounding box center [412, 356] width 192 height 14
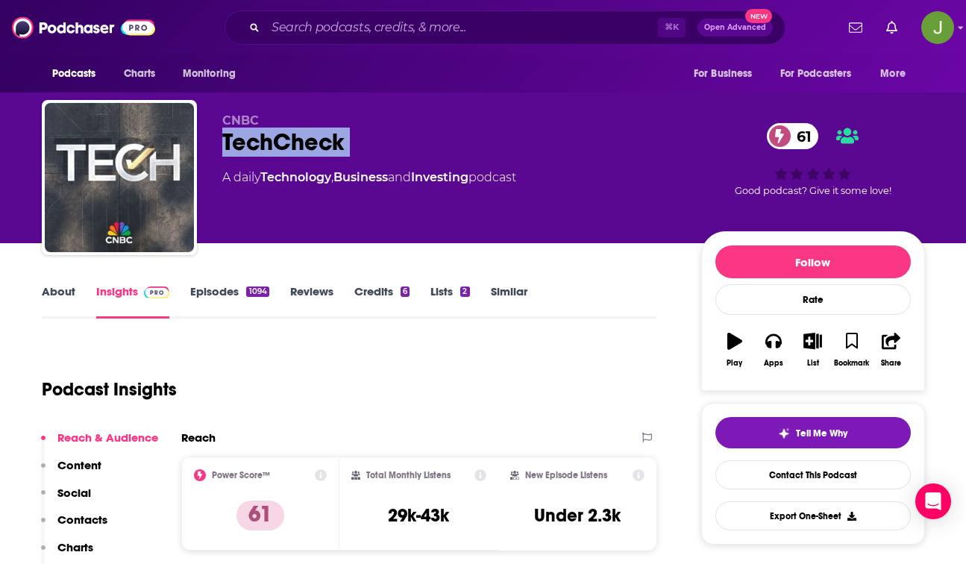
drag, startPoint x: 222, startPoint y: 142, endPoint x: 412, endPoint y: 168, distance: 192.0
click at [412, 168] on div "CNBC TechCheck 61 A daily Technology , Business and Investing podcast" at bounding box center [449, 172] width 455 height 119
copy div "TechCheck 61"
click at [768, 479] on link "Contact This Podcast" at bounding box center [812, 474] width 195 height 29
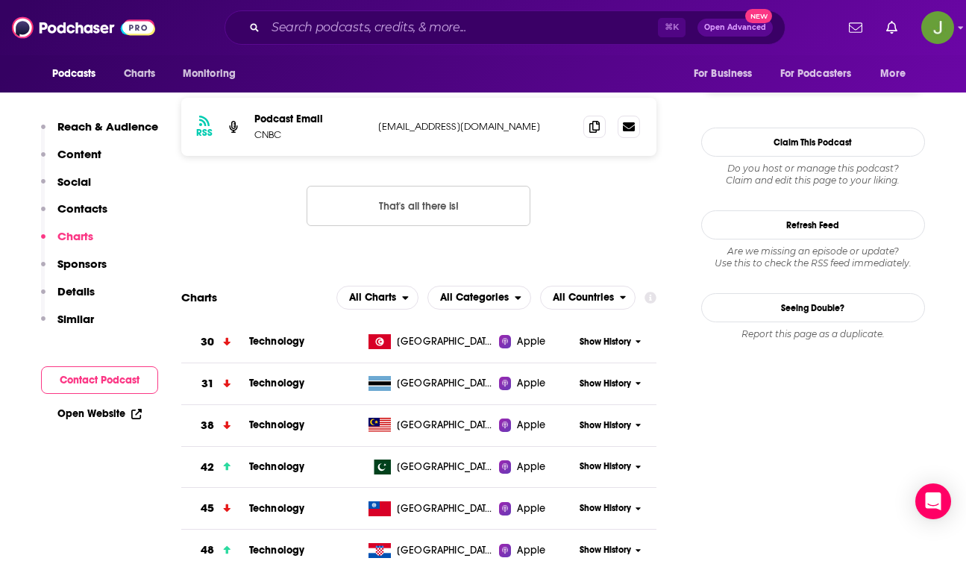
scroll to position [1158, 0]
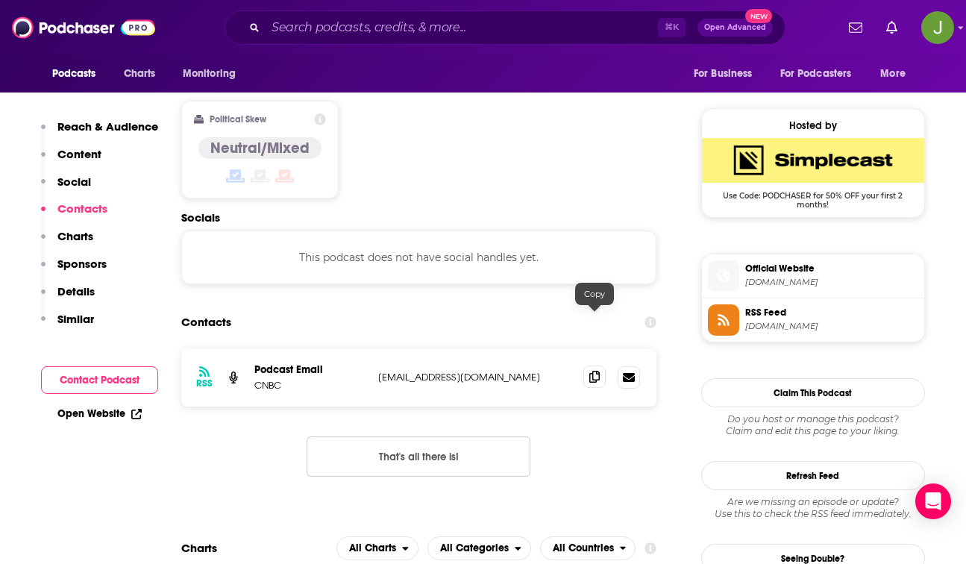
click at [594, 371] on icon at bounding box center [594, 377] width 10 height 12
click at [597, 365] on span at bounding box center [594, 376] width 22 height 22
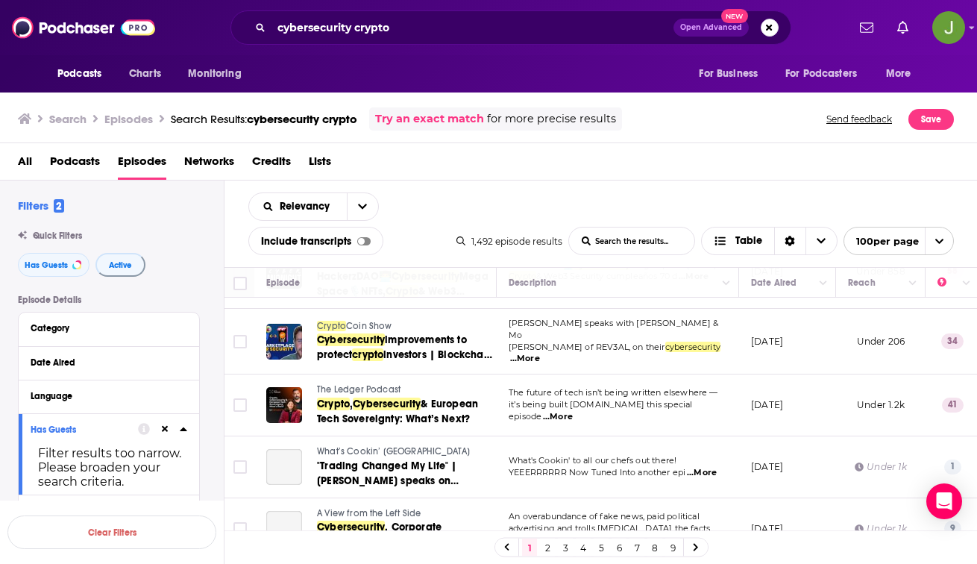
scroll to position [832, 0]
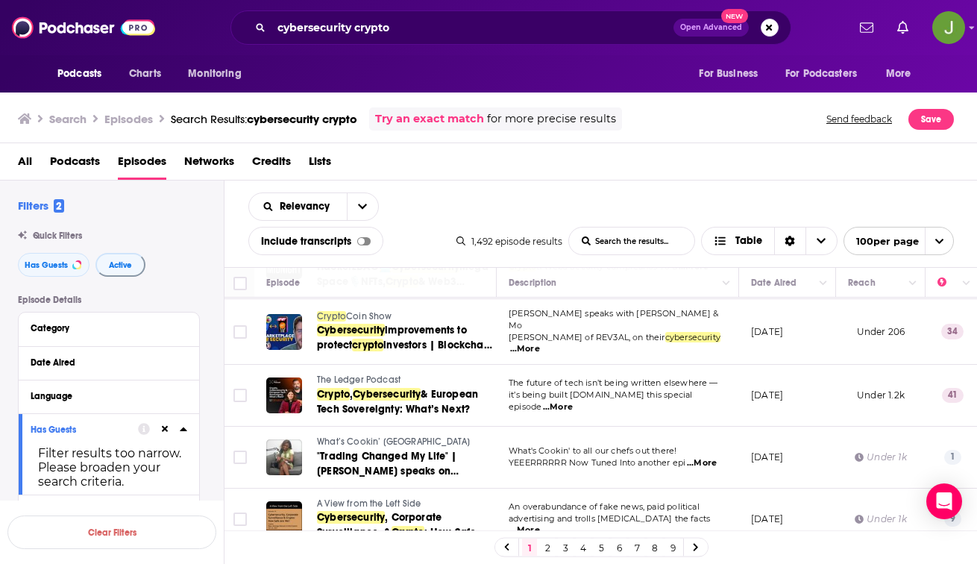
click at [357, 311] on span "Coin Show" at bounding box center [369, 316] width 46 height 10
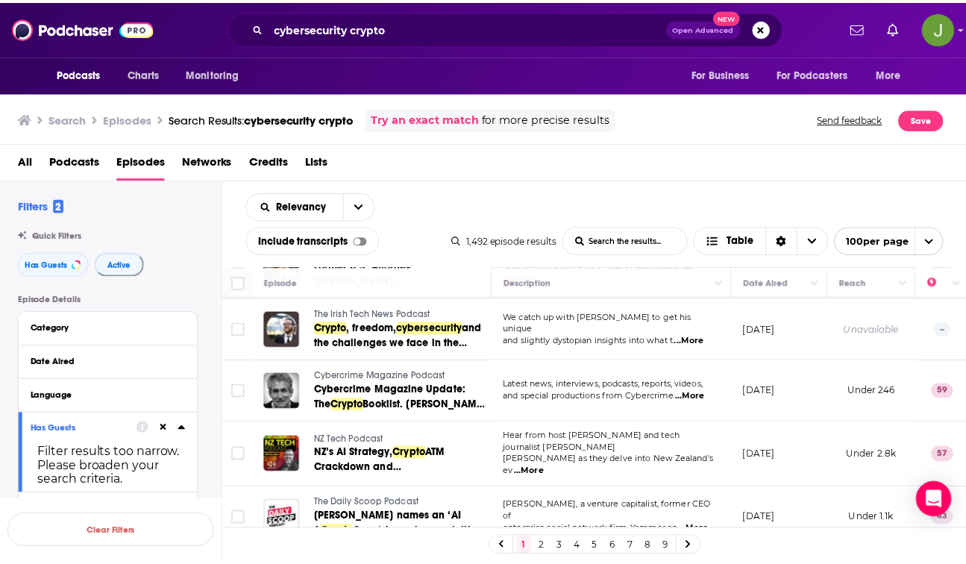
scroll to position [1303, 0]
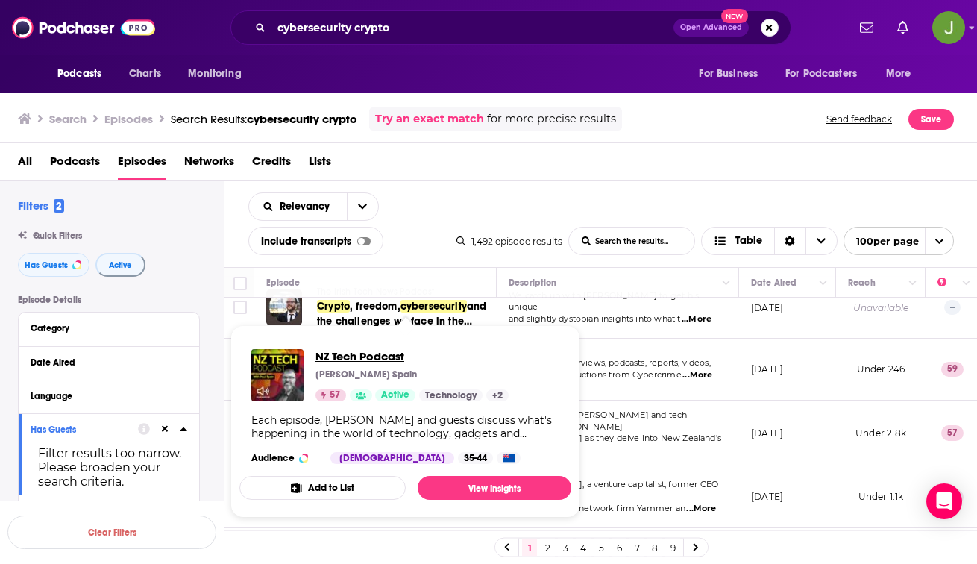
click at [359, 359] on span "NZ Tech Podcast" at bounding box center [412, 356] width 193 height 14
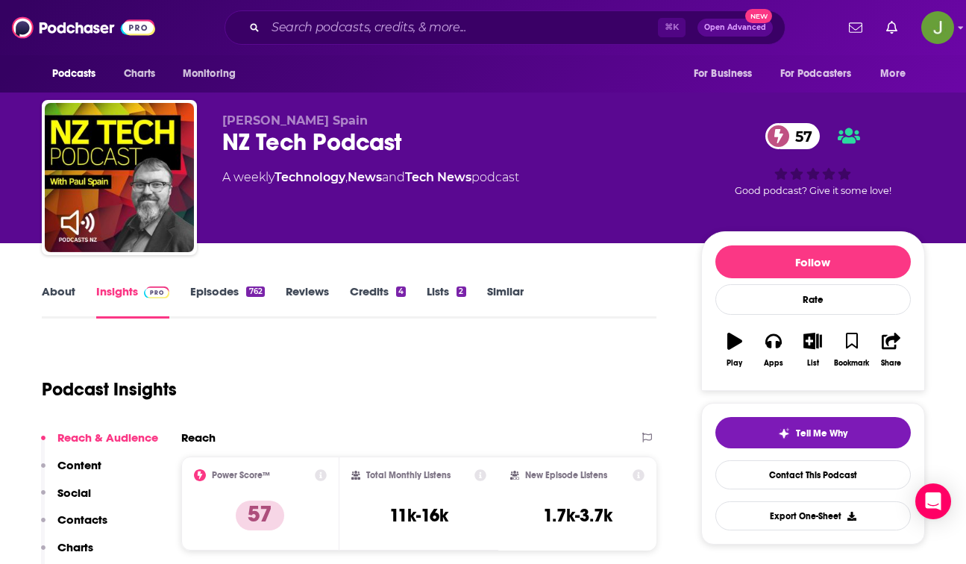
click at [228, 301] on link "Episodes 762" at bounding box center [227, 301] width 74 height 34
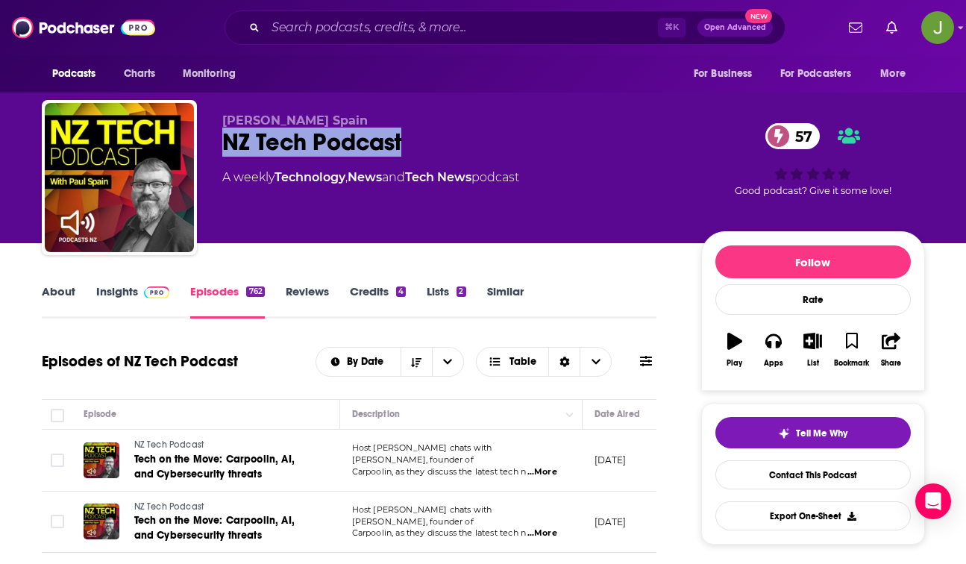
drag, startPoint x: 222, startPoint y: 142, endPoint x: 406, endPoint y: 149, distance: 183.6
click at [406, 149] on div "NZ Tech Podcast 57" at bounding box center [449, 142] width 455 height 29
copy h2 "NZ Tech Podcast"
click at [805, 472] on link "Contact This Podcast" at bounding box center [812, 474] width 195 height 29
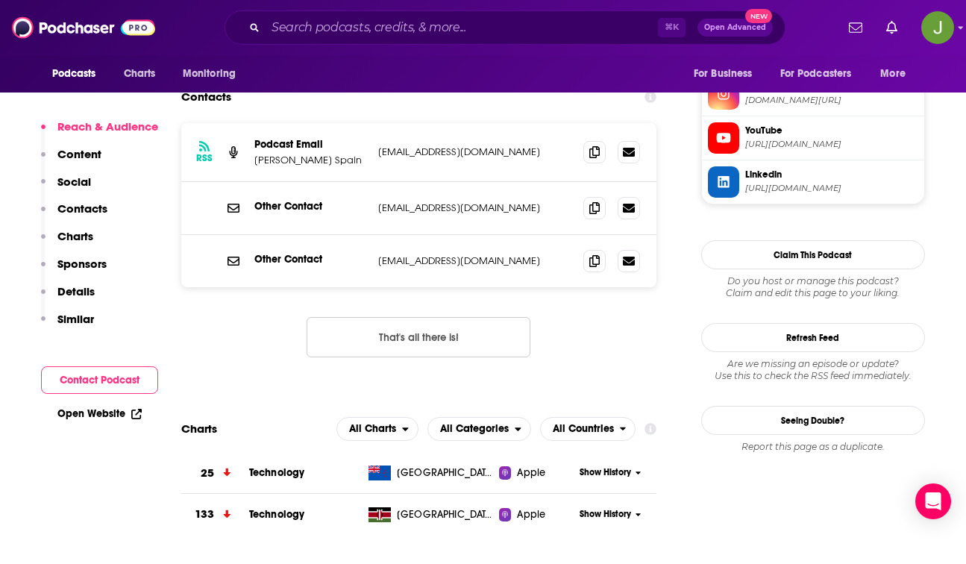
scroll to position [1349, 0]
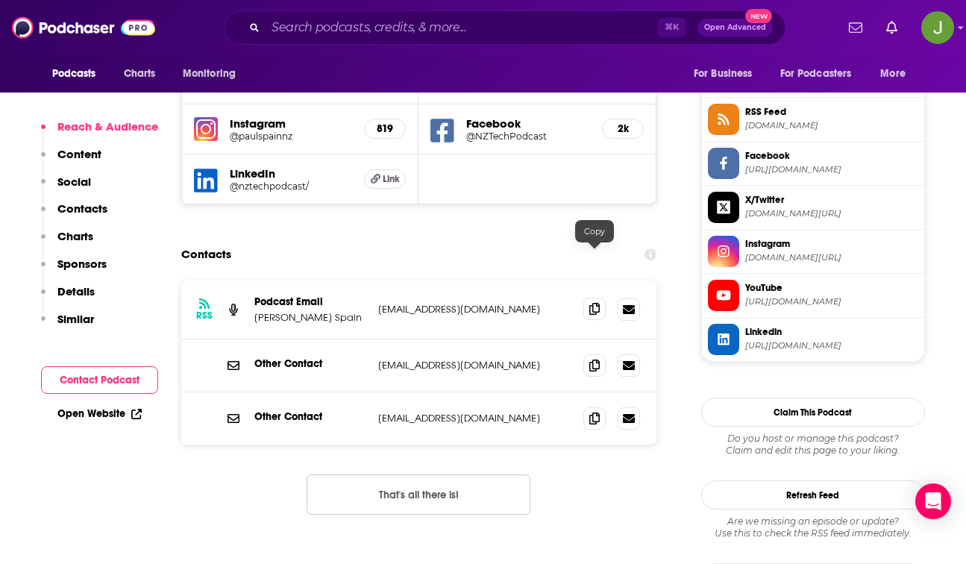
click at [598, 303] on icon at bounding box center [594, 309] width 10 height 12
click at [589, 359] on icon at bounding box center [594, 365] width 10 height 12
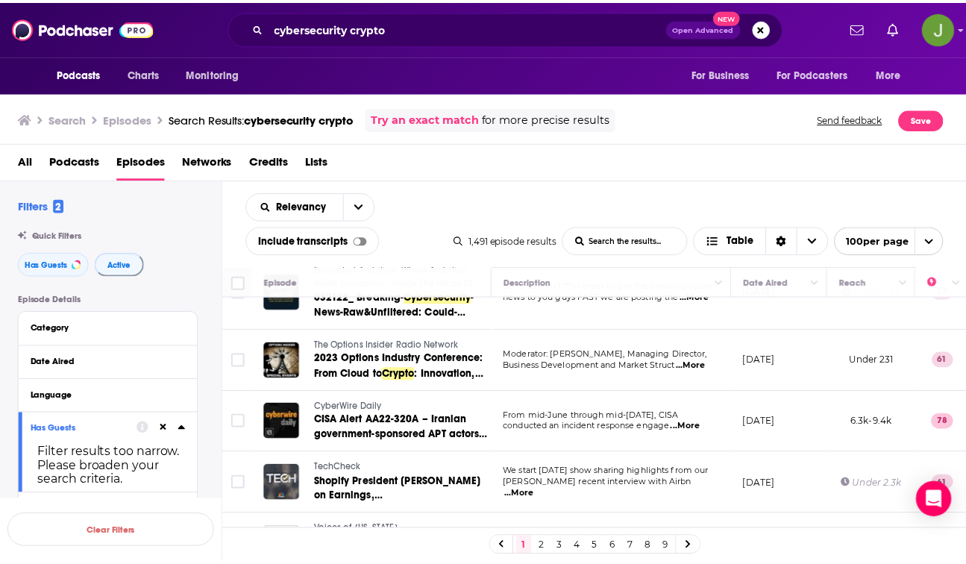
scroll to position [1720, 0]
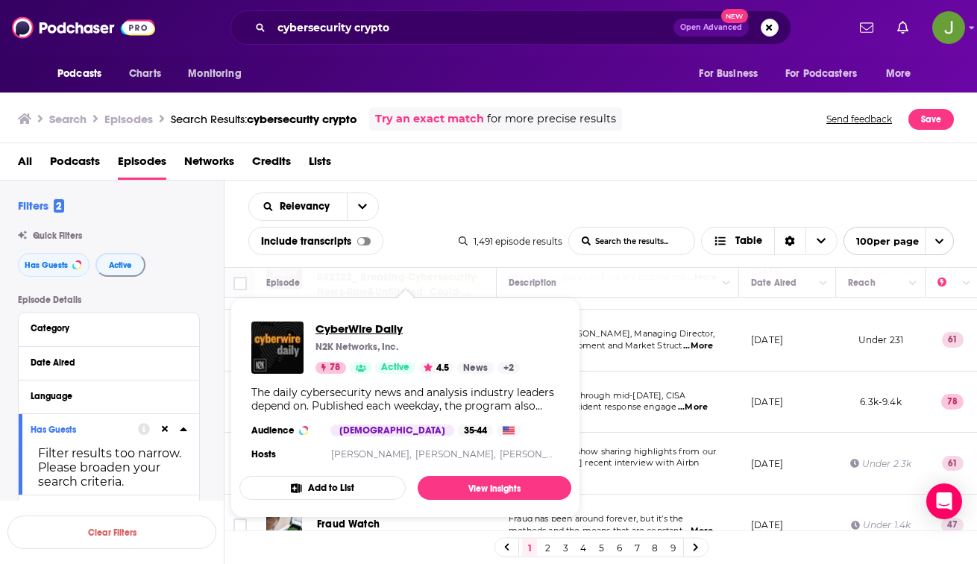
click at [359, 328] on span "CyberWire Daily" at bounding box center [418, 328] width 204 height 14
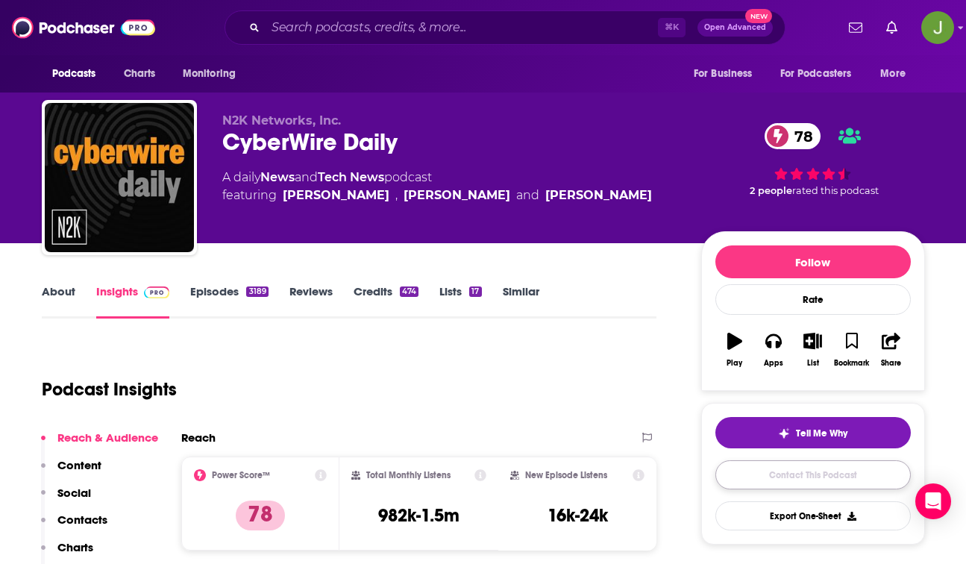
click at [768, 480] on link "Contact This Podcast" at bounding box center [812, 474] width 195 height 29
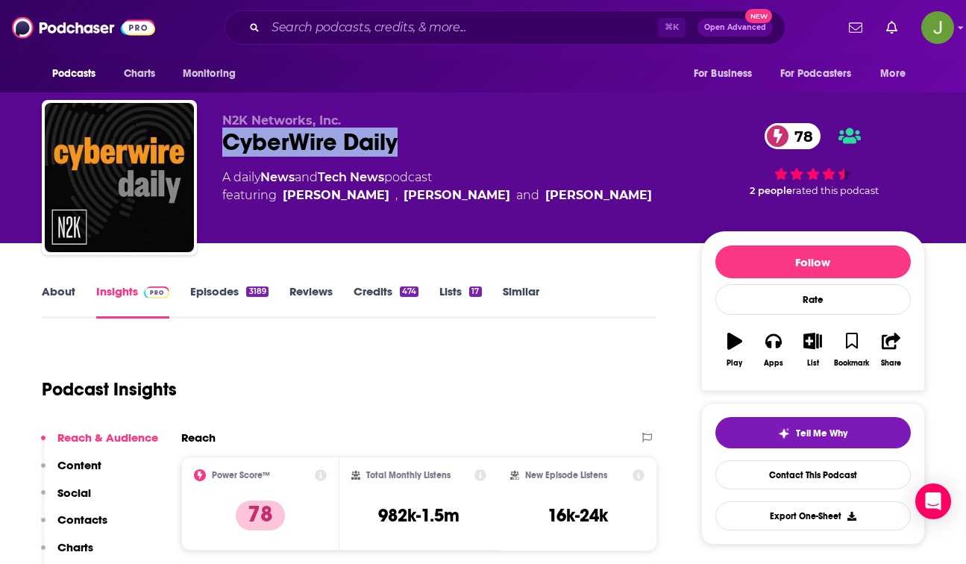
drag, startPoint x: 409, startPoint y: 142, endPoint x: 207, endPoint y: 142, distance: 201.4
click at [207, 142] on div "N2K Networks, Inc. CyberWire Daily 78 A daily News and Tech News podcast featur…" at bounding box center [483, 180] width 883 height 161
copy h2 "CyberWire Daily"
click at [767, 474] on link "Contact This Podcast" at bounding box center [812, 474] width 195 height 29
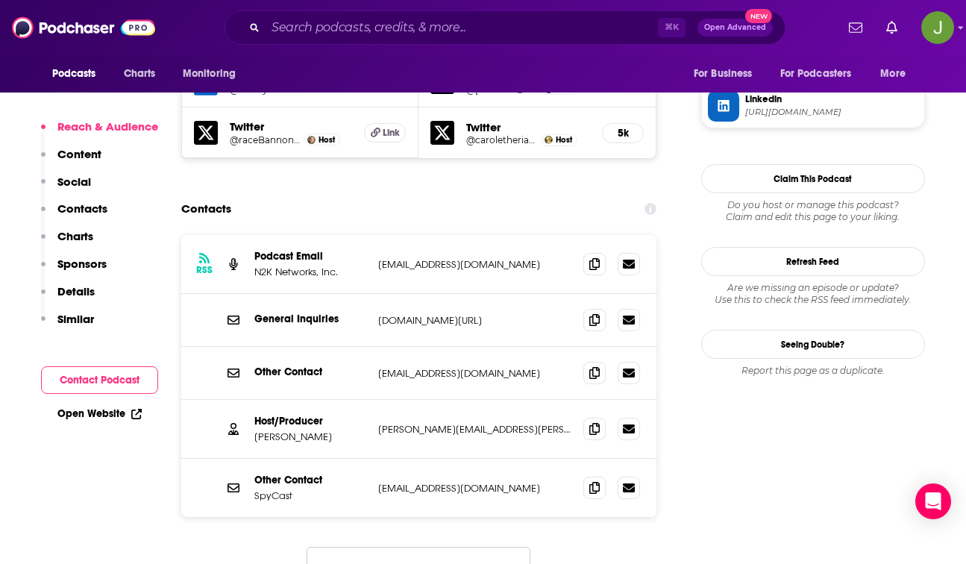
scroll to position [1443, 0]
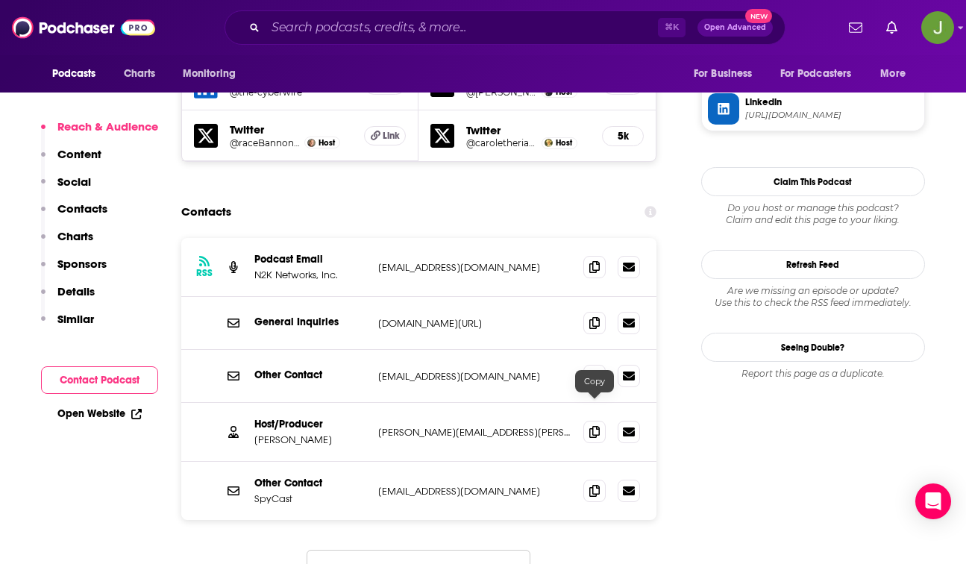
click at [593, 480] on div at bounding box center [611, 491] width 57 height 22
click at [593, 479] on span at bounding box center [594, 490] width 22 height 22
click at [396, 550] on button "Load More..." at bounding box center [419, 570] width 224 height 40
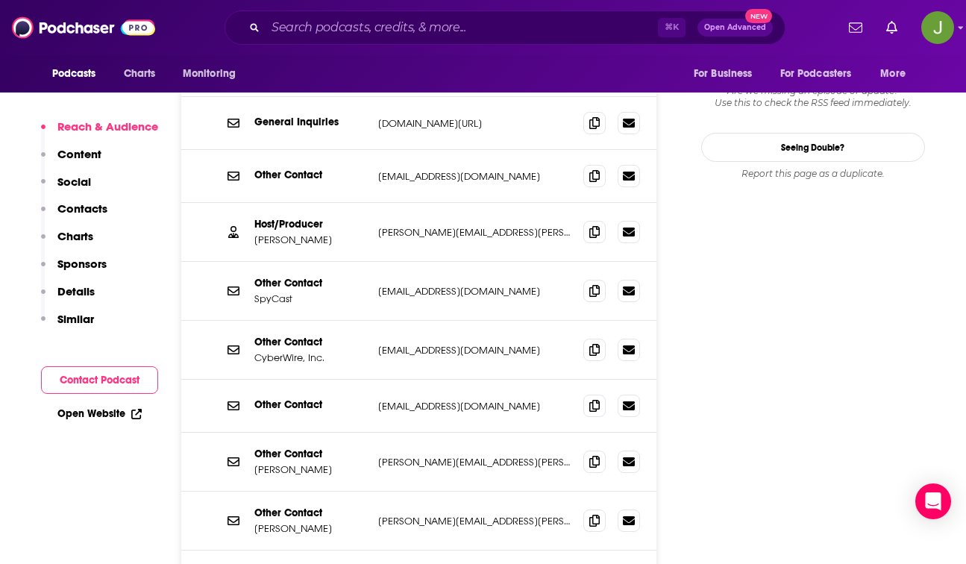
scroll to position [1645, 0]
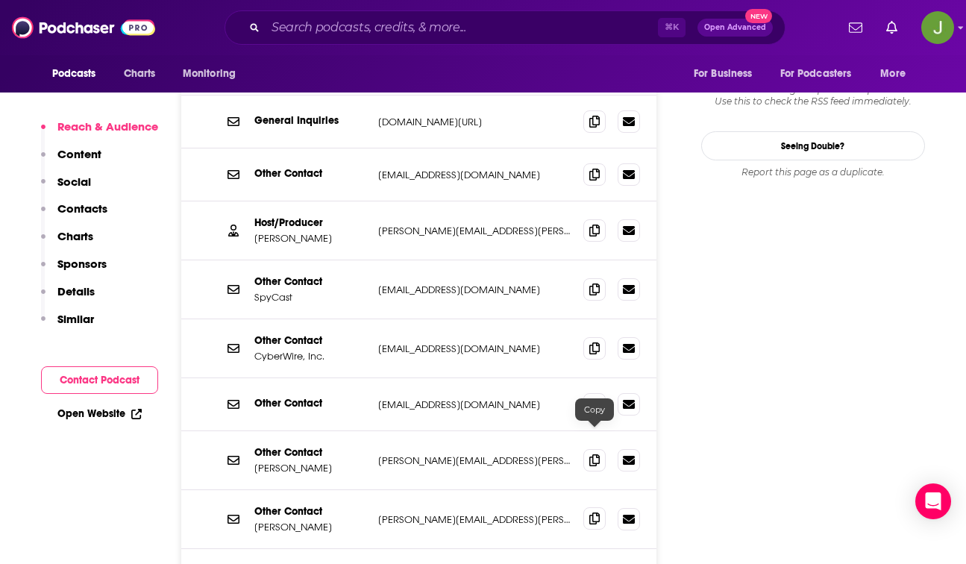
click at [590, 512] on icon at bounding box center [594, 518] width 10 height 12
click at [594, 507] on span at bounding box center [594, 518] width 22 height 22
